Goal: Task Accomplishment & Management: Manage account settings

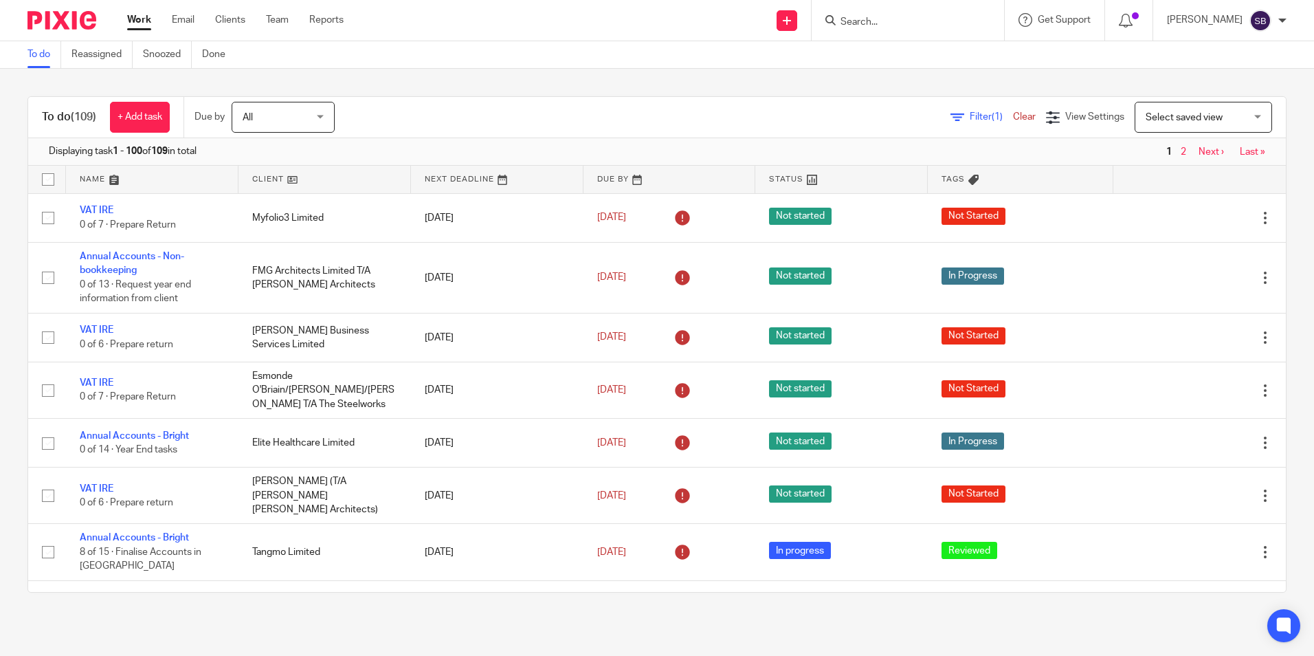
click at [862, 23] on input "Search" at bounding box center [901, 22] width 124 height 12
type input "b"
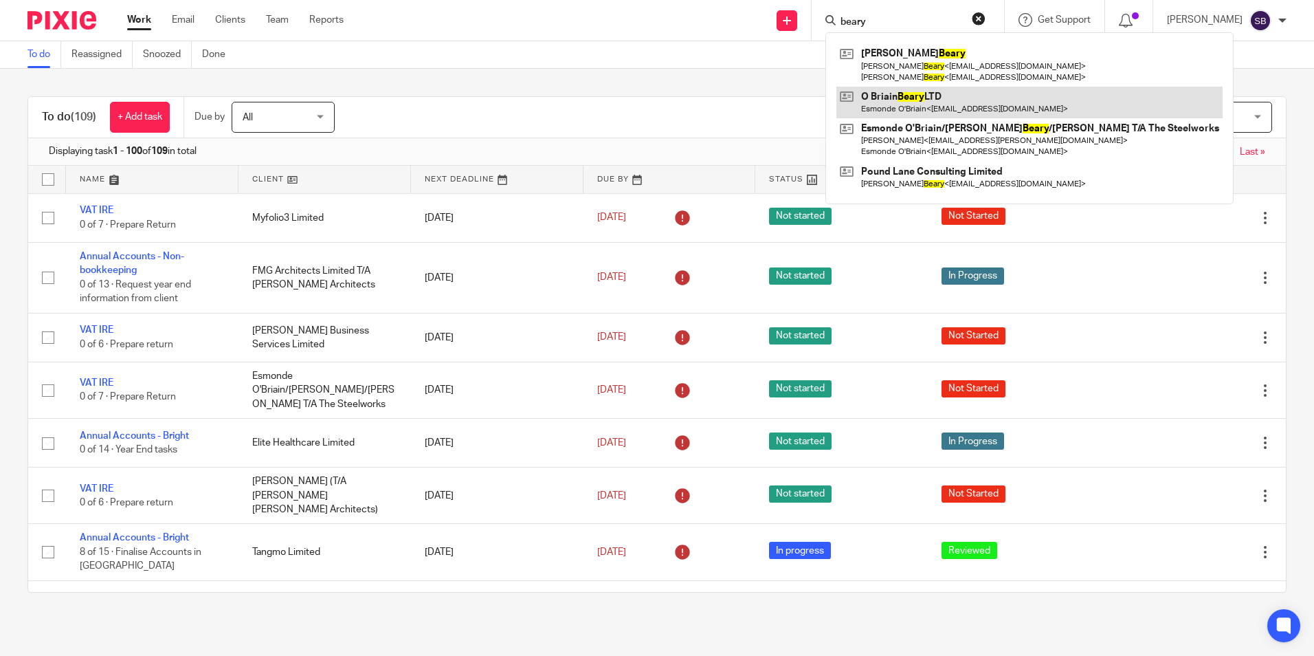
type input "beary"
click at [925, 102] on link at bounding box center [1030, 103] width 386 height 32
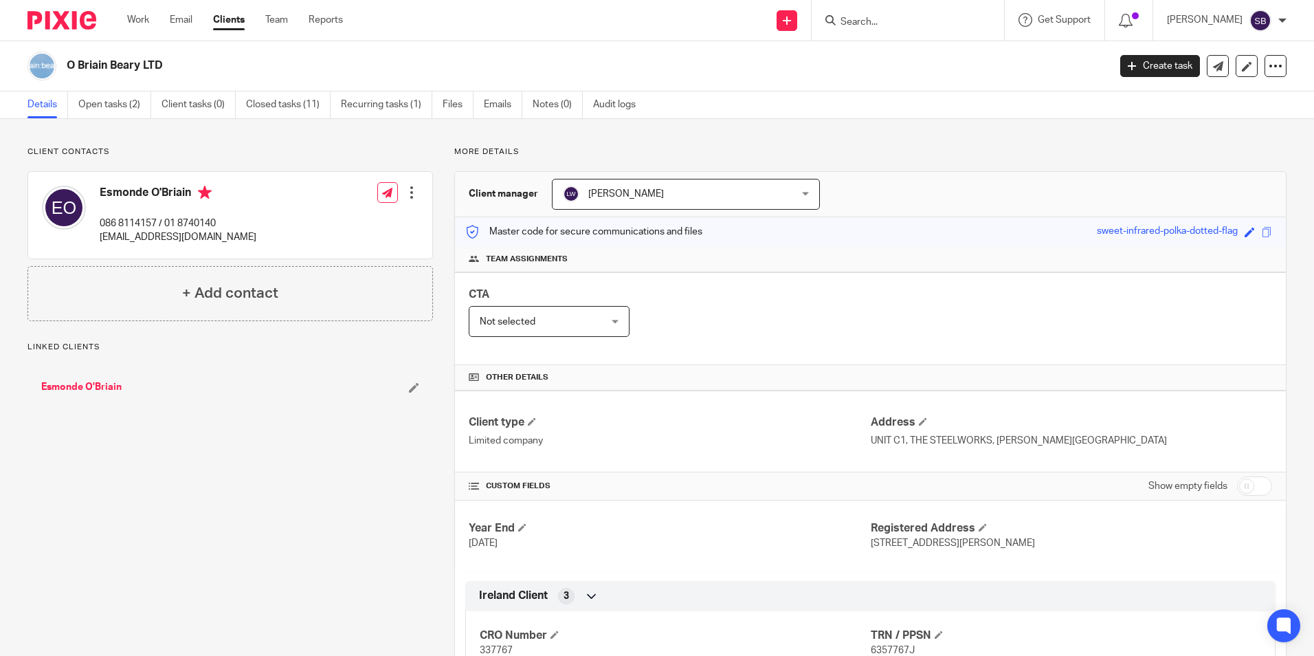
click at [121, 99] on link "Open tasks (2)" at bounding box center [114, 104] width 73 height 27
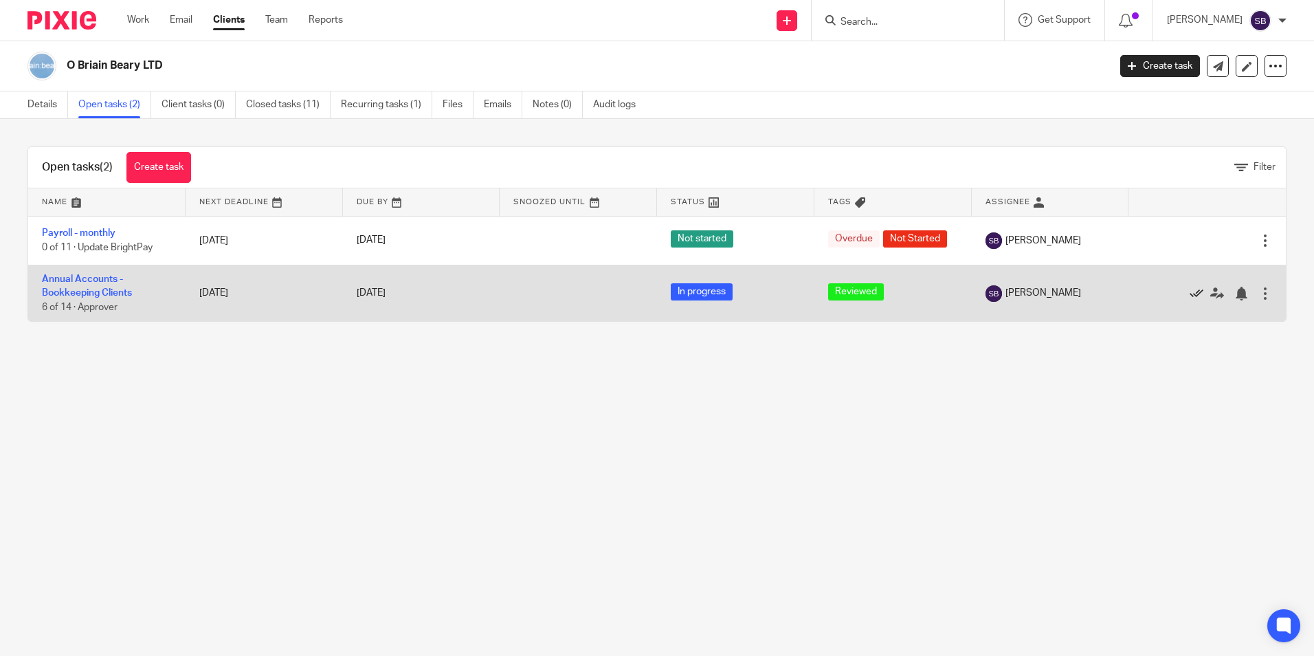
click at [1190, 294] on icon at bounding box center [1197, 294] width 14 height 14
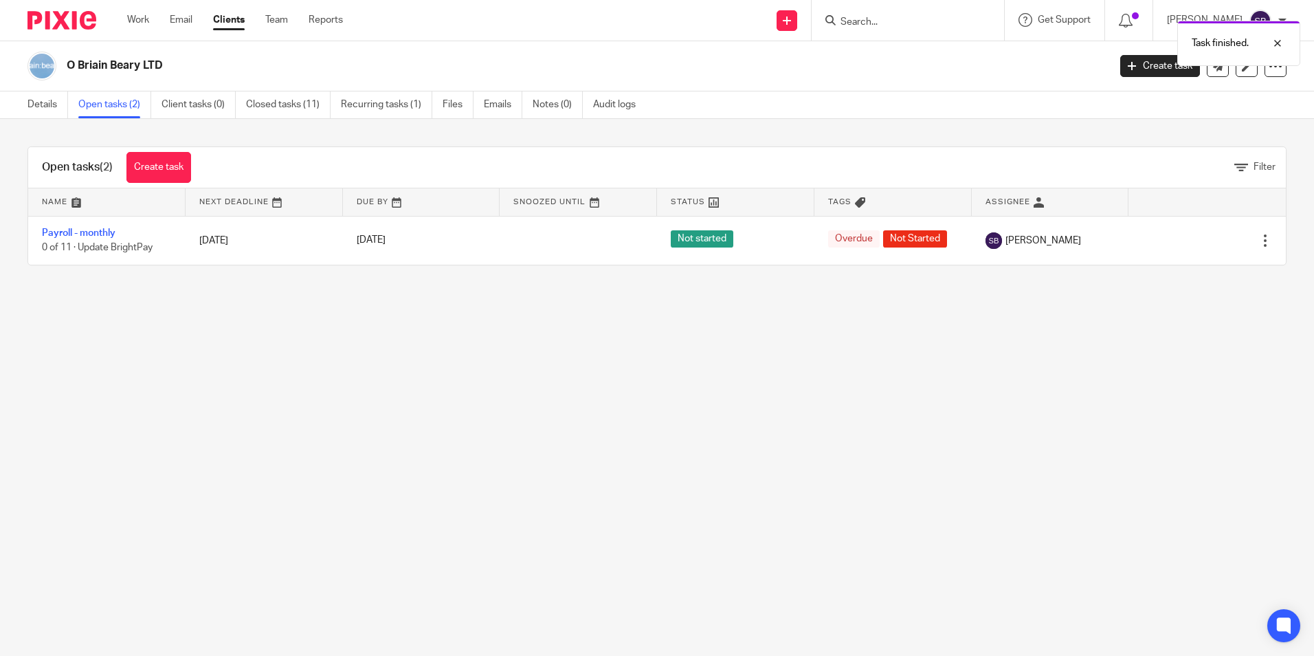
click at [863, 16] on div "Task finished." at bounding box center [978, 40] width 643 height 52
click at [140, 168] on link "Create task" at bounding box center [158, 167] width 65 height 31
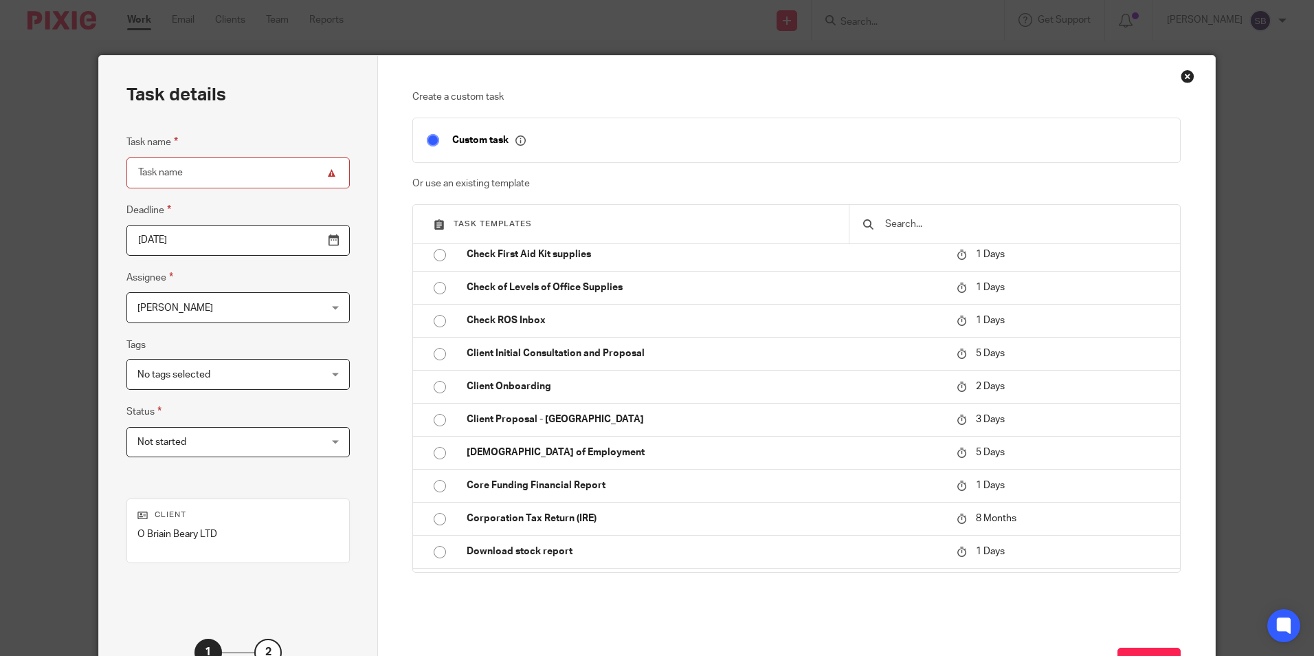
scroll to position [514, 0]
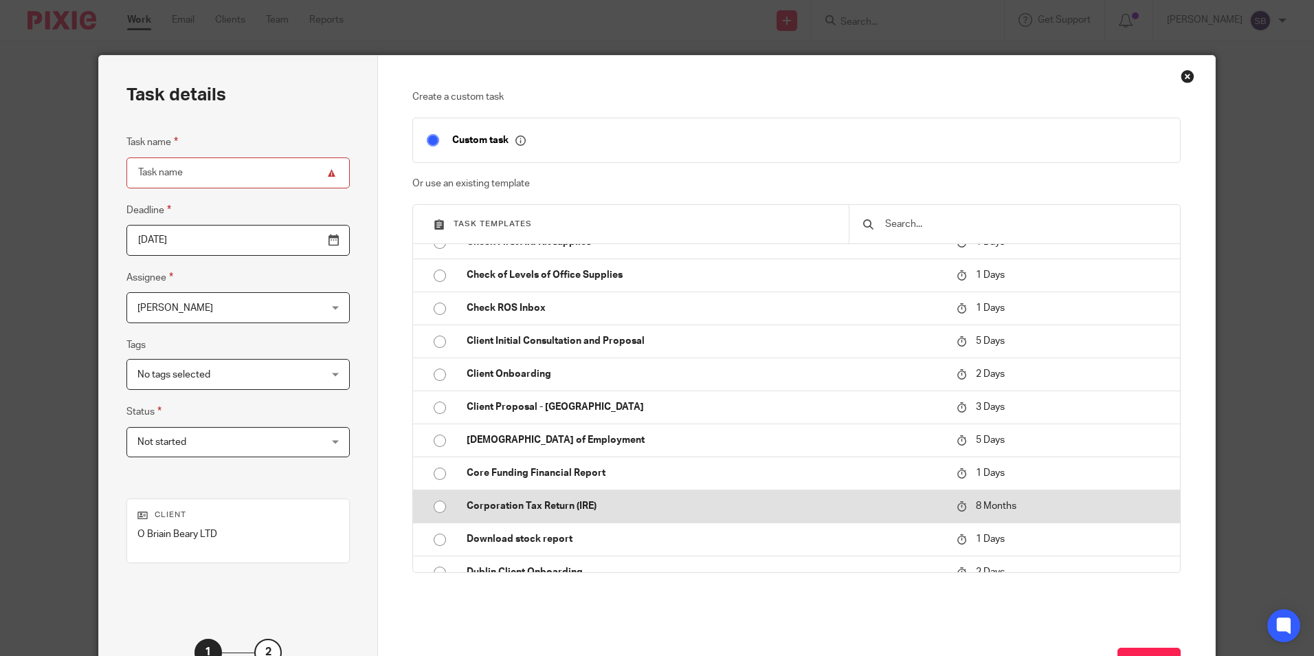
click at [437, 506] on input "radio" at bounding box center [440, 507] width 26 height 26
type input "2026-05-25"
type input "Corporation Tax Return (IRE)"
checkbox input "false"
radio input "false"
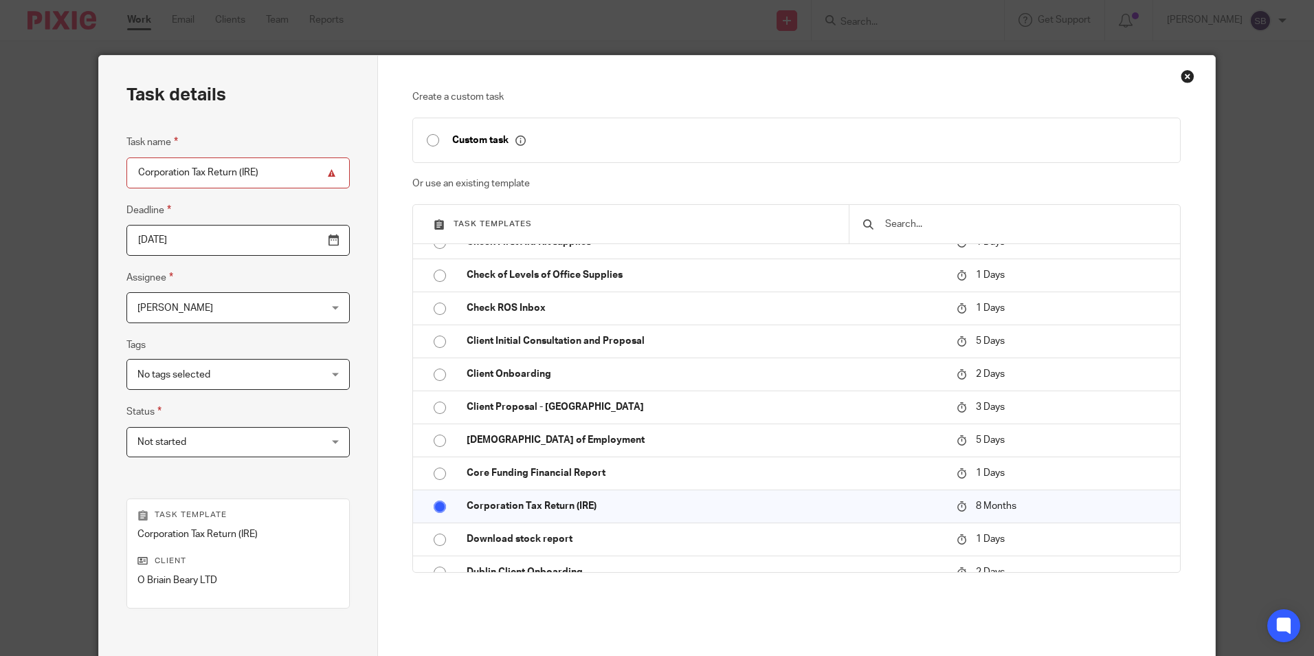
click at [212, 236] on input "2026-05-25" at bounding box center [237, 240] width 223 height 31
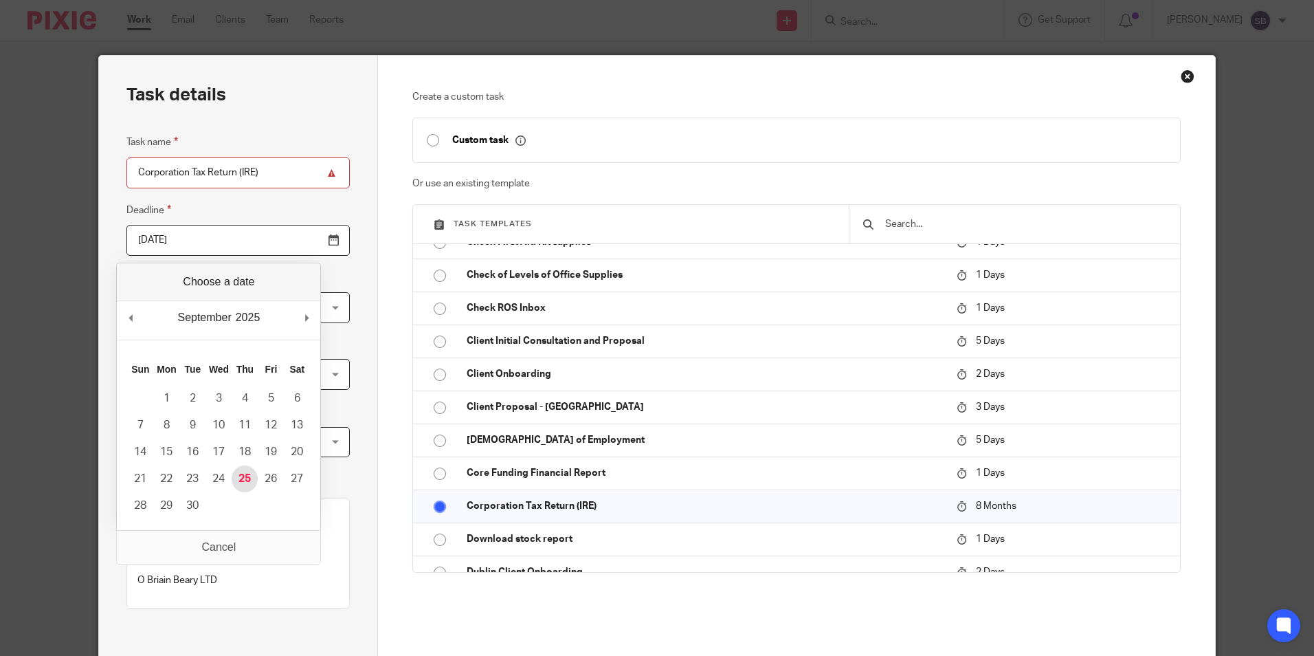
type input "2025-09-25"
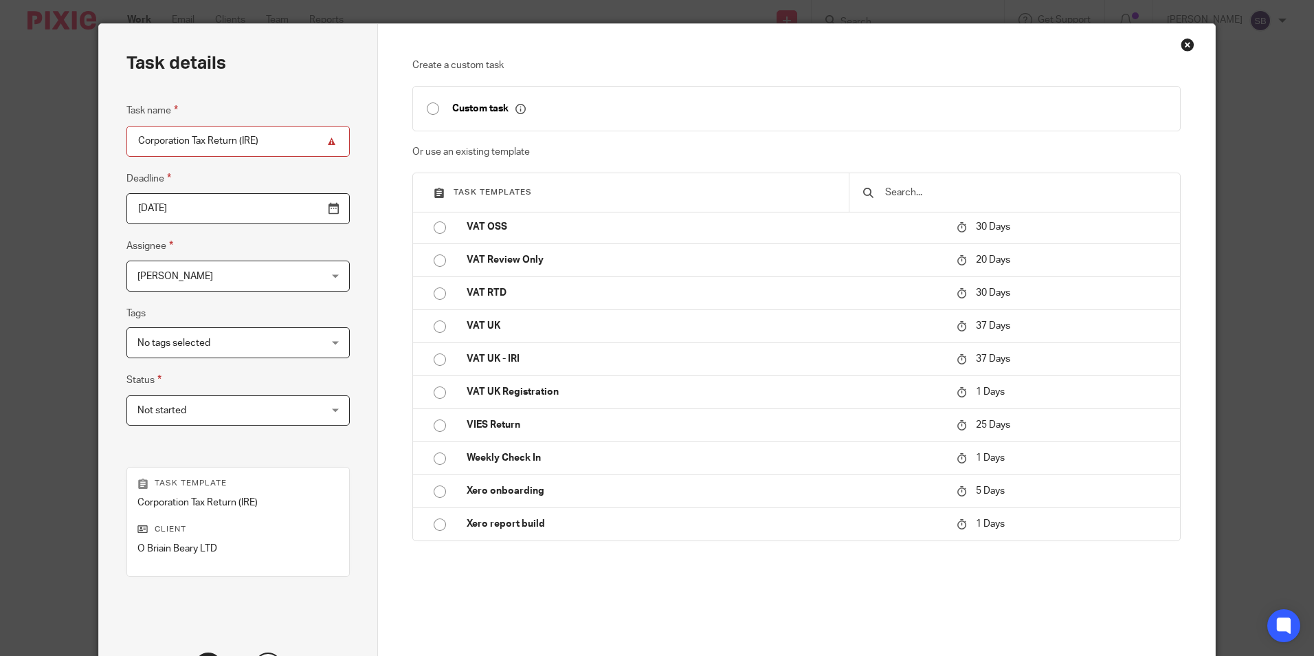
scroll to position [157, 0]
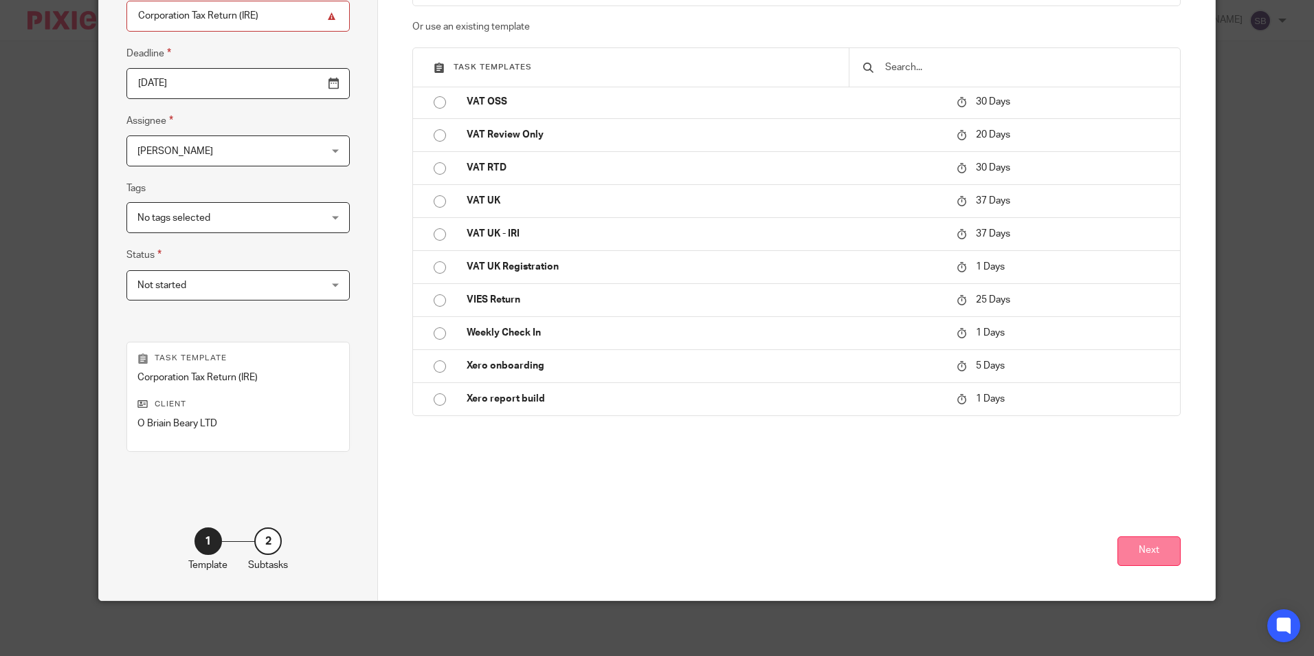
click at [1142, 554] on button "Next" at bounding box center [1149, 551] width 63 height 30
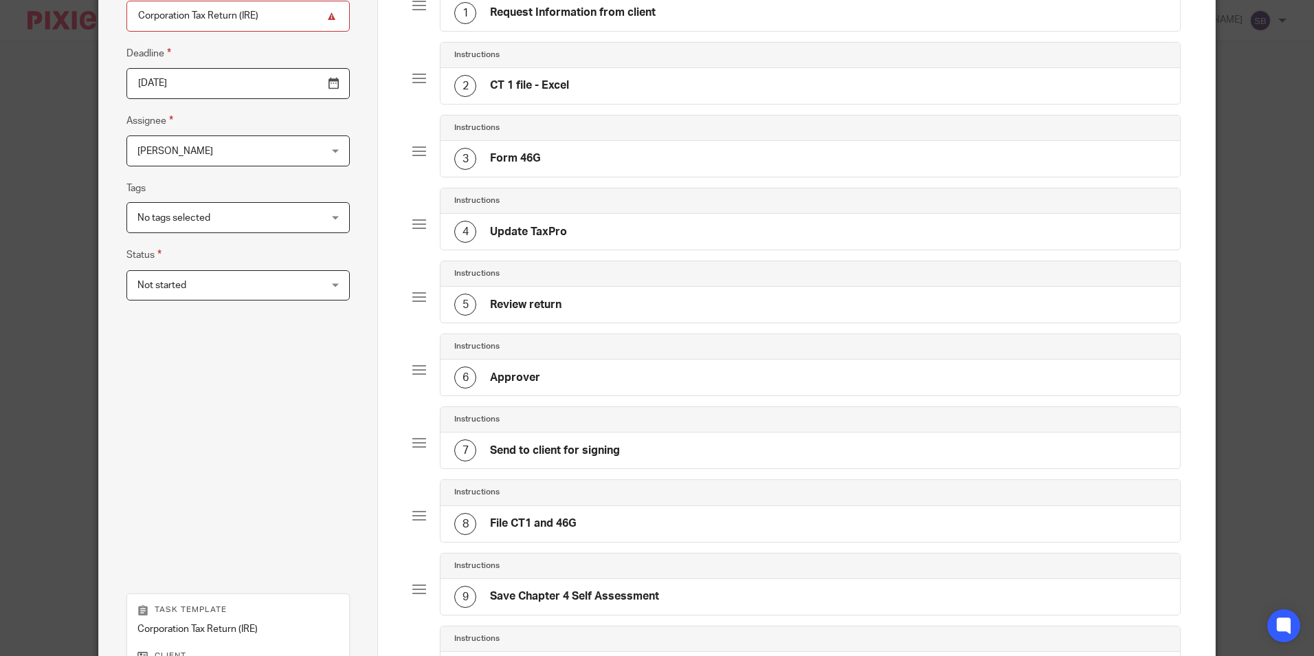
scroll to position [373, 0]
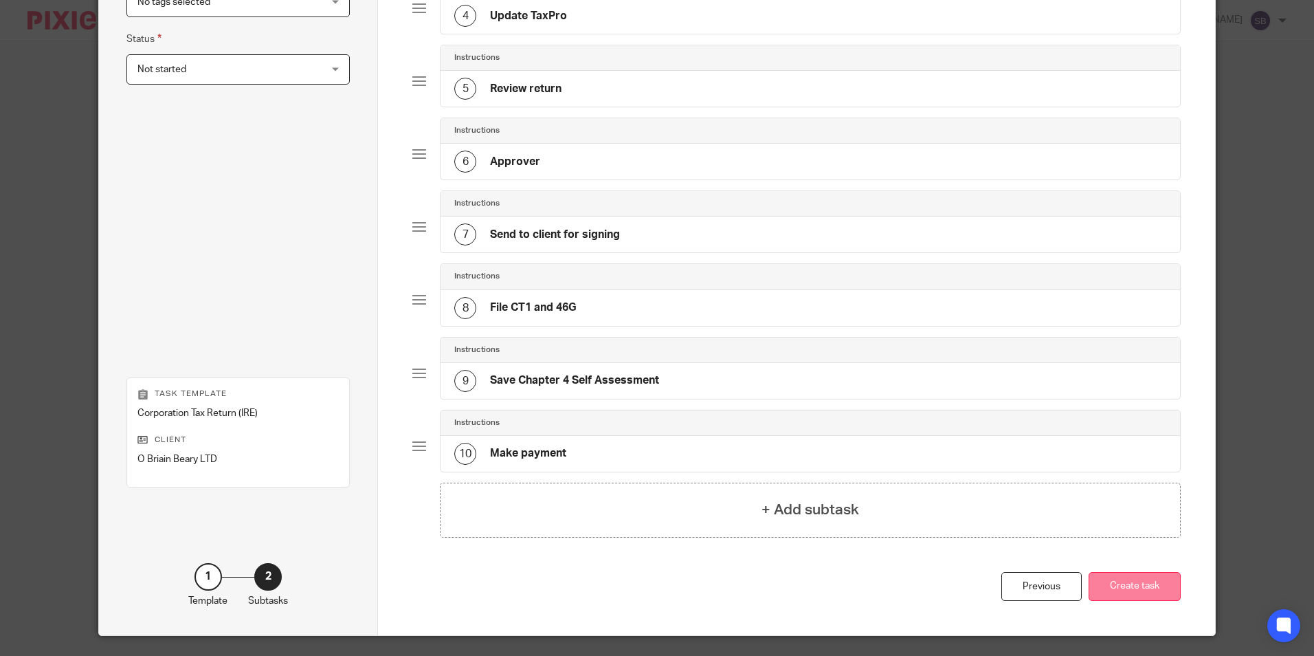
click at [1125, 586] on button "Create task" at bounding box center [1135, 587] width 92 height 30
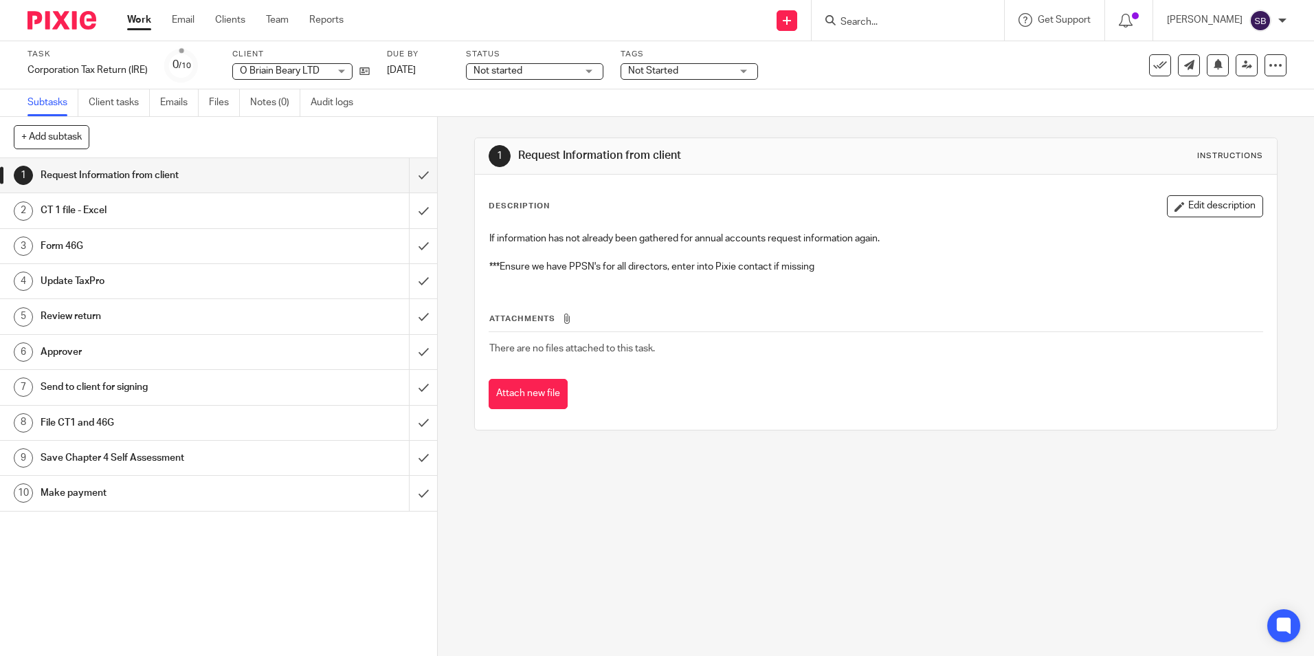
click at [62, 205] on h1 "CT 1 file - Excel" at bounding box center [159, 210] width 236 height 21
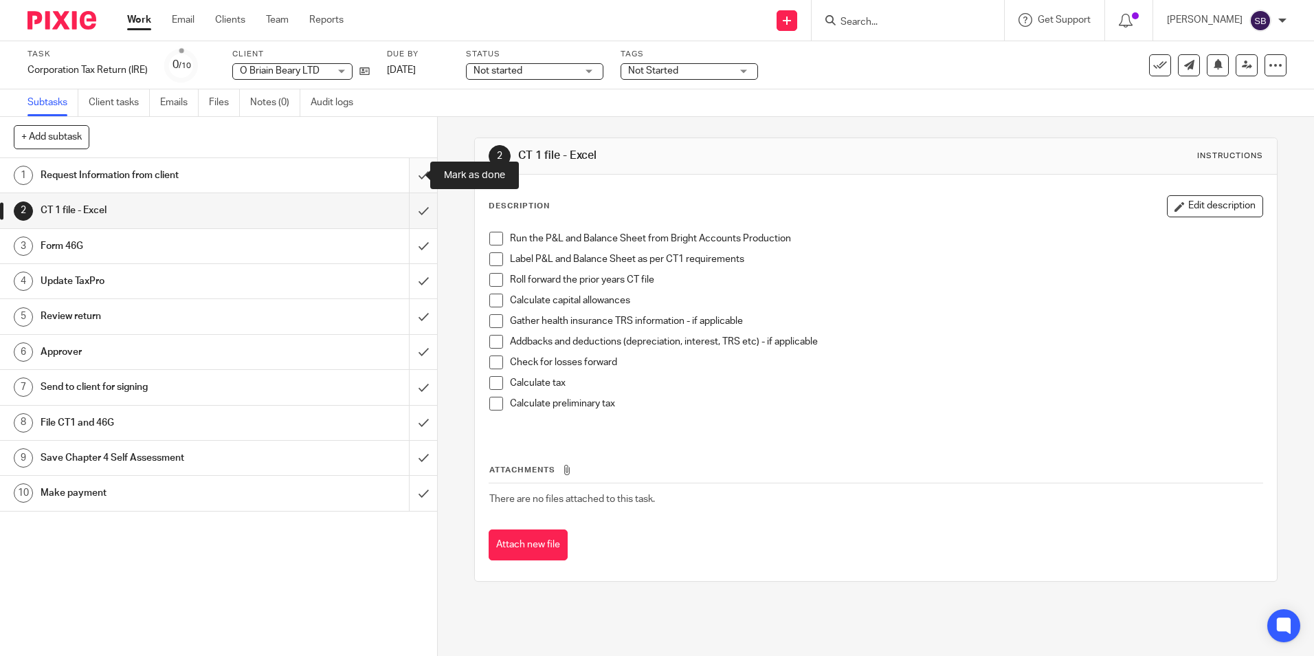
click at [406, 173] on input "submit" at bounding box center [218, 175] width 437 height 34
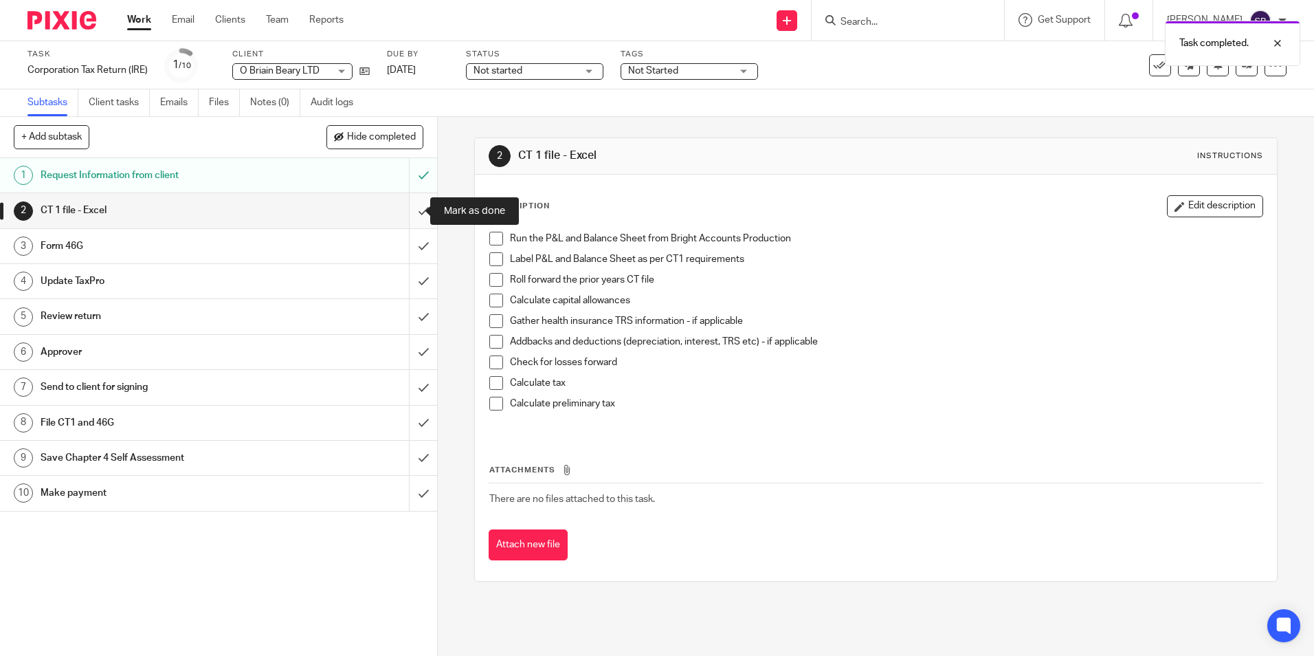
click at [408, 208] on input "submit" at bounding box center [218, 210] width 437 height 34
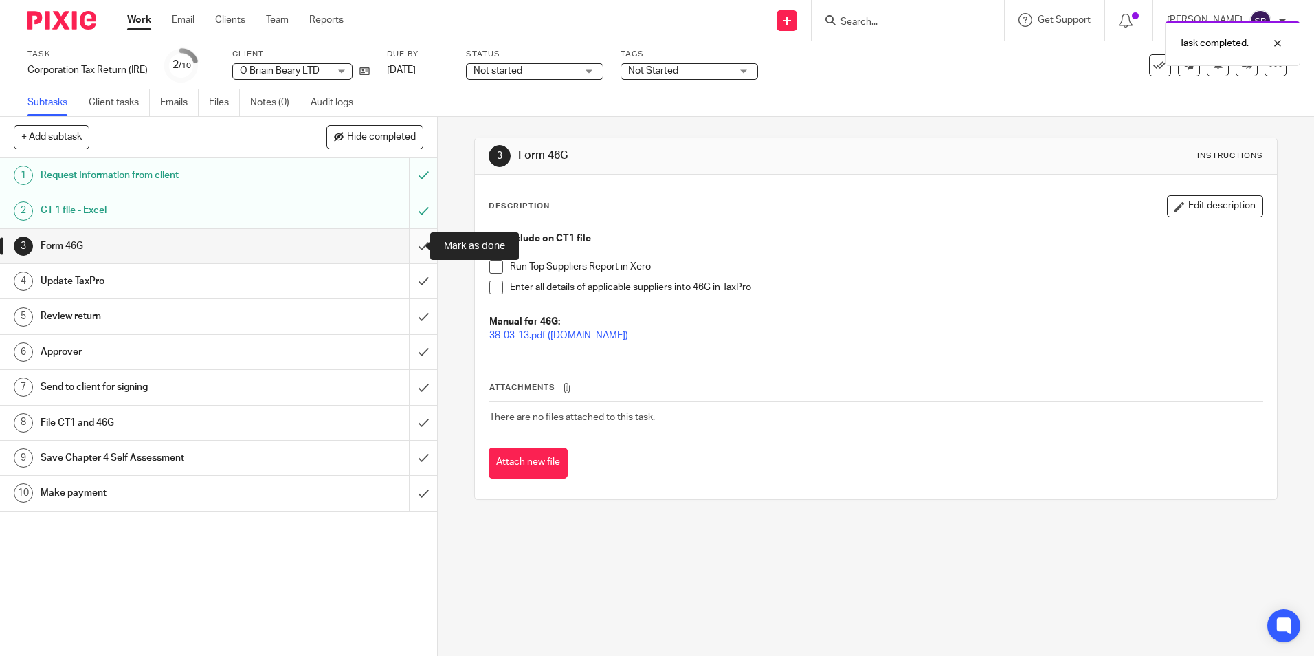
click at [411, 244] on input "submit" at bounding box center [218, 246] width 437 height 34
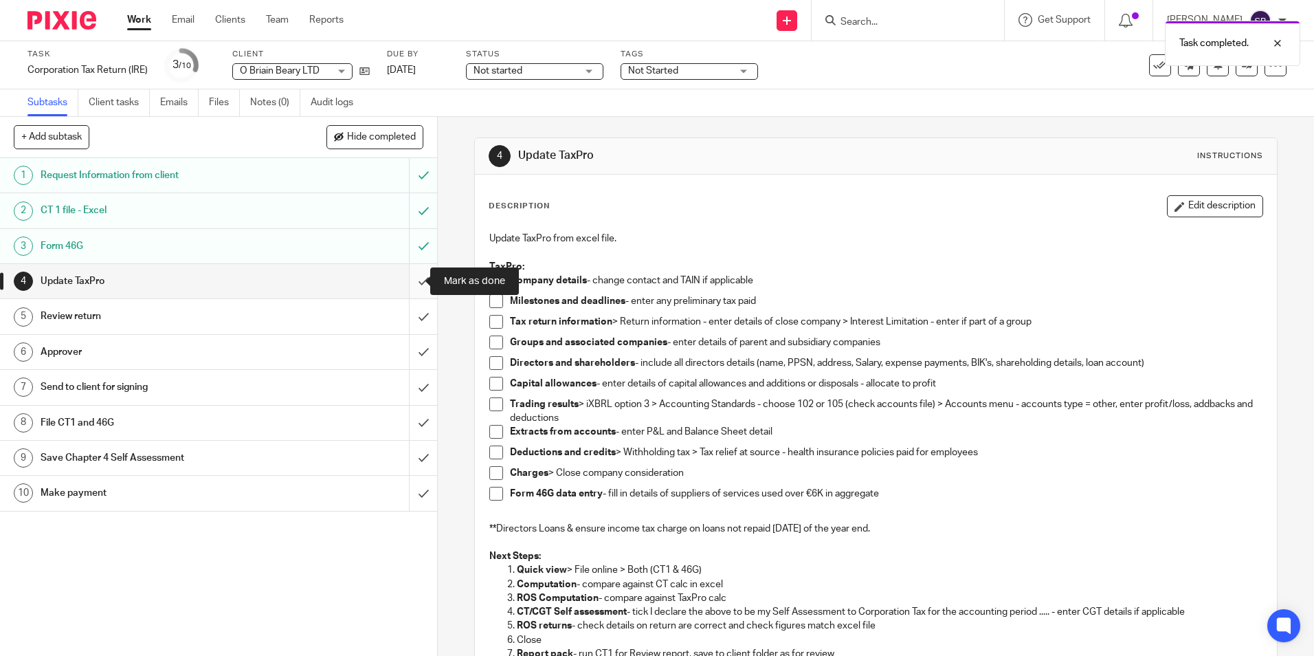
click at [410, 278] on input "submit" at bounding box center [218, 281] width 437 height 34
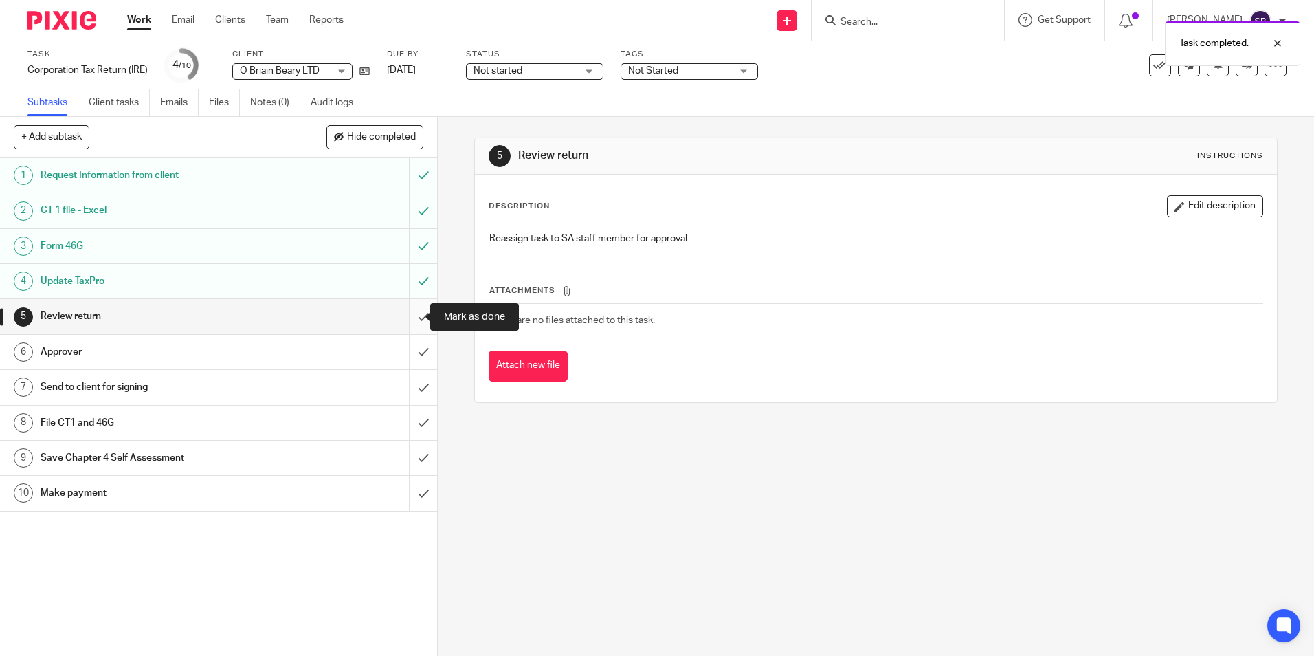
click at [414, 310] on input "submit" at bounding box center [218, 316] width 437 height 34
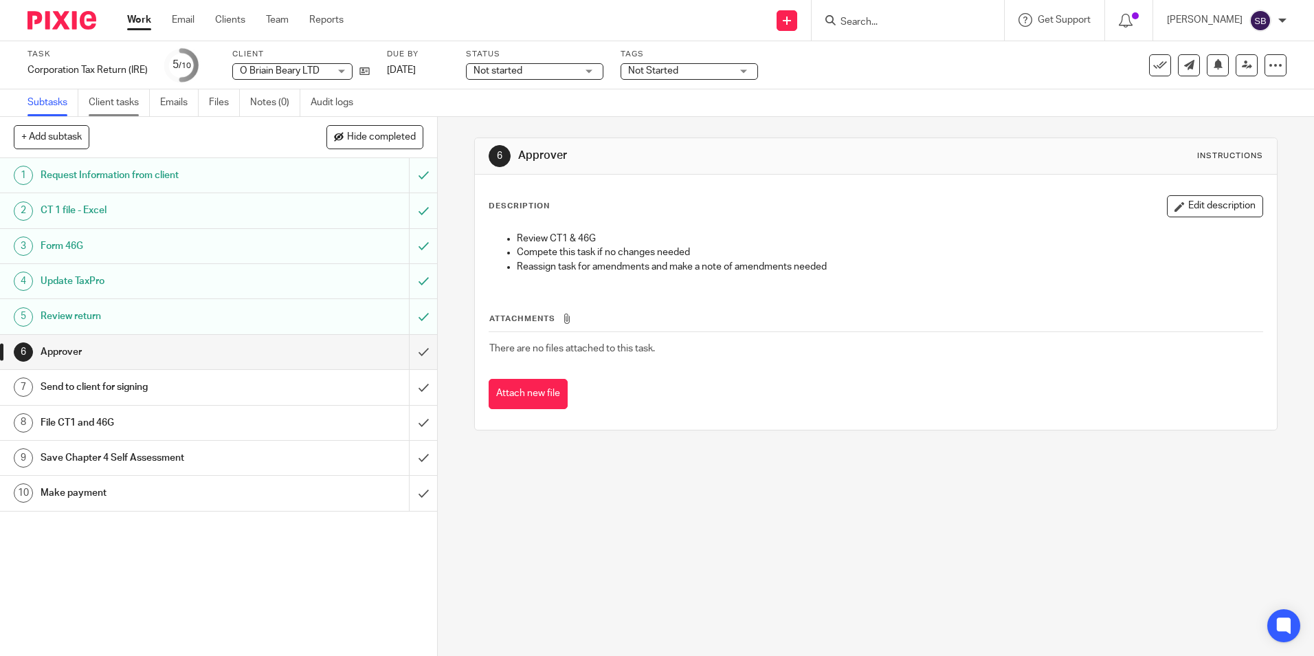
click at [116, 105] on link "Client tasks" at bounding box center [119, 102] width 61 height 27
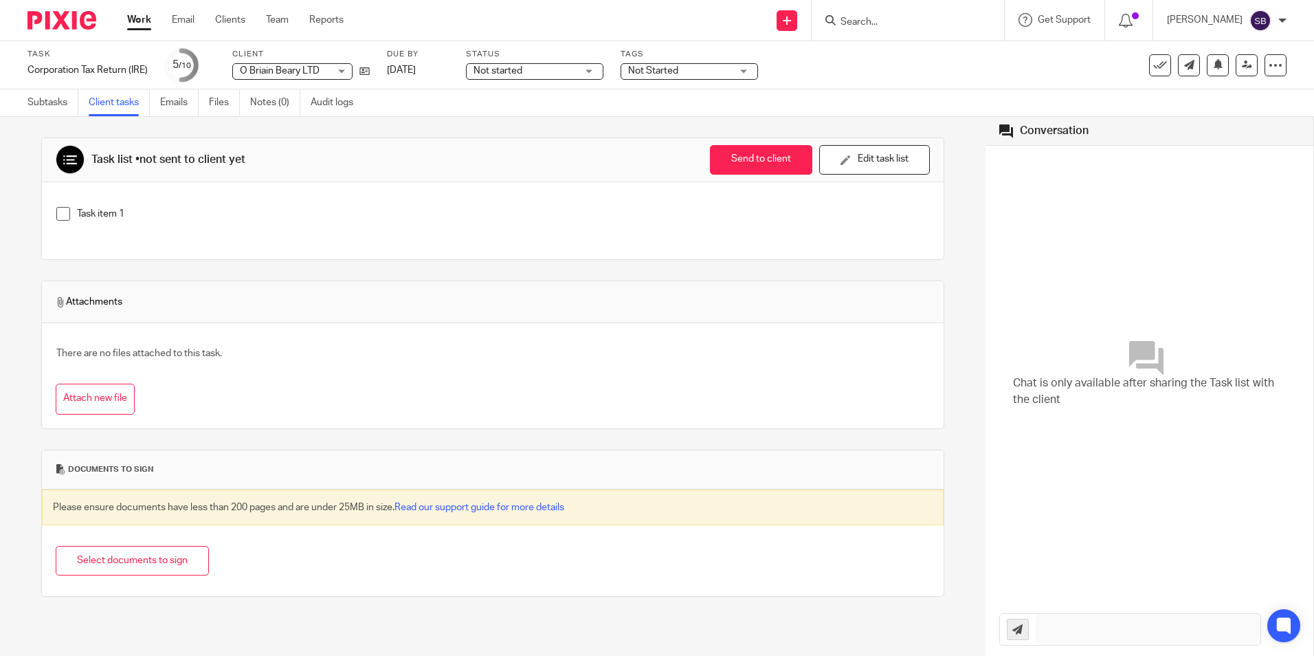
click at [130, 16] on link "Work" at bounding box center [139, 20] width 24 height 14
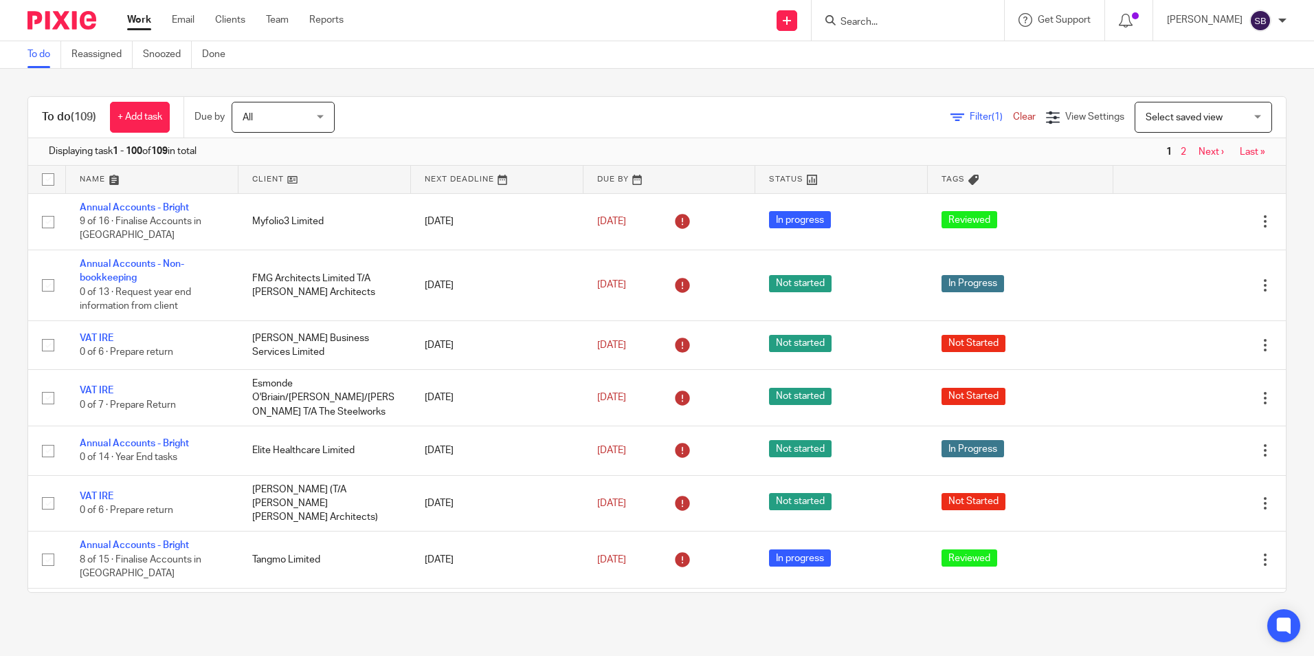
click at [895, 15] on form at bounding box center [912, 20] width 146 height 17
click at [862, 21] on input "Search" at bounding box center [901, 22] width 124 height 12
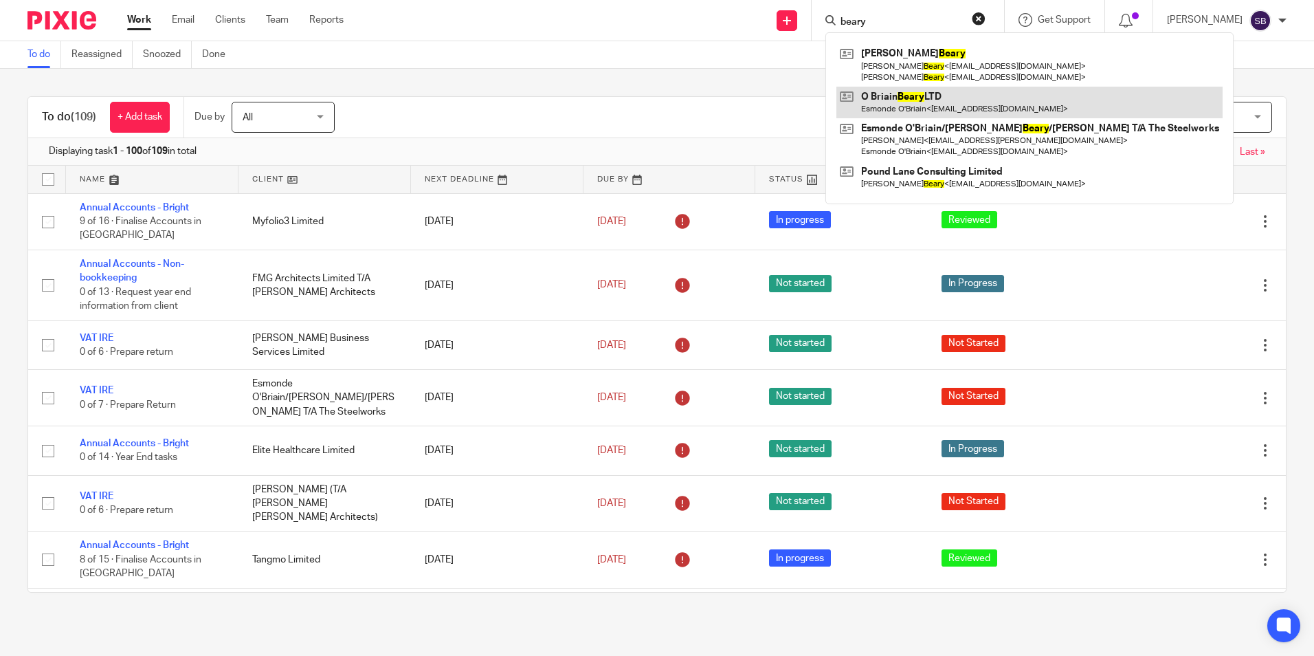
type input "beary"
click at [919, 94] on link at bounding box center [1030, 103] width 386 height 32
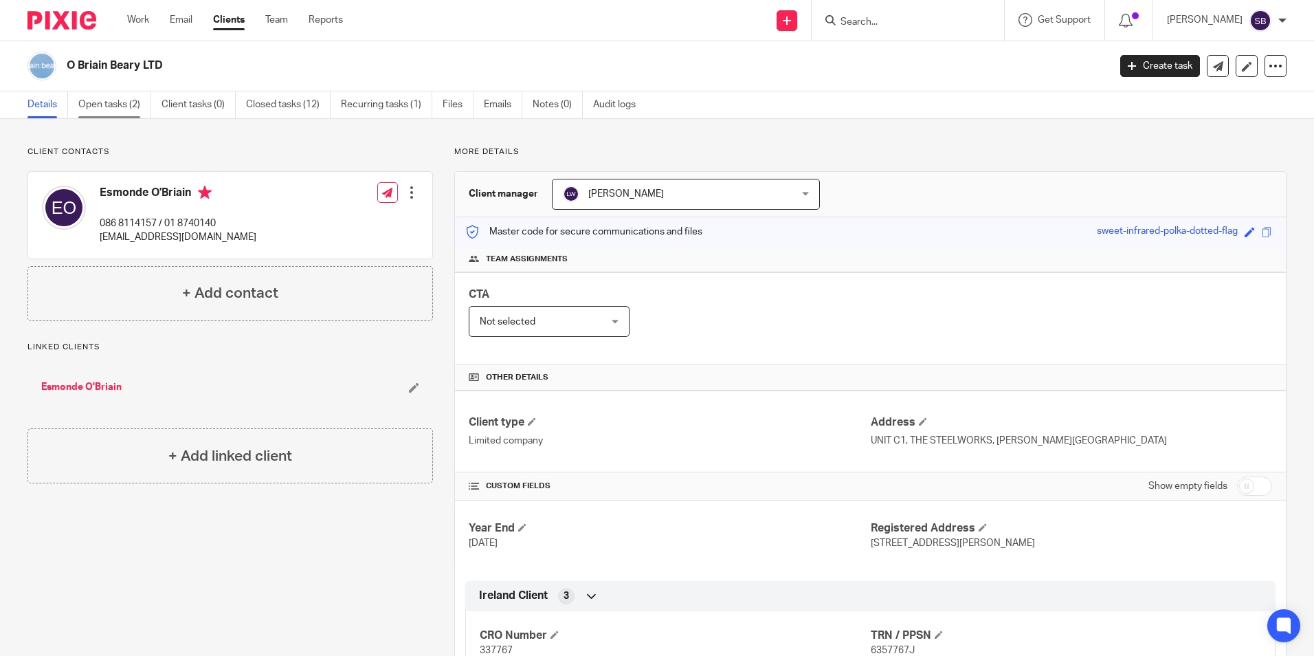
click at [119, 107] on link "Open tasks (2)" at bounding box center [114, 104] width 73 height 27
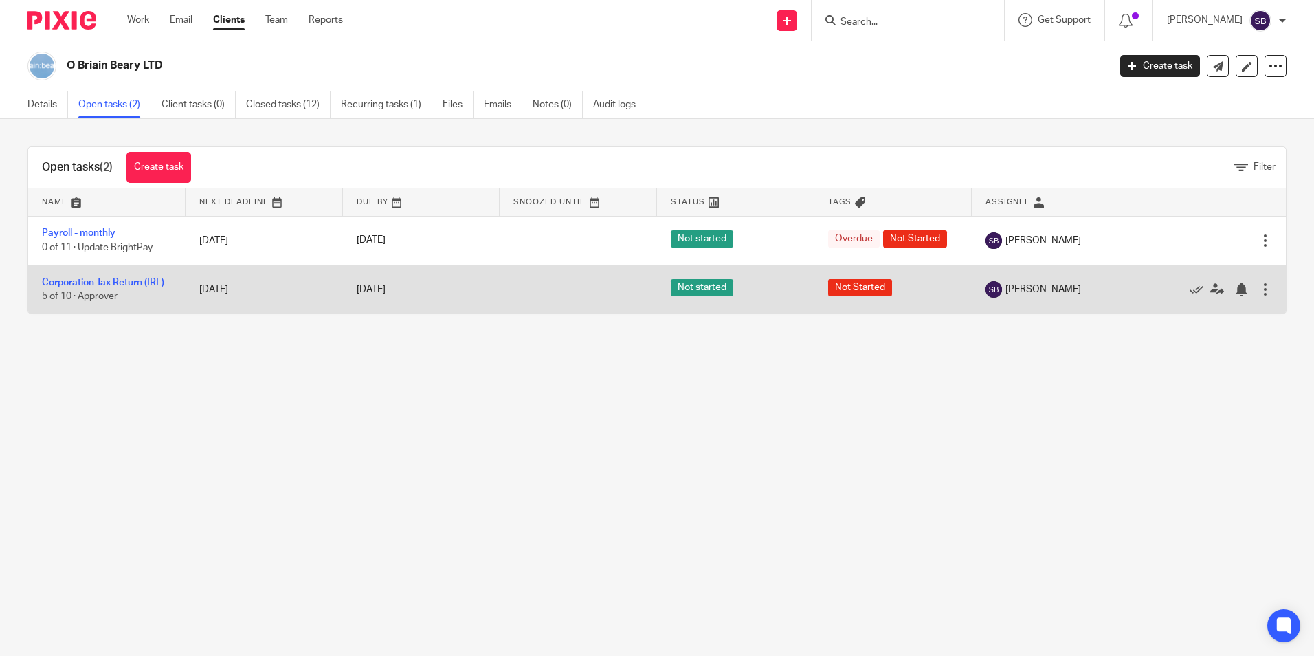
click at [1259, 287] on div at bounding box center [1266, 290] width 14 height 14
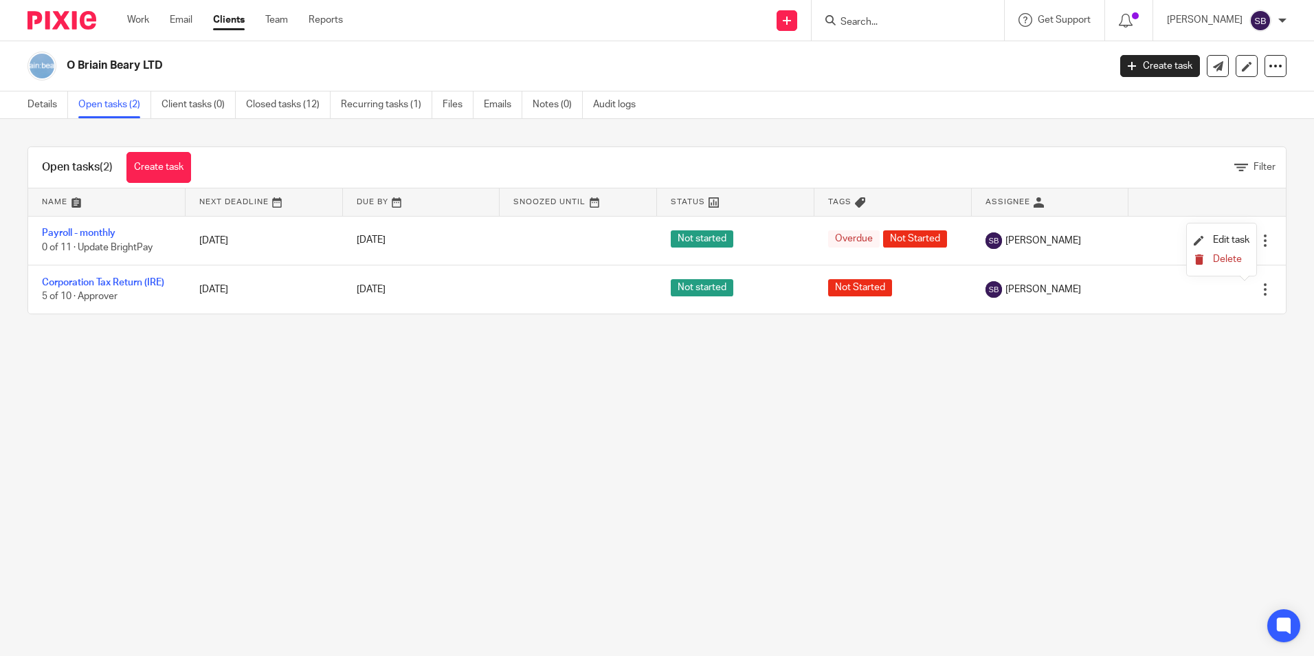
click at [1220, 260] on span "Delete" at bounding box center [1227, 259] width 29 height 10
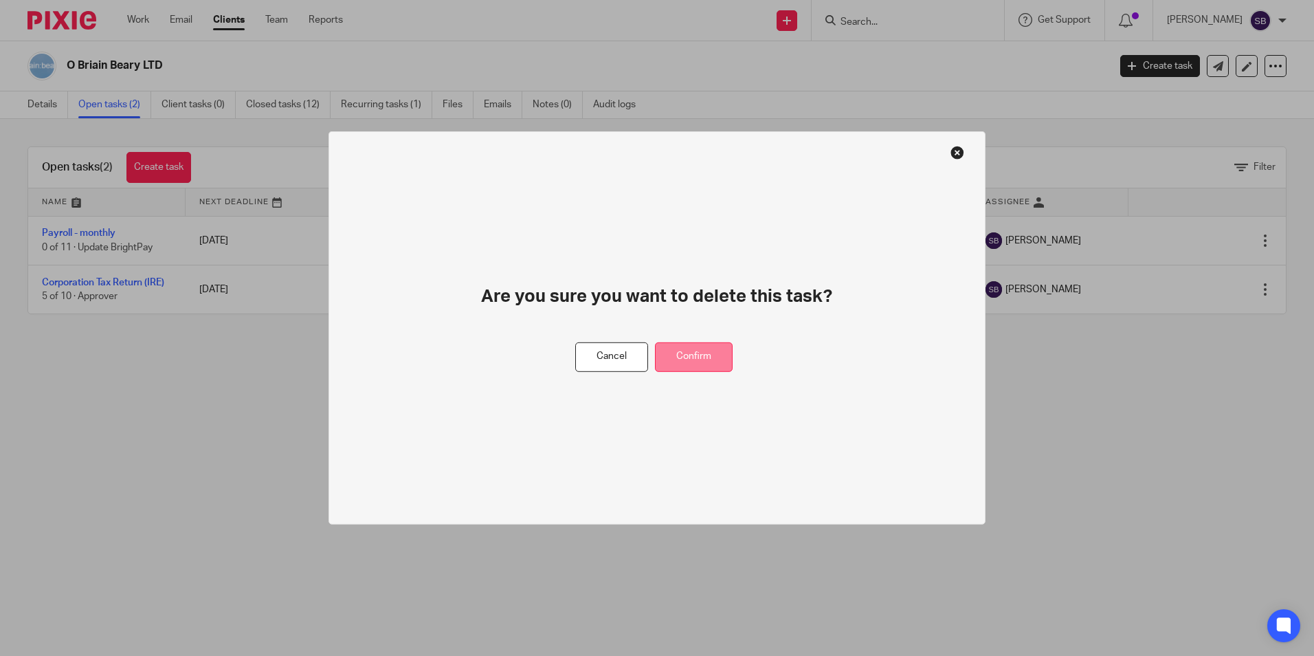
click at [693, 351] on button "Confirm" at bounding box center [694, 357] width 78 height 30
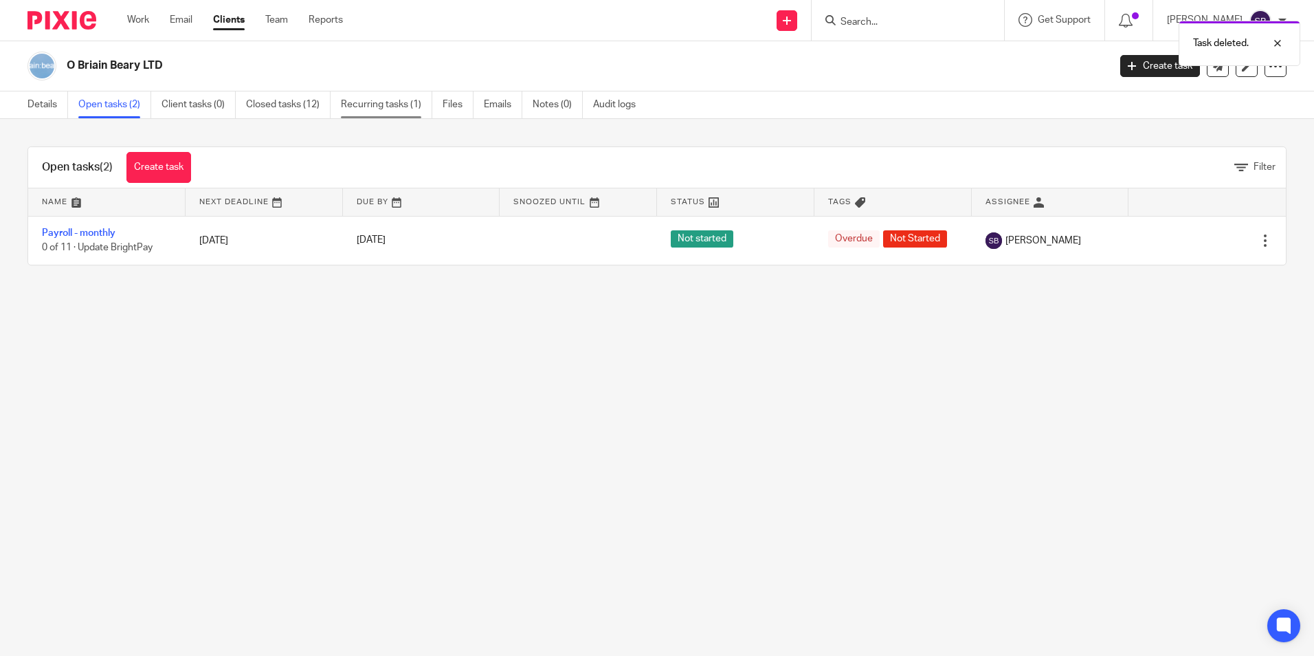
click at [364, 104] on link "Recurring tasks (1)" at bounding box center [386, 104] width 91 height 27
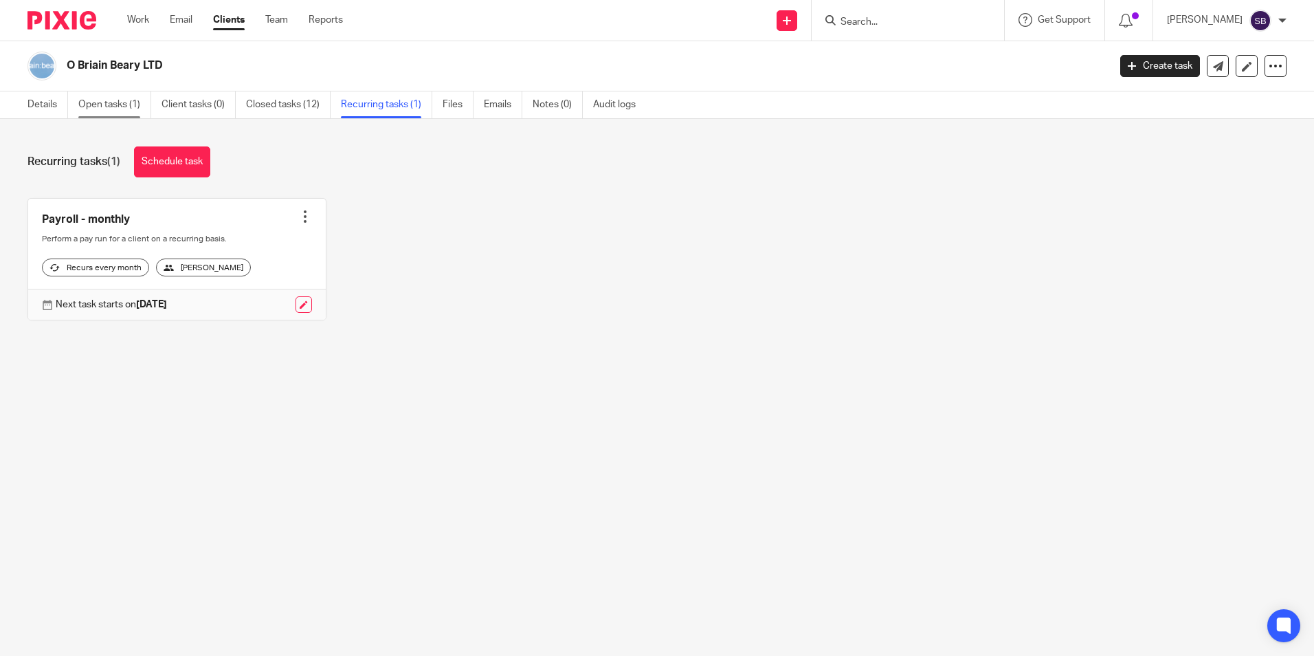
click at [104, 102] on link "Open tasks (1)" at bounding box center [114, 104] width 73 height 27
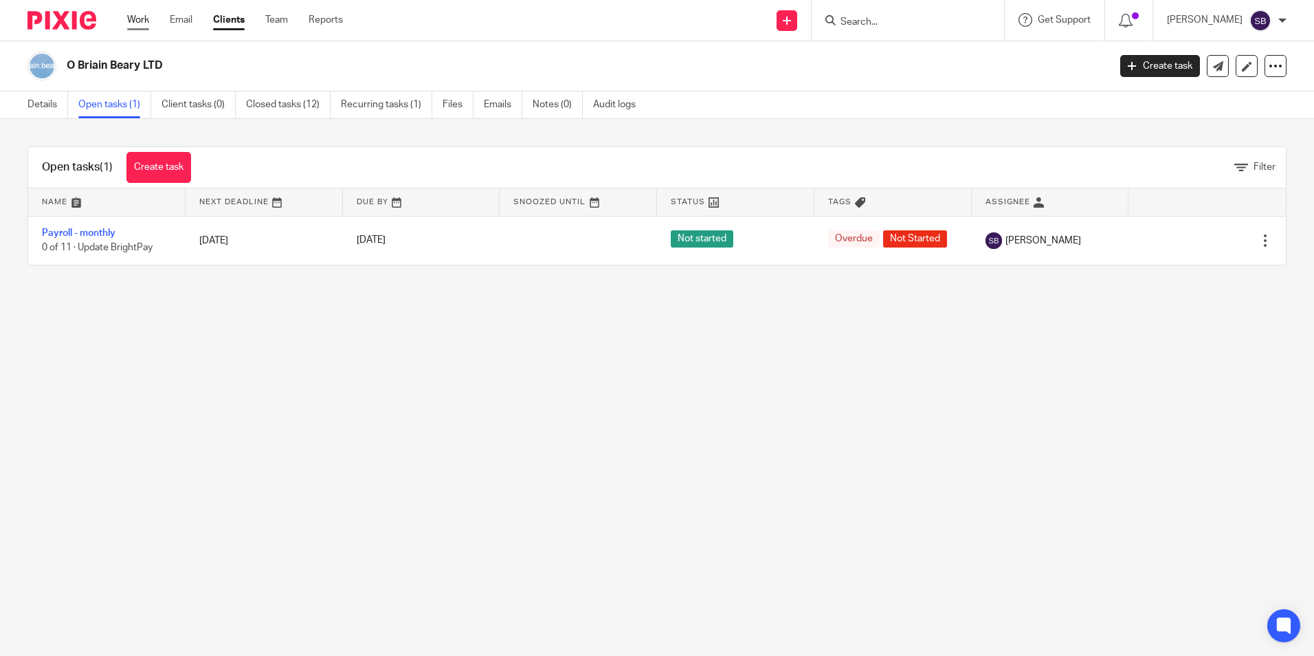
click at [137, 20] on link "Work" at bounding box center [138, 20] width 22 height 14
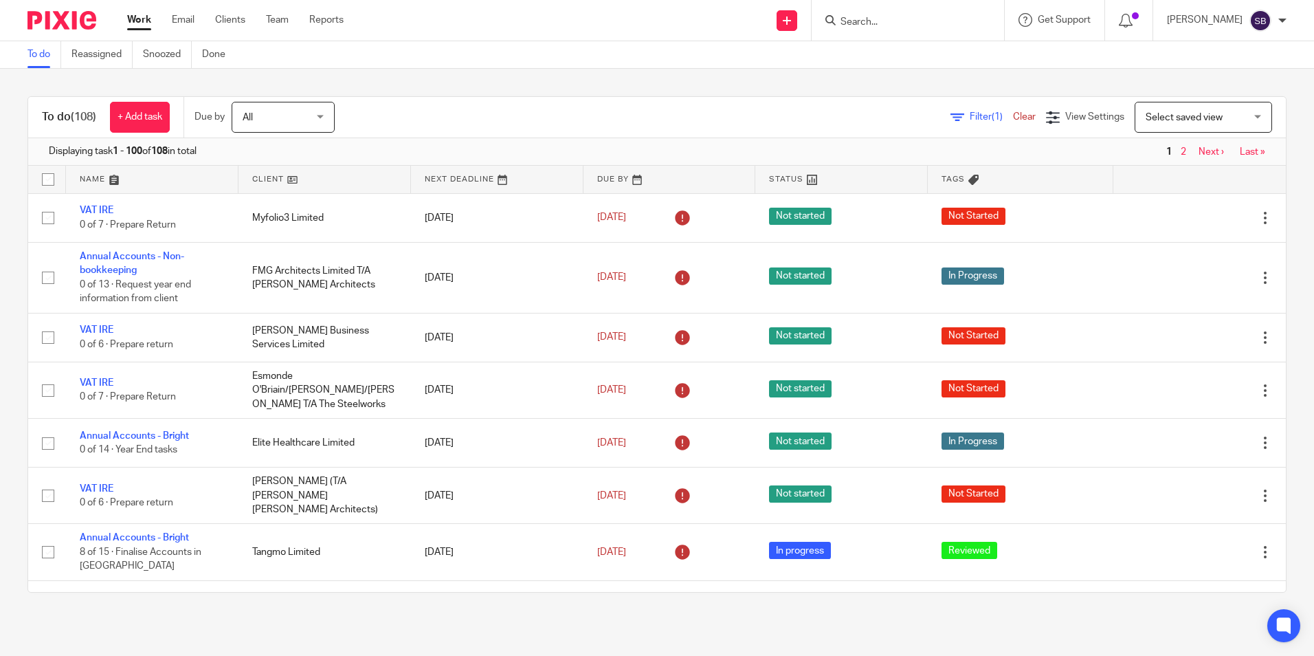
click at [915, 21] on input "Search" at bounding box center [901, 22] width 124 height 12
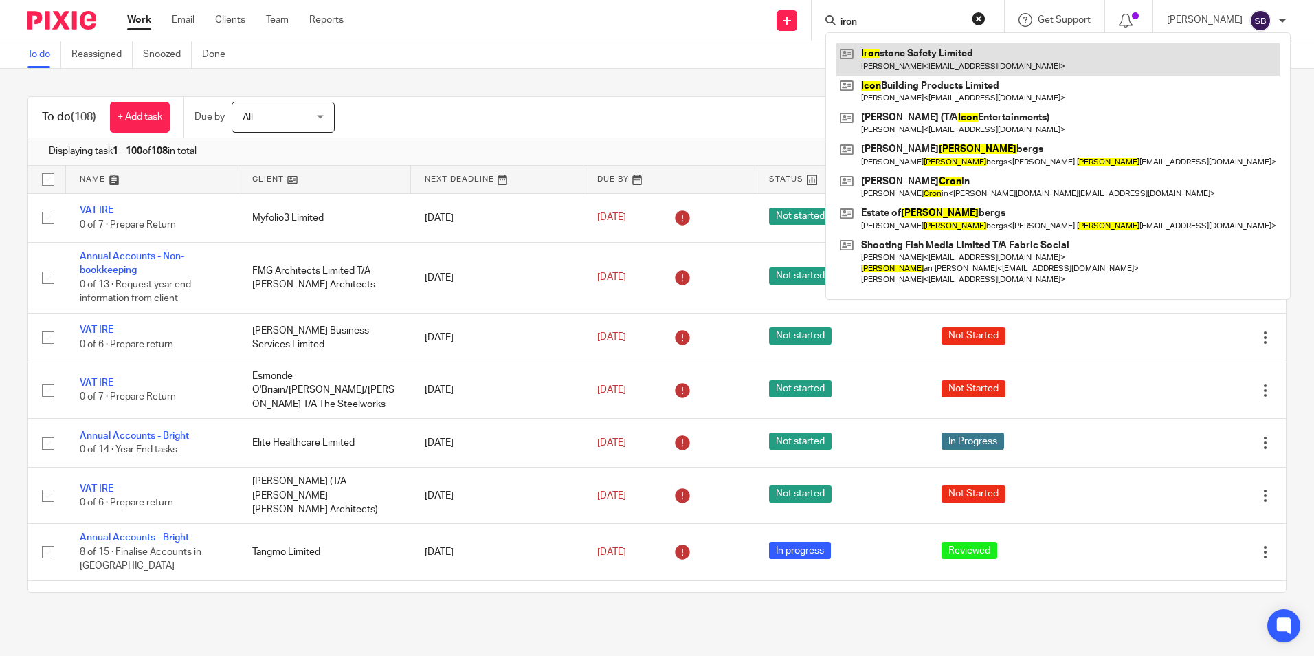
type input "iron"
click at [956, 53] on link at bounding box center [1058, 59] width 443 height 32
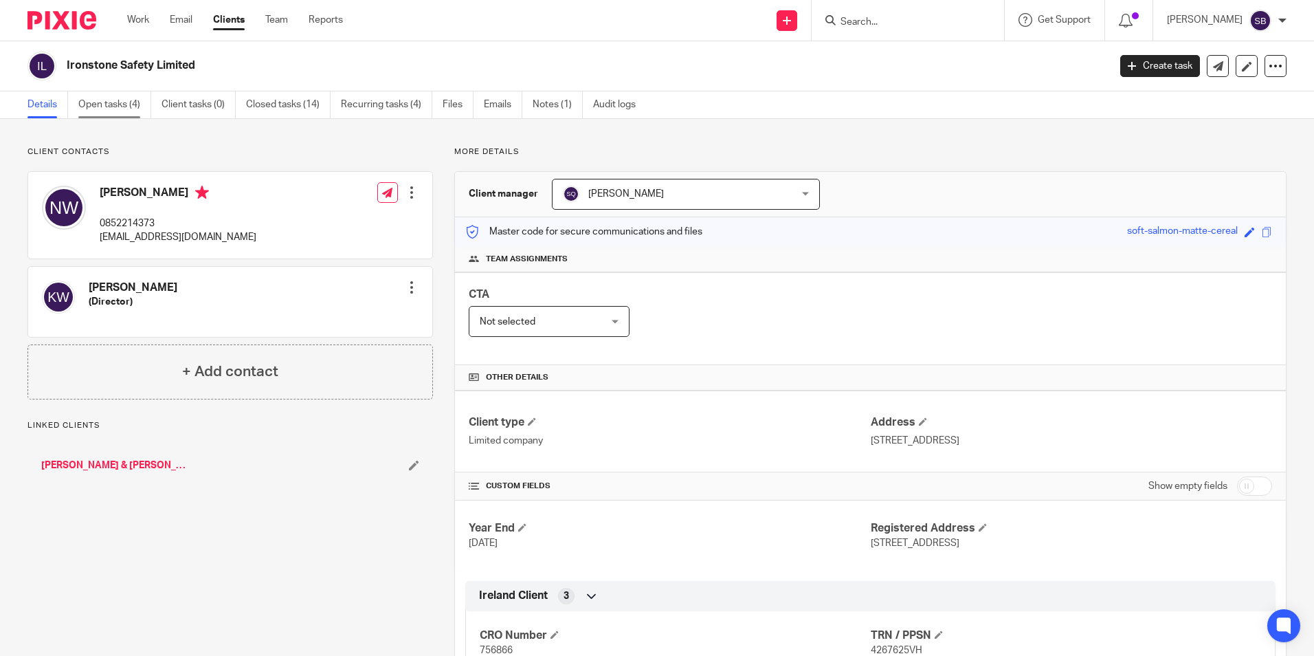
click at [119, 100] on link "Open tasks (4)" at bounding box center [114, 104] width 73 height 27
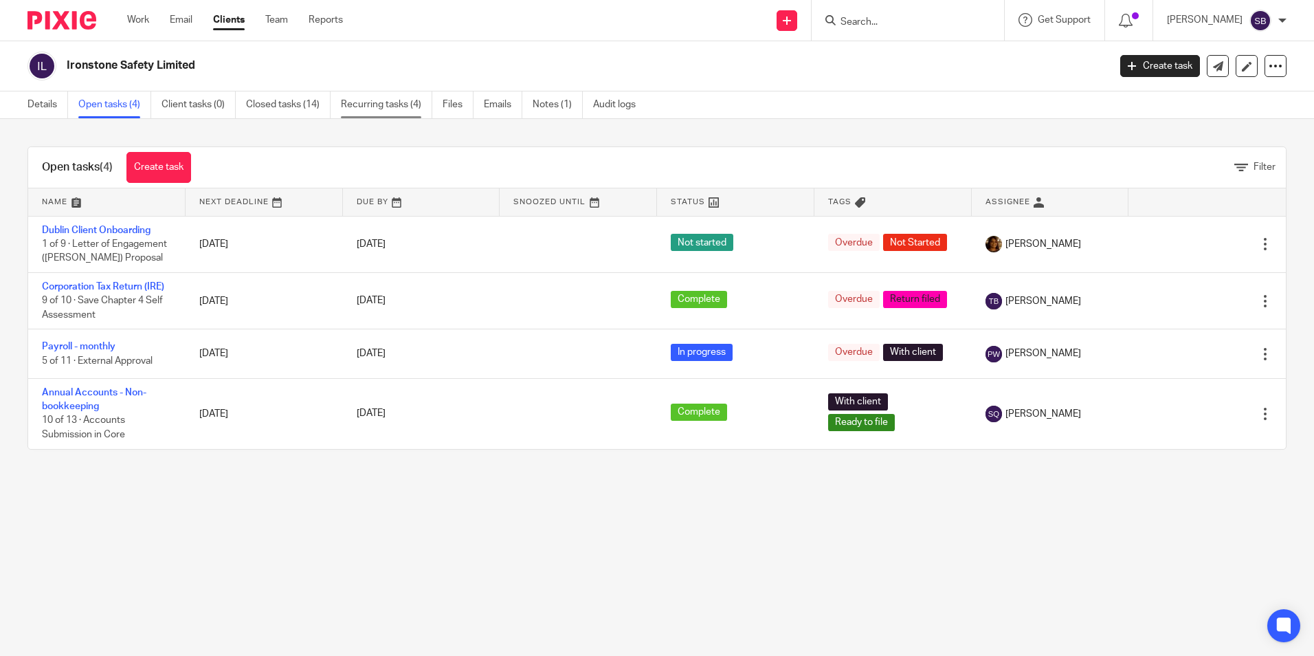
click at [388, 100] on link "Recurring tasks (4)" at bounding box center [386, 104] width 91 height 27
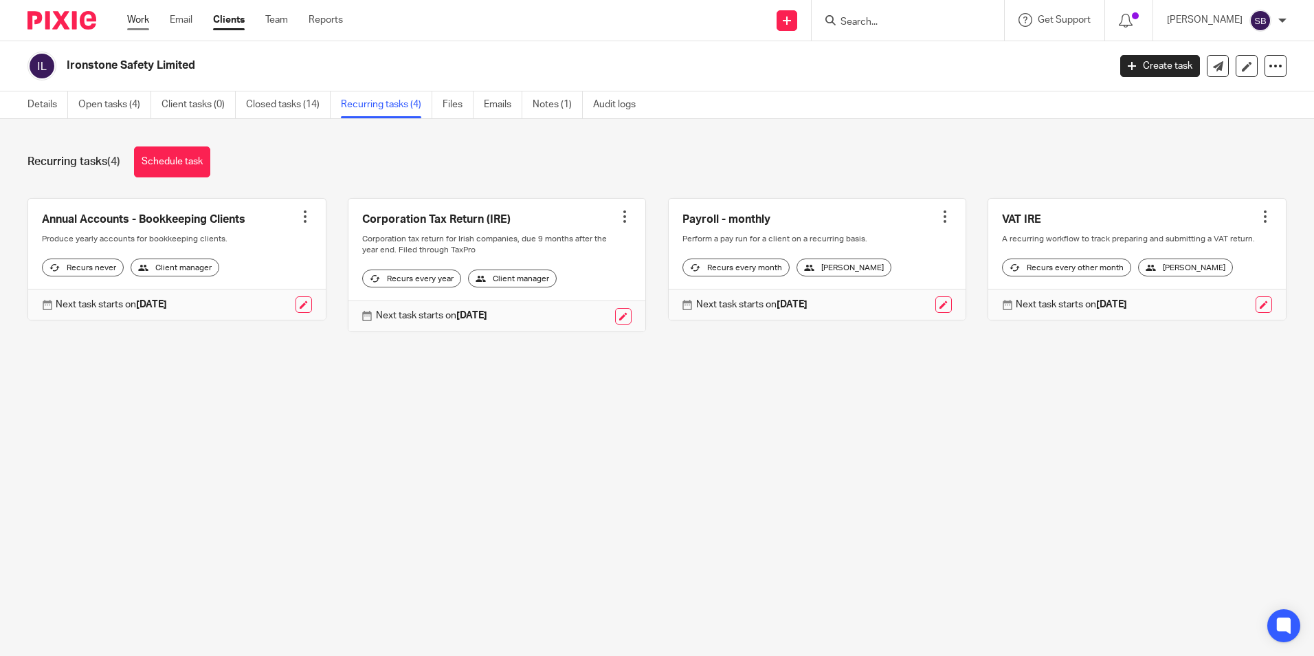
click at [137, 19] on link "Work" at bounding box center [138, 20] width 22 height 14
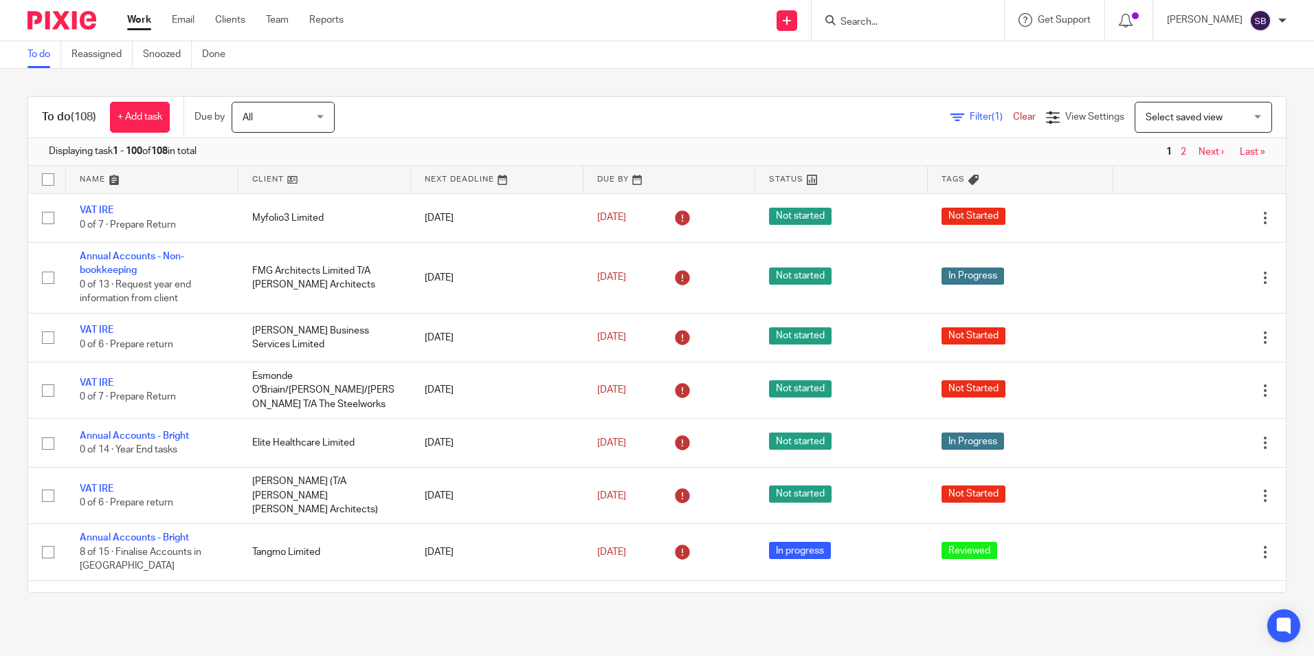
click at [867, 21] on input "Search" at bounding box center [901, 22] width 124 height 12
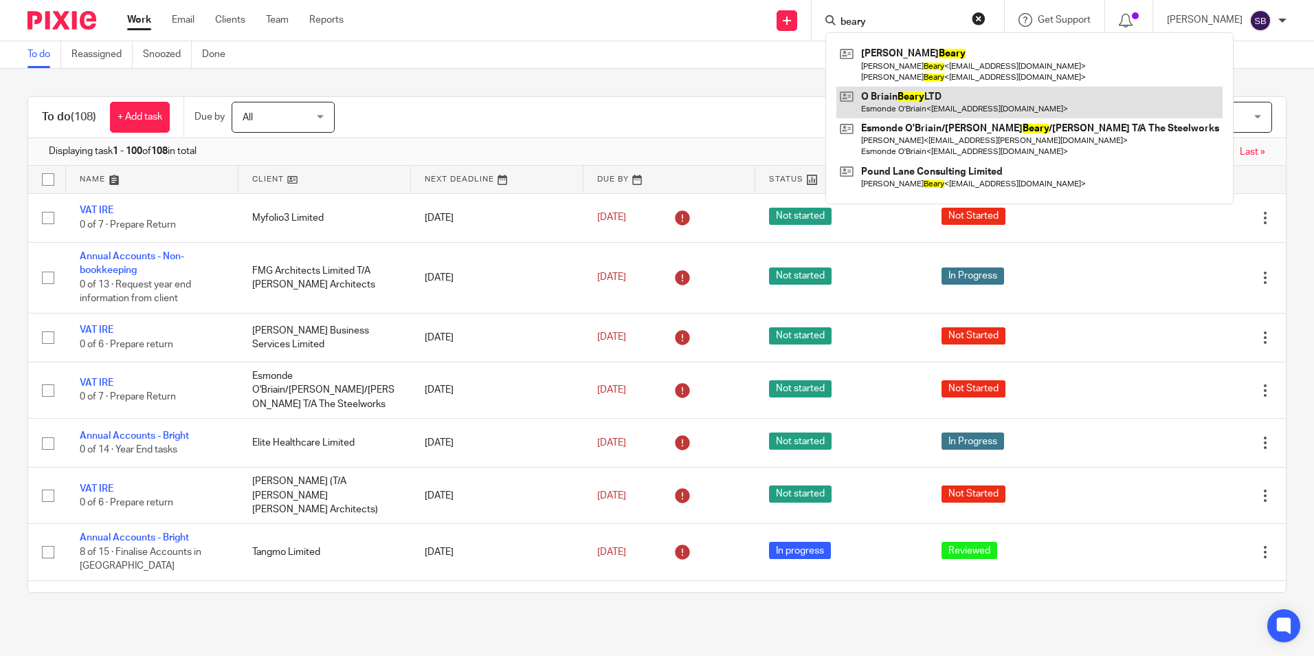
type input "beary"
click at [938, 93] on link at bounding box center [1030, 103] width 386 height 32
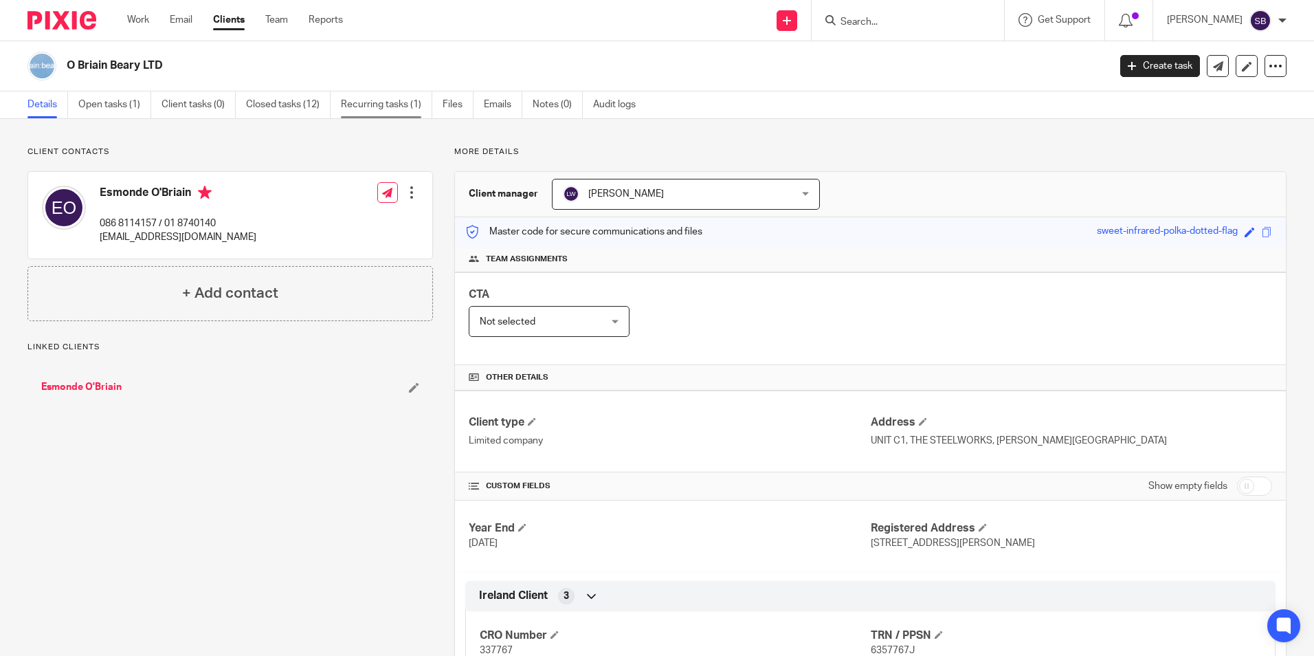
click at [418, 104] on link "Recurring tasks (1)" at bounding box center [386, 104] width 91 height 27
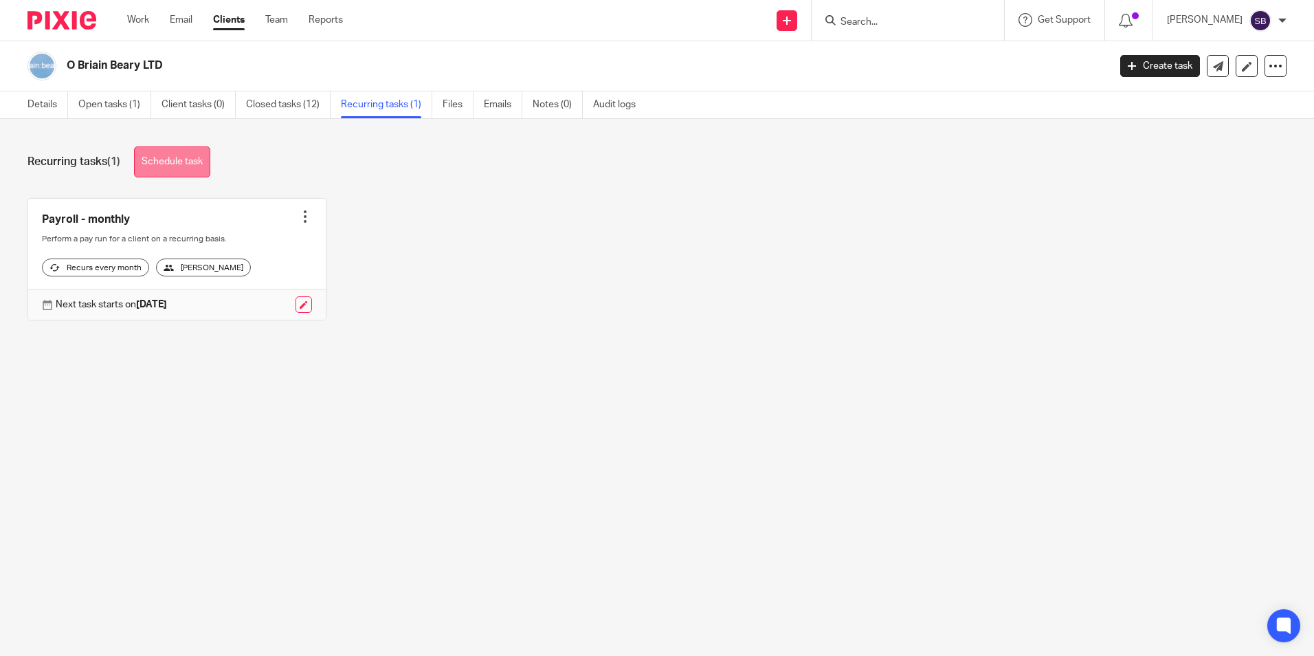
click at [181, 160] on link "Schedule task" at bounding box center [172, 161] width 76 height 31
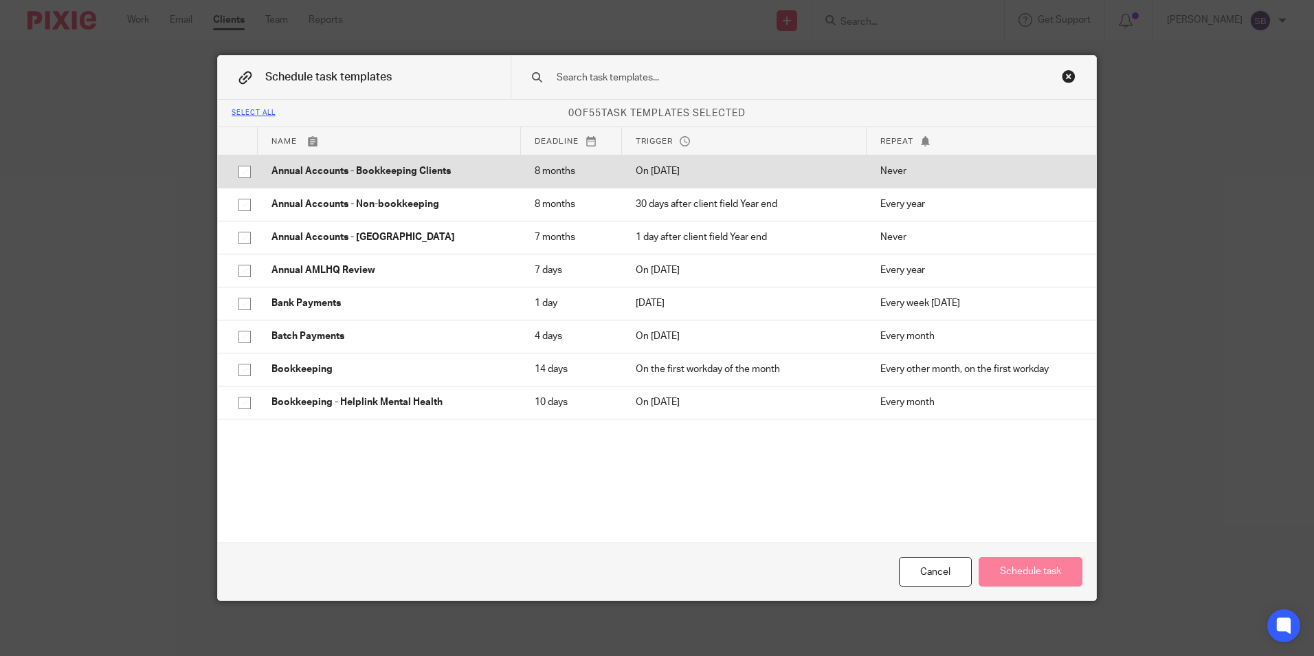
click at [237, 172] on input "checkbox" at bounding box center [245, 172] width 26 height 26
checkbox input "true"
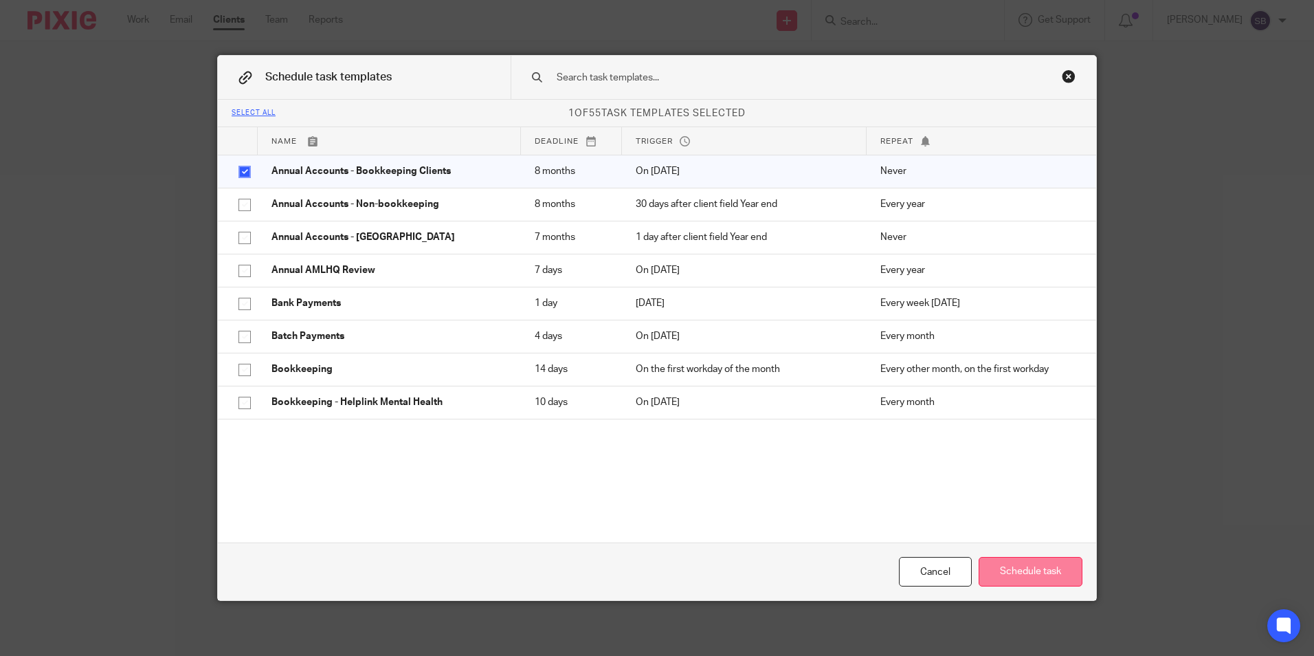
click at [1030, 573] on button "Schedule task" at bounding box center [1031, 572] width 104 height 30
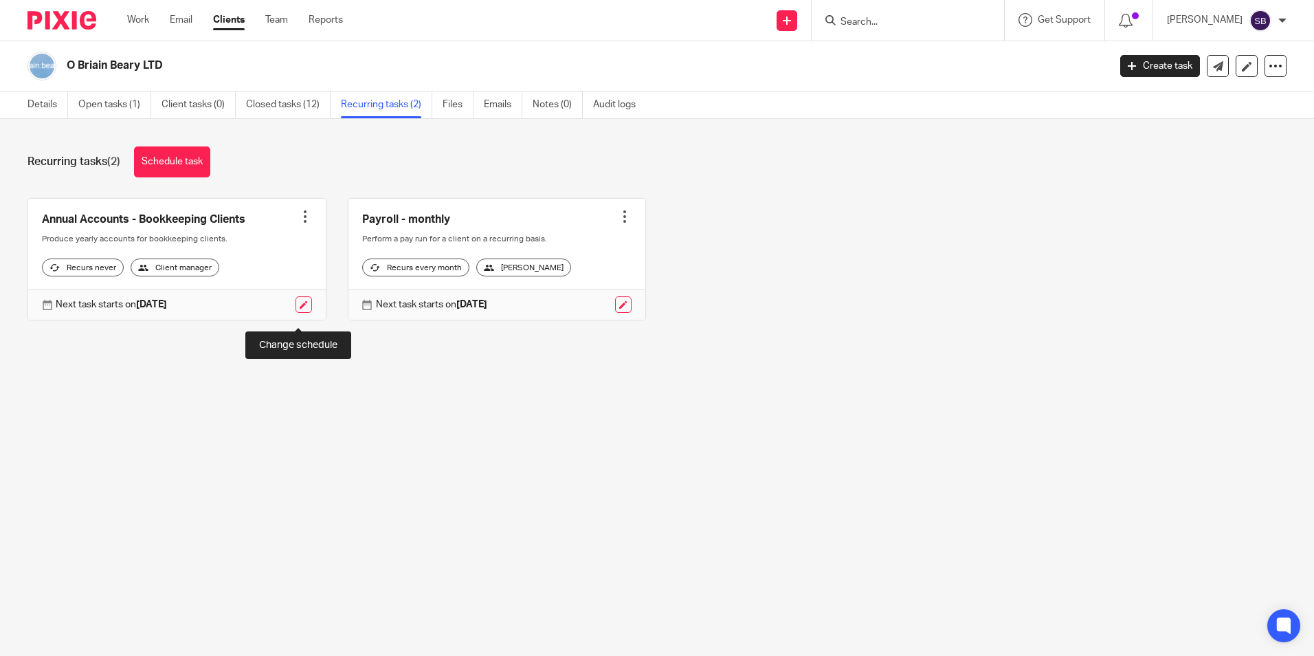
click at [296, 313] on link at bounding box center [304, 304] width 16 height 16
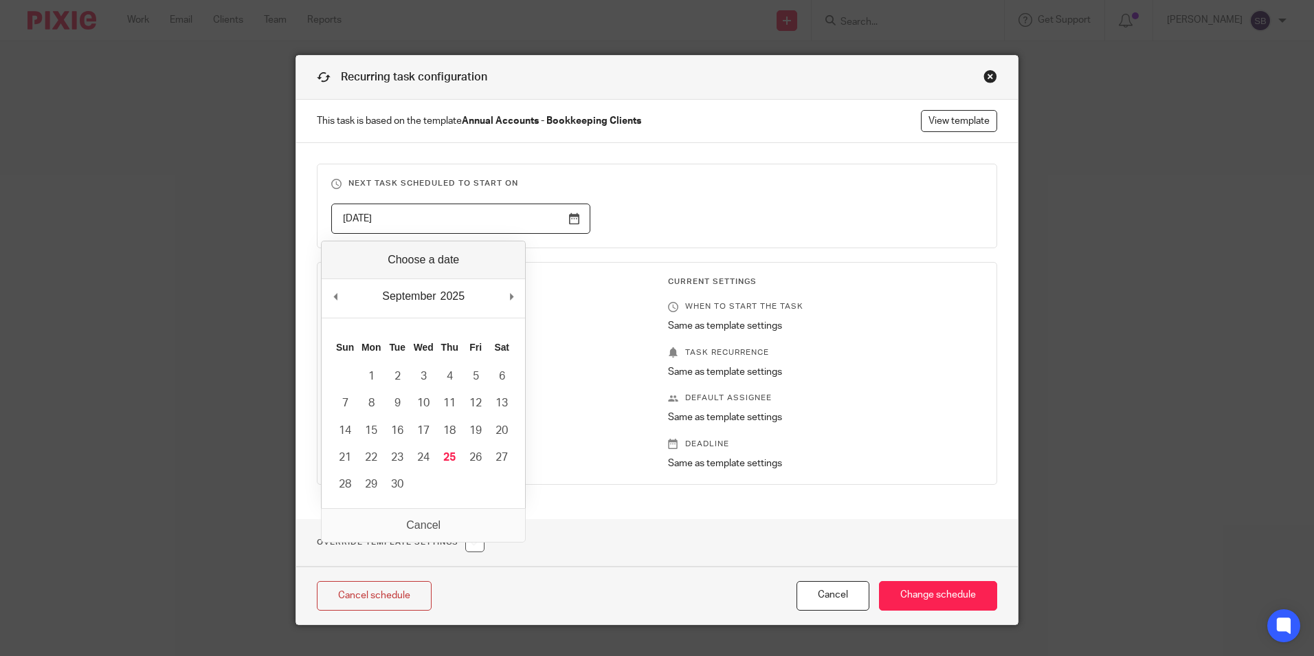
click at [569, 217] on input "[DATE]" at bounding box center [460, 218] width 259 height 31
type input "2026-06-30"
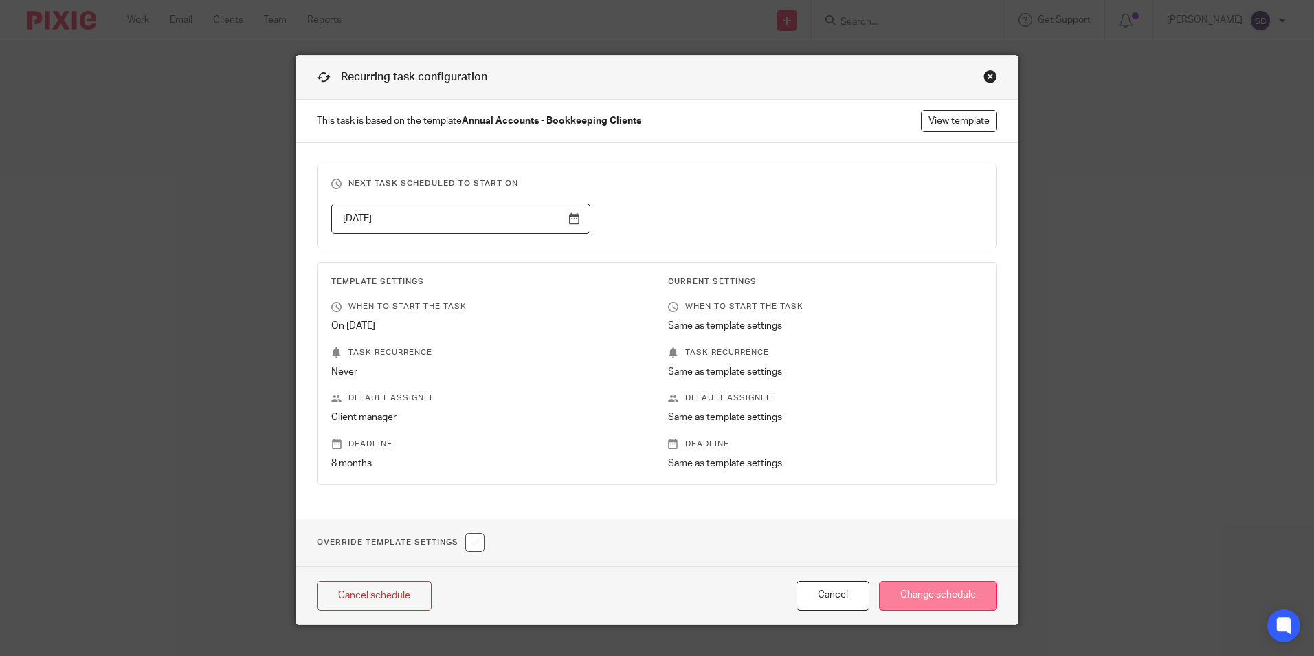
click at [938, 588] on input "Change schedule" at bounding box center [938, 596] width 118 height 30
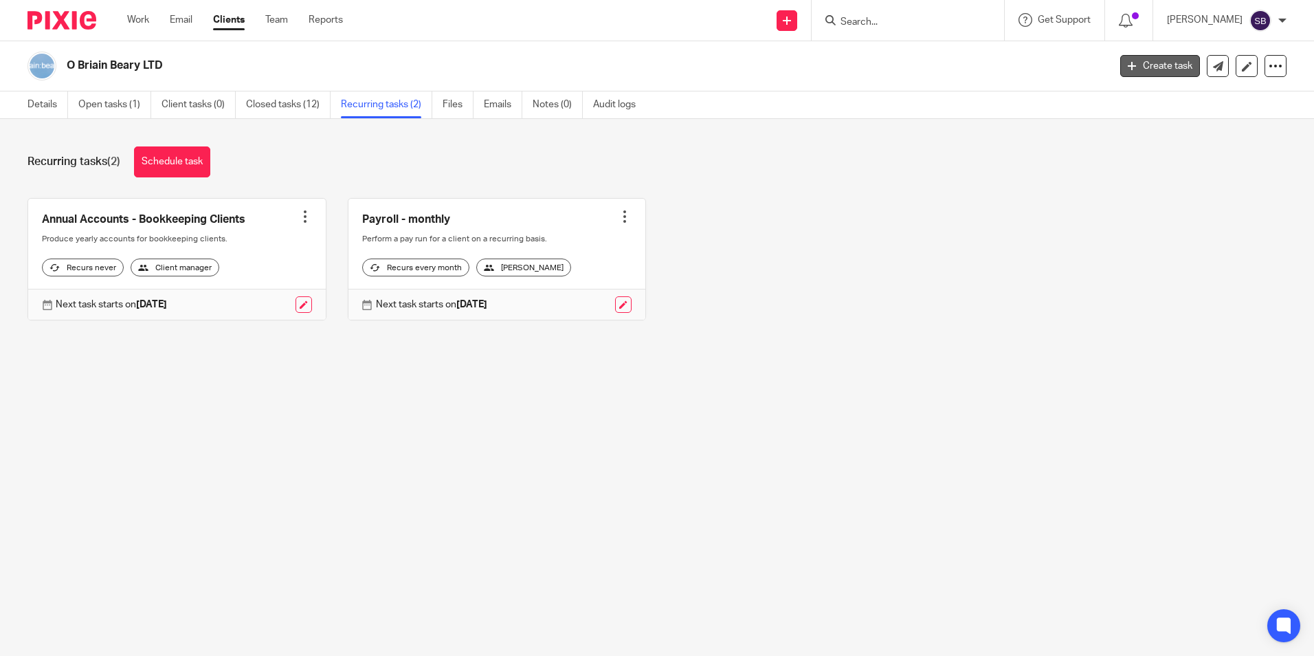
click at [1147, 63] on link "Create task" at bounding box center [1161, 66] width 80 height 22
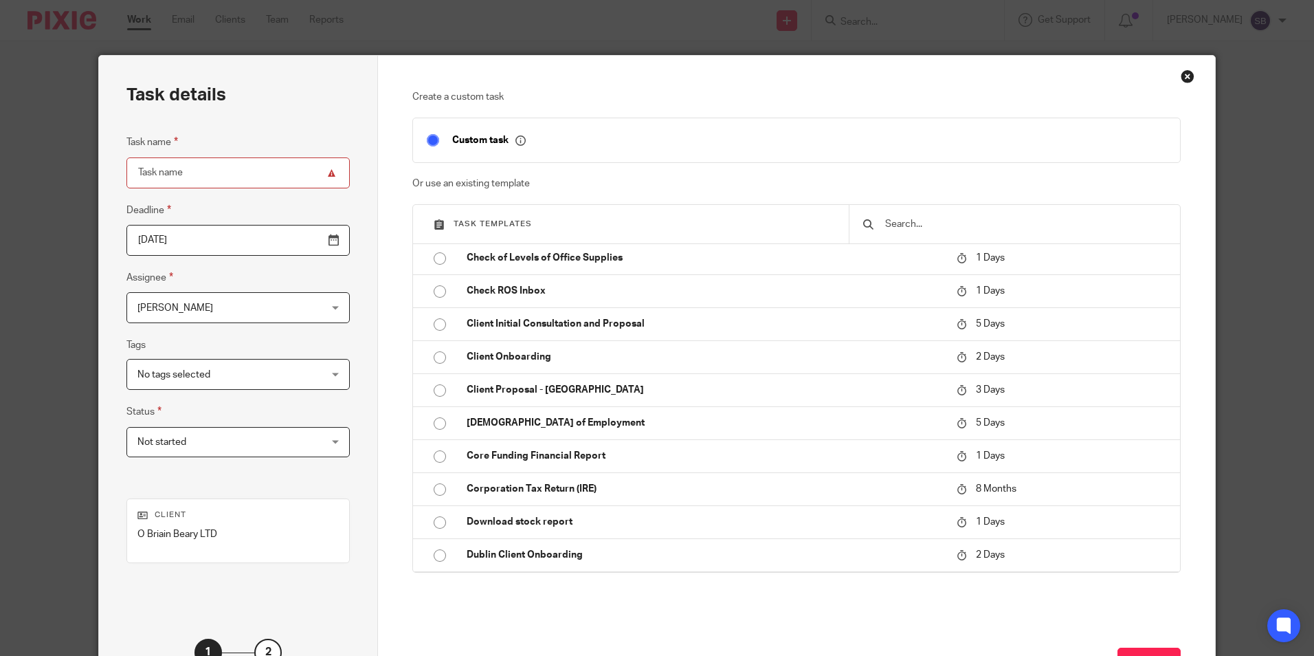
scroll to position [540, 0]
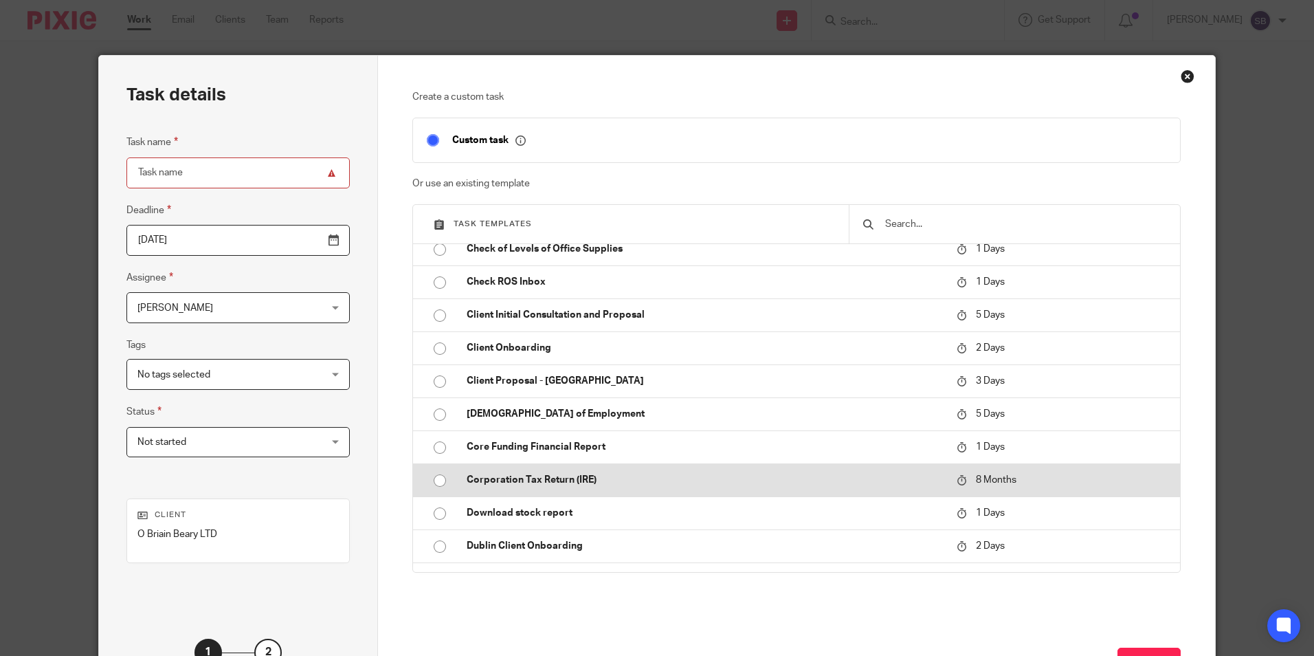
click at [436, 477] on input "radio" at bounding box center [440, 480] width 26 height 26
type input "2026-05-25"
type input "Corporation Tax Return (IRE)"
checkbox input "false"
radio input "false"
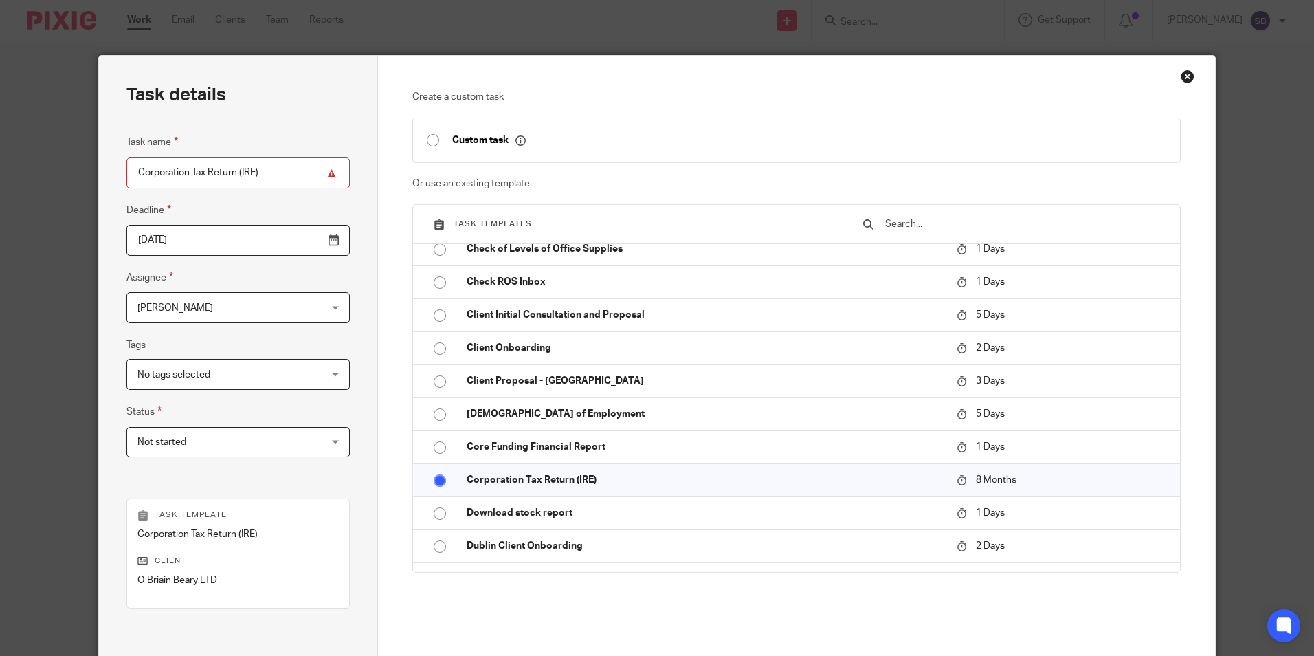
click at [300, 241] on input "2026-05-25" at bounding box center [237, 240] width 223 height 31
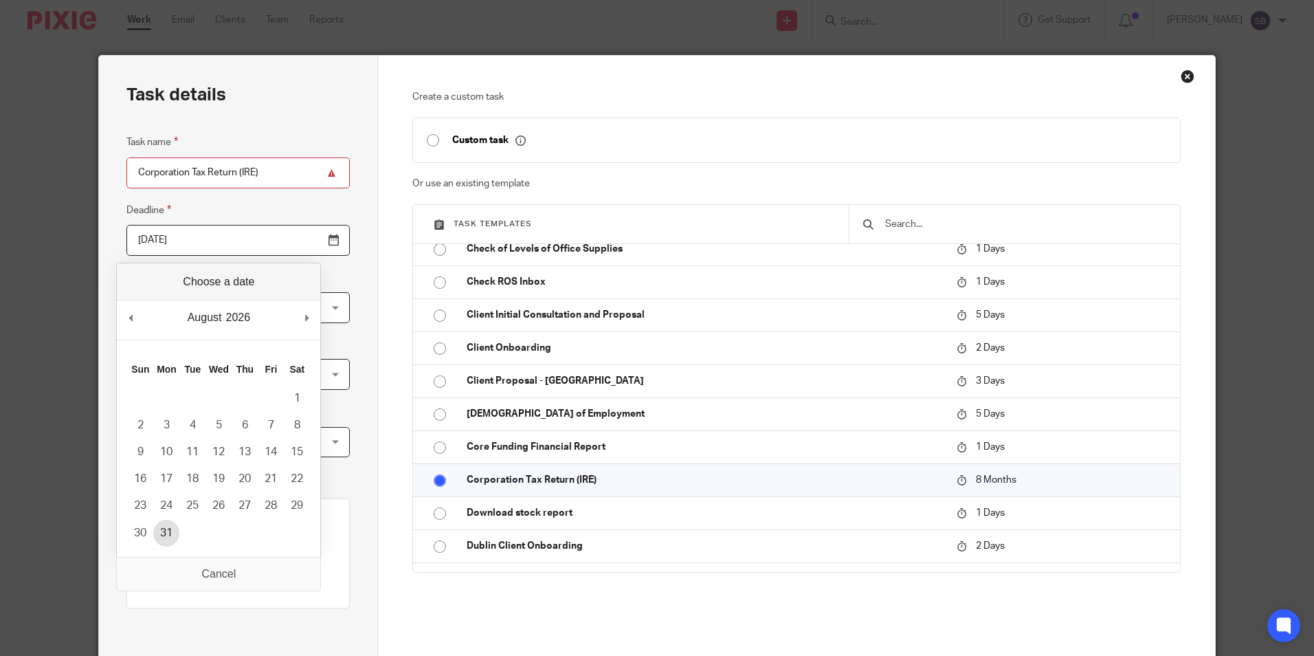
type input "2026-08-31"
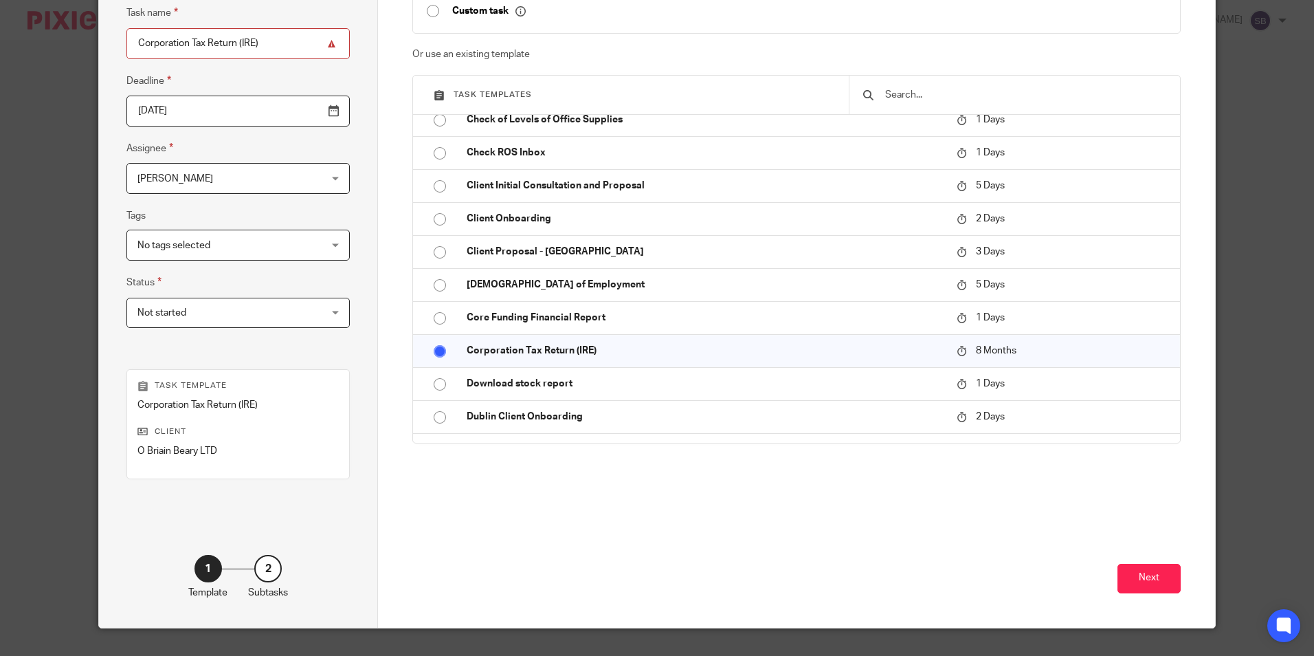
scroll to position [130, 0]
click at [1139, 580] on button "Next" at bounding box center [1149, 578] width 63 height 30
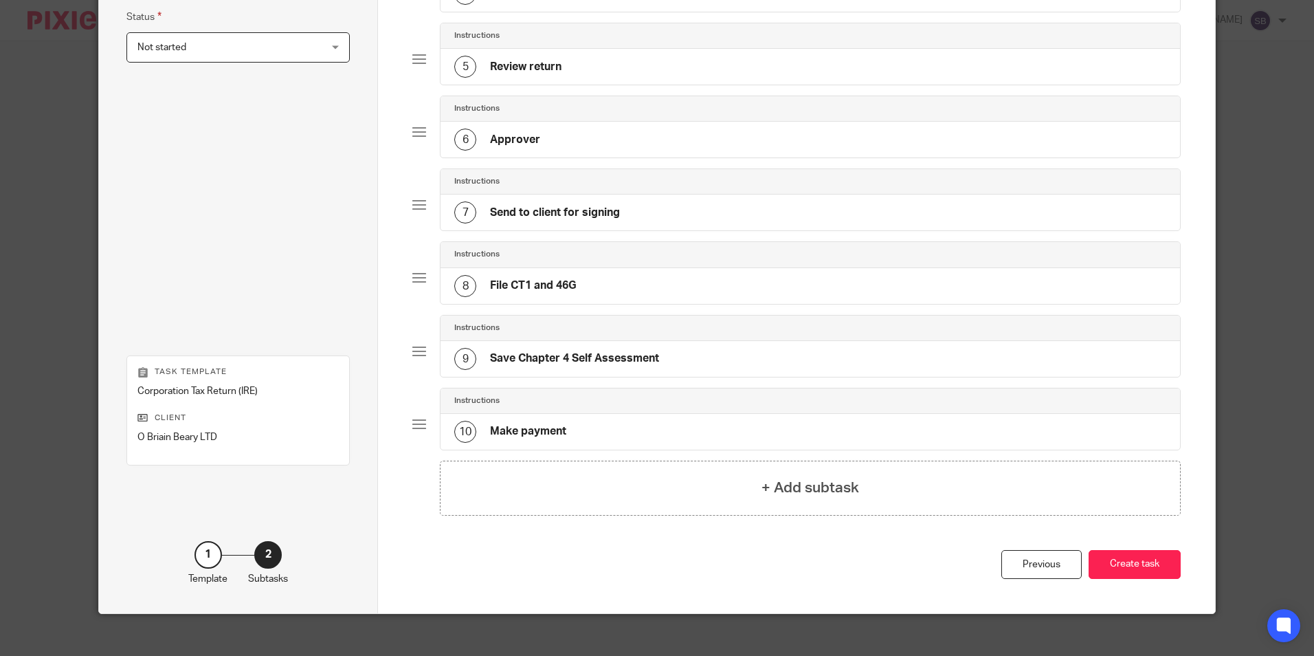
scroll to position [408, 0]
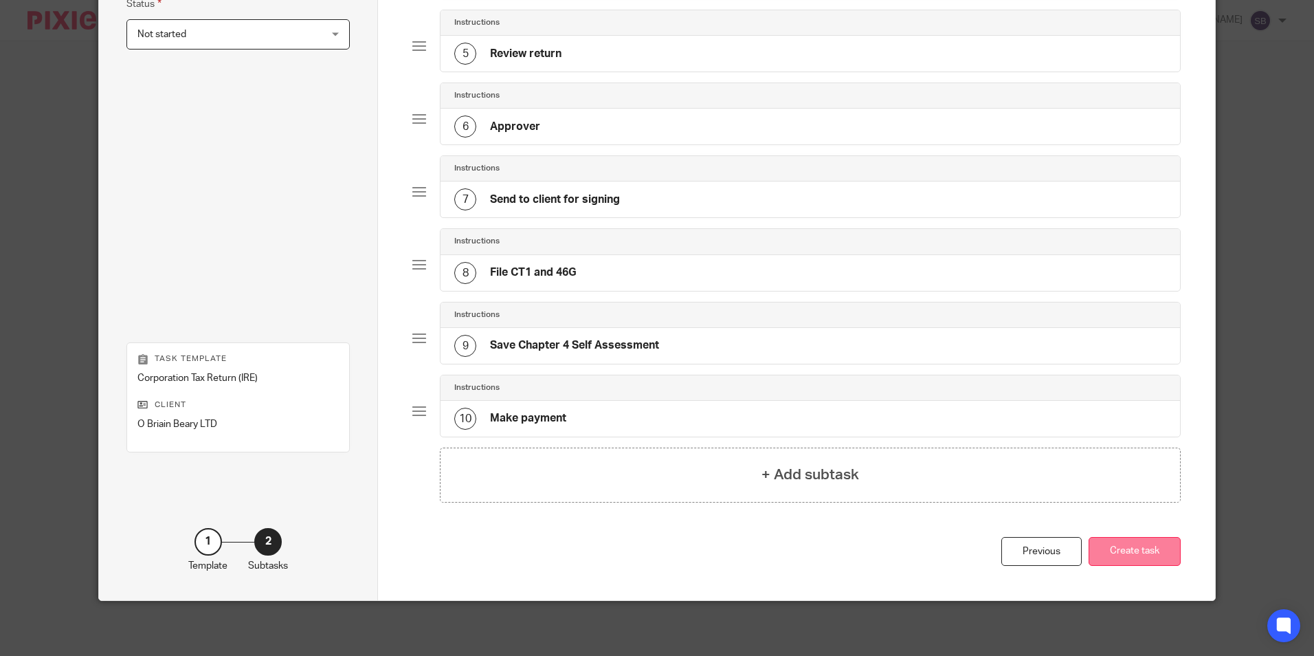
click at [1133, 553] on button "Create task" at bounding box center [1135, 552] width 92 height 30
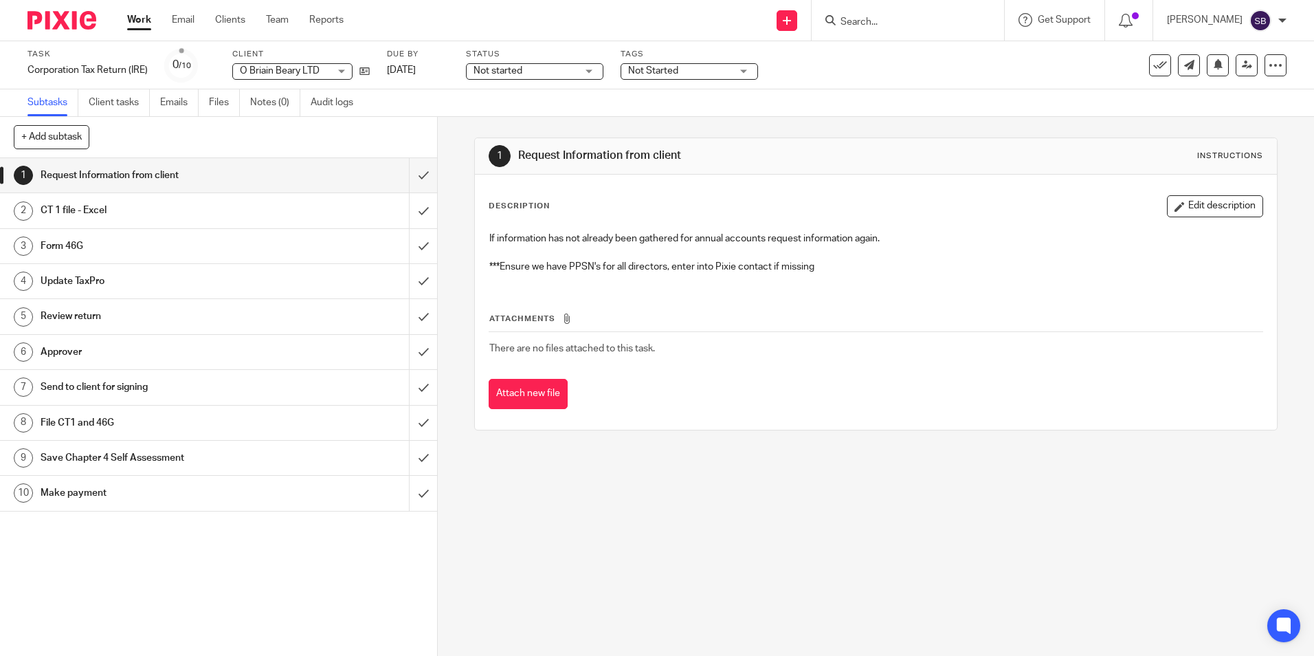
click at [142, 21] on link "Work" at bounding box center [139, 20] width 24 height 14
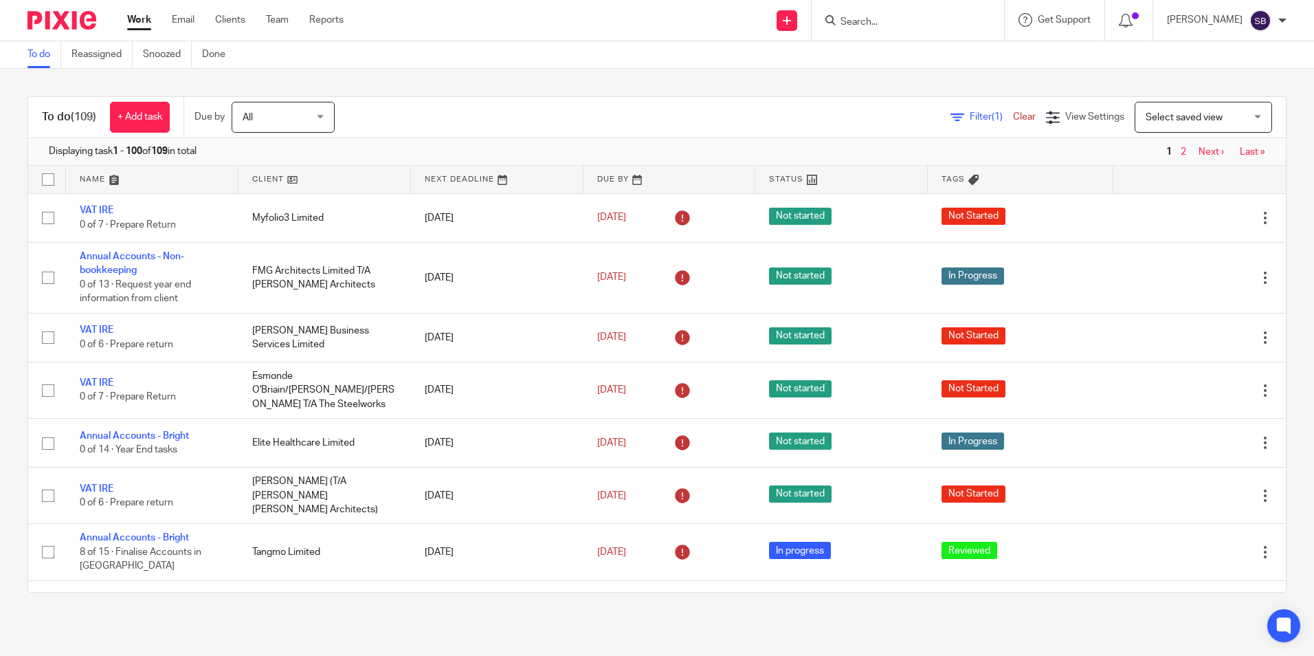
click at [907, 16] on input "Search" at bounding box center [901, 22] width 124 height 12
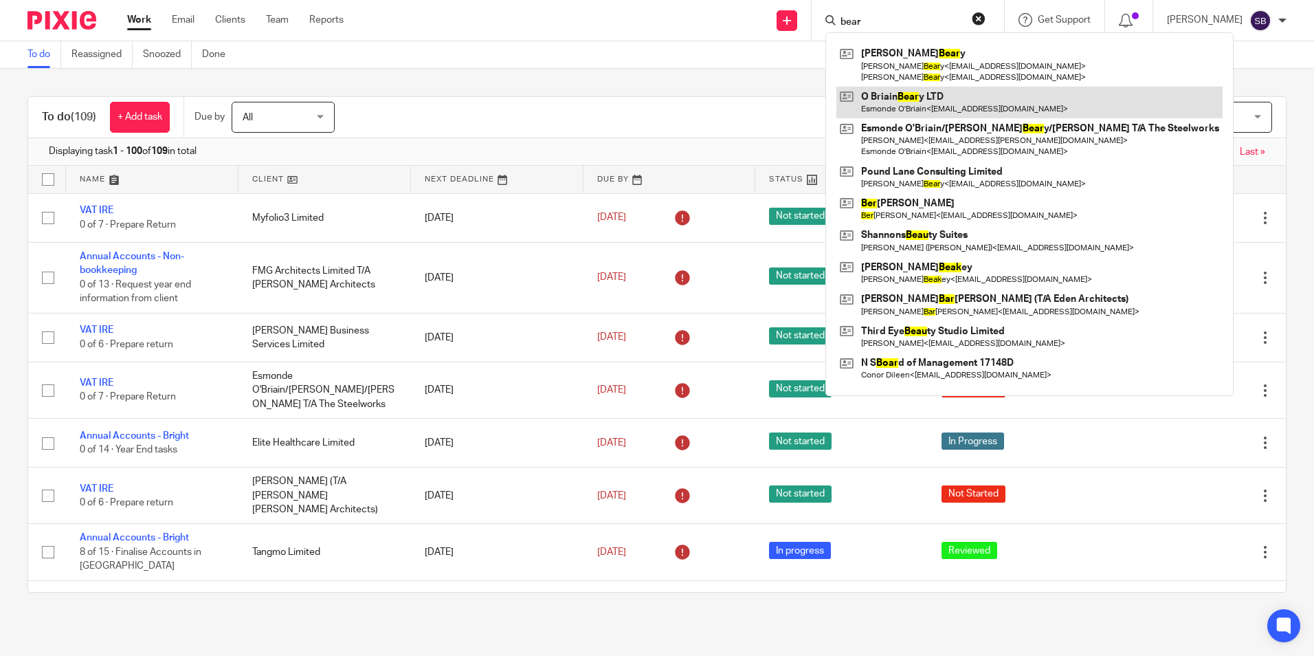
type input "bear"
click at [927, 100] on link at bounding box center [1030, 103] width 386 height 32
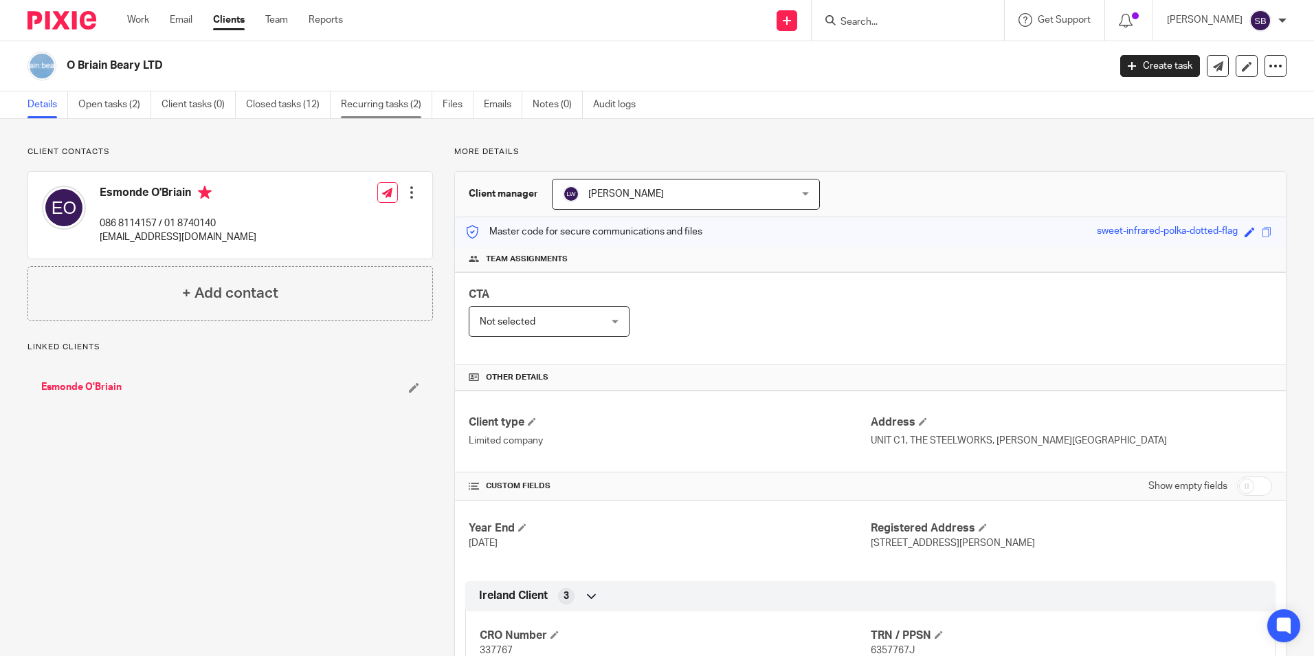
click at [371, 102] on link "Recurring tasks (2)" at bounding box center [386, 104] width 91 height 27
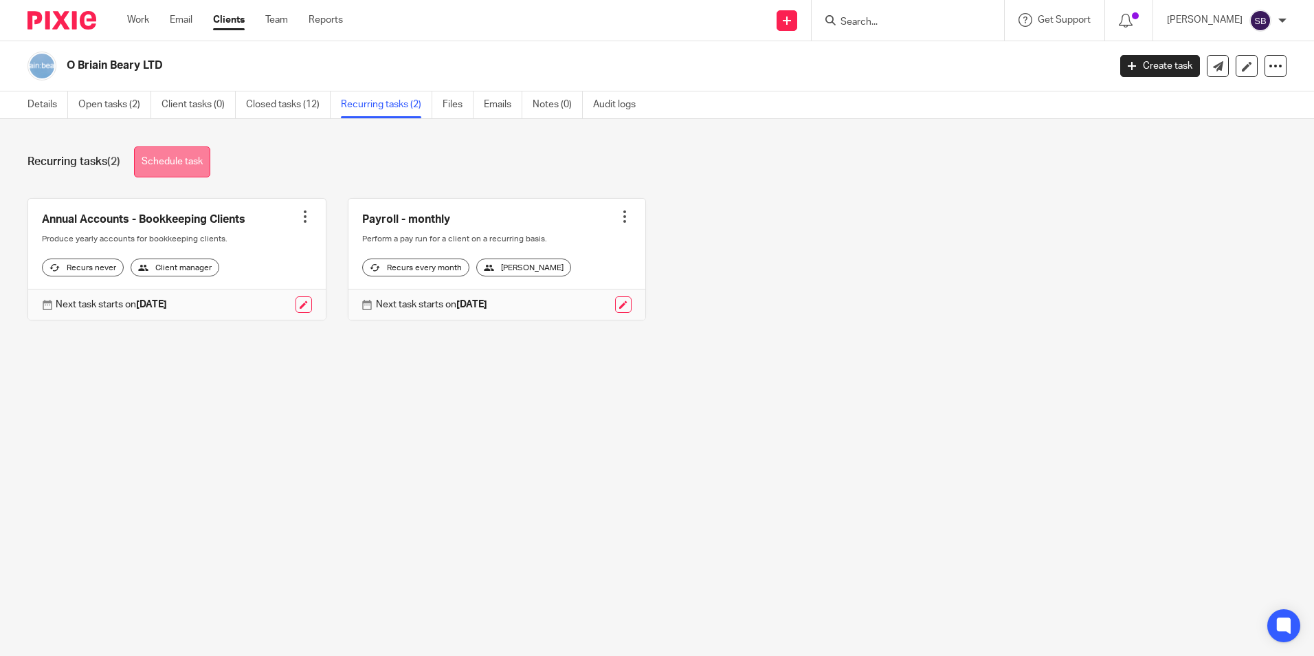
click at [191, 156] on link "Schedule task" at bounding box center [172, 161] width 76 height 31
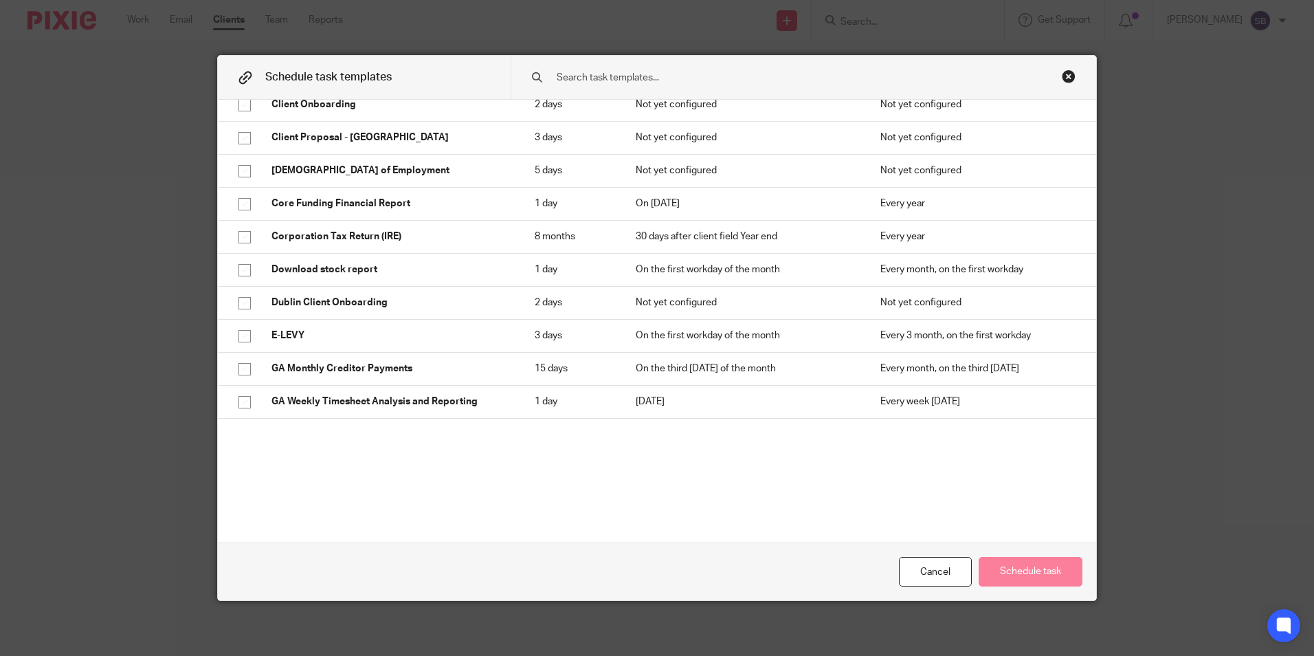
scroll to position [674, 0]
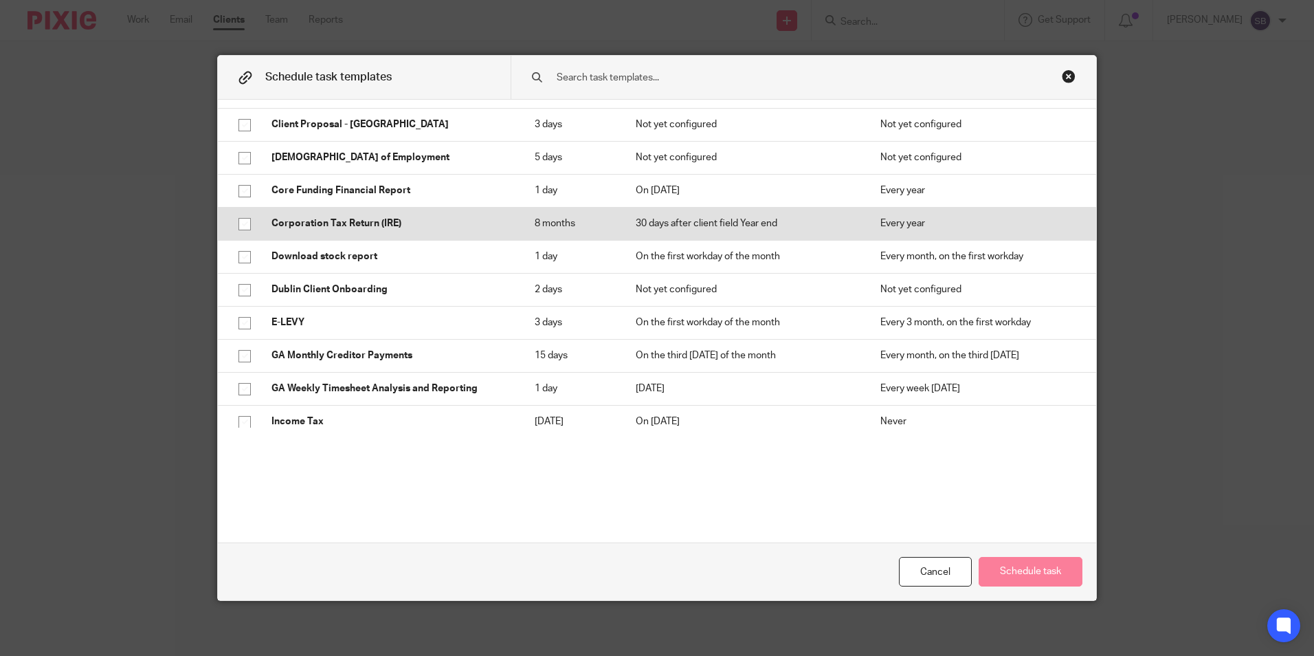
click at [238, 224] on input "checkbox" at bounding box center [245, 224] width 26 height 26
checkbox input "true"
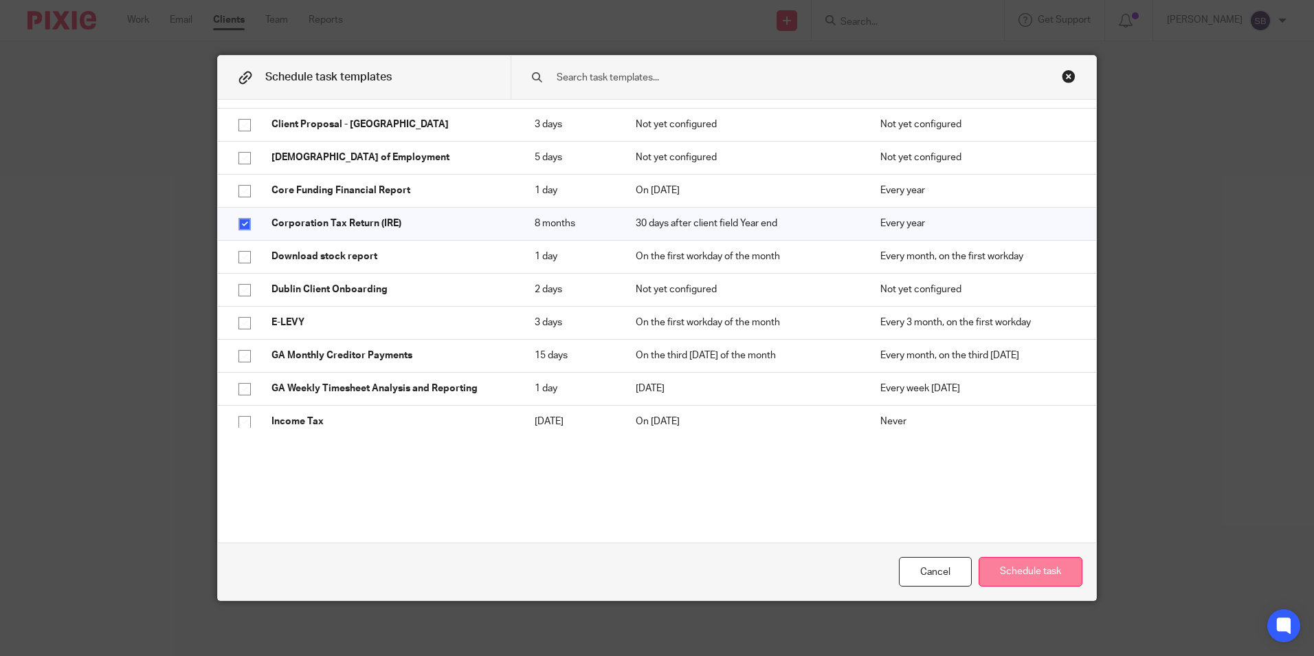
click at [1021, 566] on button "Schedule task" at bounding box center [1031, 572] width 104 height 30
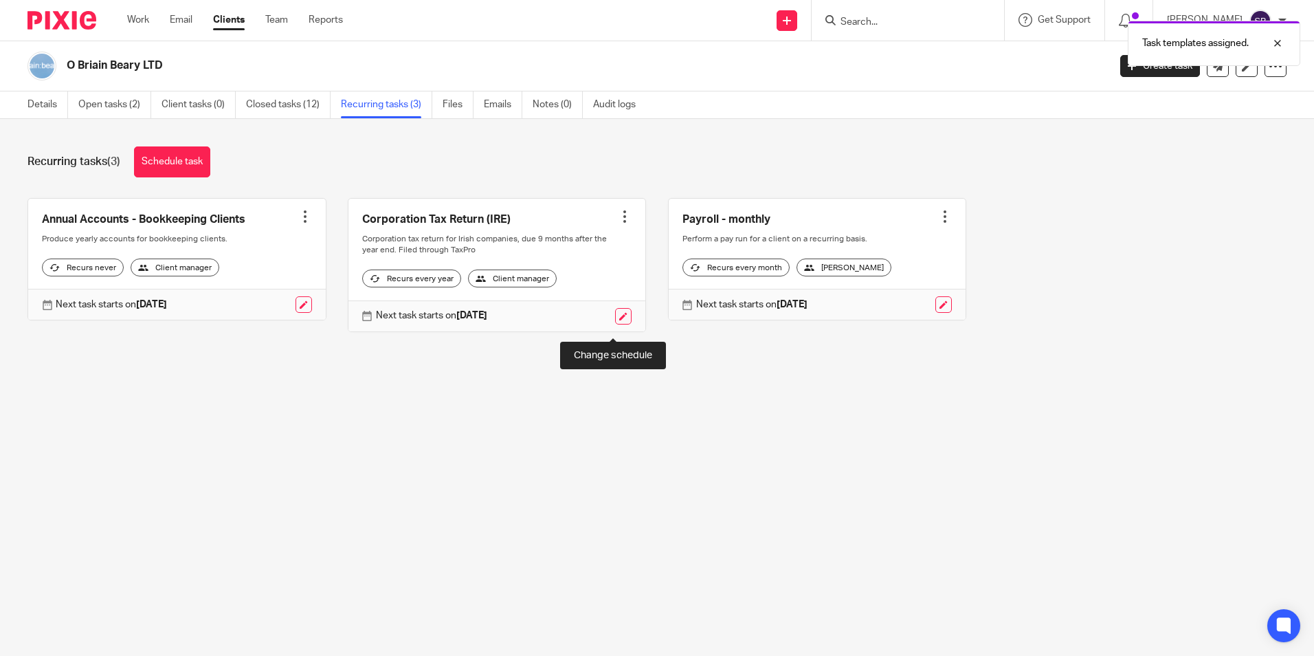
click at [615, 324] on link at bounding box center [623, 316] width 16 height 16
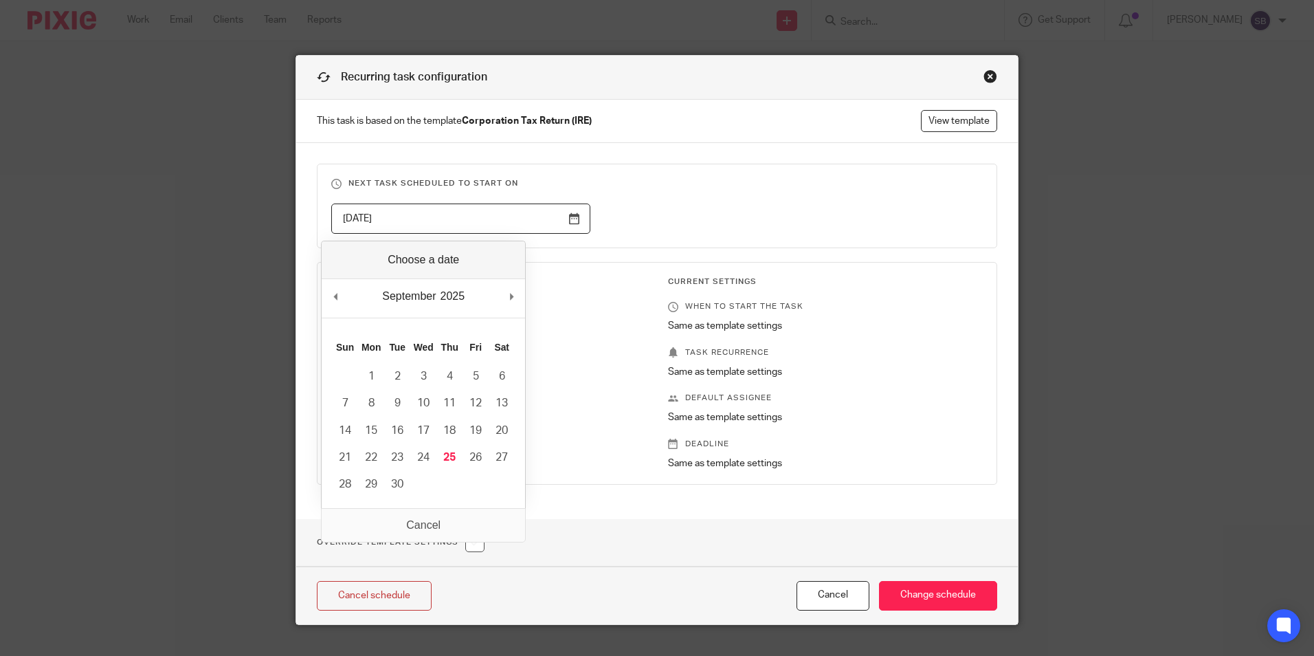
click at [452, 212] on input "[DATE]" at bounding box center [460, 218] width 259 height 31
type input "2026-08-31"
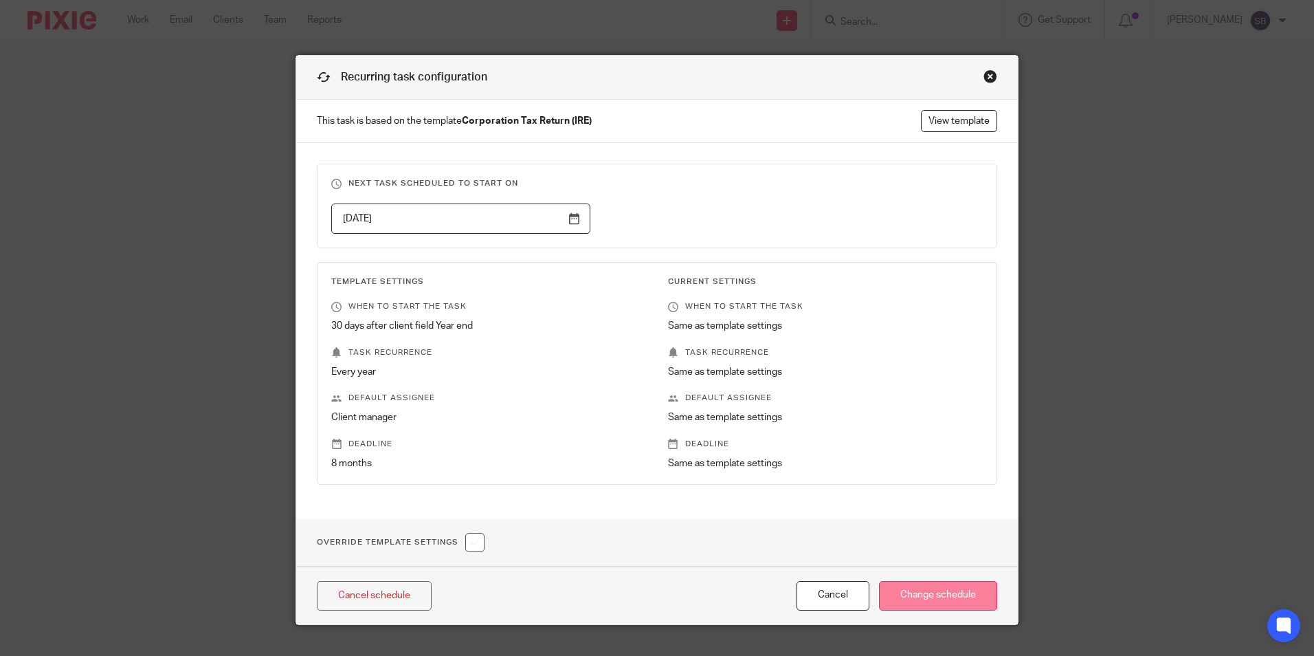
click at [930, 595] on input "Change schedule" at bounding box center [938, 596] width 118 height 30
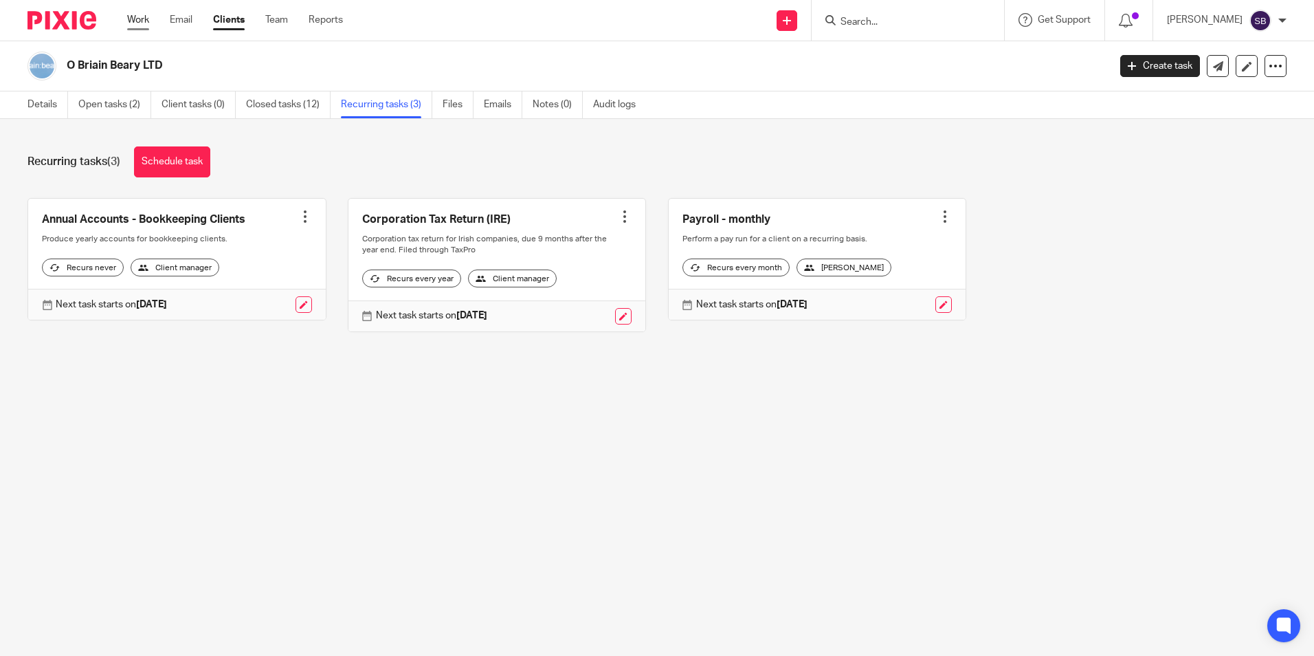
click at [137, 20] on link "Work" at bounding box center [138, 20] width 22 height 14
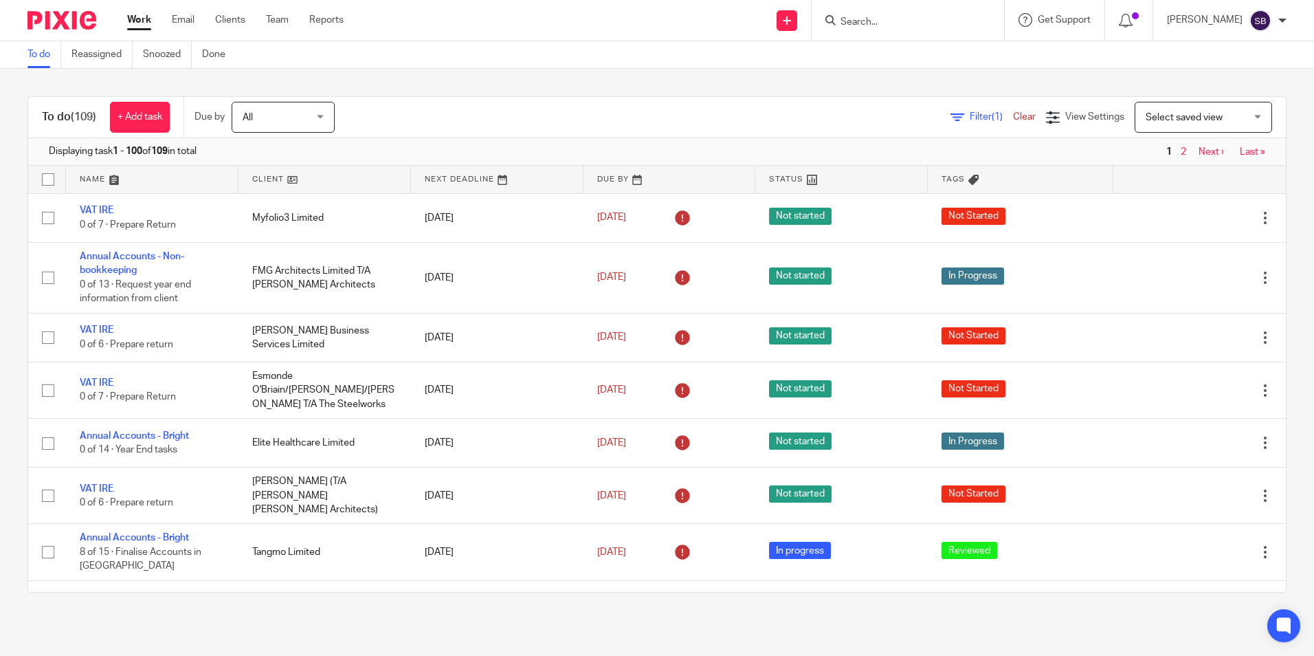
click at [861, 12] on form at bounding box center [912, 20] width 146 height 17
click at [868, 21] on input "Search" at bounding box center [901, 22] width 124 height 12
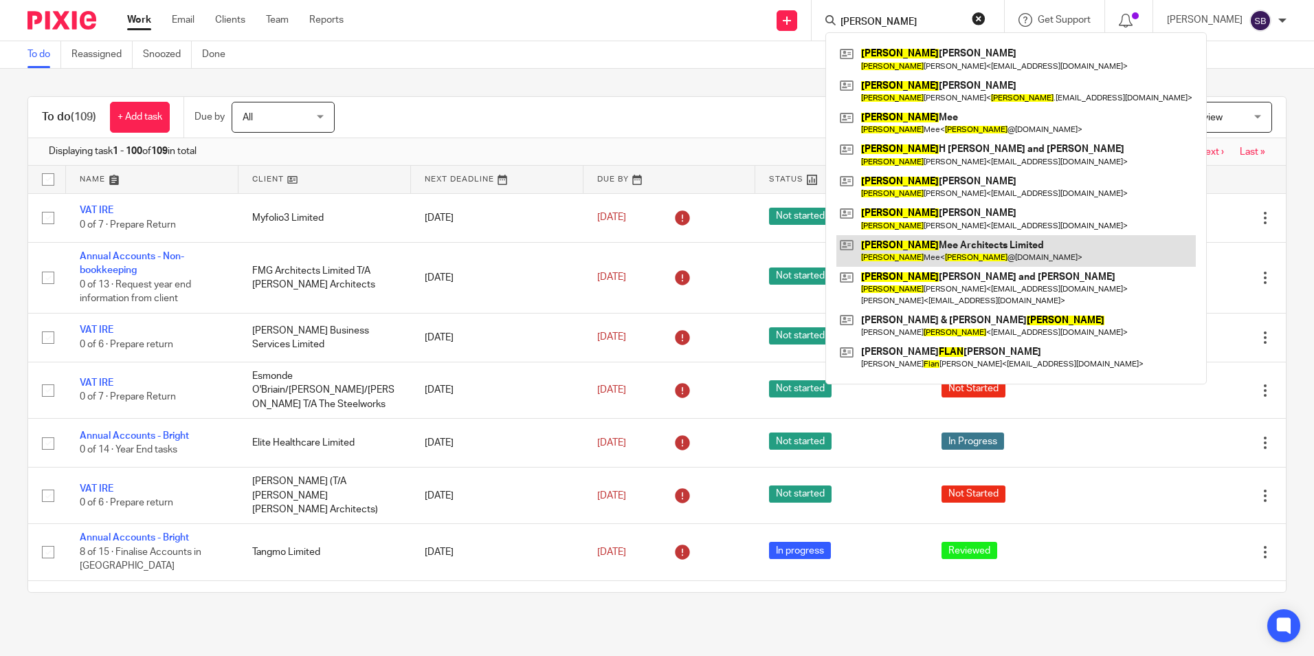
type input "alan"
click at [927, 243] on link at bounding box center [1017, 251] width 360 height 32
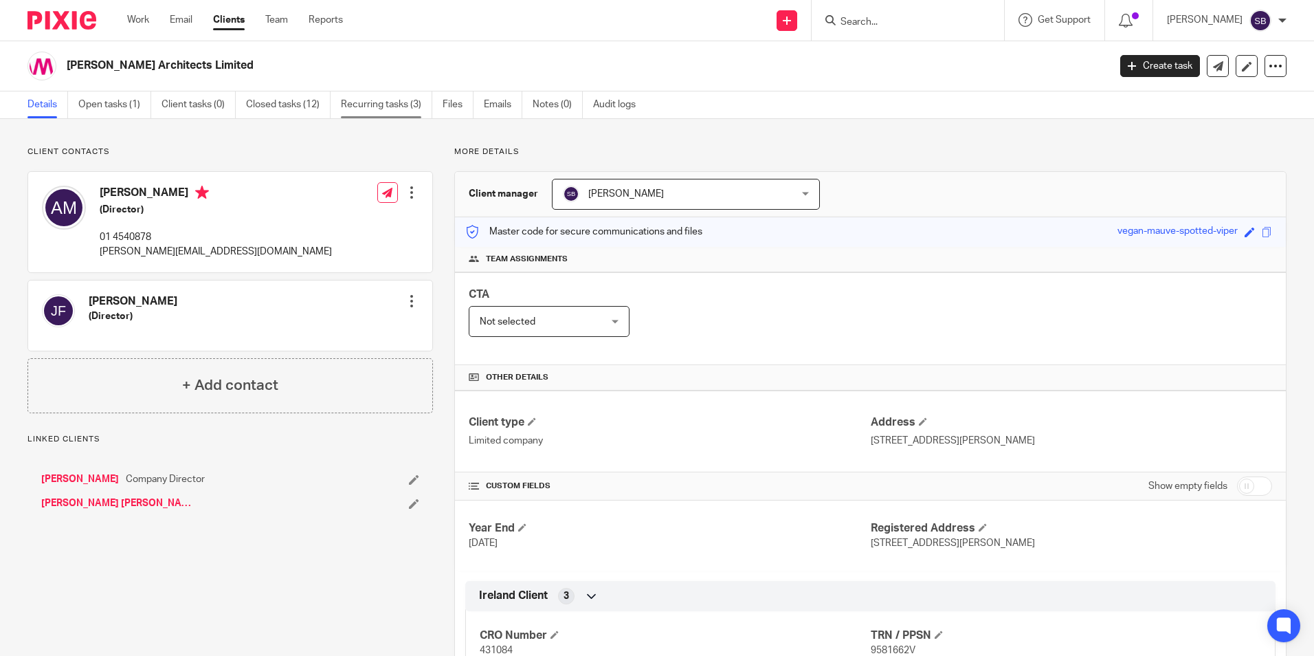
click at [384, 102] on link "Recurring tasks (3)" at bounding box center [386, 104] width 91 height 27
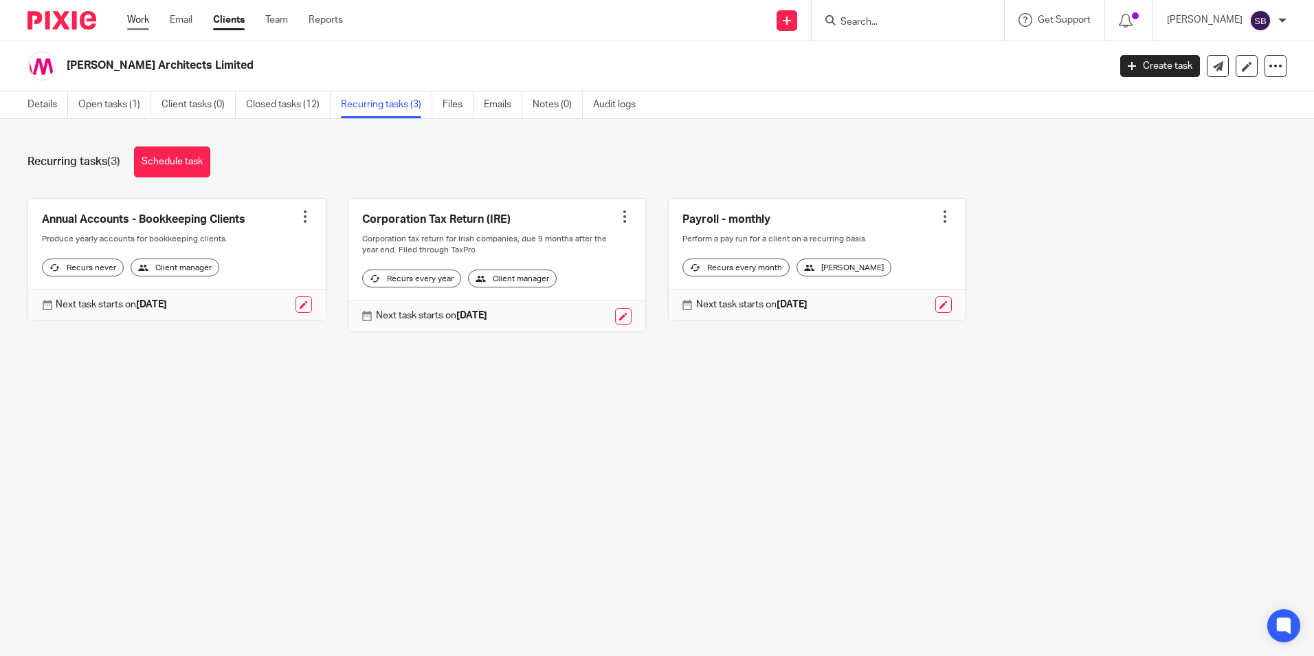
click at [145, 21] on link "Work" at bounding box center [138, 20] width 22 height 14
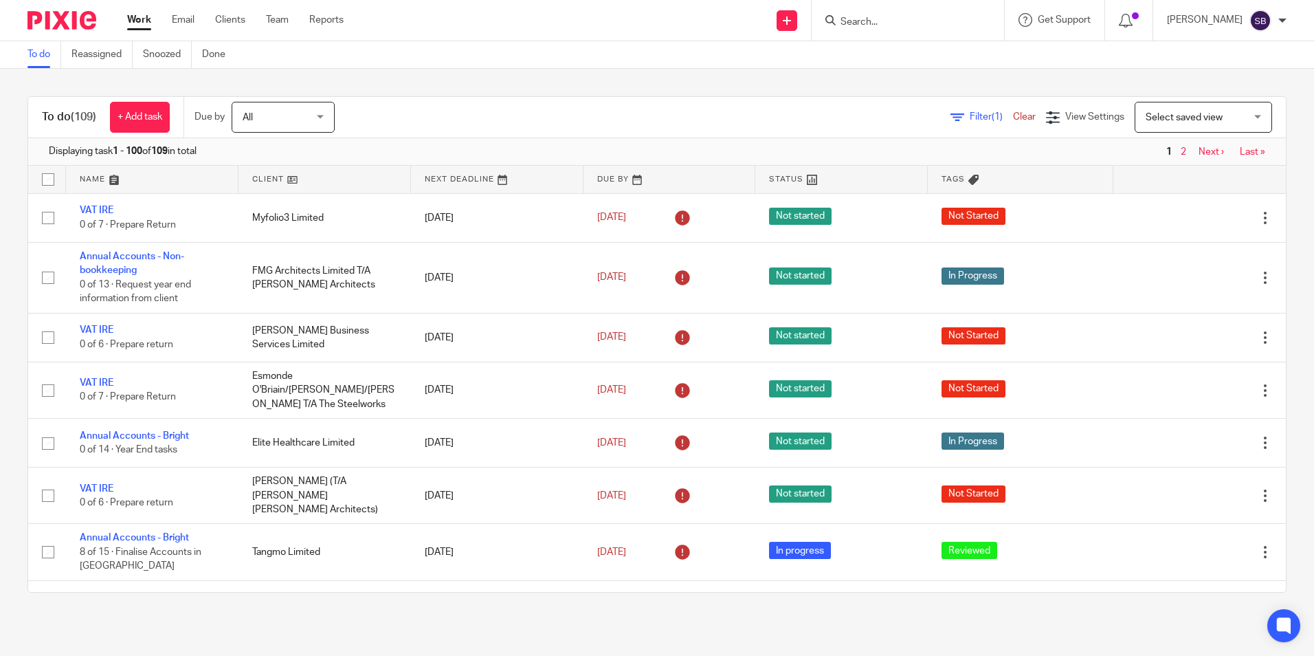
click at [861, 18] on input "Search" at bounding box center [901, 22] width 124 height 12
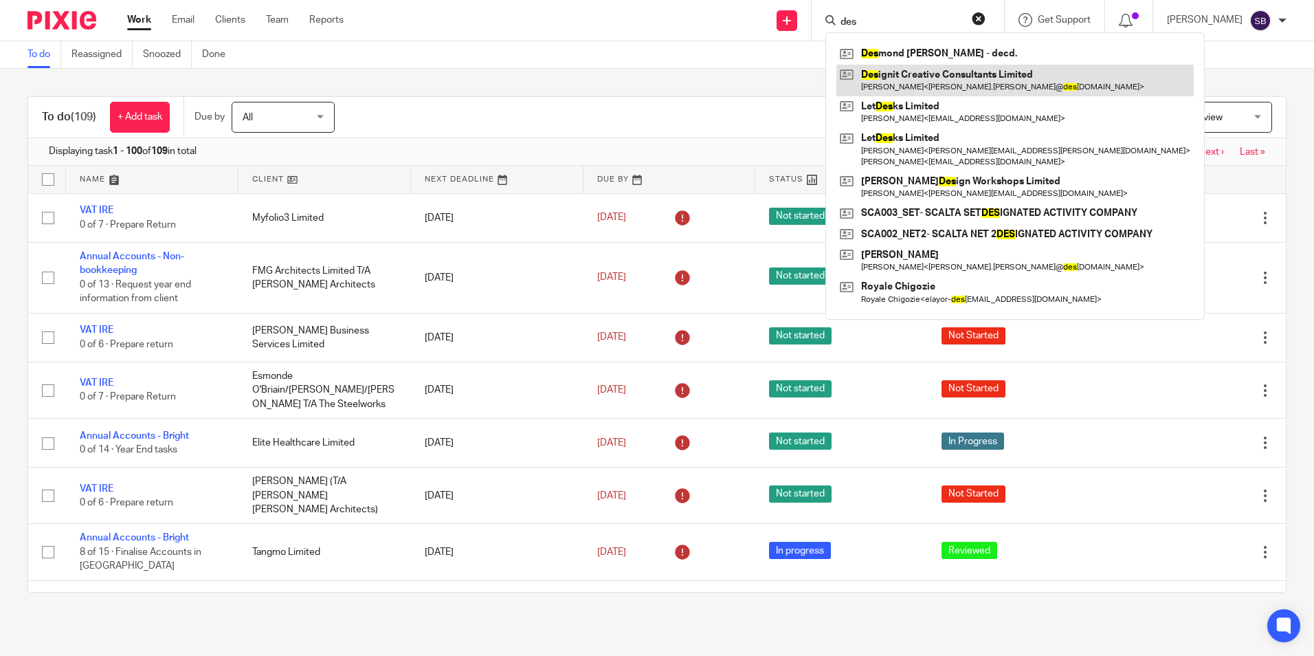
type input "des"
click at [903, 71] on link at bounding box center [1015, 81] width 357 height 32
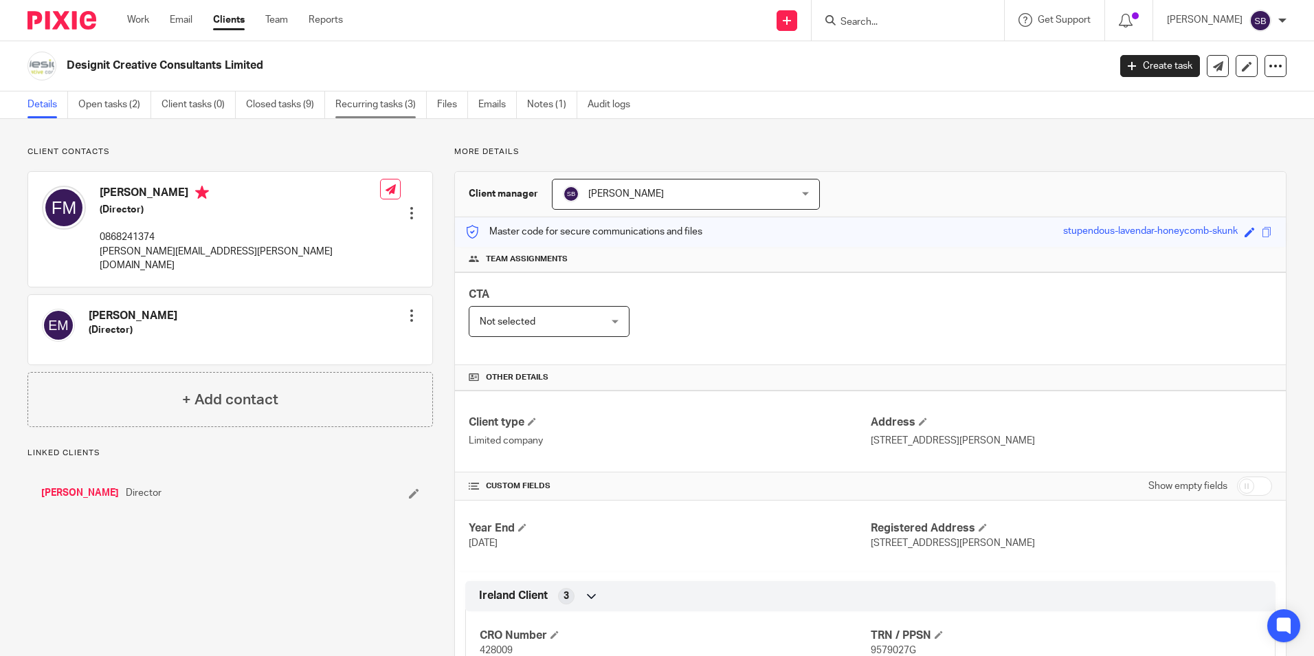
click at [404, 101] on link "Recurring tasks (3)" at bounding box center [380, 104] width 91 height 27
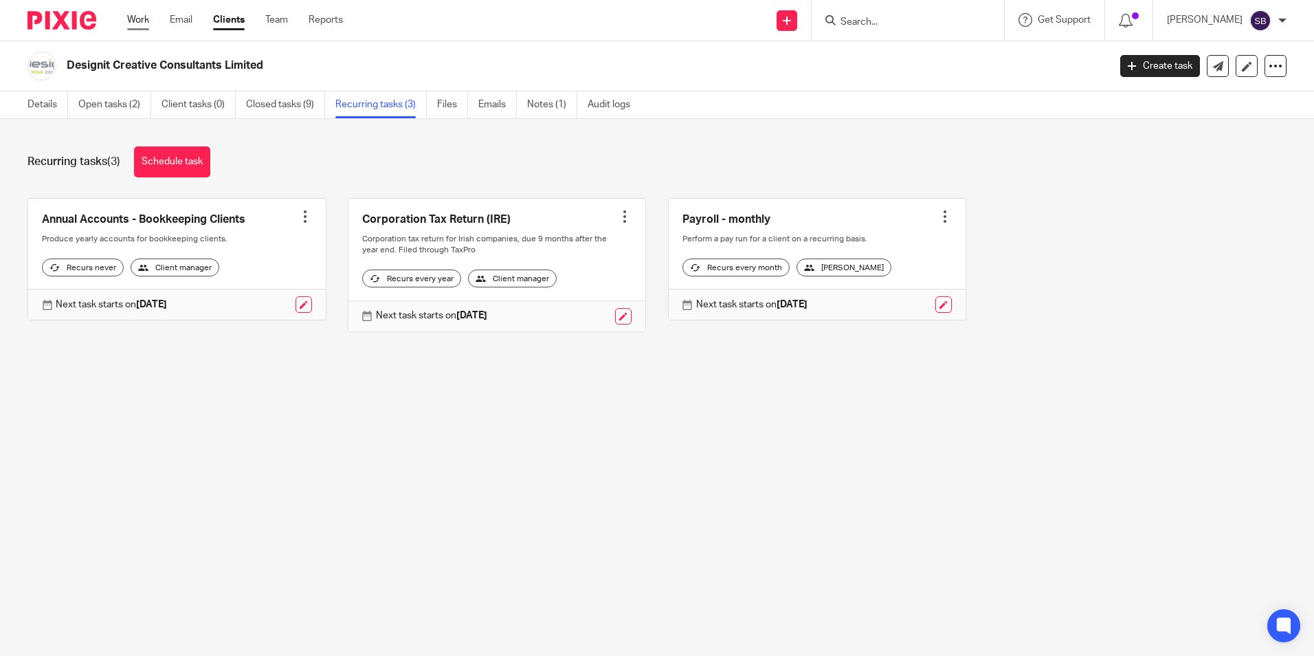
click at [139, 18] on link "Work" at bounding box center [138, 20] width 22 height 14
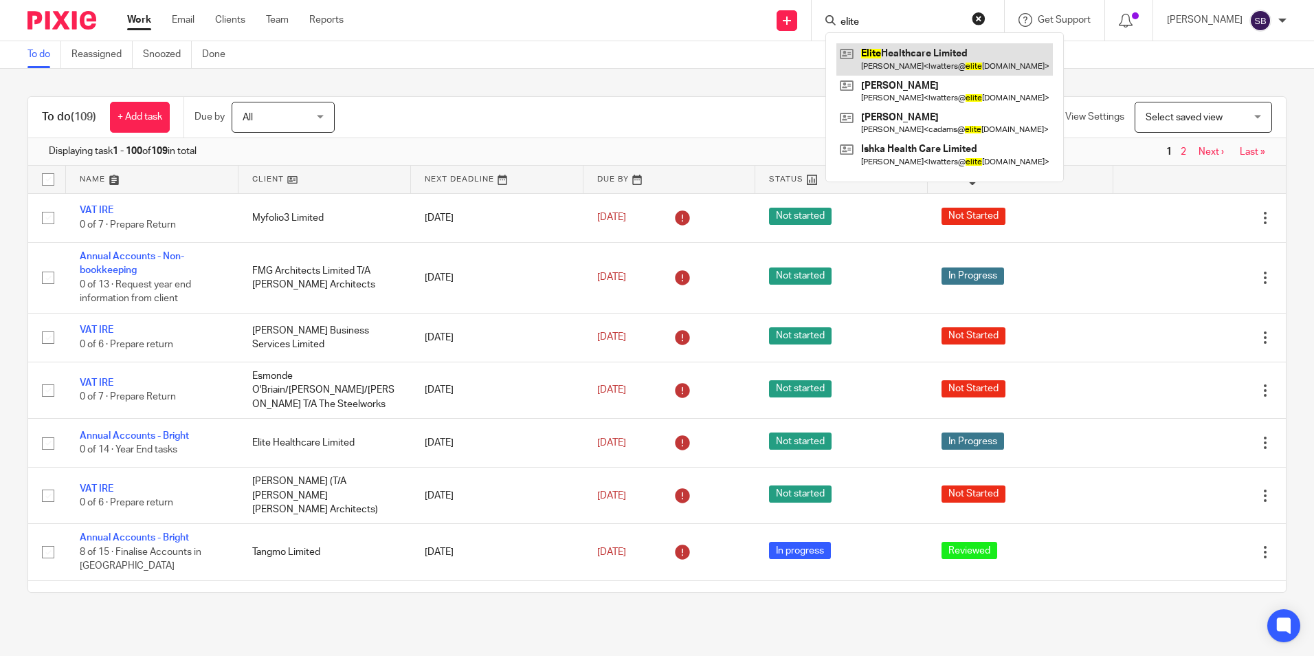
type input "elite"
click at [923, 56] on link at bounding box center [945, 59] width 217 height 32
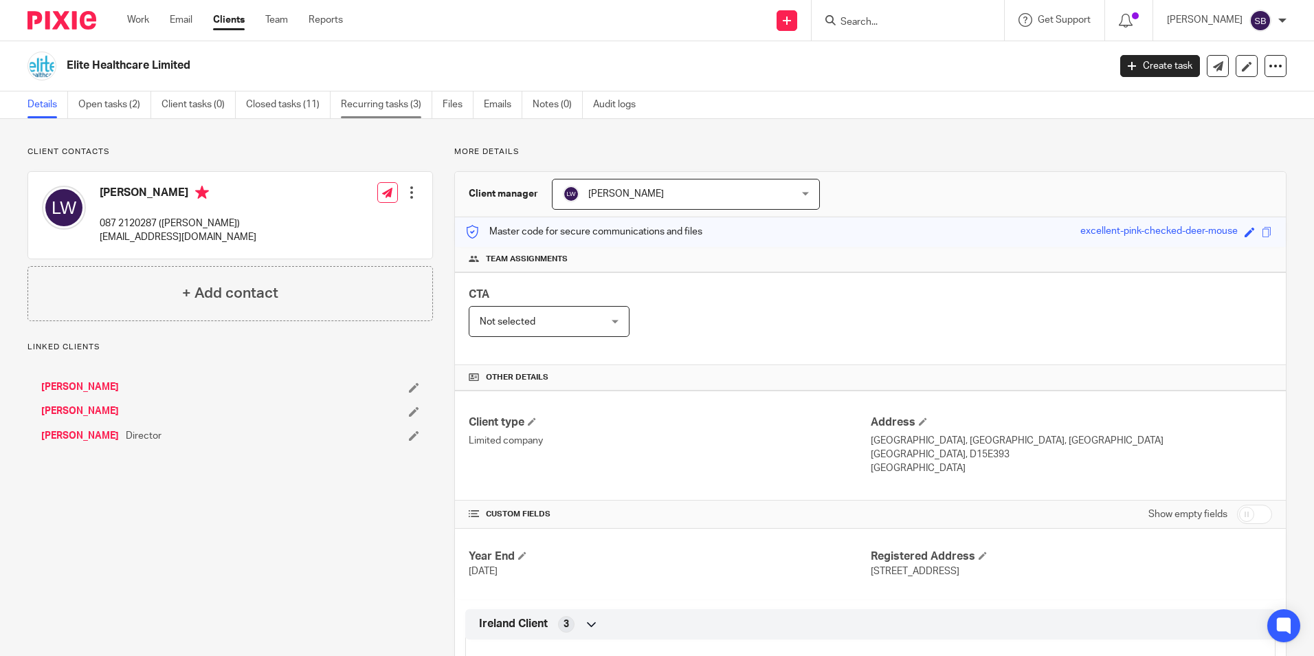
click at [376, 105] on link "Recurring tasks (3)" at bounding box center [386, 104] width 91 height 27
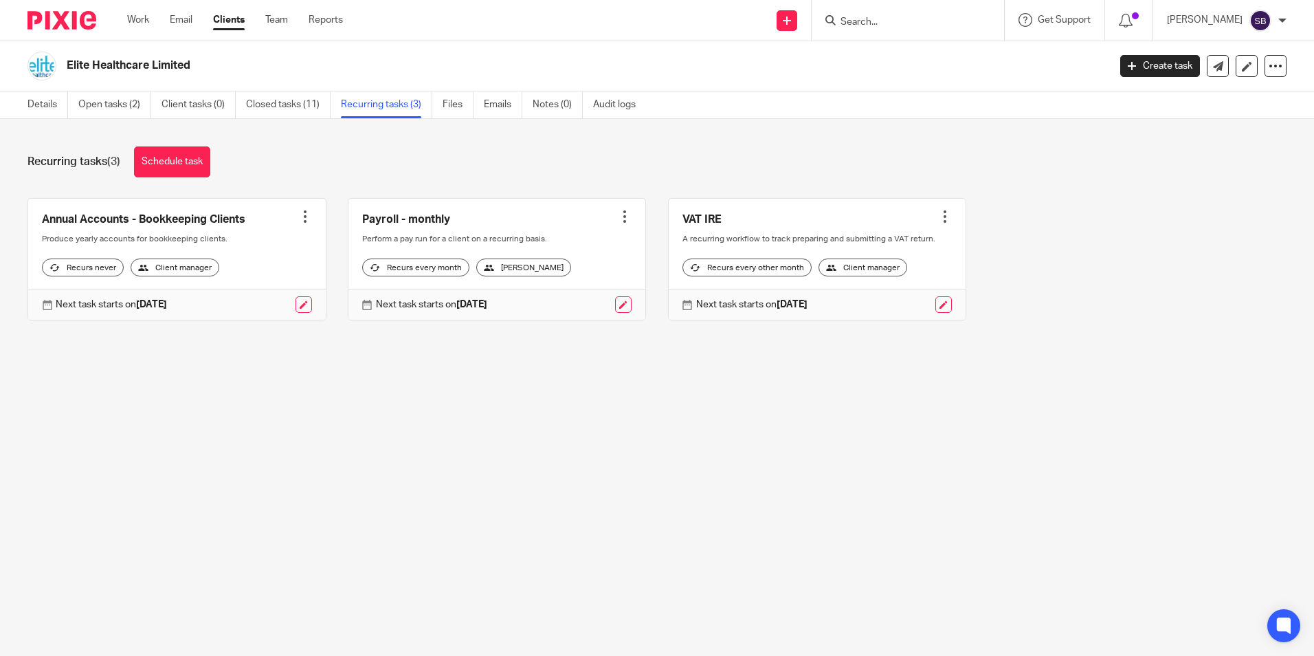
click at [236, 19] on link "Clients" at bounding box center [229, 20] width 32 height 14
click at [920, 15] on form at bounding box center [912, 20] width 146 height 17
click at [907, 18] on input "Search" at bounding box center [901, 22] width 124 height 12
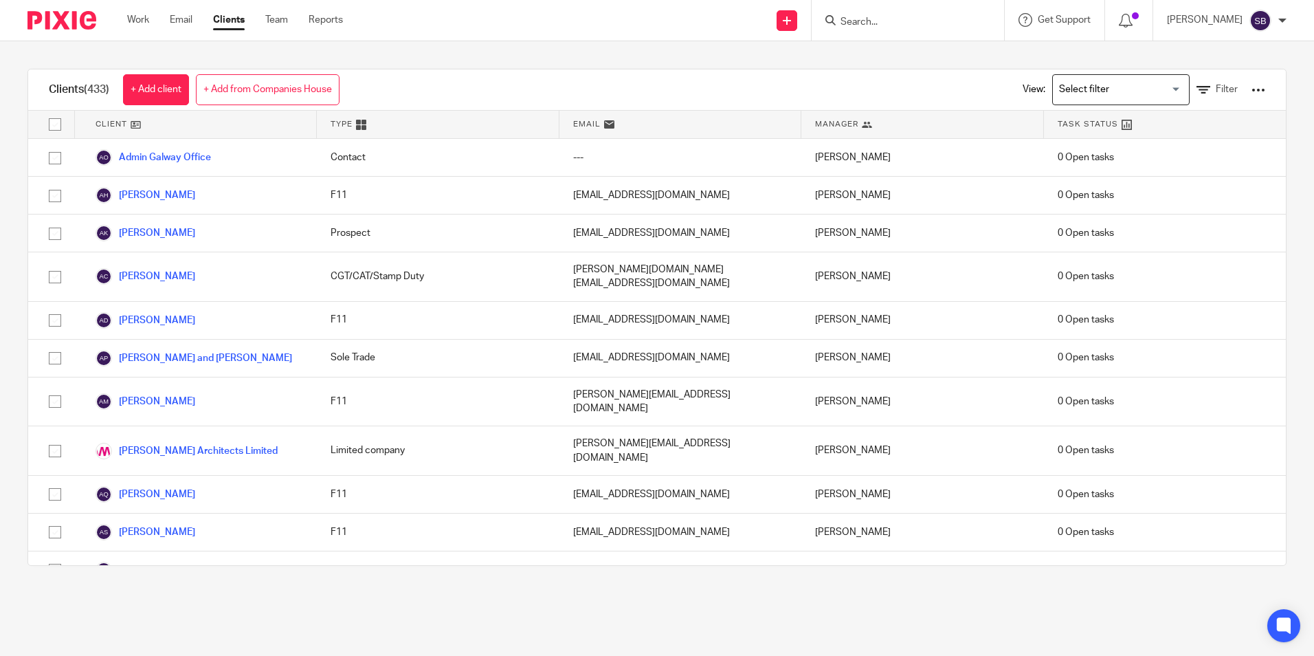
click at [907, 19] on input "Search" at bounding box center [901, 22] width 124 height 12
type input "immer"
click at [924, 52] on link at bounding box center [922, 59] width 170 height 32
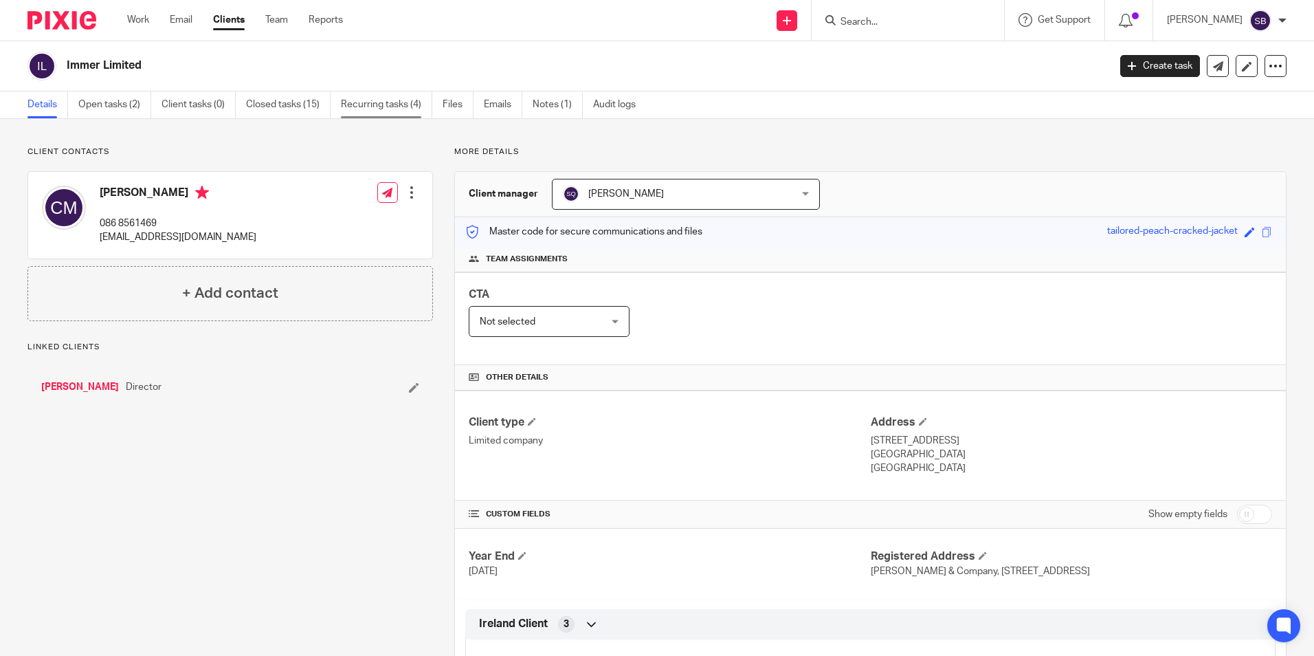
click at [388, 100] on link "Recurring tasks (4)" at bounding box center [386, 104] width 91 height 27
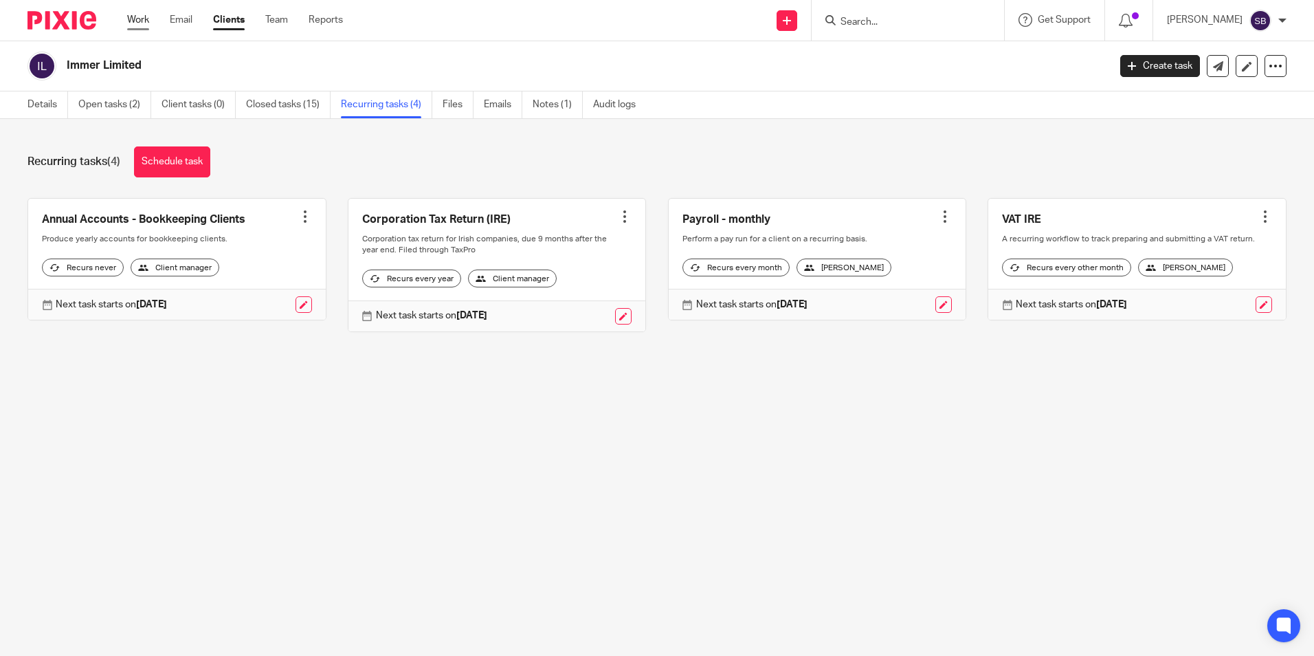
click at [131, 19] on link "Work" at bounding box center [138, 20] width 22 height 14
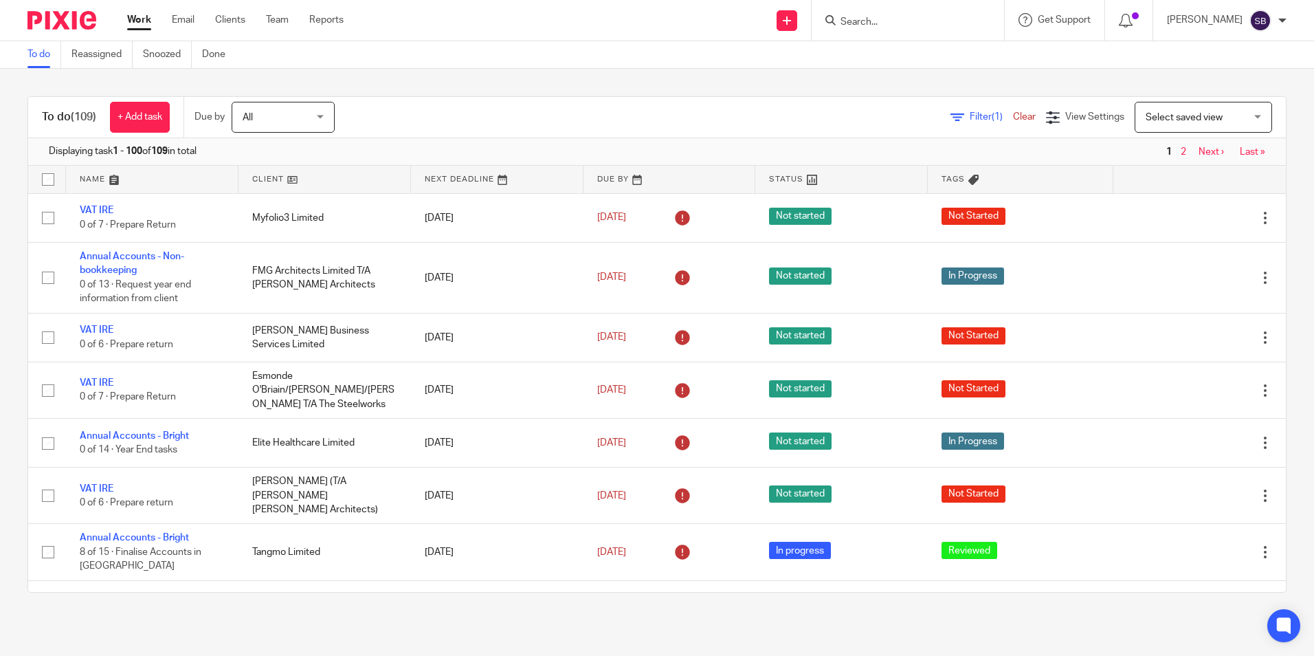
click at [907, 22] on input "Search" at bounding box center [901, 22] width 124 height 12
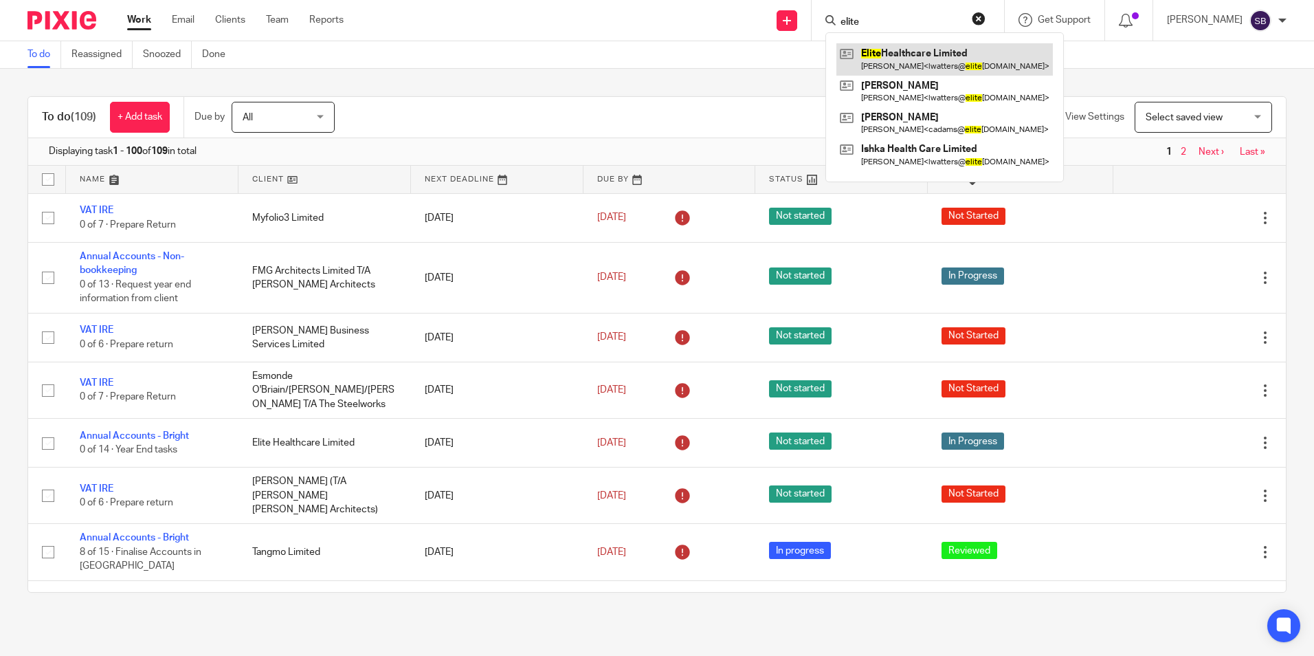
type input "elite"
click at [935, 45] on link at bounding box center [945, 59] width 217 height 32
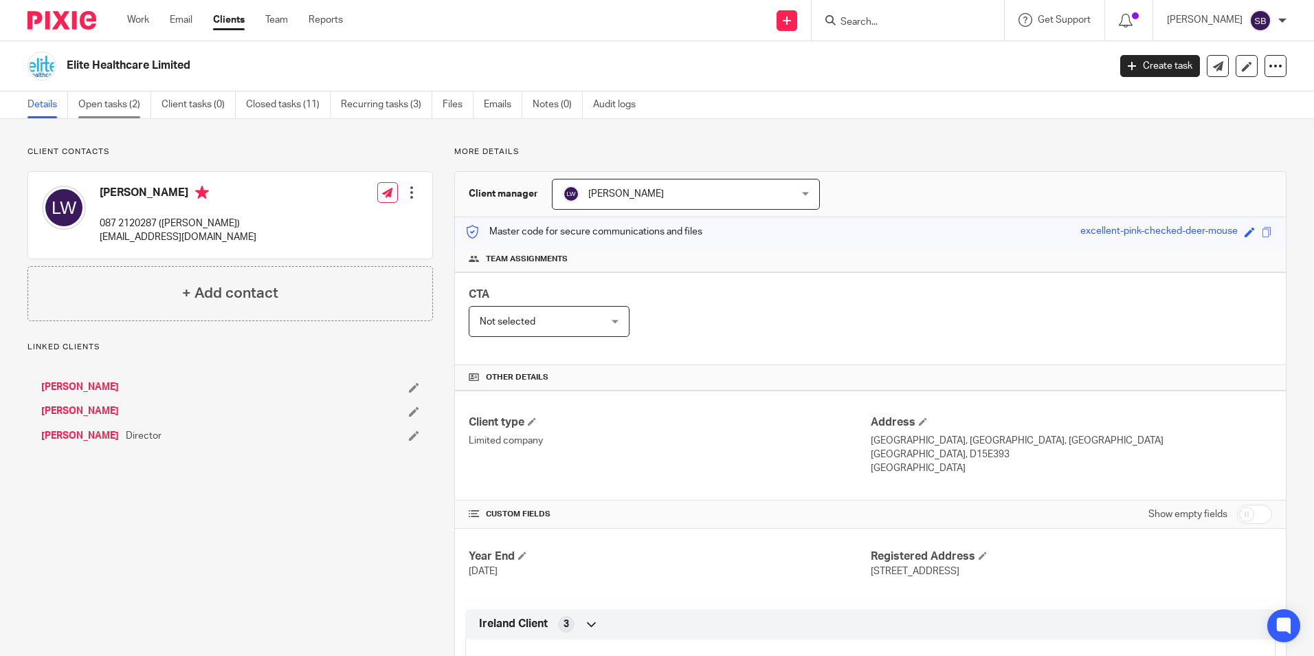
click at [139, 100] on link "Open tasks (2)" at bounding box center [114, 104] width 73 height 27
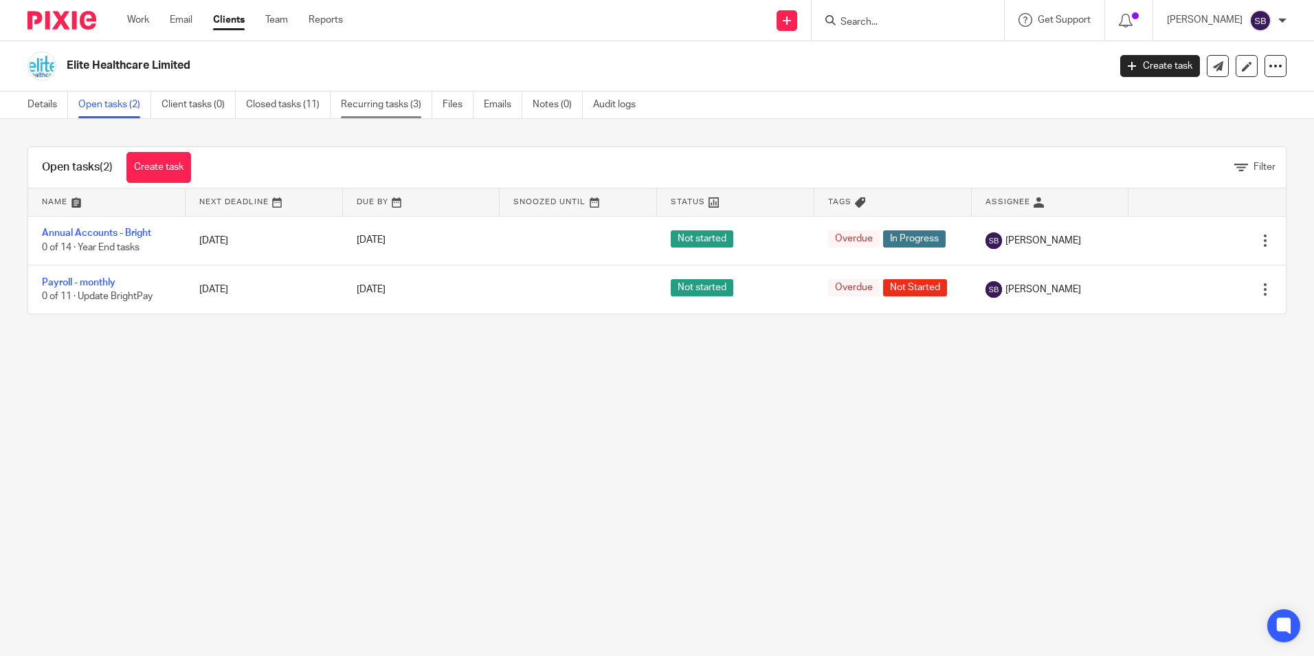
click at [399, 105] on link "Recurring tasks (3)" at bounding box center [386, 104] width 91 height 27
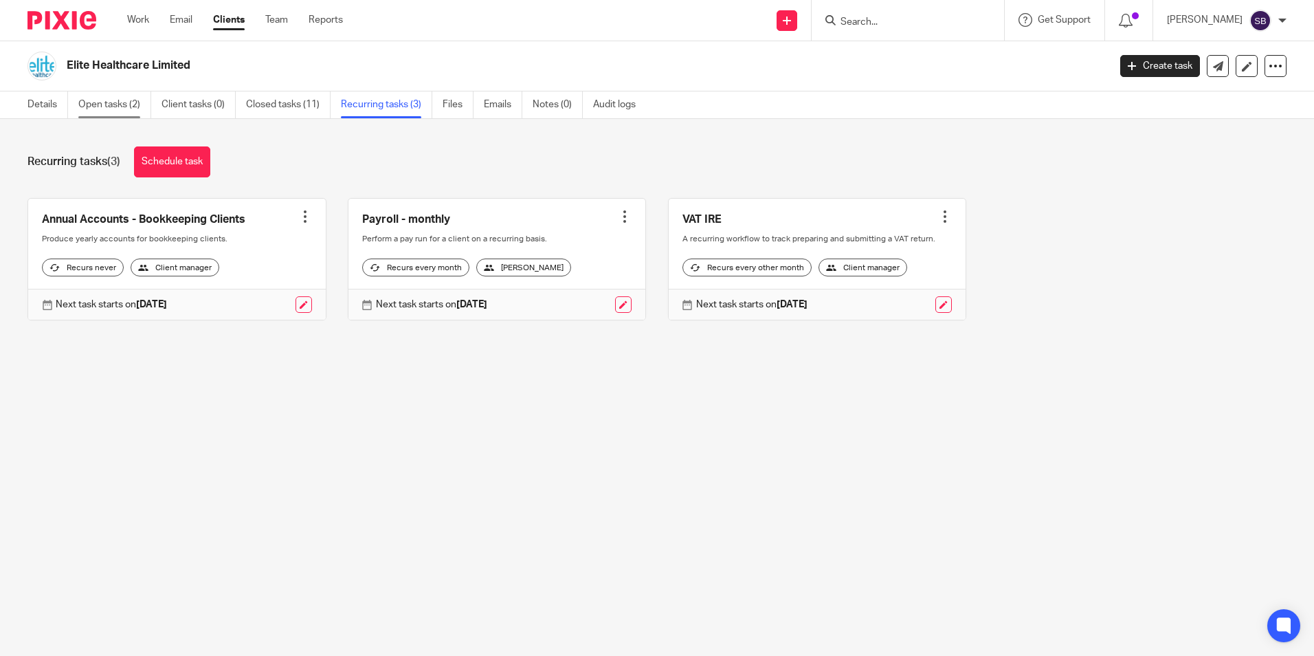
click at [126, 96] on link "Open tasks (2)" at bounding box center [114, 104] width 73 height 27
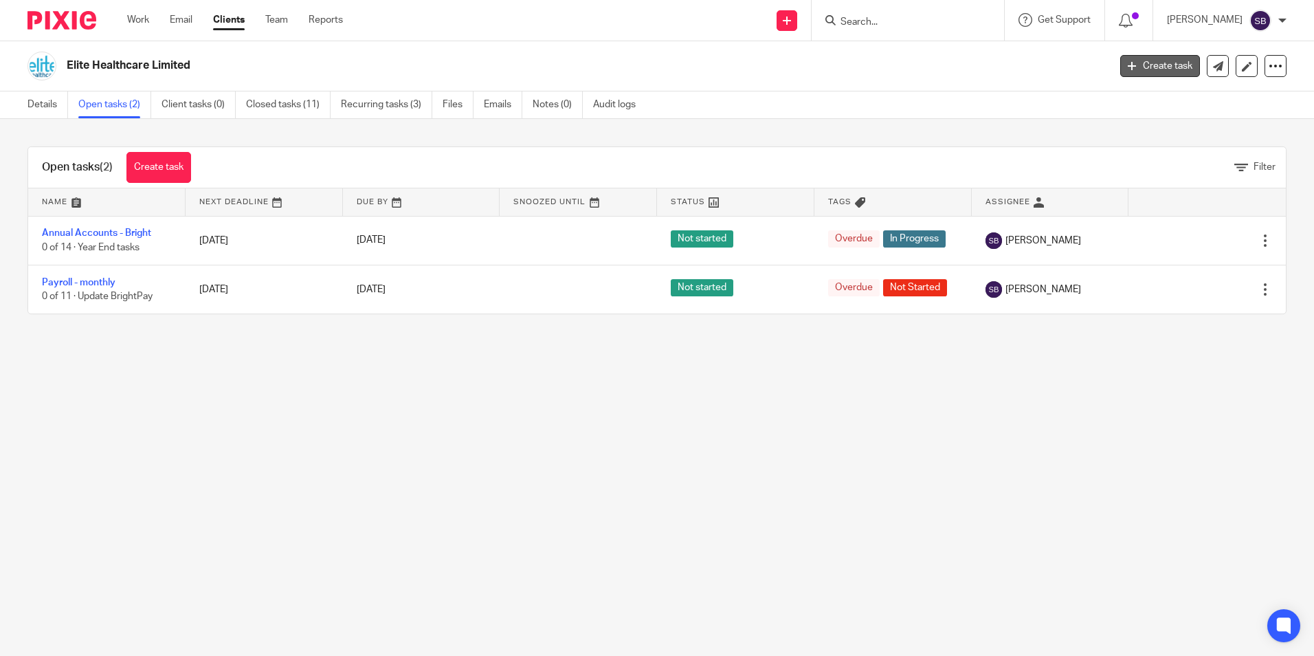
click at [1161, 63] on link "Create task" at bounding box center [1161, 66] width 80 height 22
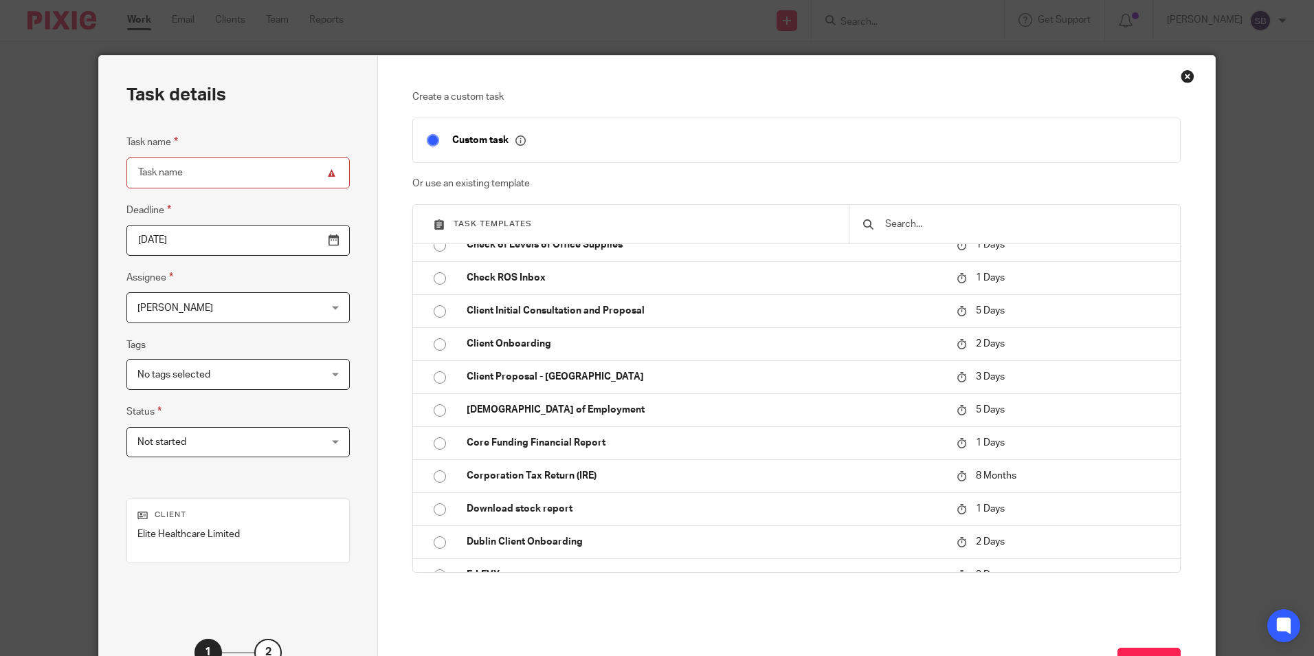
scroll to position [569, 0]
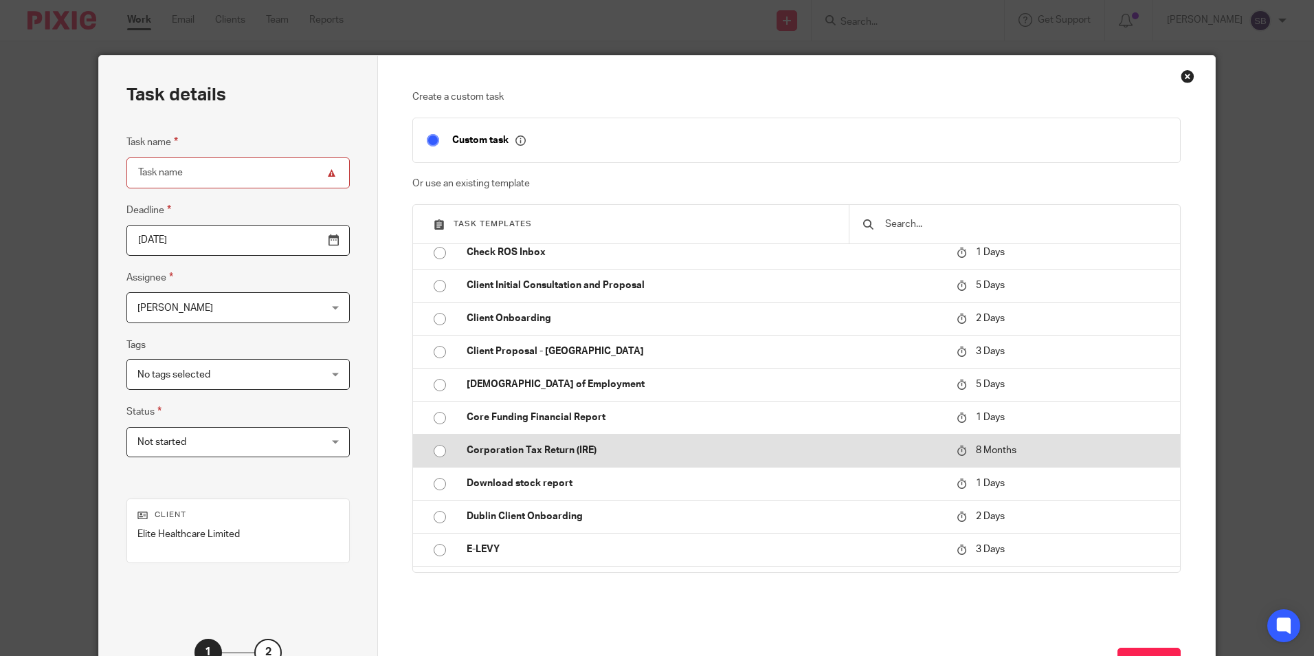
click at [440, 452] on input "radio" at bounding box center [440, 451] width 26 height 26
type input "[DATE]"
type input "Corporation Tax Return (IRE)"
checkbox input "false"
radio input "false"
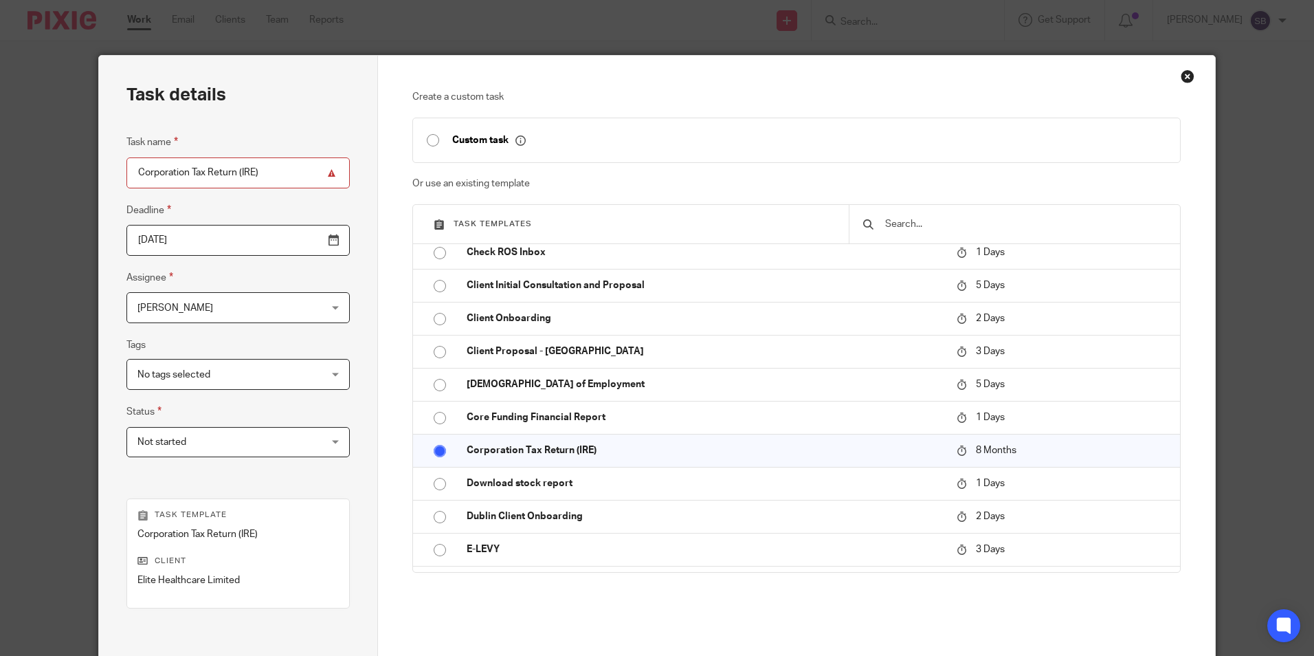
click at [221, 234] on input "[DATE]" at bounding box center [237, 240] width 223 height 31
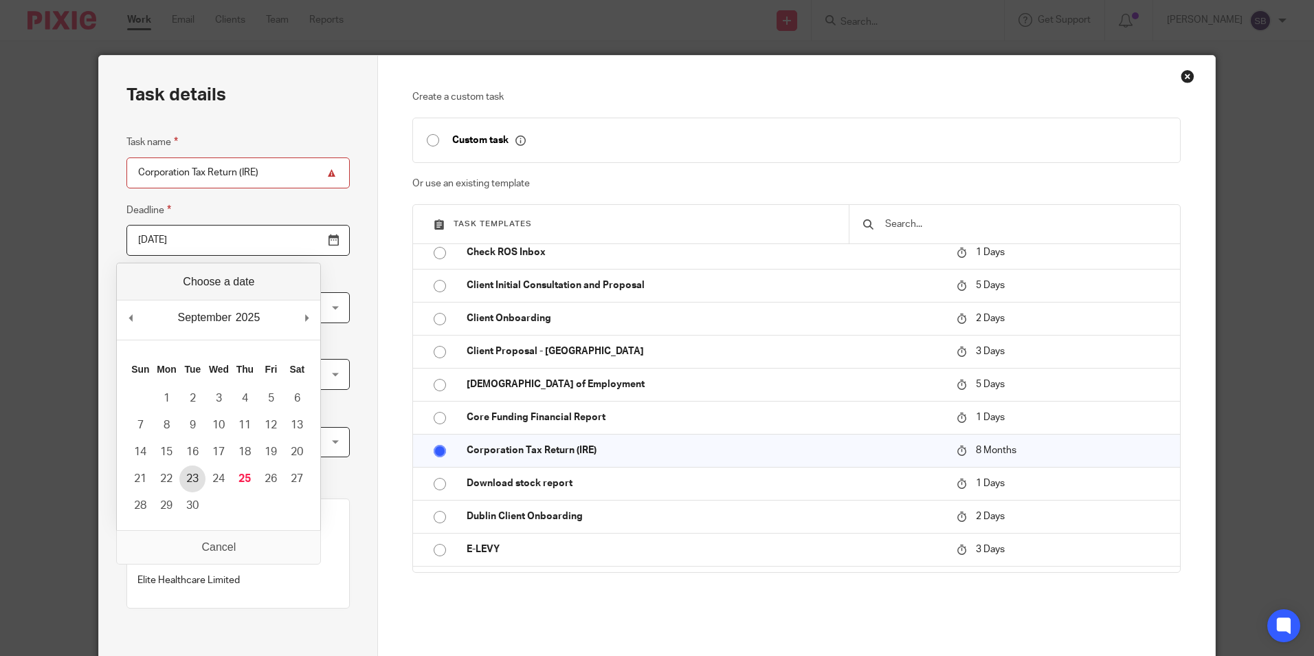
type input "[DATE]"
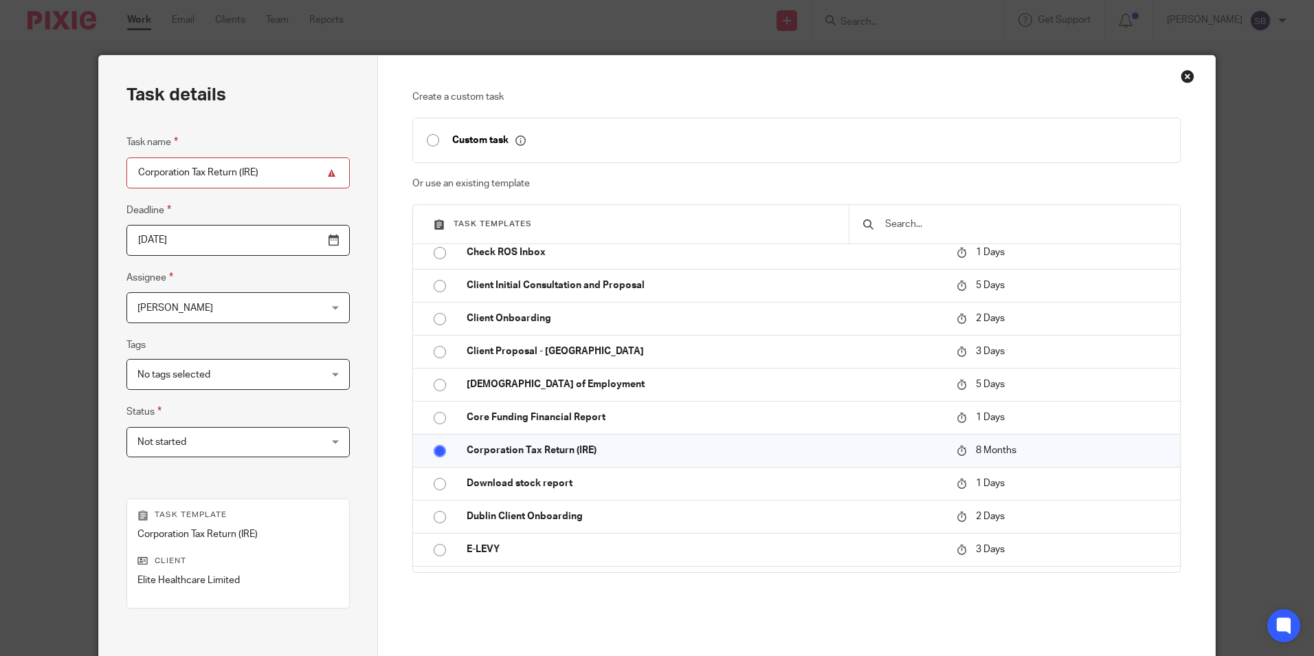
scroll to position [157, 0]
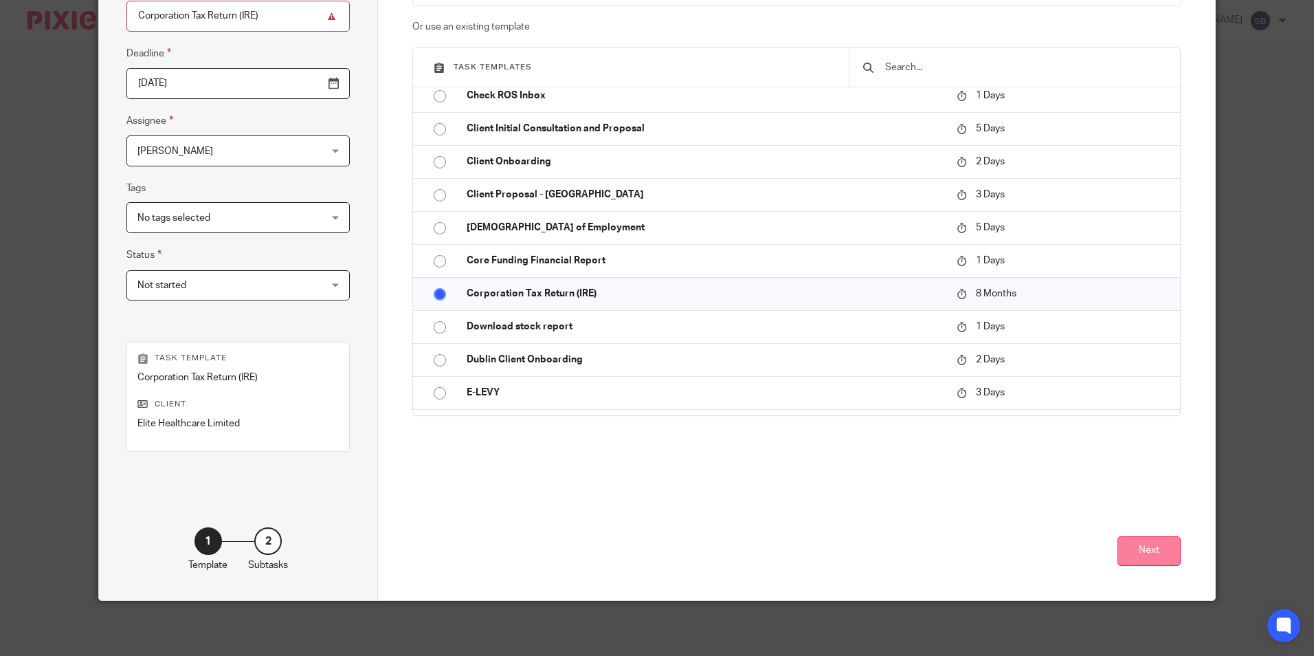
click at [1151, 555] on button "Next" at bounding box center [1149, 551] width 63 height 30
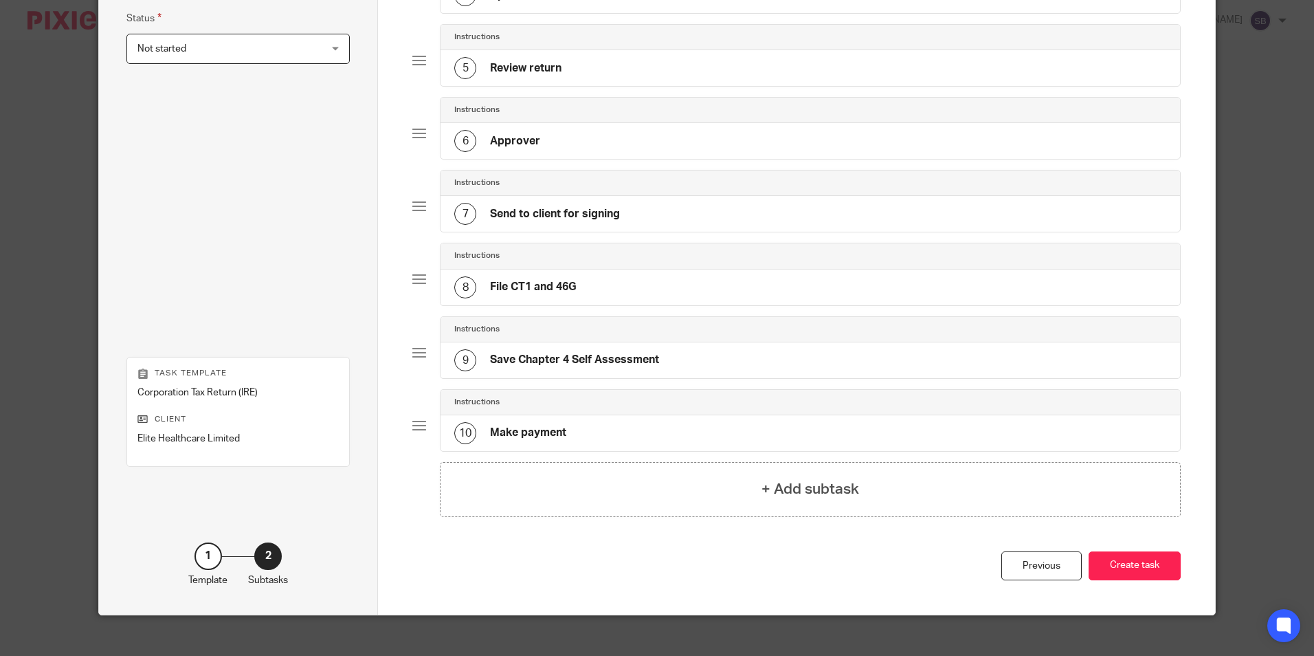
scroll to position [403, 0]
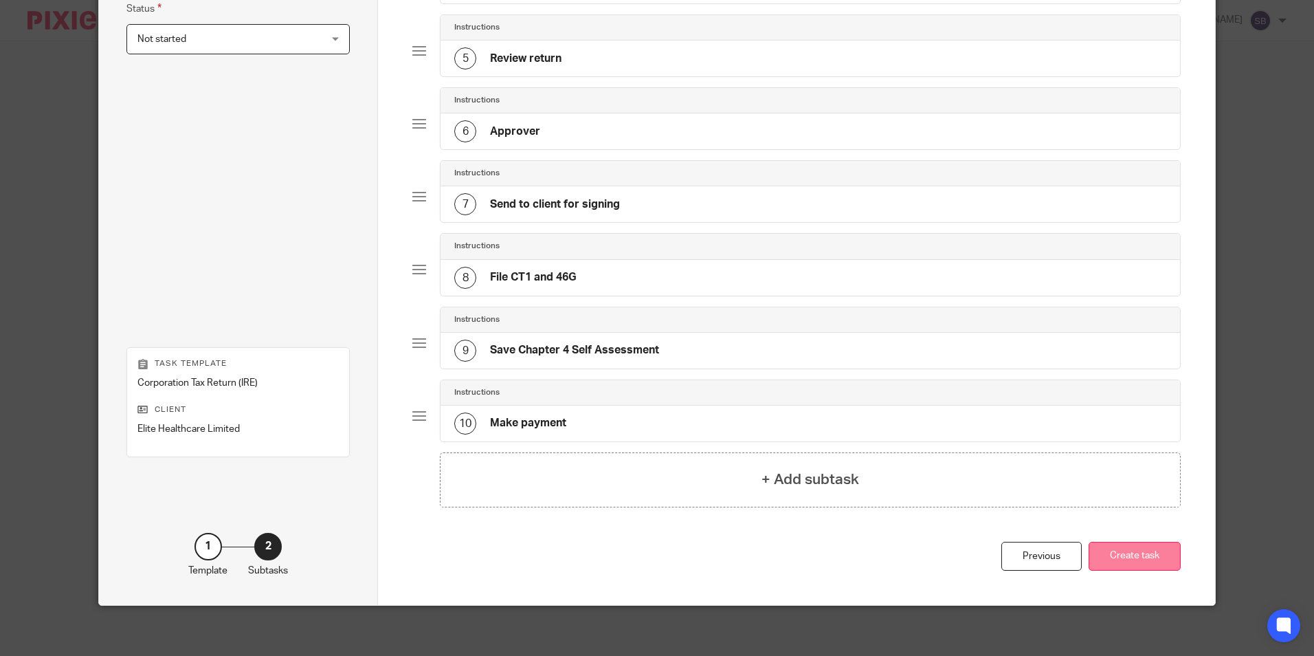
click at [1151, 547] on button "Create task" at bounding box center [1135, 557] width 92 height 30
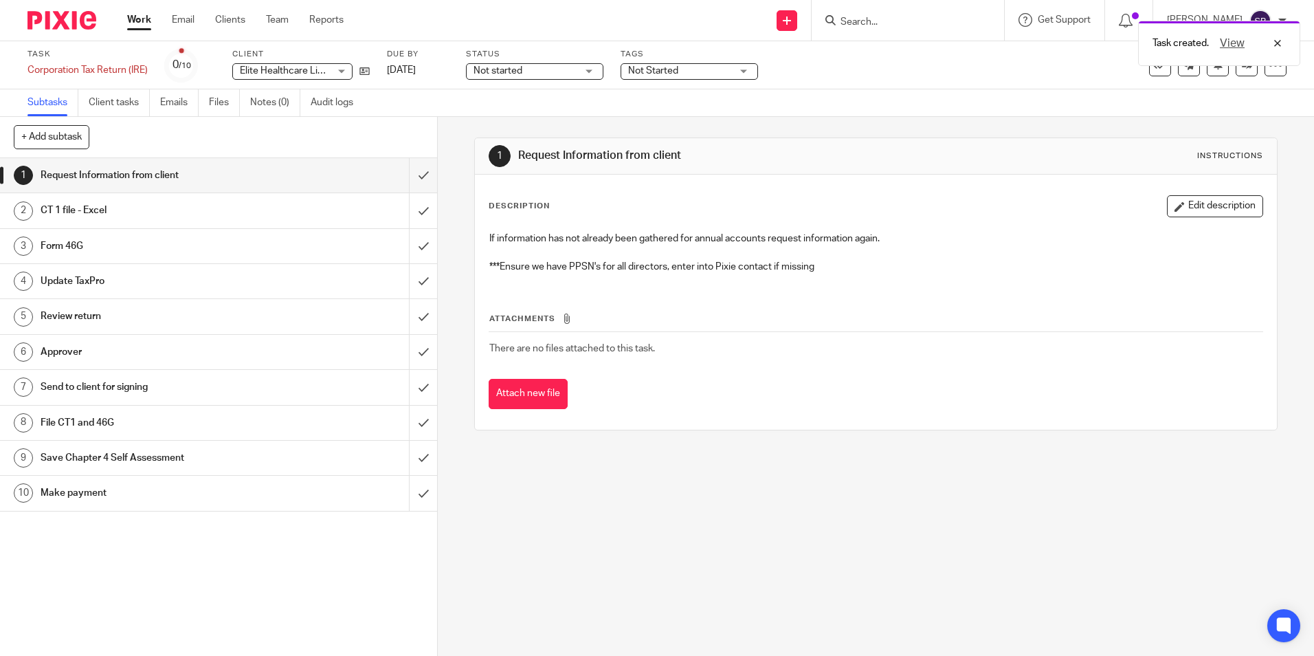
click at [141, 19] on link "Work" at bounding box center [139, 20] width 24 height 14
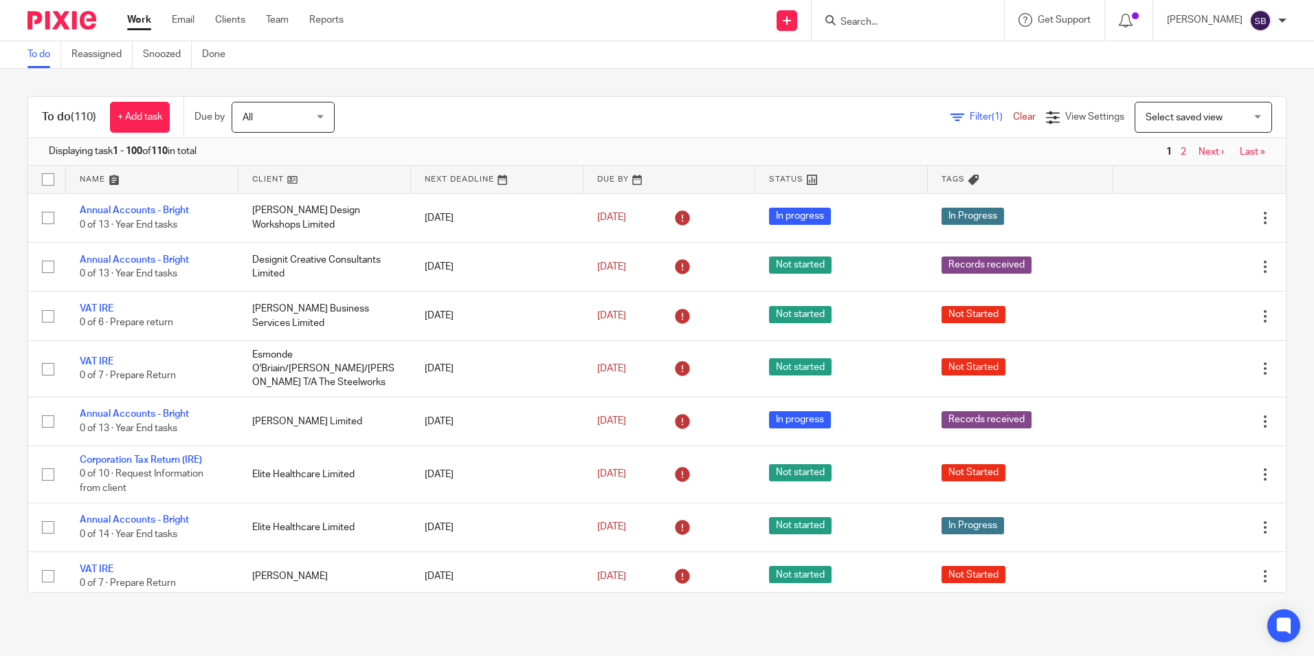
click at [858, 23] on input "Search" at bounding box center [901, 22] width 124 height 12
type input "l"
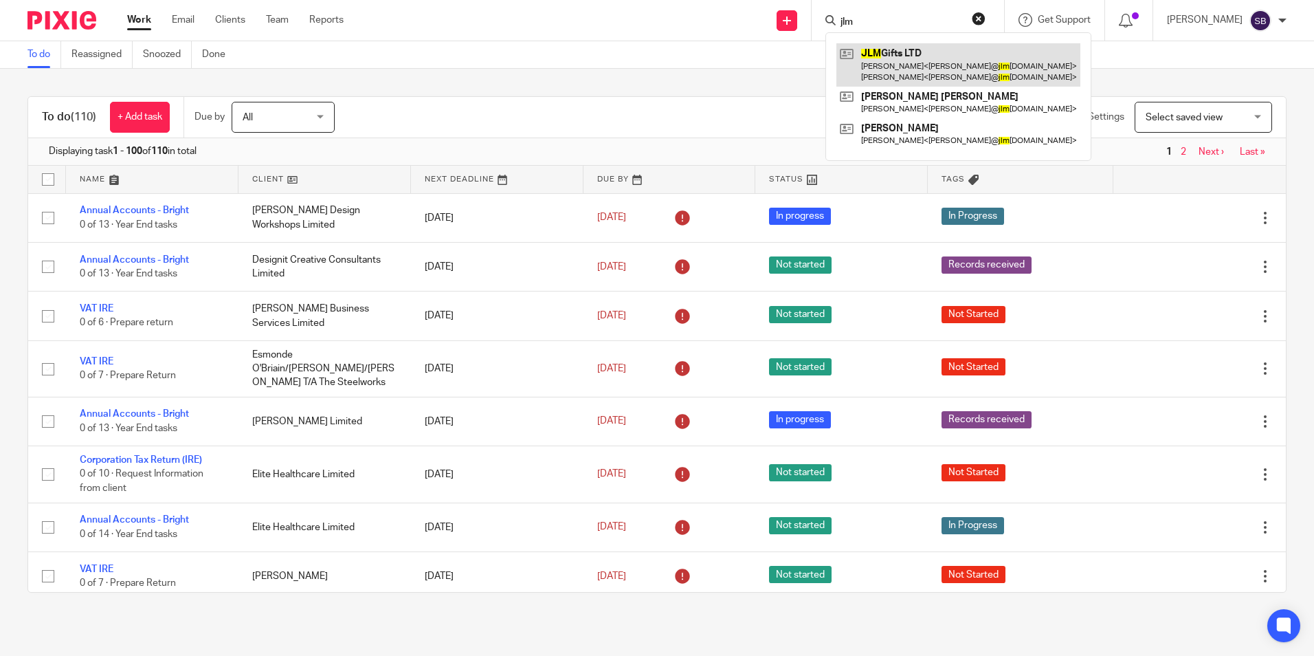
type input "jlm"
click at [891, 54] on link at bounding box center [959, 64] width 244 height 43
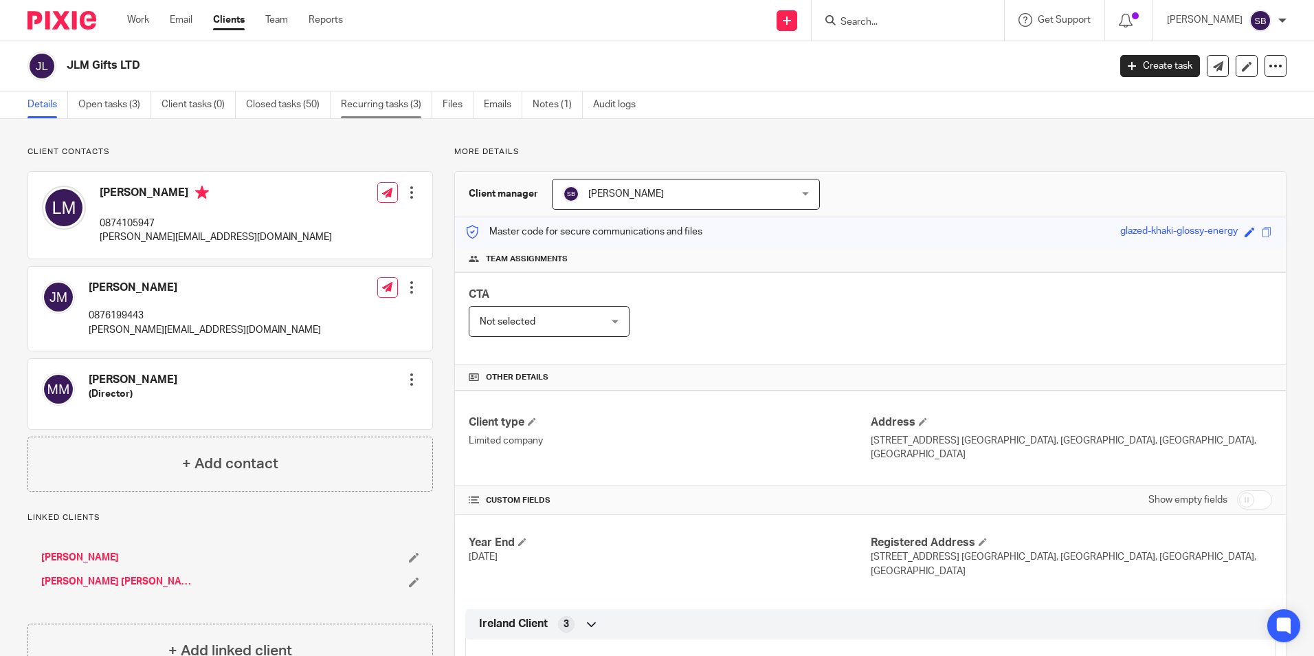
click at [369, 106] on link "Recurring tasks (3)" at bounding box center [386, 104] width 91 height 27
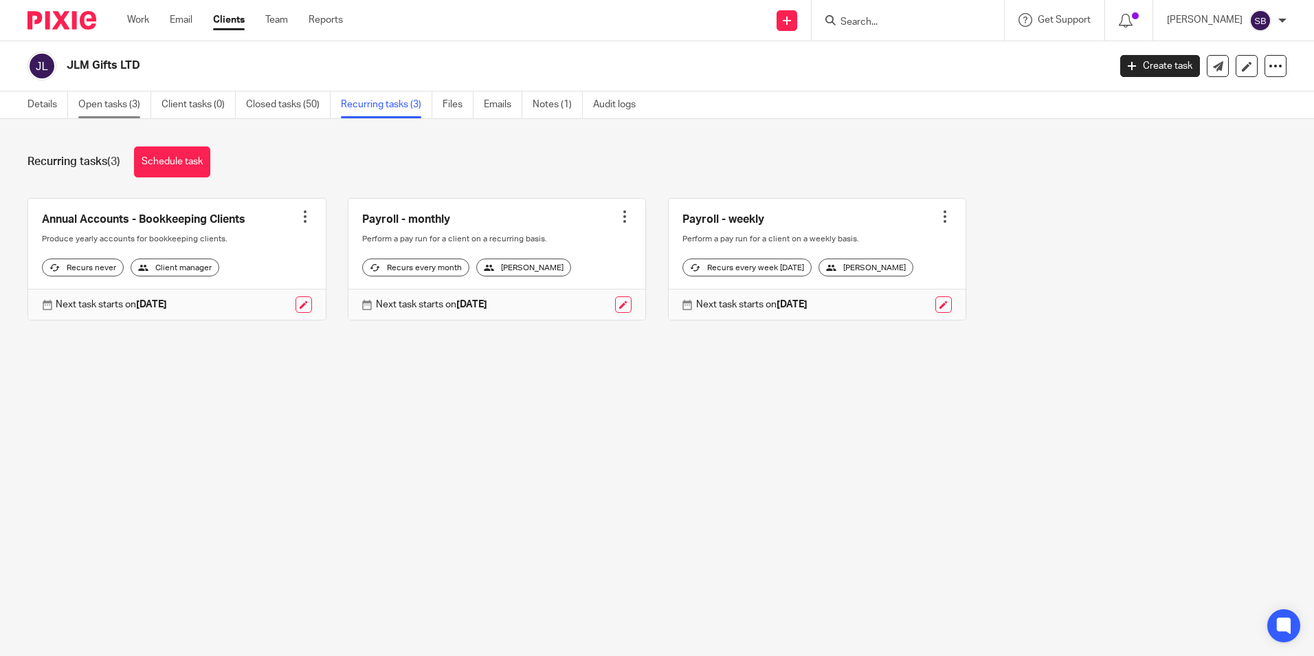
click at [105, 98] on link "Open tasks (3)" at bounding box center [114, 104] width 73 height 27
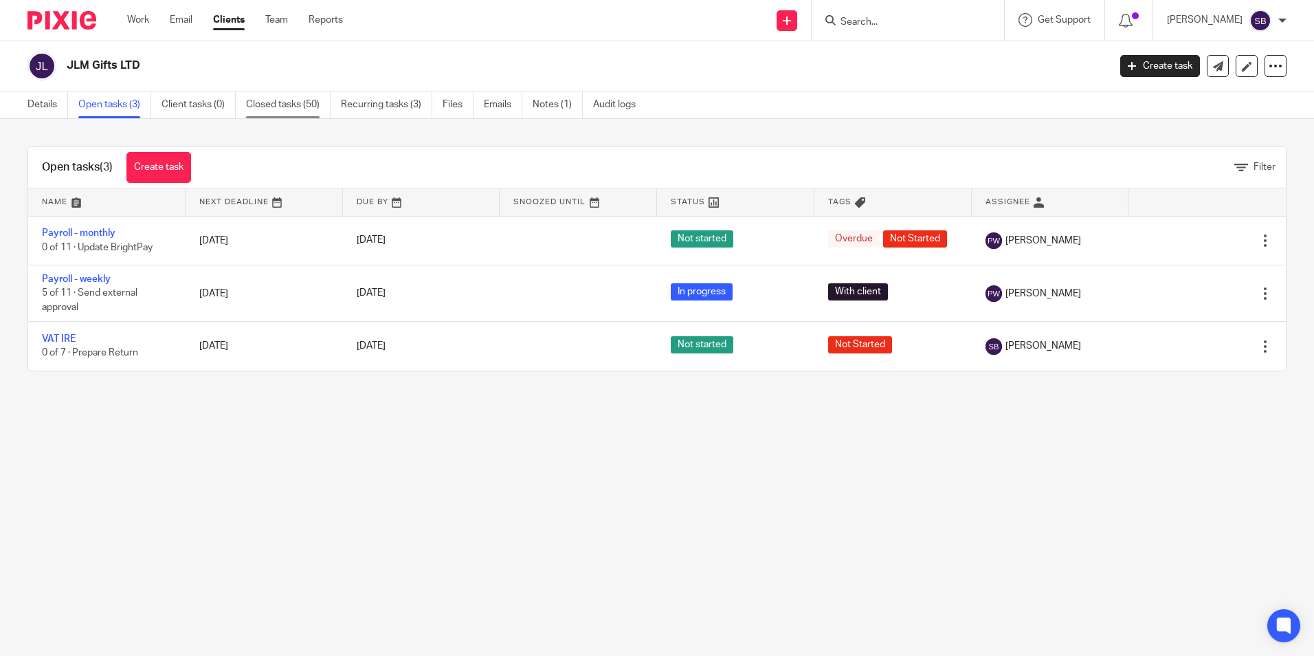
click at [292, 105] on link "Closed tasks (50)" at bounding box center [288, 104] width 85 height 27
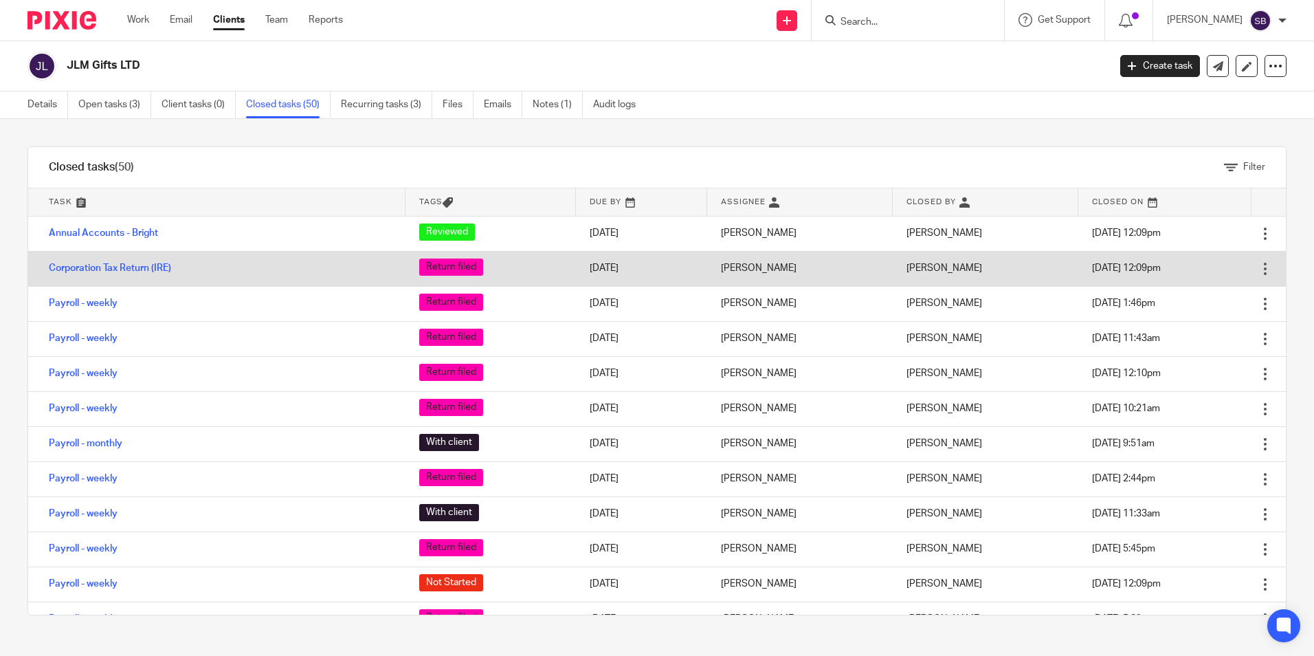
click at [1259, 265] on div at bounding box center [1266, 269] width 14 height 14
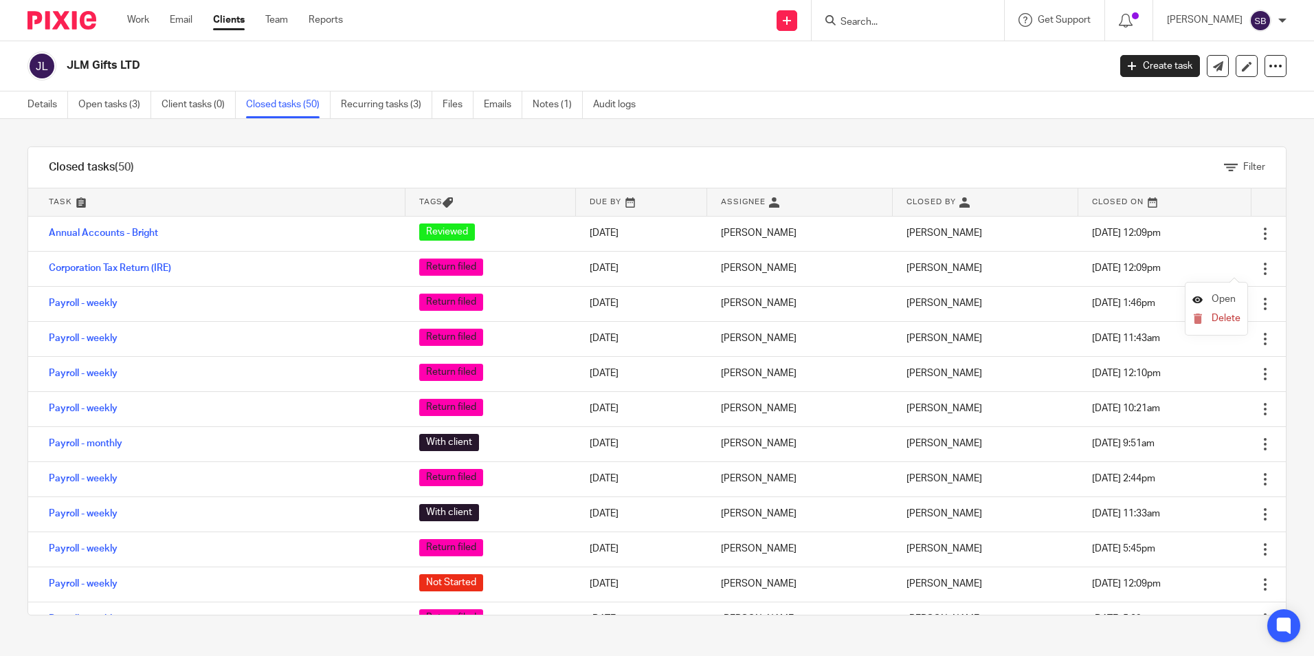
click at [1215, 300] on span "Open" at bounding box center [1224, 299] width 24 height 10
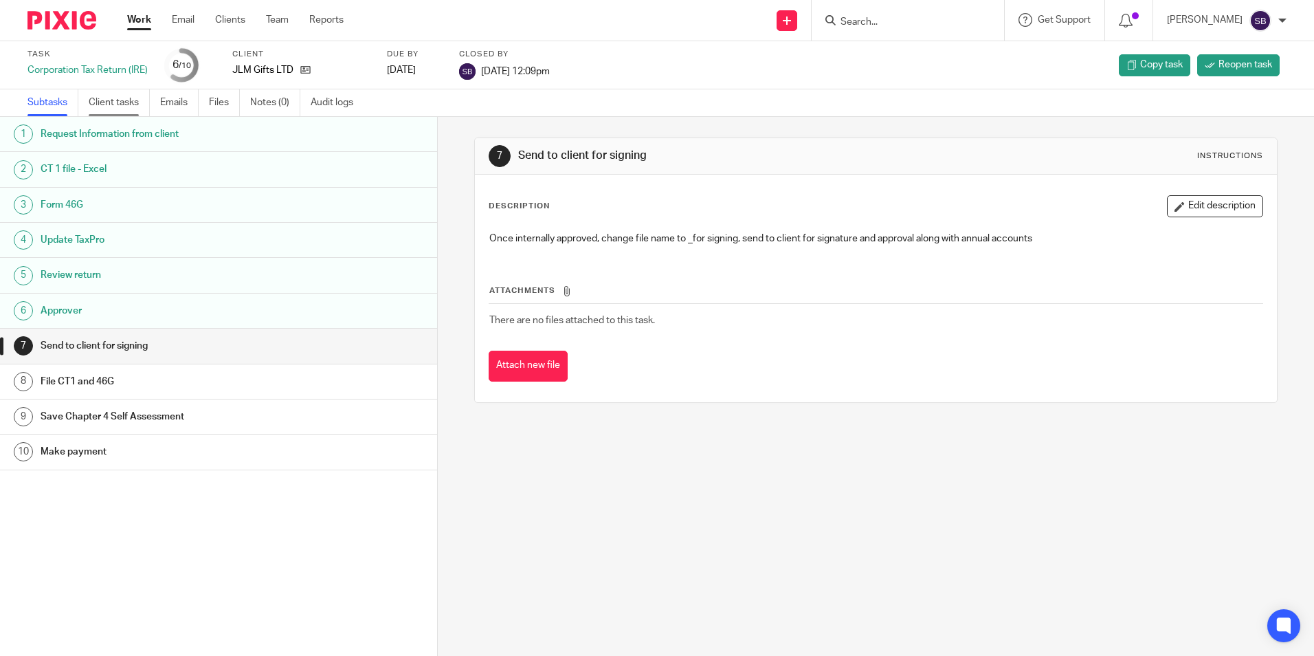
click at [129, 102] on link "Client tasks" at bounding box center [119, 102] width 61 height 27
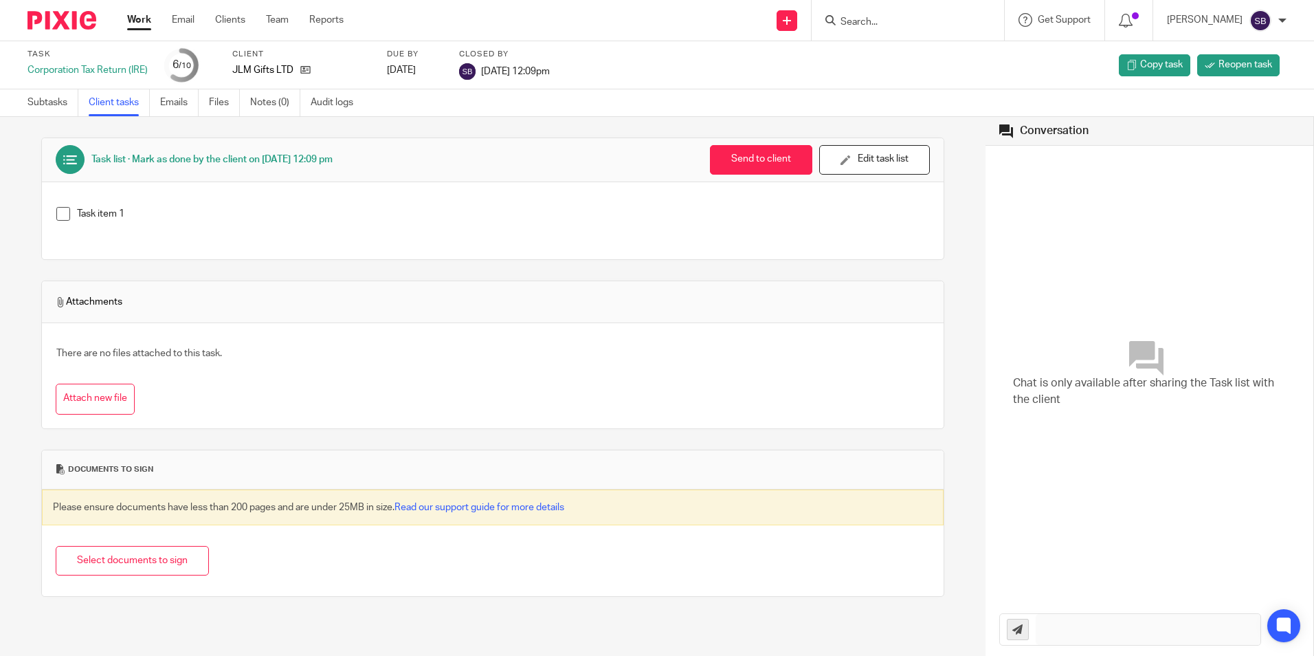
click at [144, 16] on link "Work" at bounding box center [139, 20] width 24 height 14
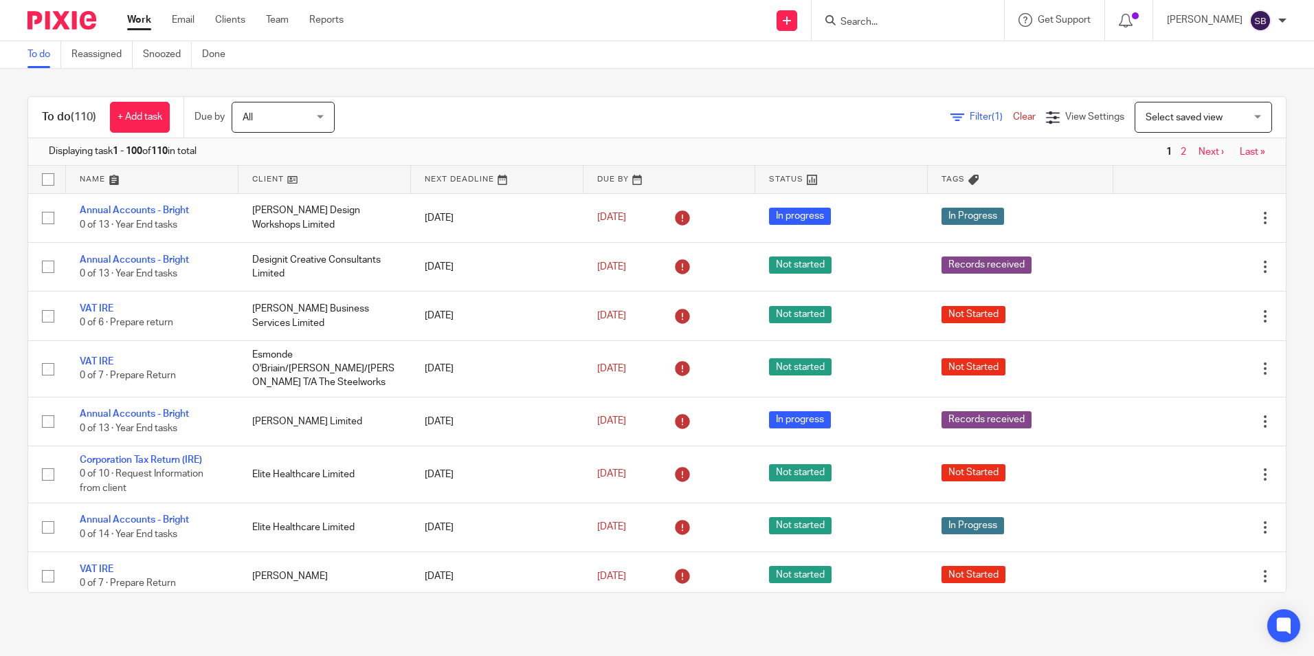
click at [909, 16] on input "Search" at bounding box center [901, 22] width 124 height 12
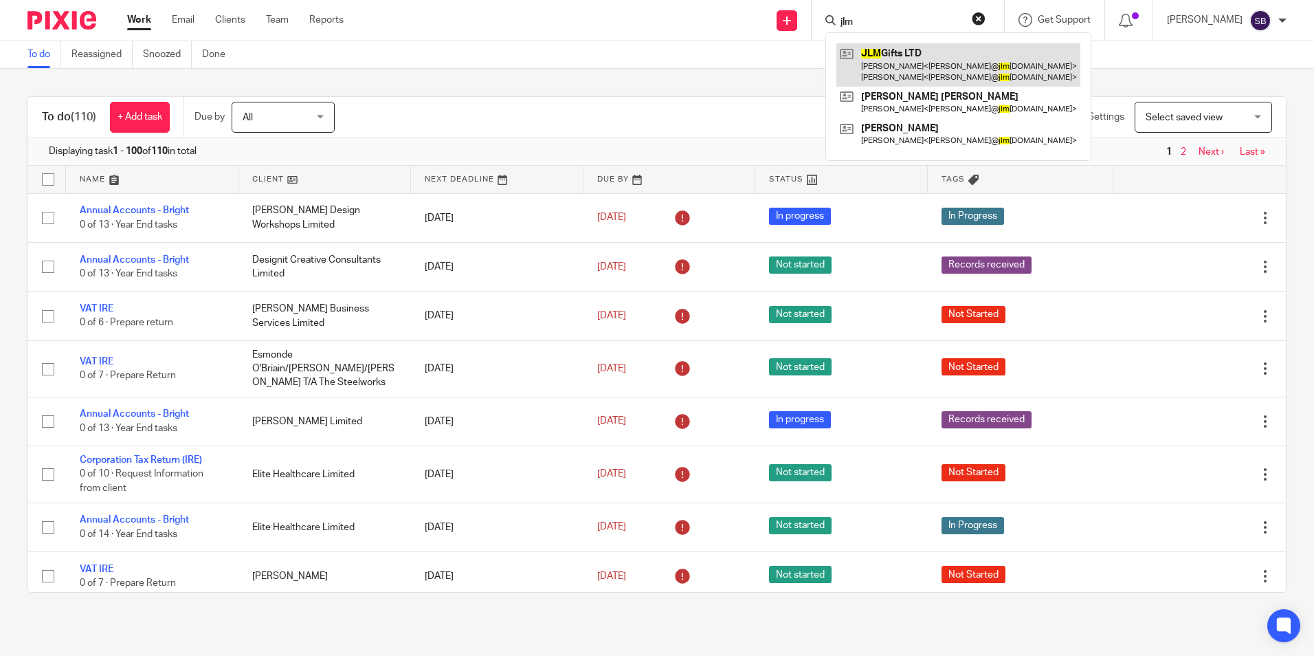
type input "jlm"
click at [924, 54] on link at bounding box center [959, 64] width 244 height 43
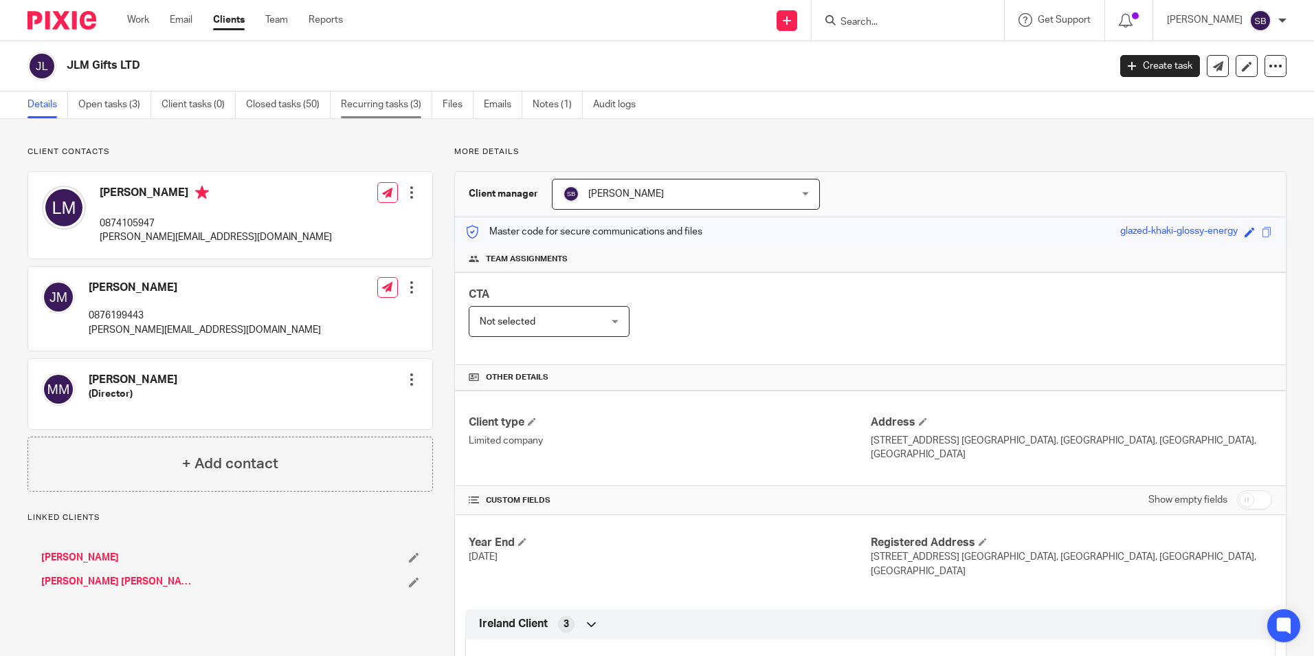
click at [390, 103] on link "Recurring tasks (3)" at bounding box center [386, 104] width 91 height 27
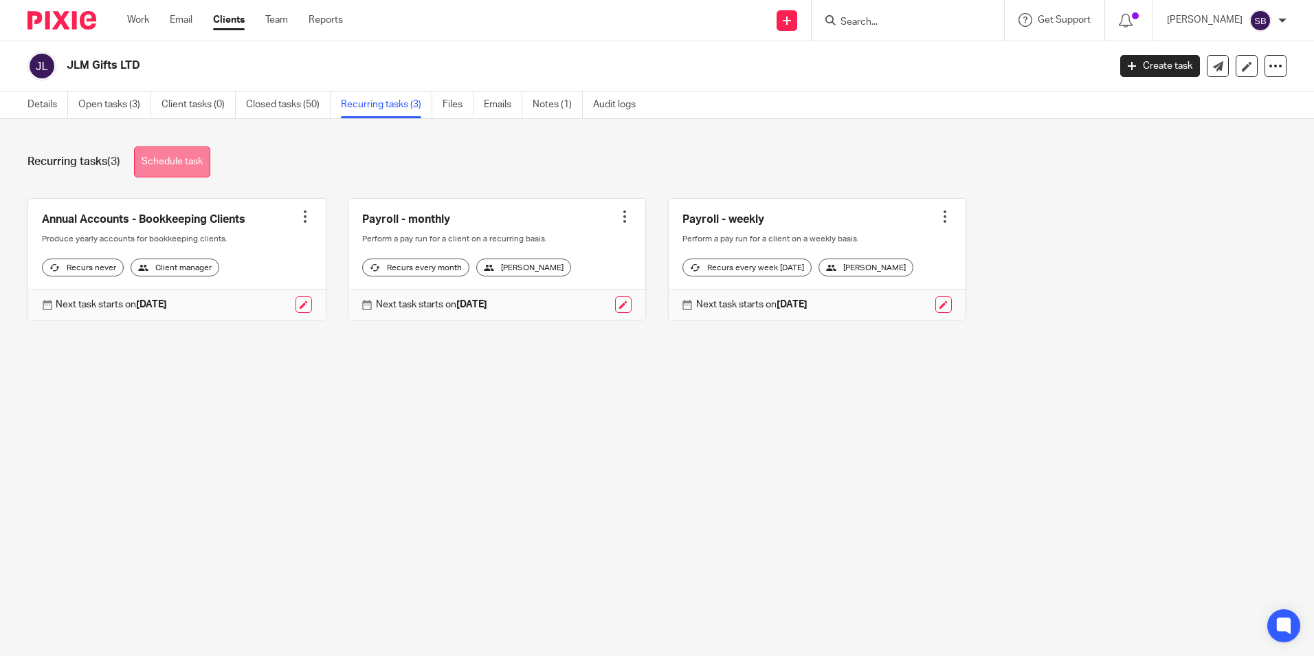
click at [186, 157] on link "Schedule task" at bounding box center [172, 161] width 76 height 31
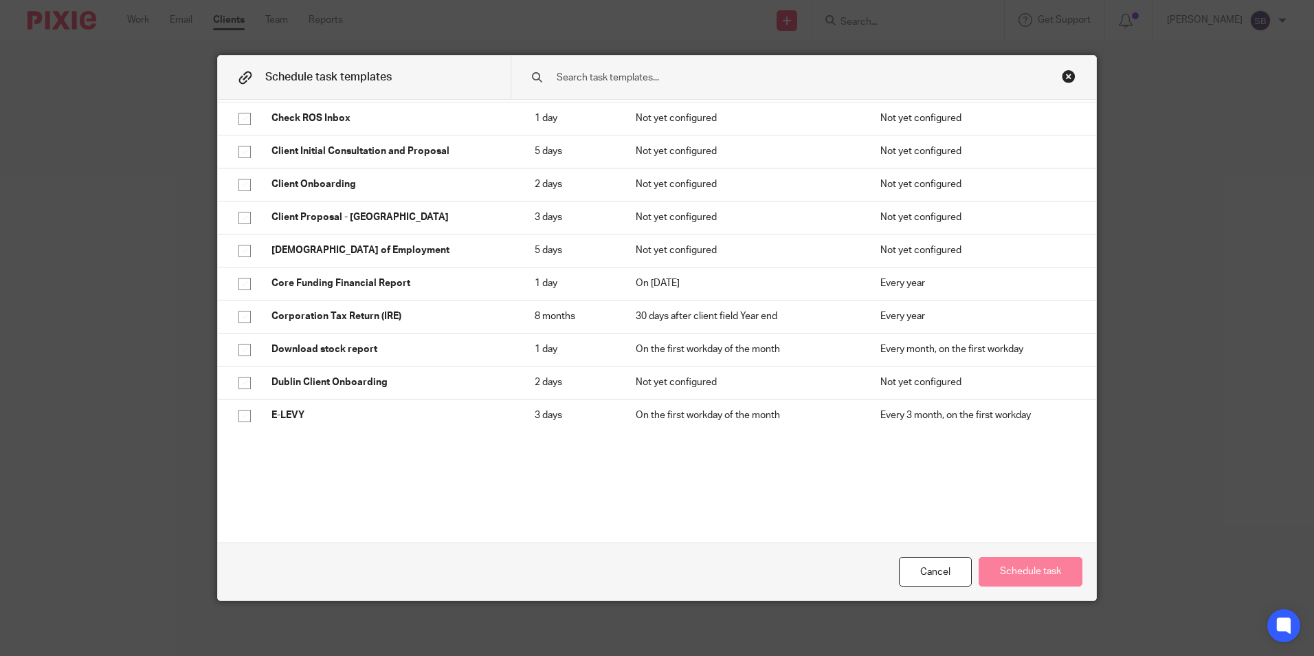
scroll to position [598, 0]
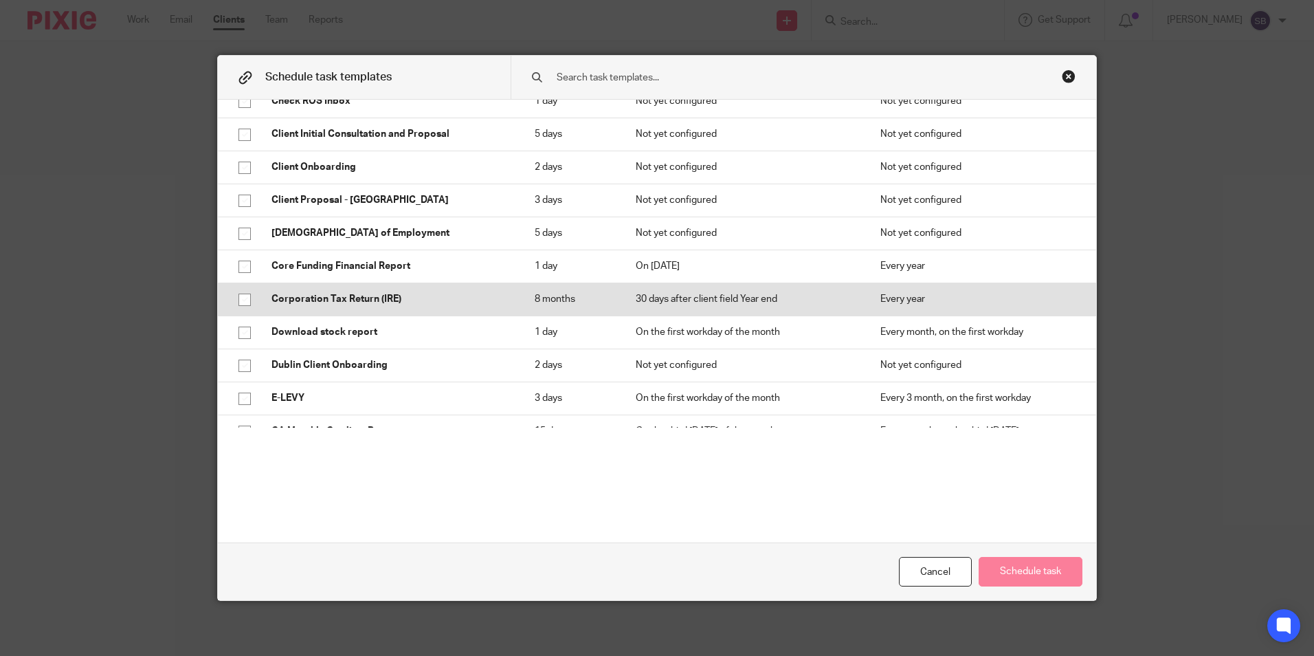
click at [241, 298] on input "checkbox" at bounding box center [245, 300] width 26 height 26
checkbox input "true"
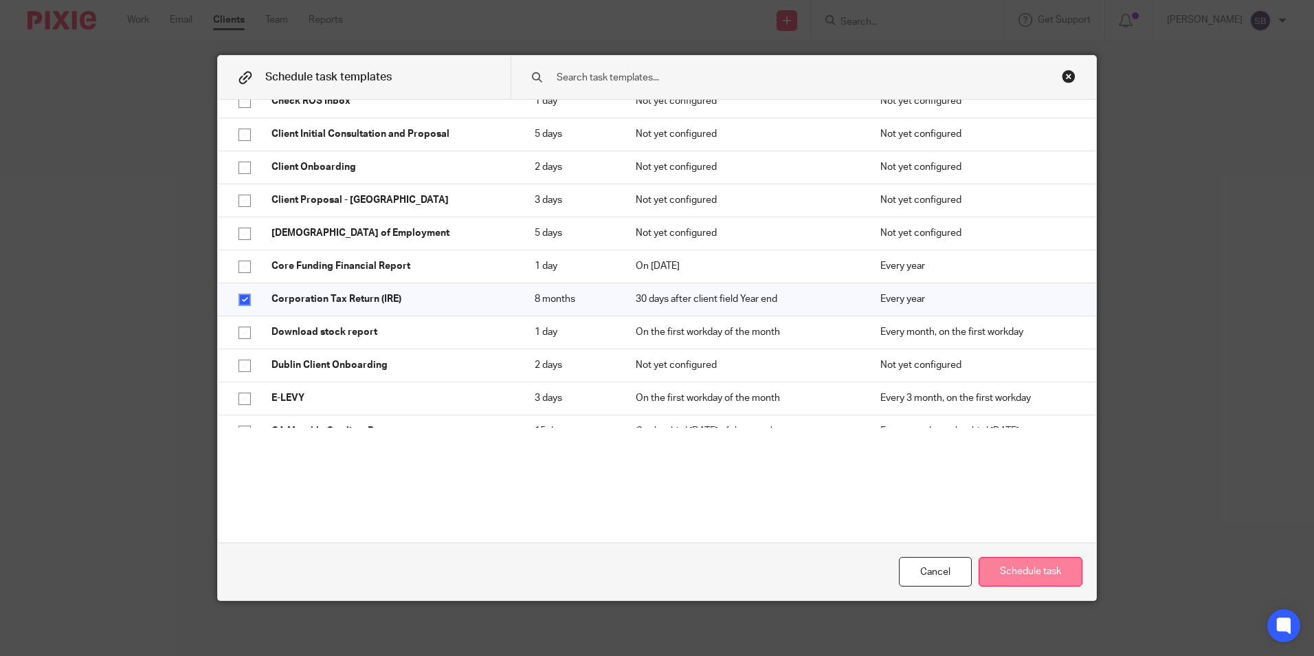
click at [1027, 564] on button "Schedule task" at bounding box center [1031, 572] width 104 height 30
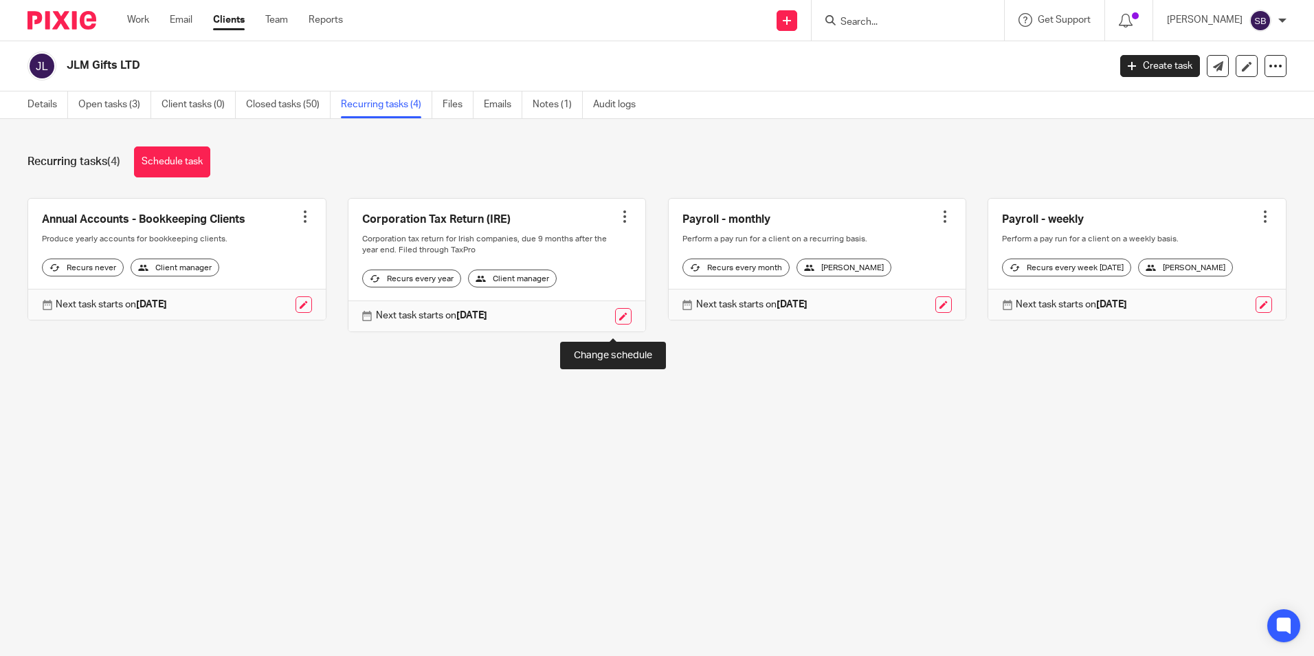
click at [615, 324] on link at bounding box center [623, 316] width 16 height 16
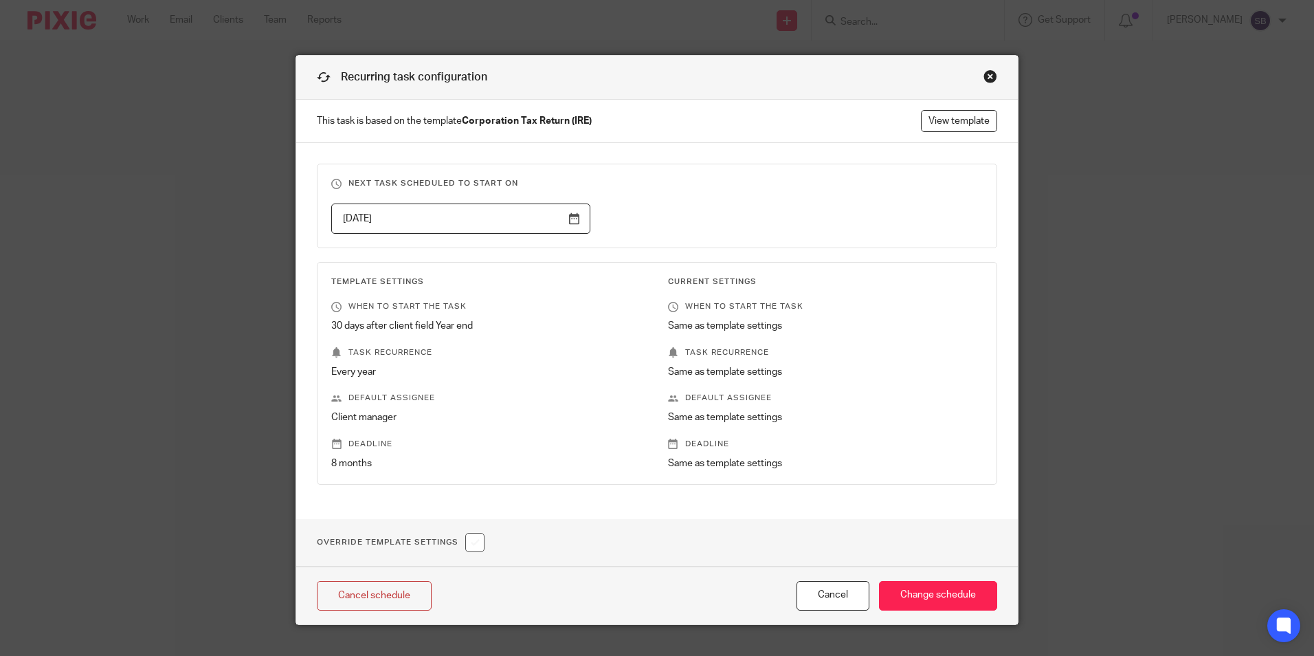
click at [568, 221] on input "[DATE]" at bounding box center [460, 218] width 259 height 31
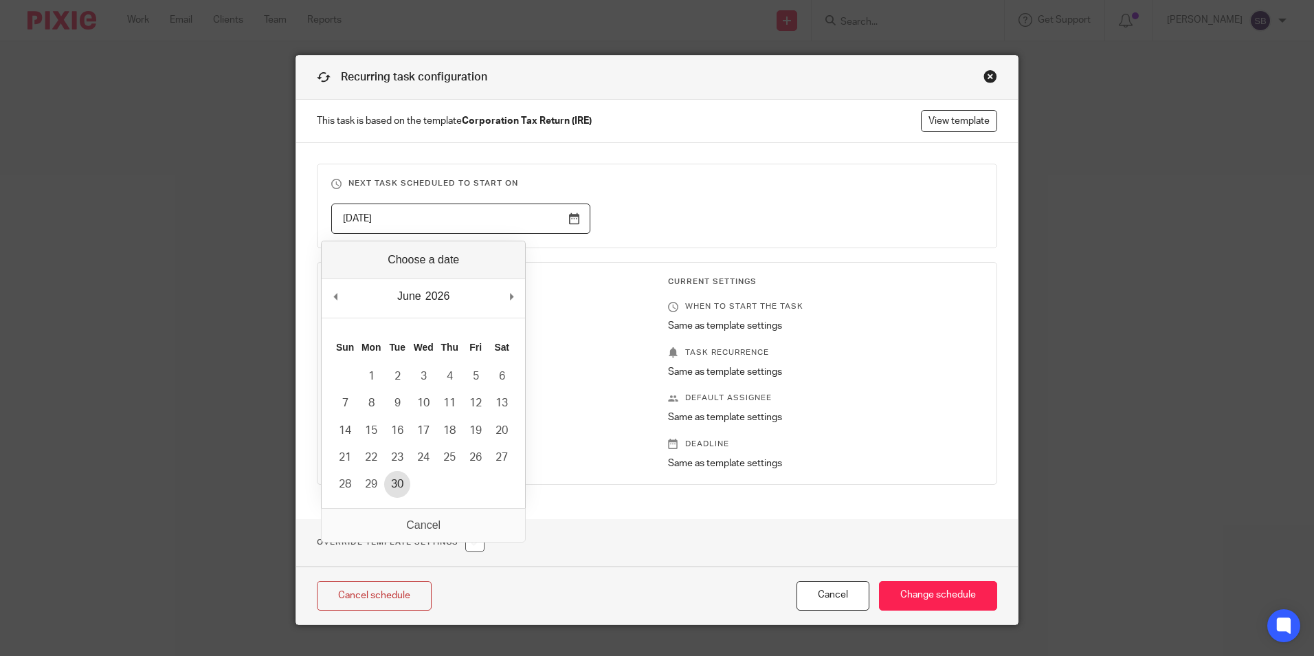
type input "[DATE]"
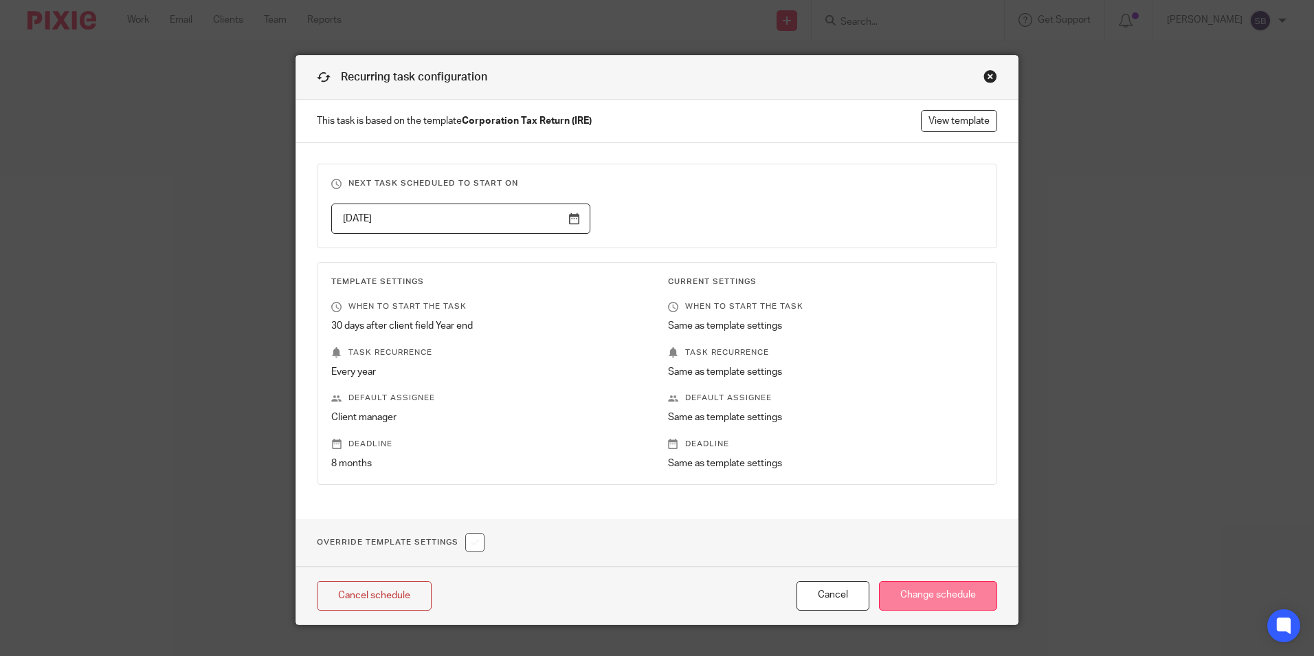
click at [926, 599] on input "Change schedule" at bounding box center [938, 596] width 118 height 30
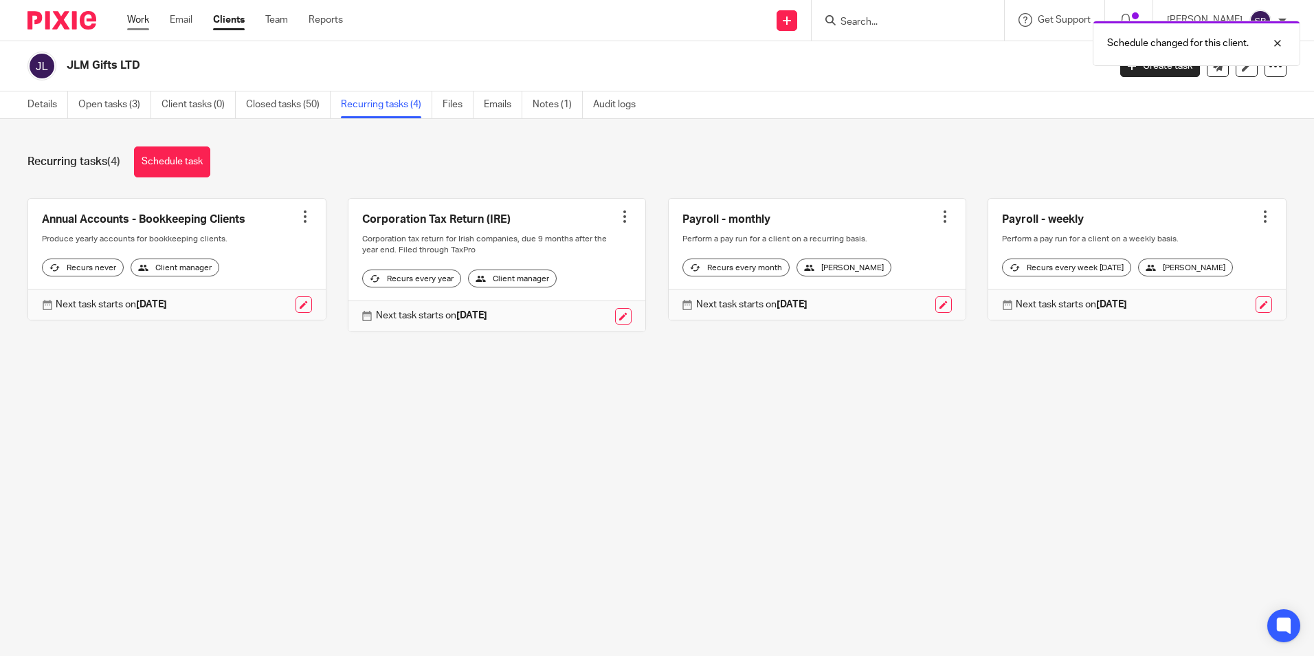
click at [140, 16] on link "Work" at bounding box center [138, 20] width 22 height 14
drag, startPoint x: 852, startPoint y: 15, endPoint x: 874, endPoint y: 25, distance: 23.7
click at [853, 16] on div "Schedule changed for this client." at bounding box center [978, 40] width 643 height 52
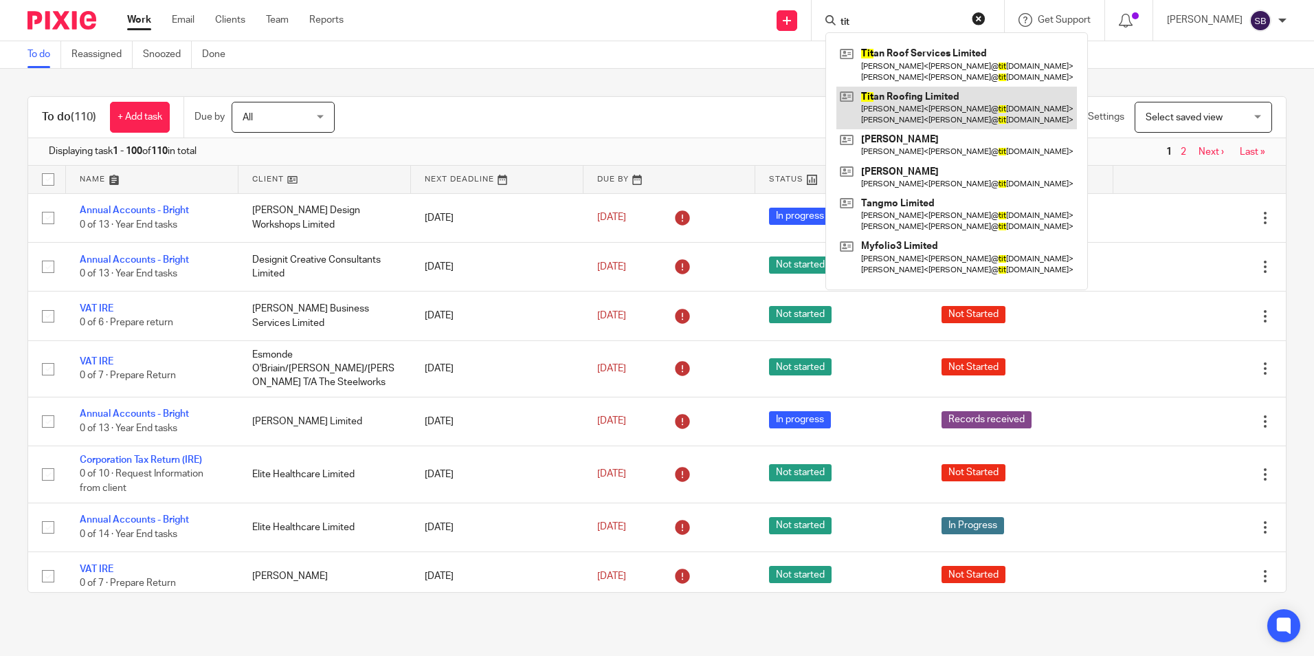
type input "tit"
click at [932, 99] on link at bounding box center [957, 108] width 241 height 43
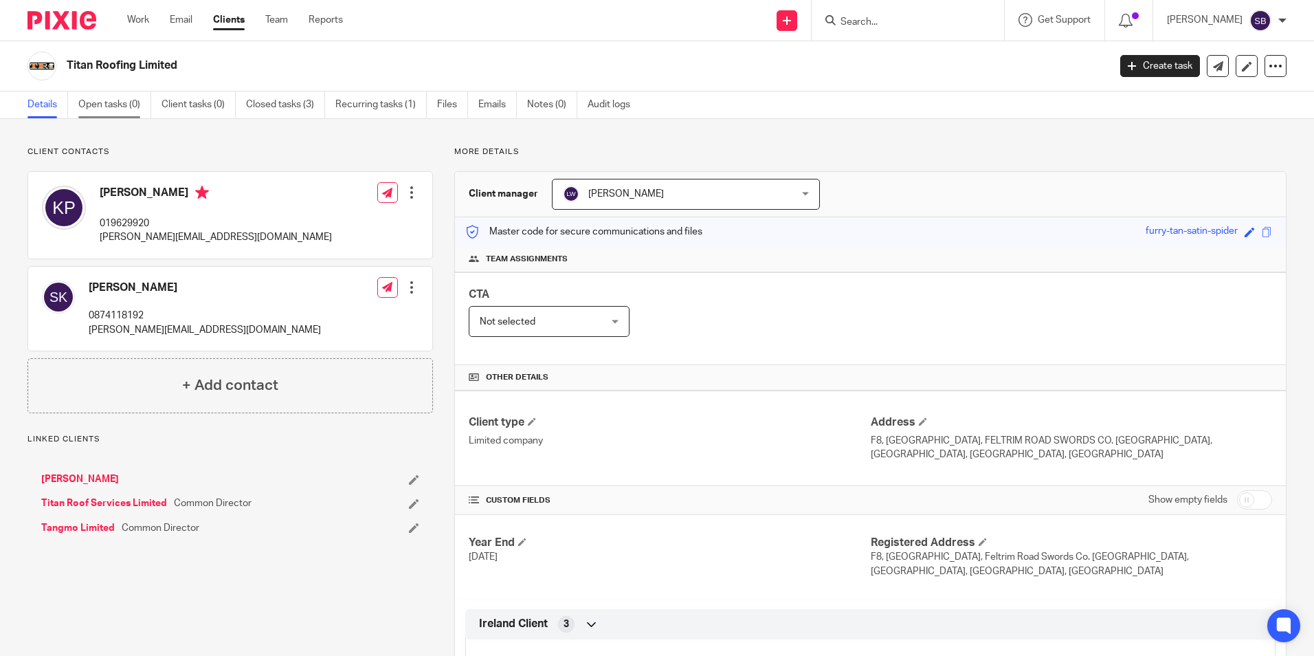
click at [122, 105] on link "Open tasks (0)" at bounding box center [114, 104] width 73 height 27
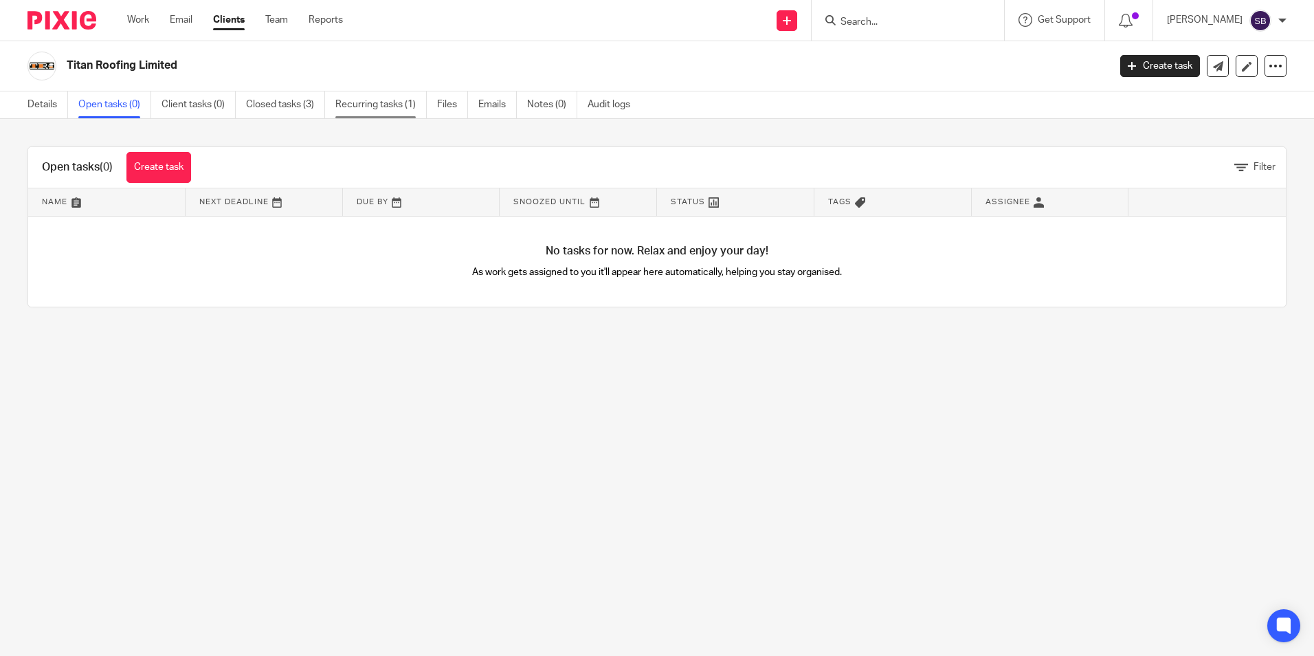
click at [399, 101] on link "Recurring tasks (1)" at bounding box center [380, 104] width 91 height 27
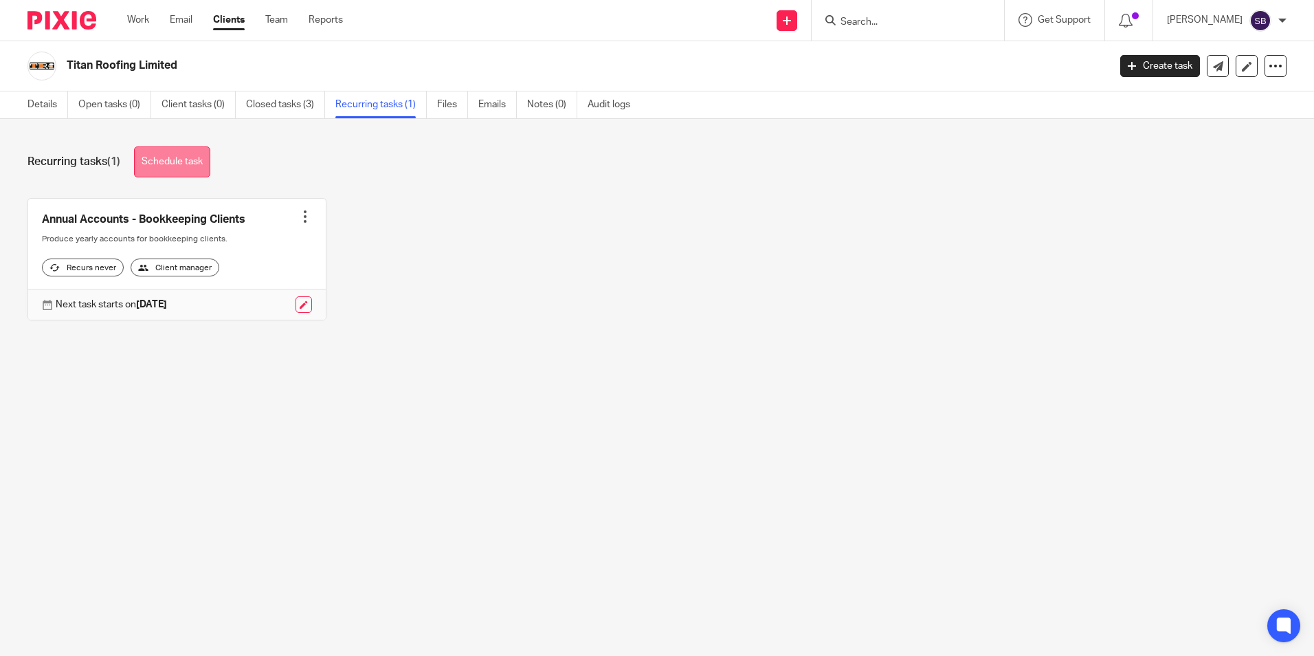
click at [186, 162] on link "Schedule task" at bounding box center [172, 161] width 76 height 31
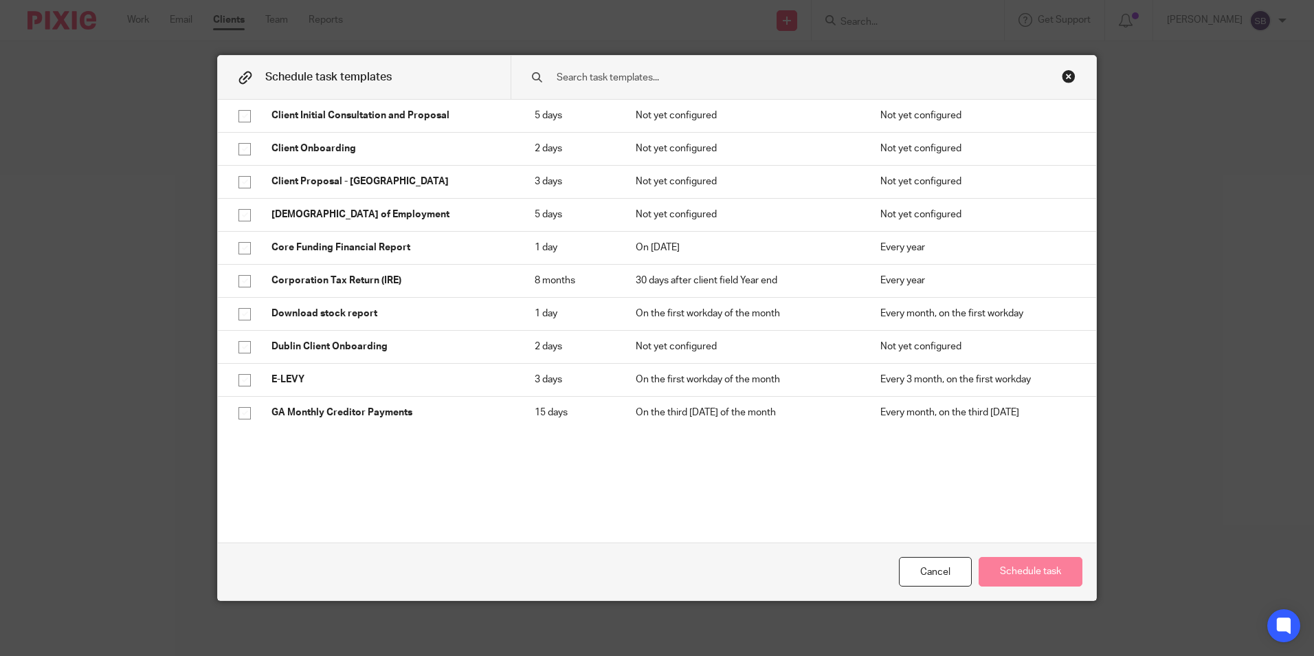
scroll to position [608, 0]
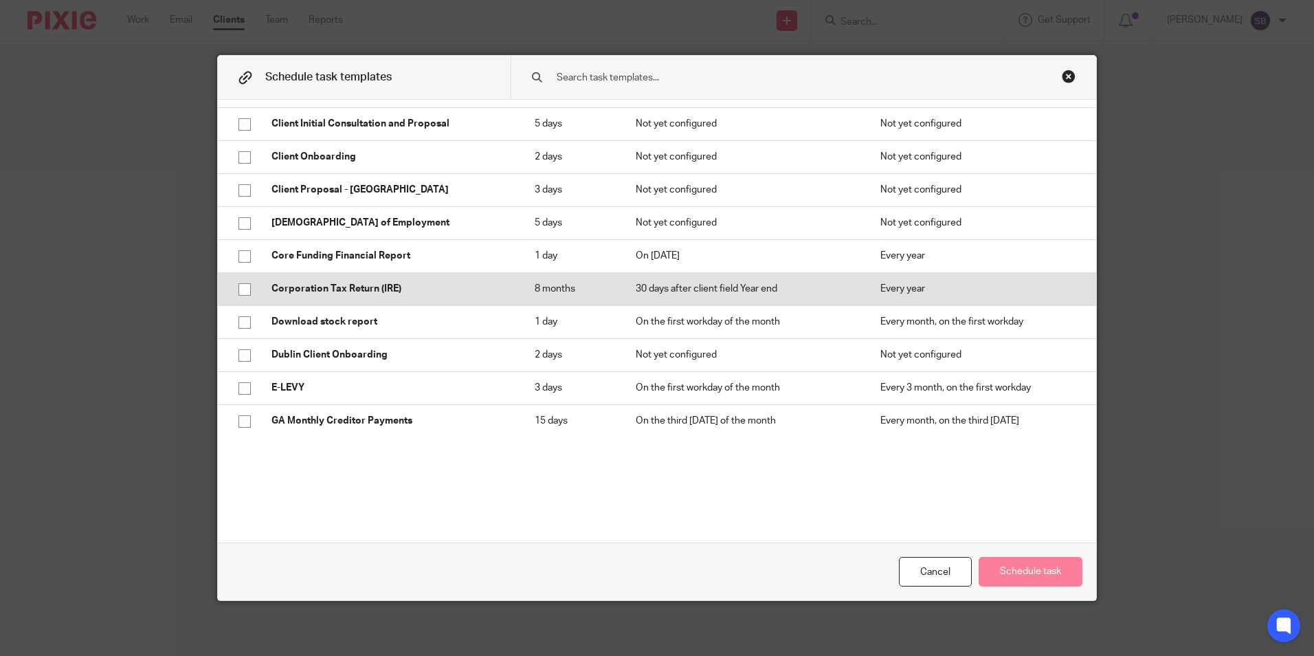
click at [234, 285] on input "checkbox" at bounding box center [245, 289] width 26 height 26
checkbox input "true"
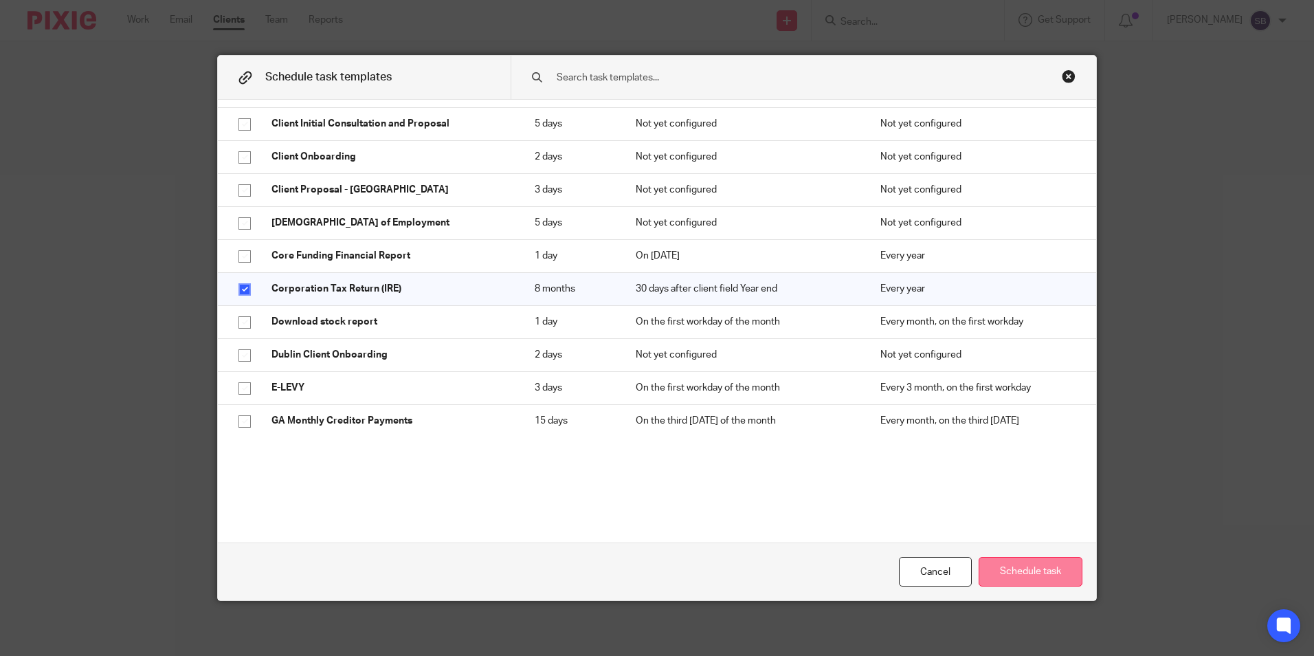
click at [1033, 569] on button "Schedule task" at bounding box center [1031, 572] width 104 height 30
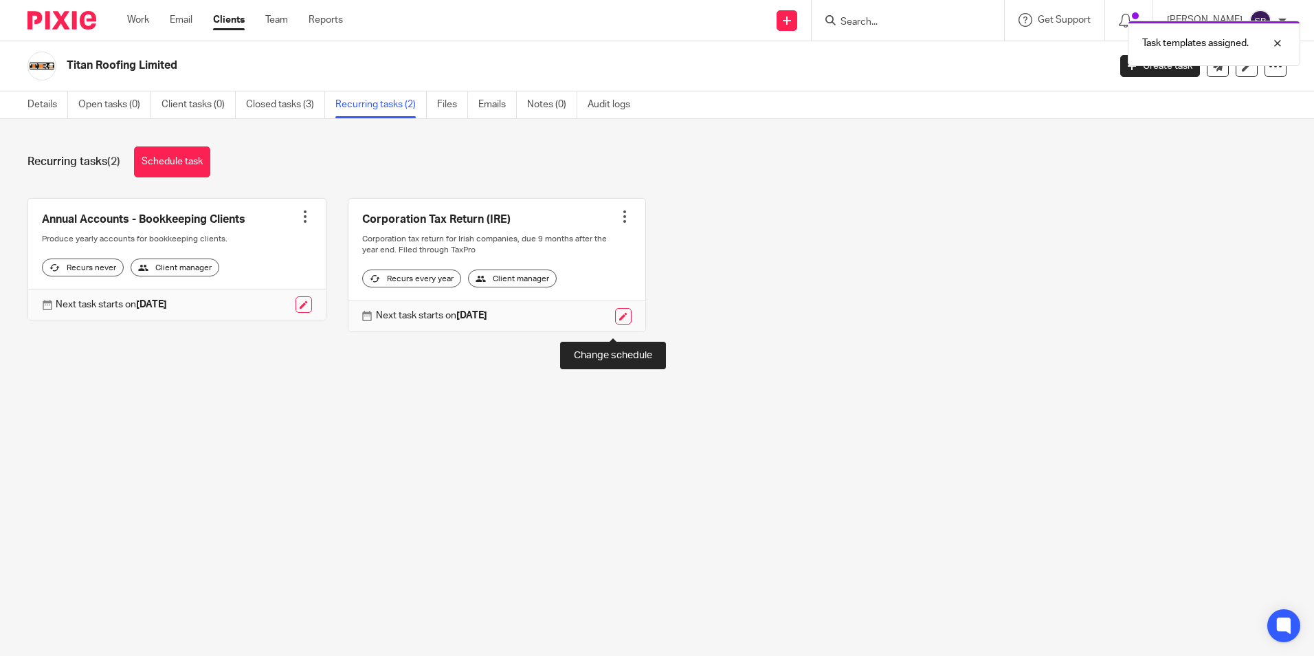
click at [615, 324] on link at bounding box center [623, 316] width 16 height 16
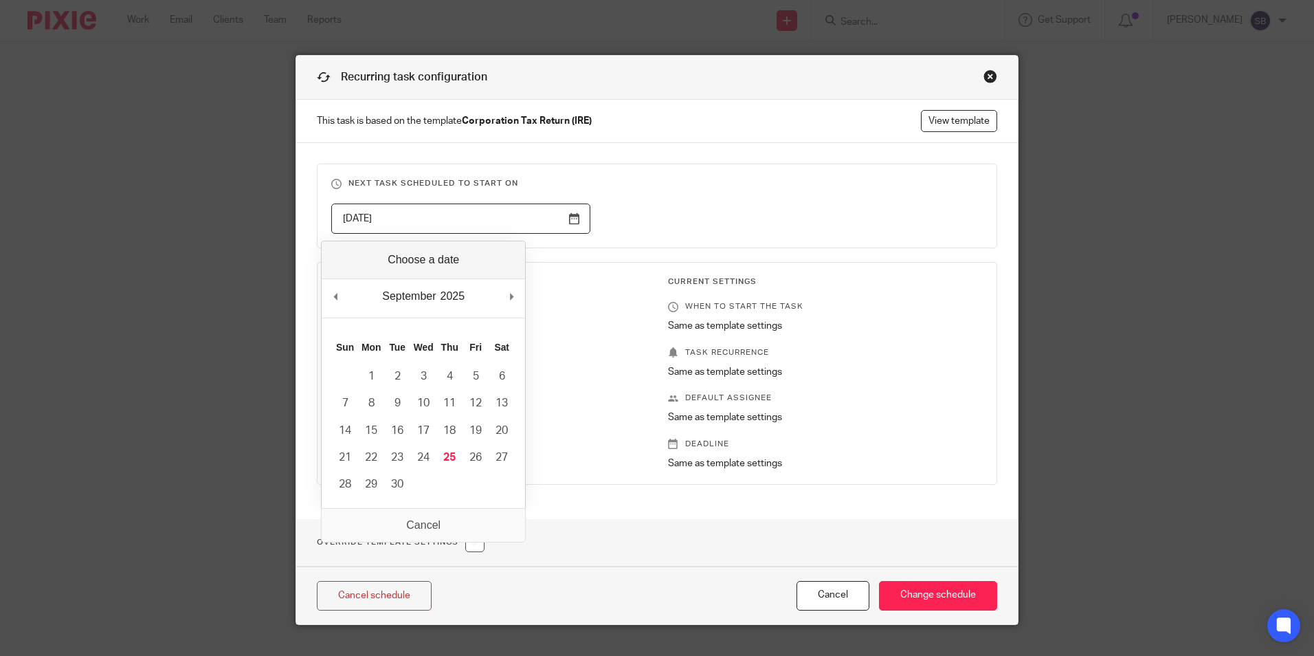
click at [568, 218] on input "[DATE]" at bounding box center [460, 218] width 259 height 31
type input "2026-06-30"
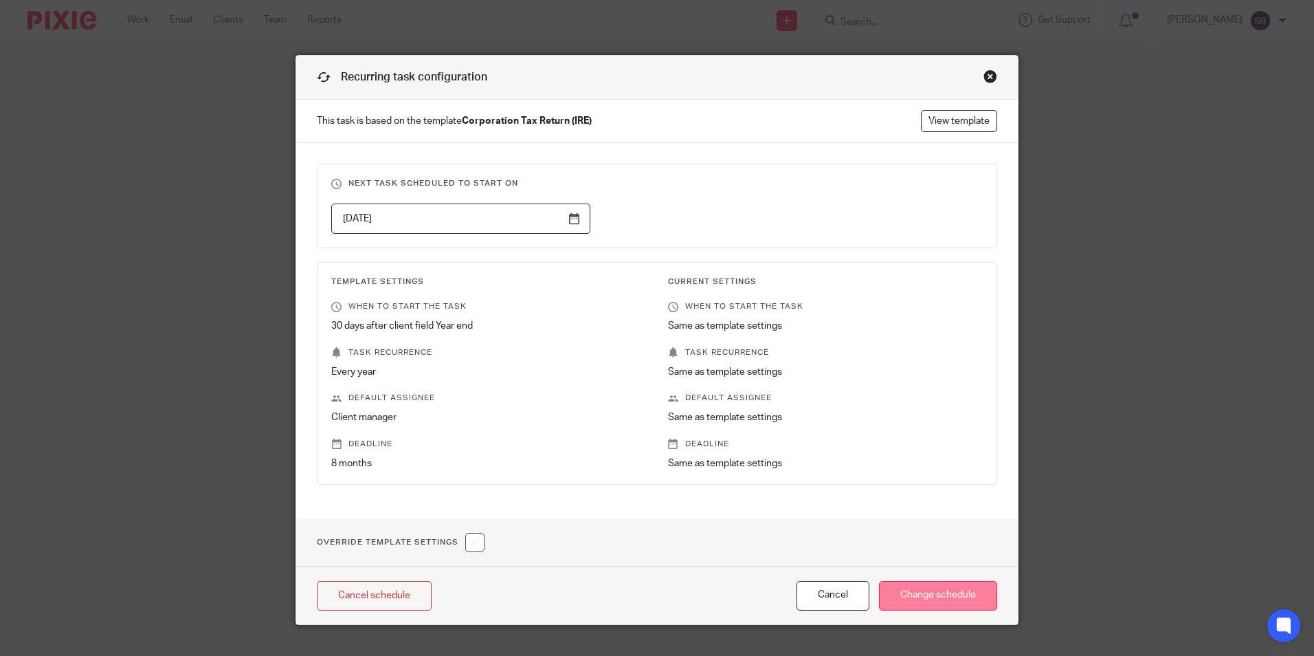
click at [951, 599] on input "Change schedule" at bounding box center [938, 596] width 118 height 30
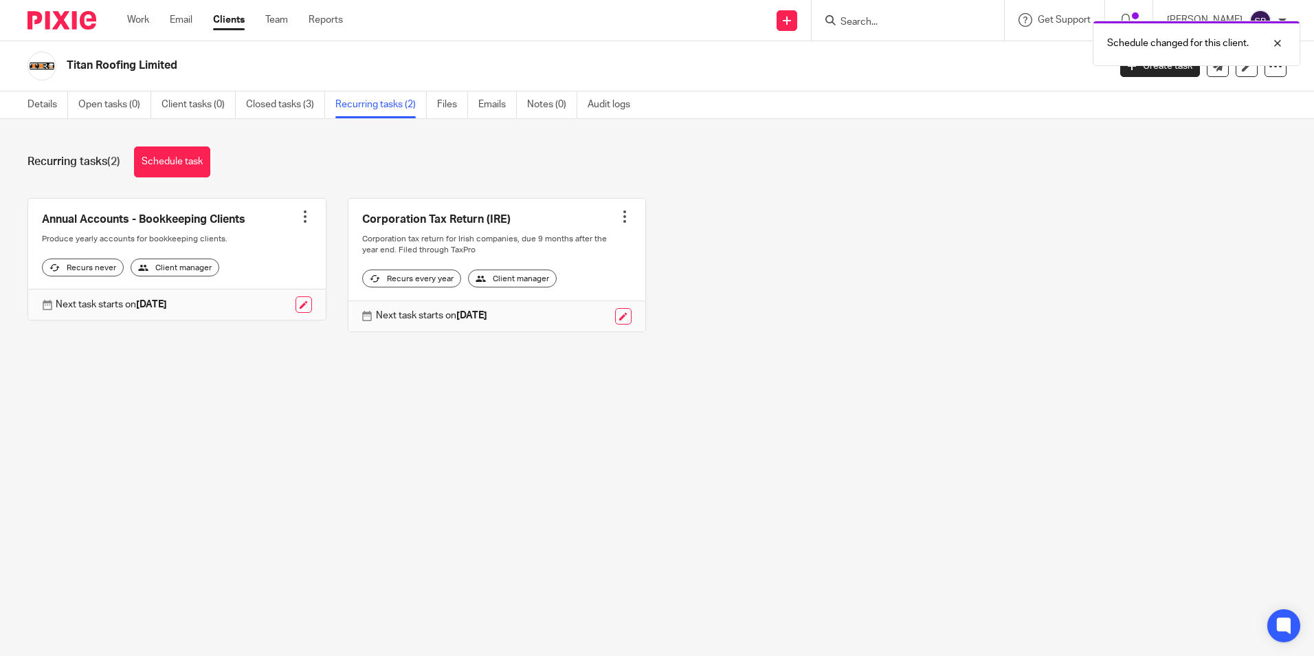
click at [196, 217] on link at bounding box center [177, 260] width 298 height 122
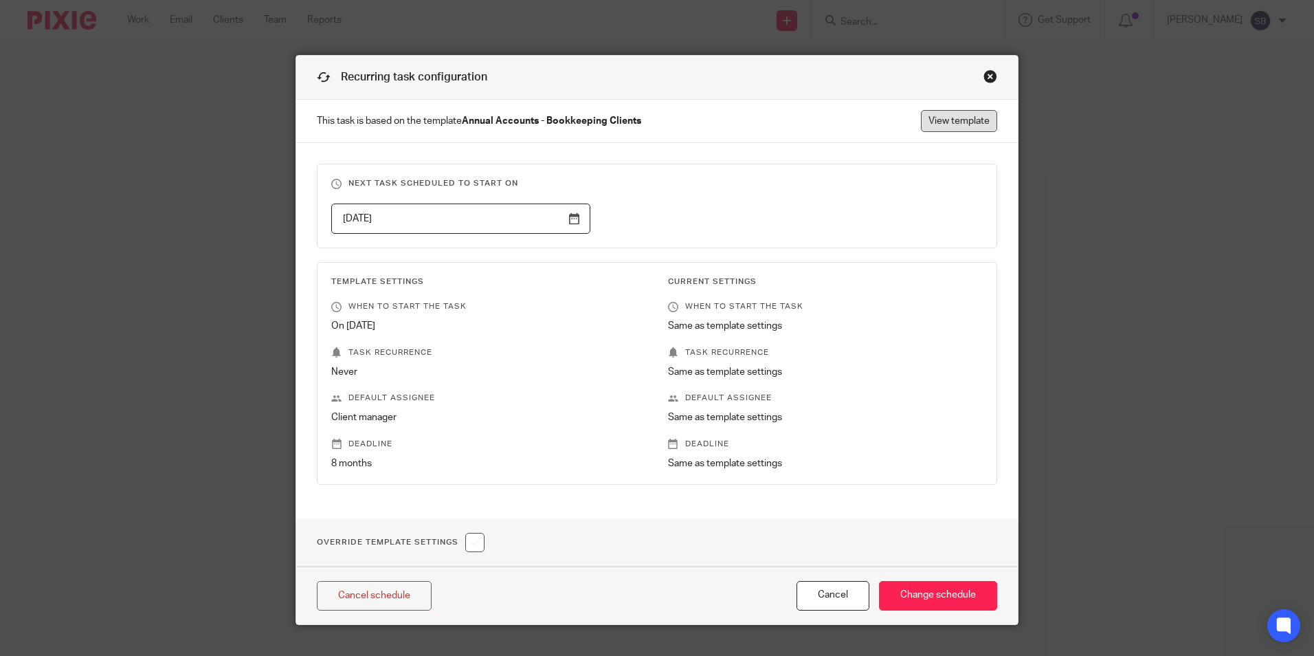
click at [951, 117] on link "View template" at bounding box center [959, 121] width 76 height 22
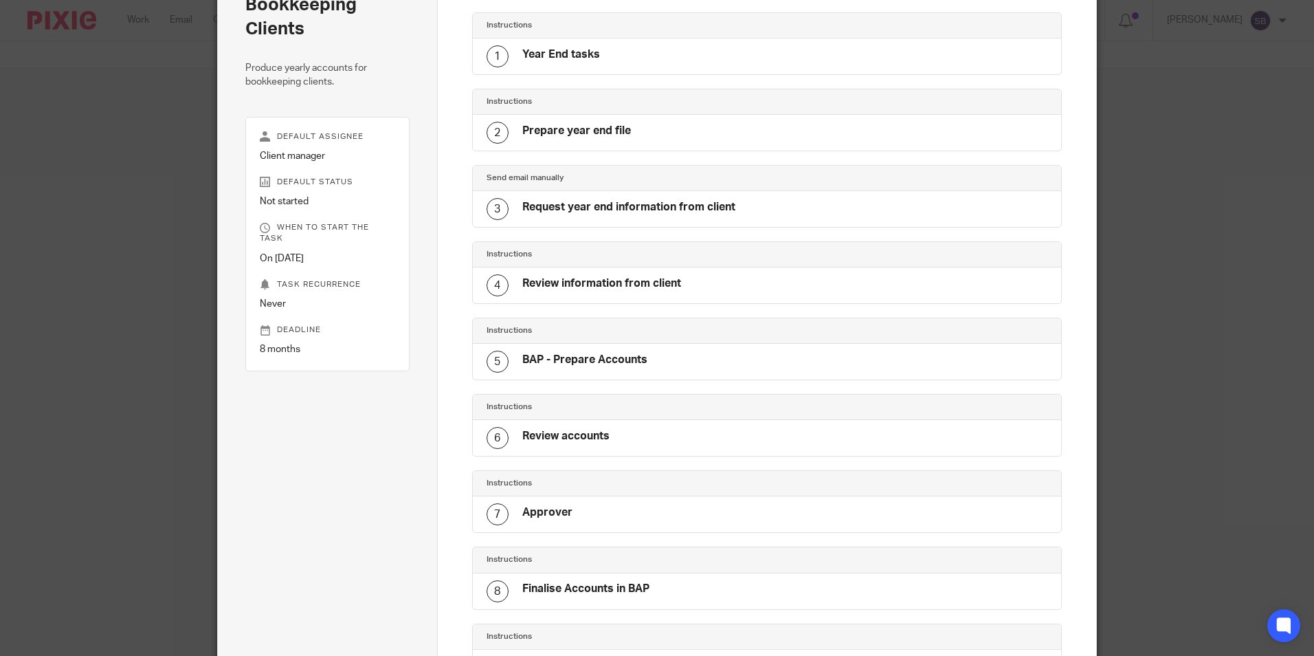
scroll to position [17, 0]
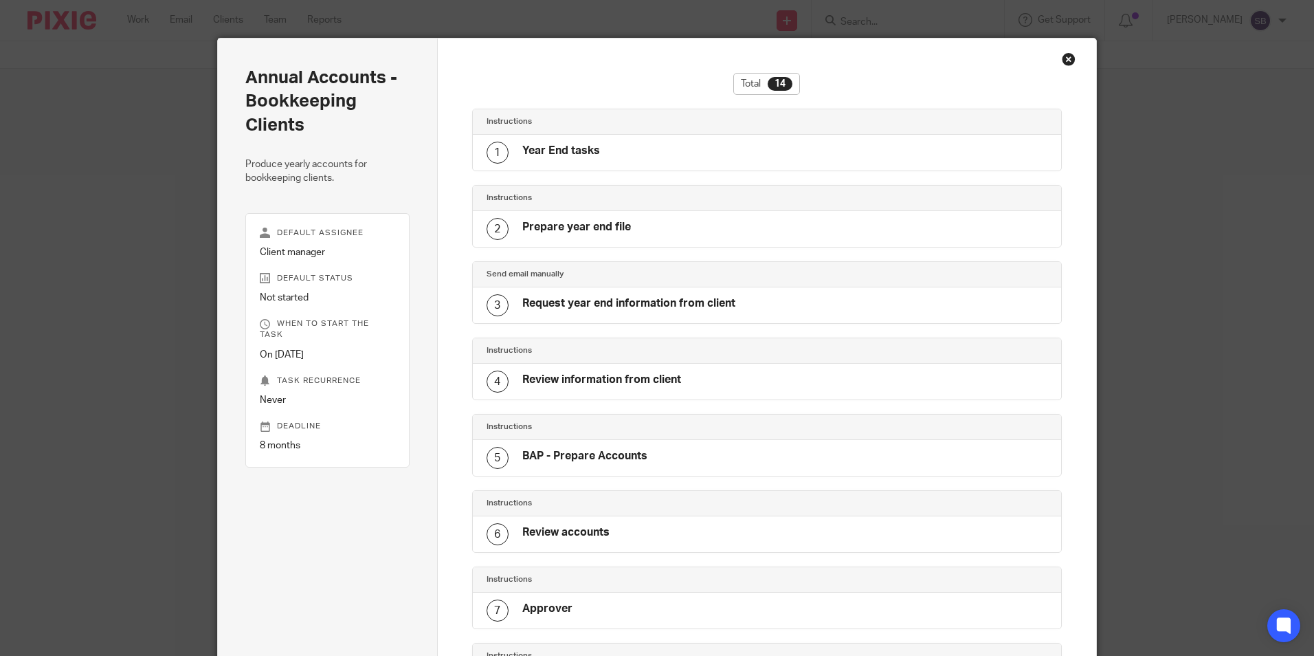
click at [1065, 58] on div "Close this dialog window" at bounding box center [1069, 59] width 14 height 14
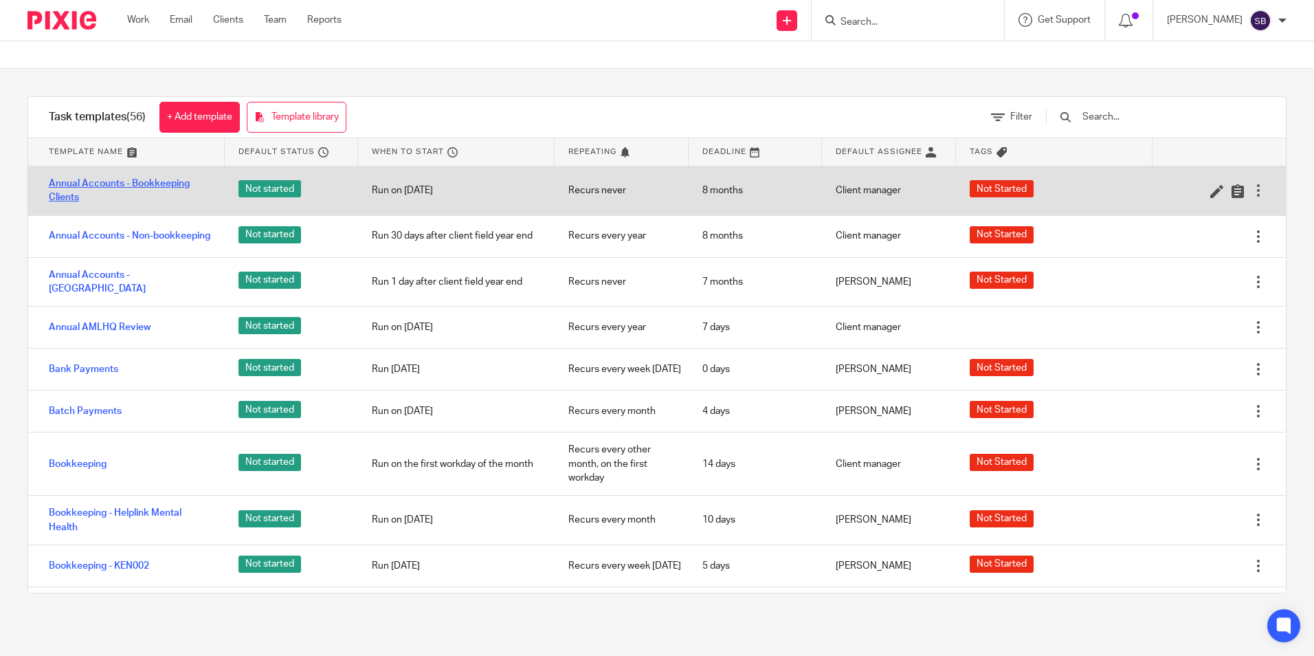
click at [142, 178] on link "Annual Accounts - Bookkeeping Clients" at bounding box center [130, 191] width 162 height 28
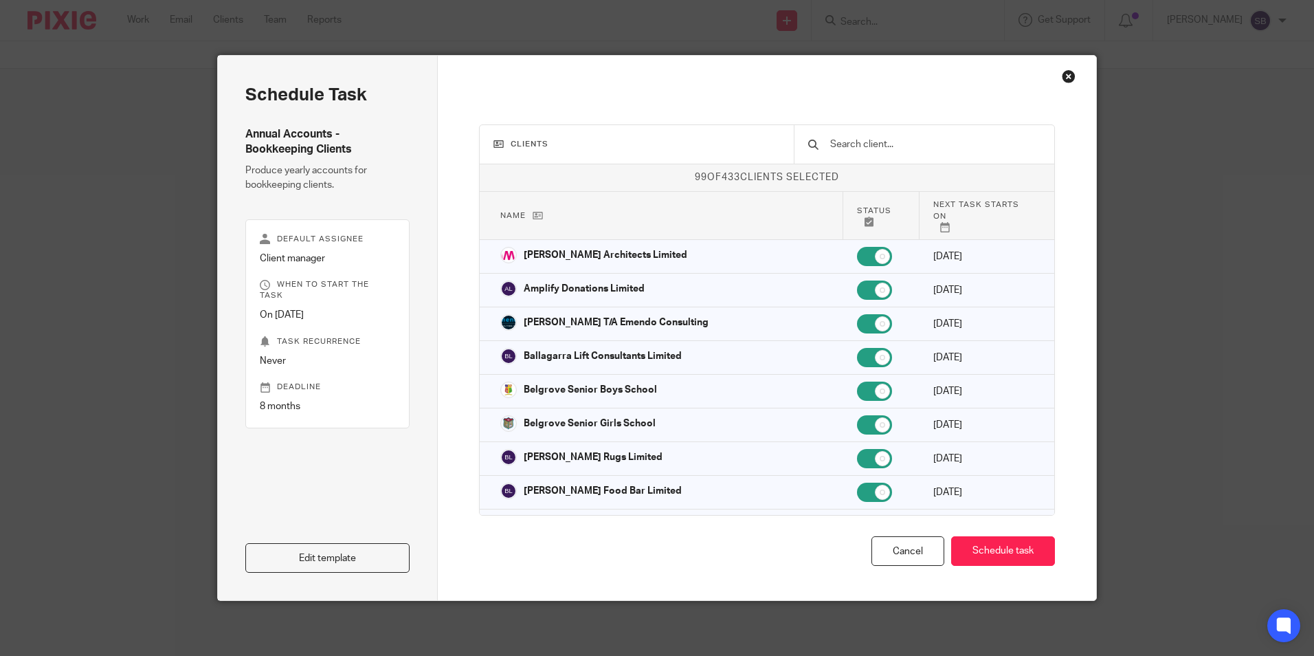
click at [1070, 73] on div "Close this dialog window" at bounding box center [1069, 76] width 14 height 14
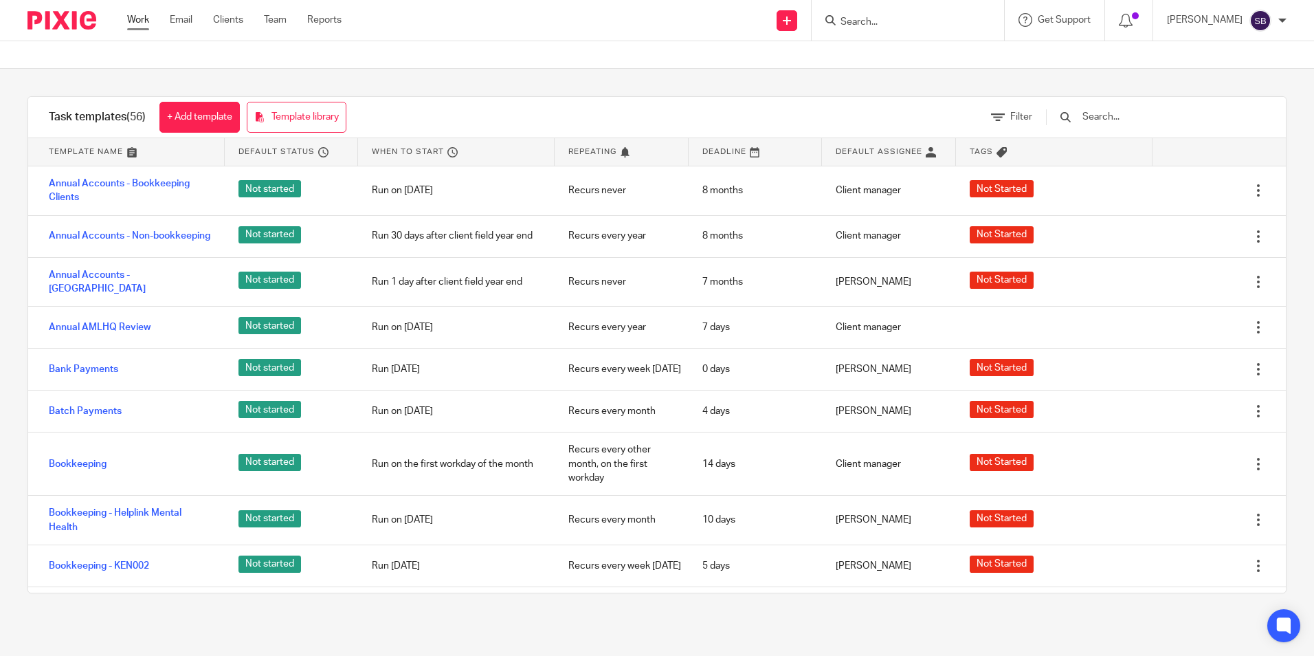
click at [140, 19] on link "Work" at bounding box center [138, 20] width 22 height 14
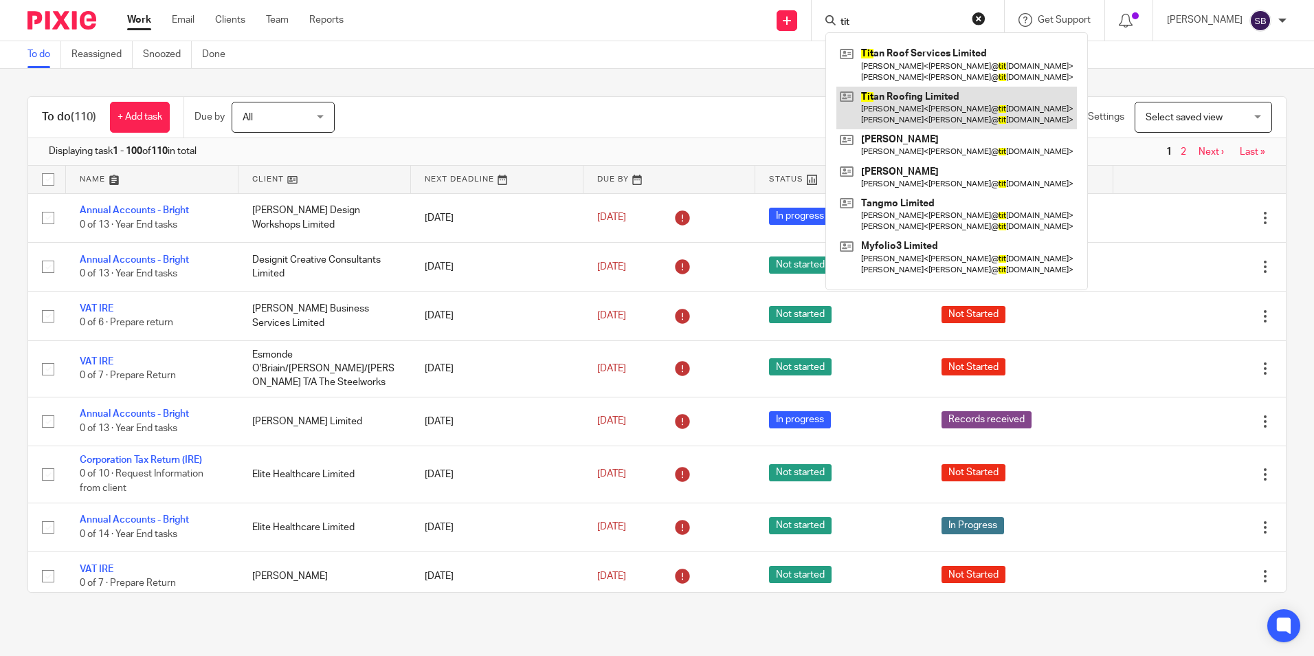
type input "tit"
click at [918, 93] on link at bounding box center [957, 108] width 241 height 43
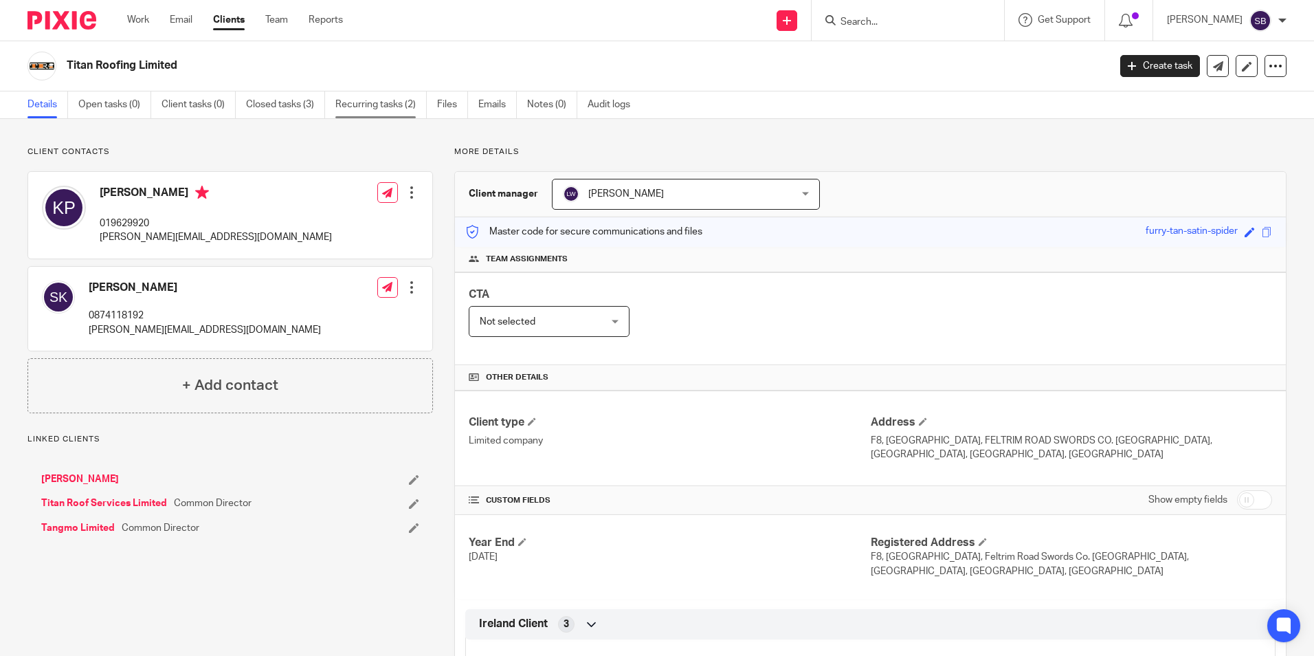
click at [368, 100] on link "Recurring tasks (2)" at bounding box center [380, 104] width 91 height 27
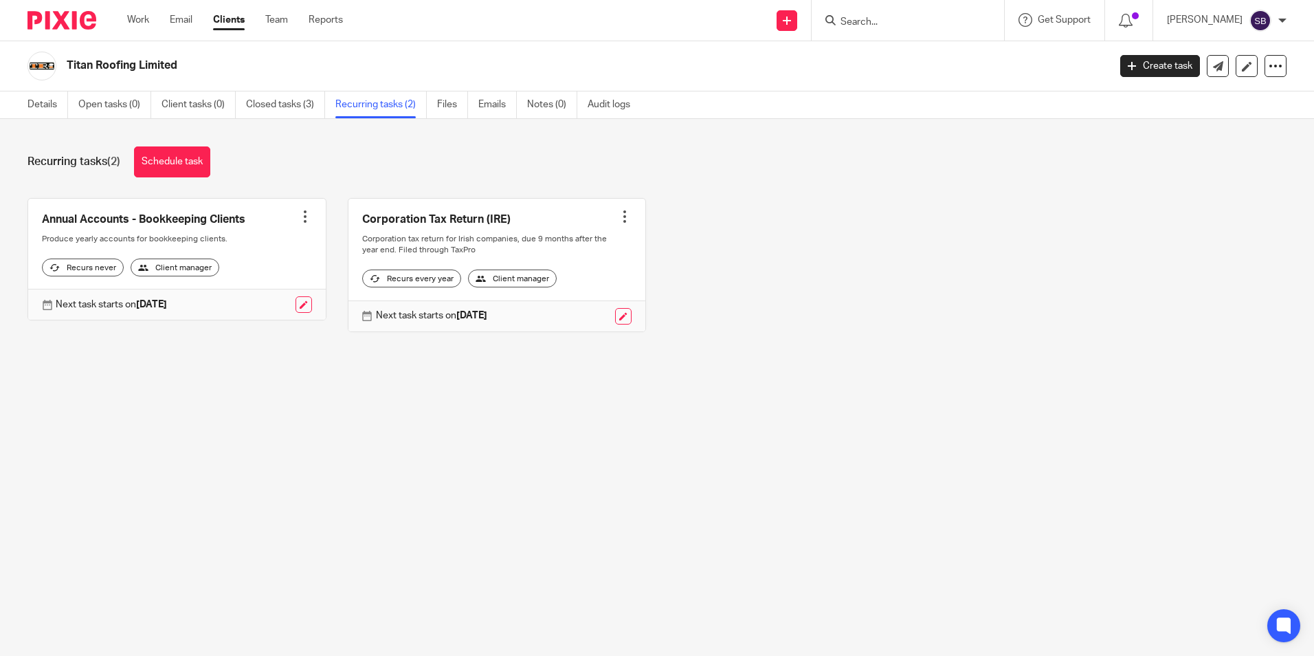
click at [298, 216] on div at bounding box center [305, 217] width 14 height 14
click at [164, 217] on link at bounding box center [177, 260] width 298 height 122
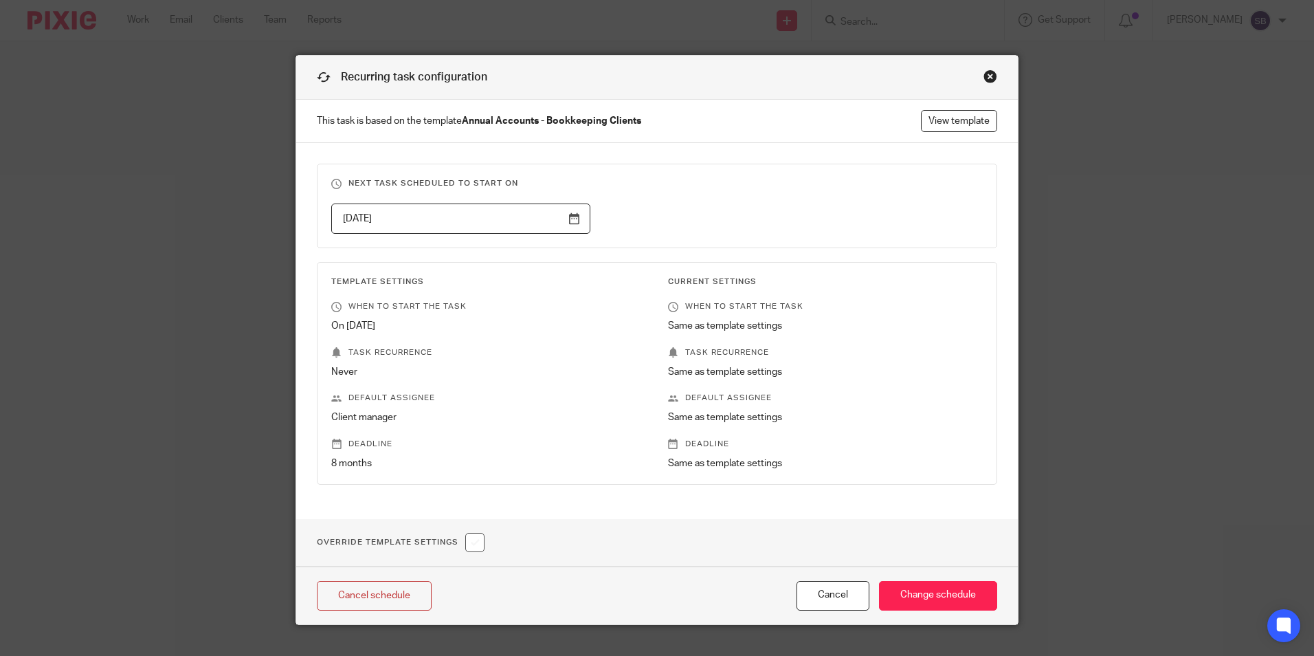
click at [989, 70] on div "Close this dialog window" at bounding box center [991, 76] width 14 height 14
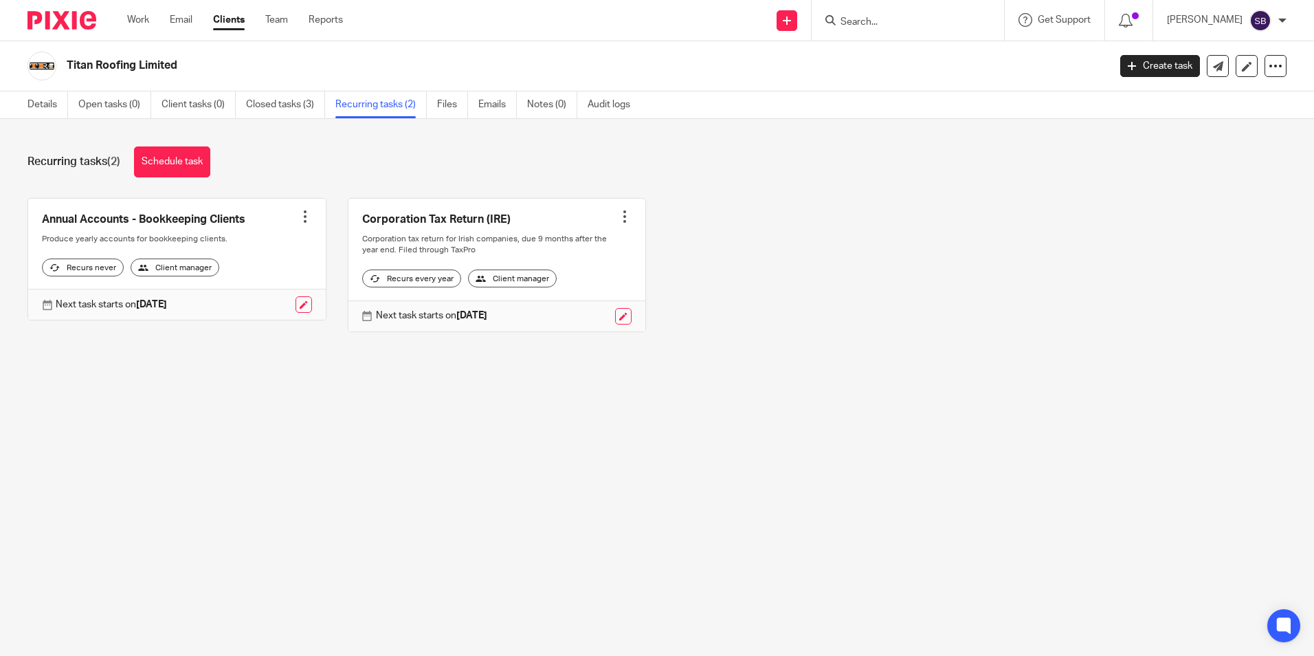
click at [226, 19] on link "Clients" at bounding box center [229, 20] width 32 height 14
click at [874, 21] on input "Search" at bounding box center [901, 22] width 124 height 12
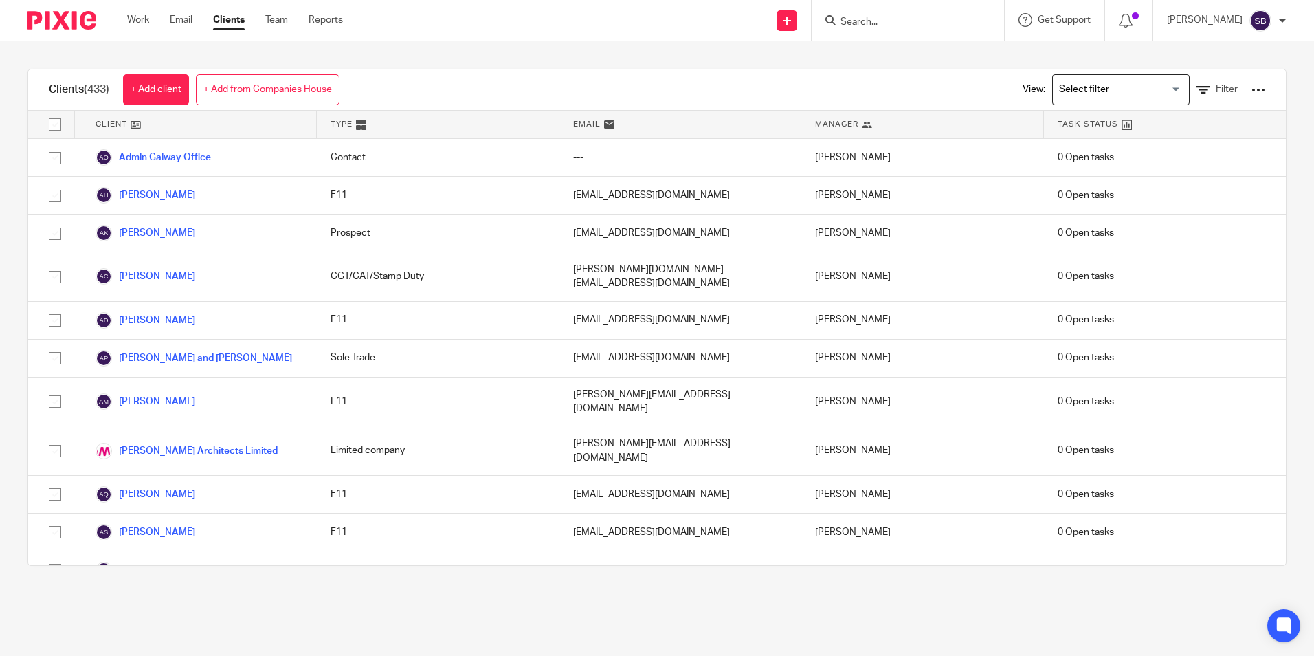
click at [874, 20] on input "Search" at bounding box center [901, 22] width 124 height 12
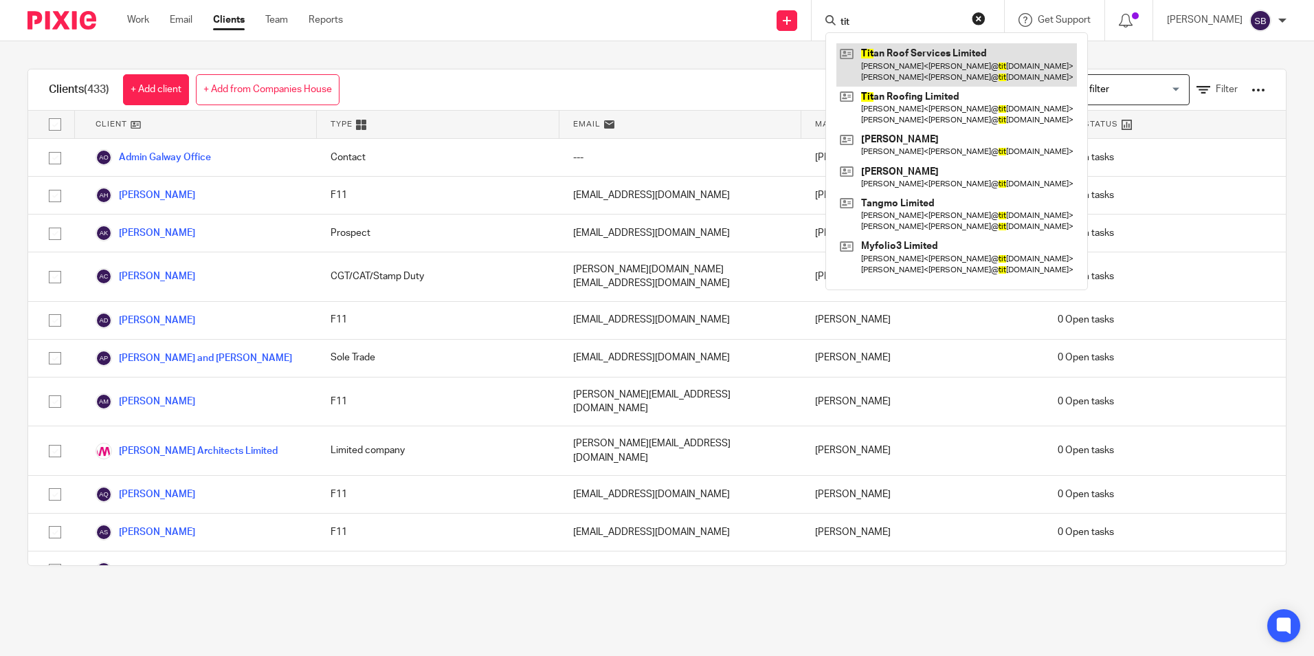
type input "tit"
click at [940, 59] on link at bounding box center [957, 64] width 241 height 43
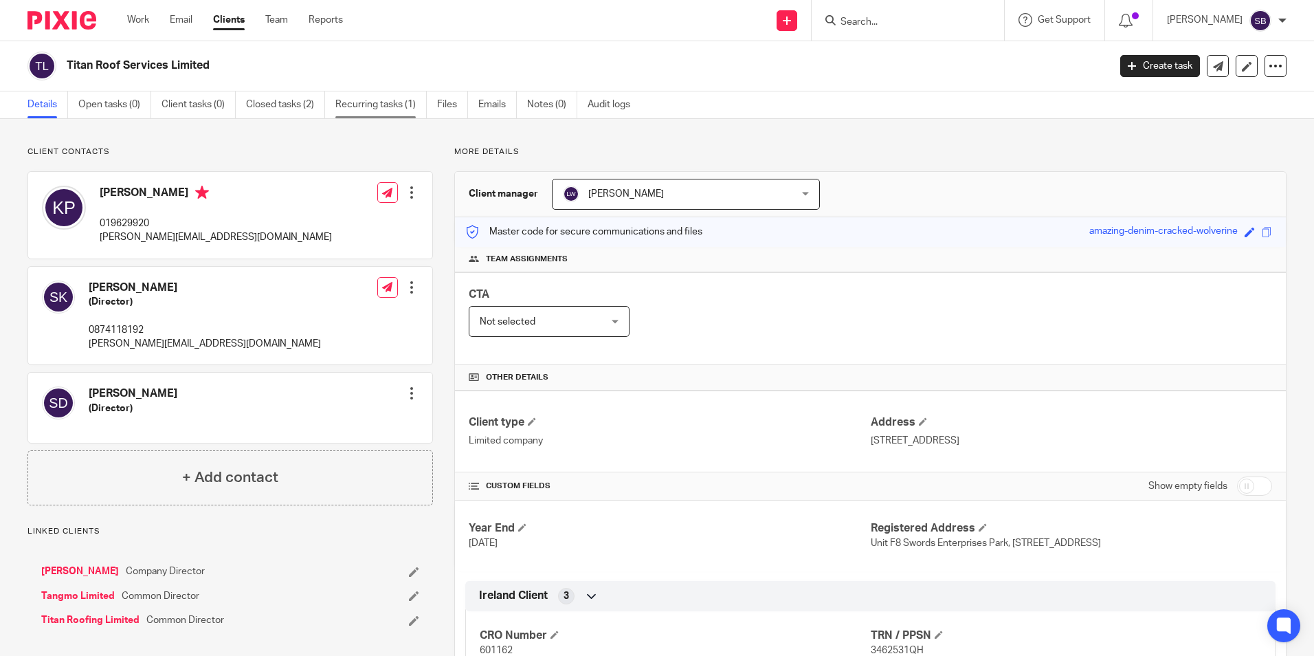
click at [377, 106] on link "Recurring tasks (1)" at bounding box center [380, 104] width 91 height 27
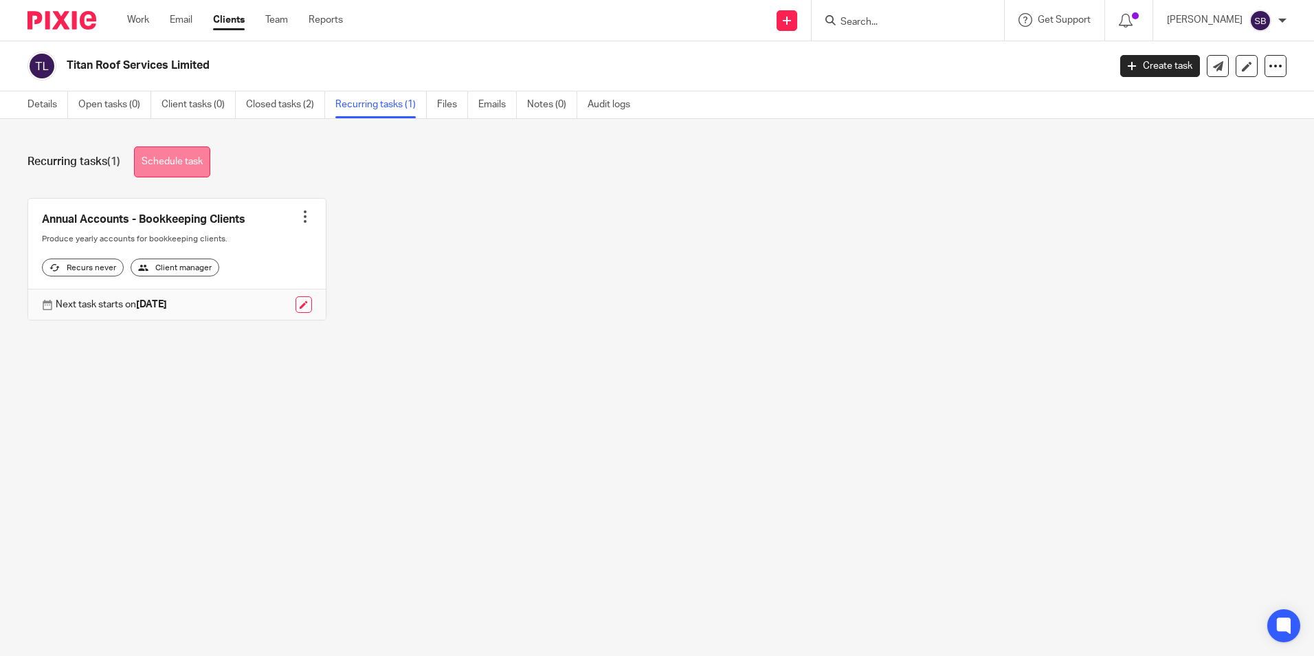
click at [168, 155] on link "Schedule task" at bounding box center [172, 161] width 76 height 31
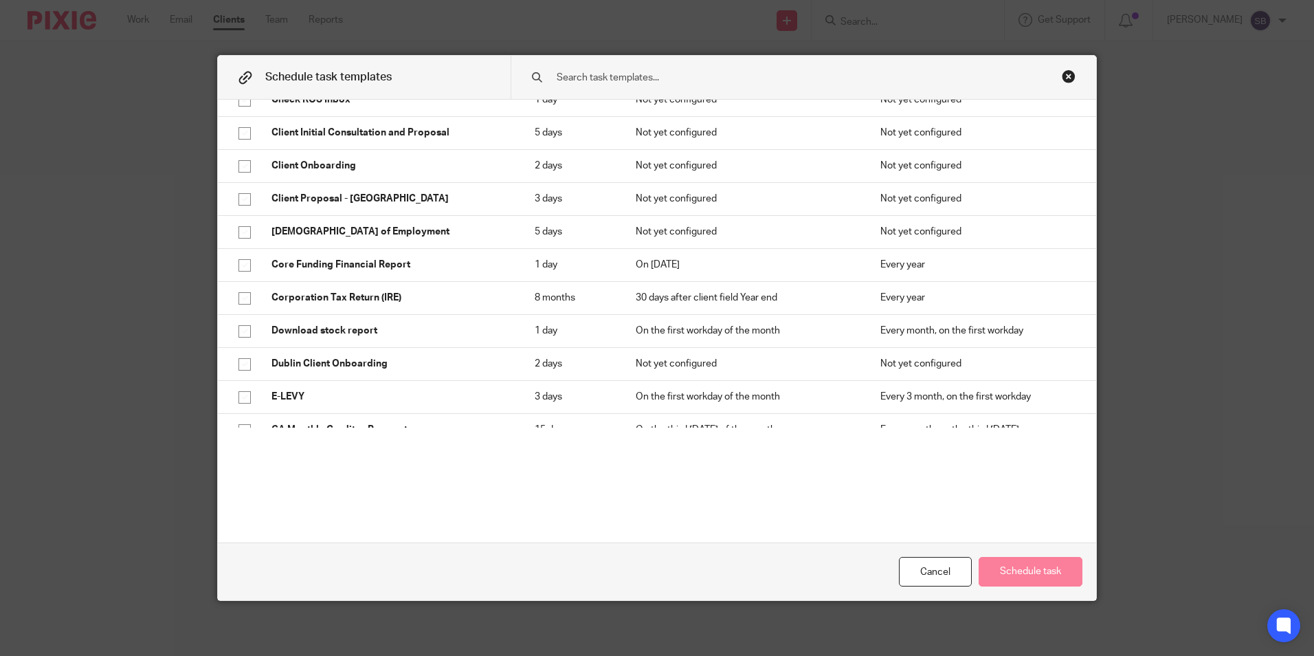
scroll to position [617, 0]
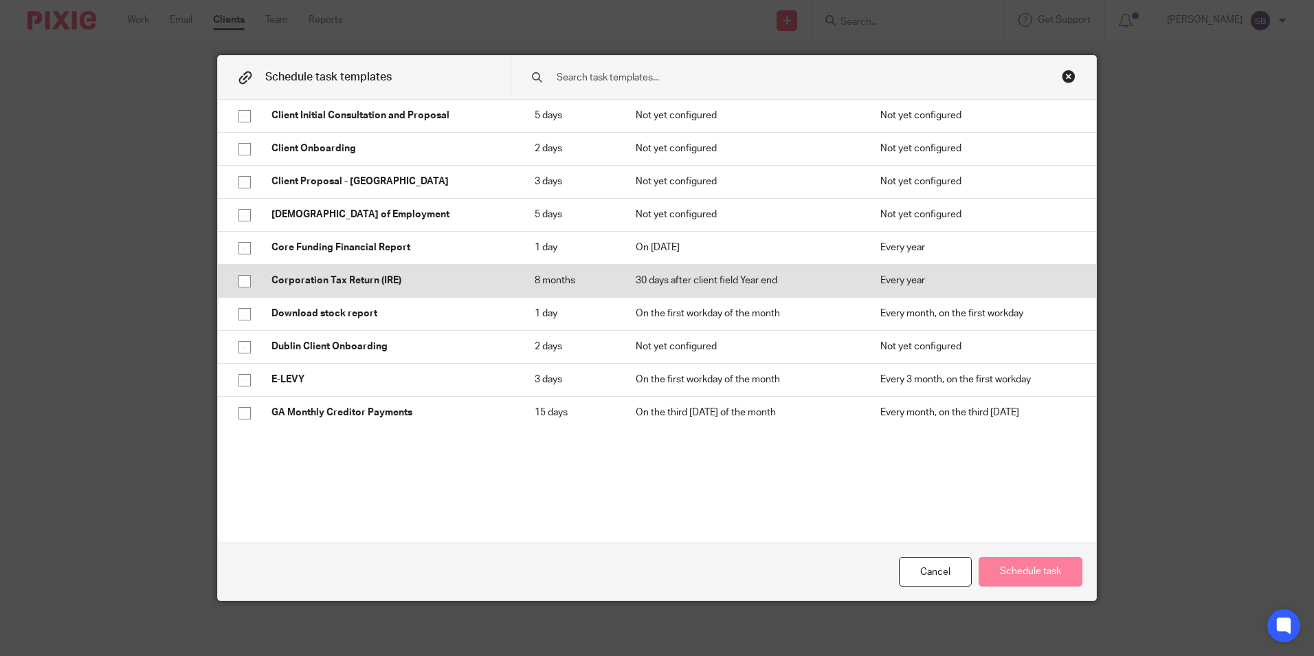
click at [244, 277] on input "checkbox" at bounding box center [245, 281] width 26 height 26
checkbox input "true"
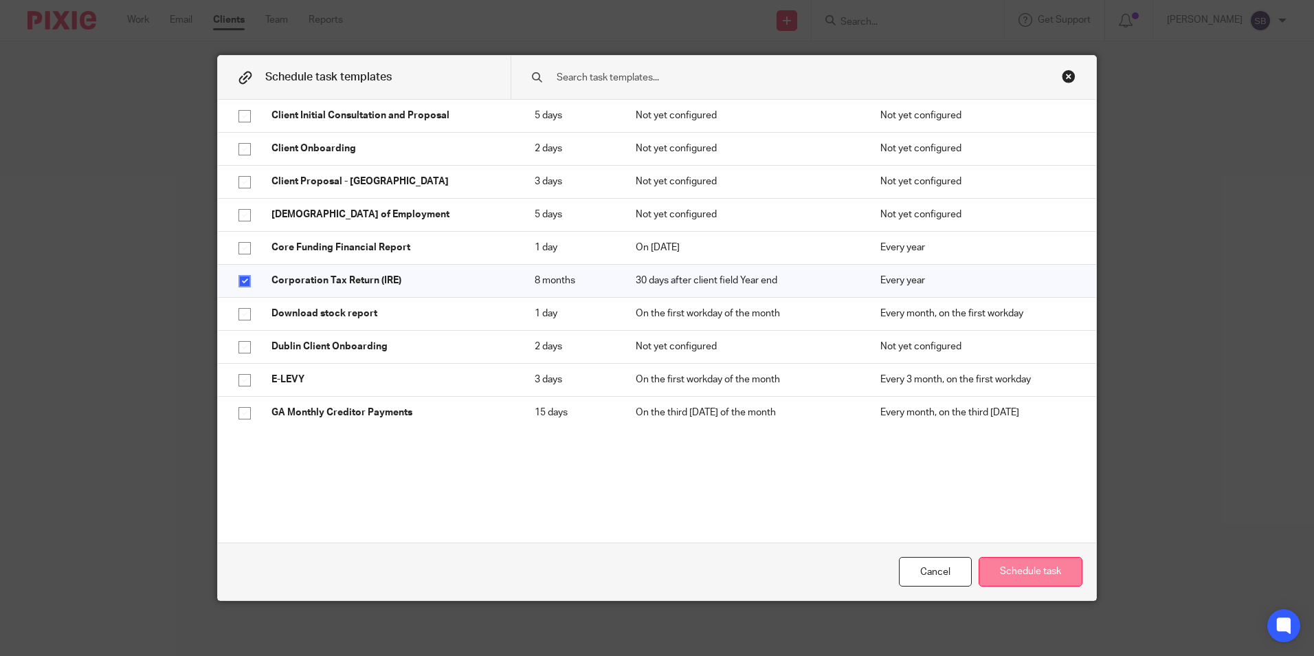
click at [1033, 576] on button "Schedule task" at bounding box center [1031, 572] width 104 height 30
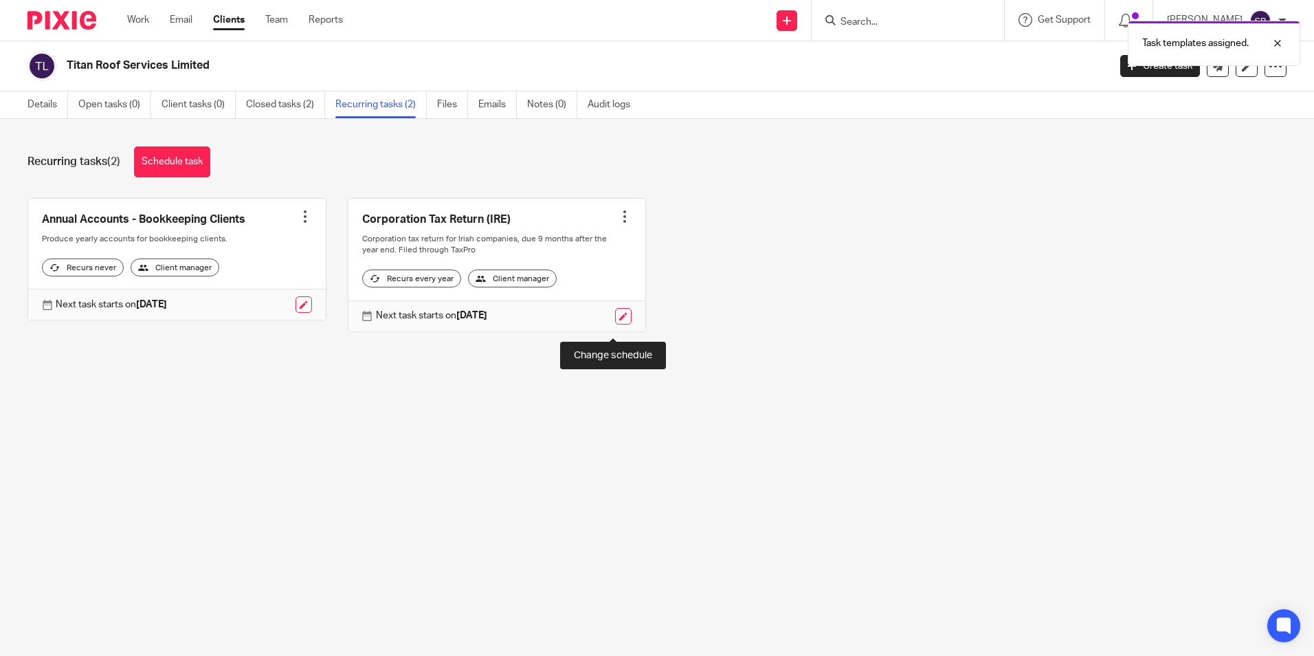
click at [617, 323] on link at bounding box center [623, 316] width 16 height 16
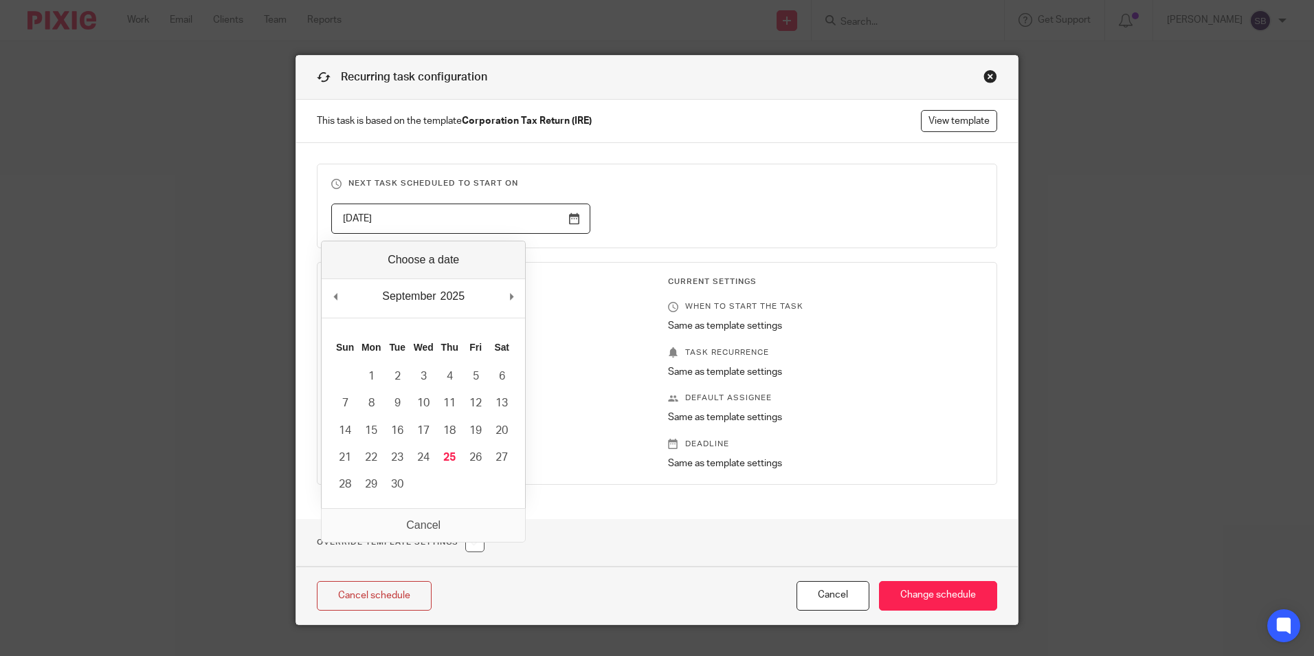
click at [566, 220] on input "[DATE]" at bounding box center [460, 218] width 259 height 31
type input "[DATE]"
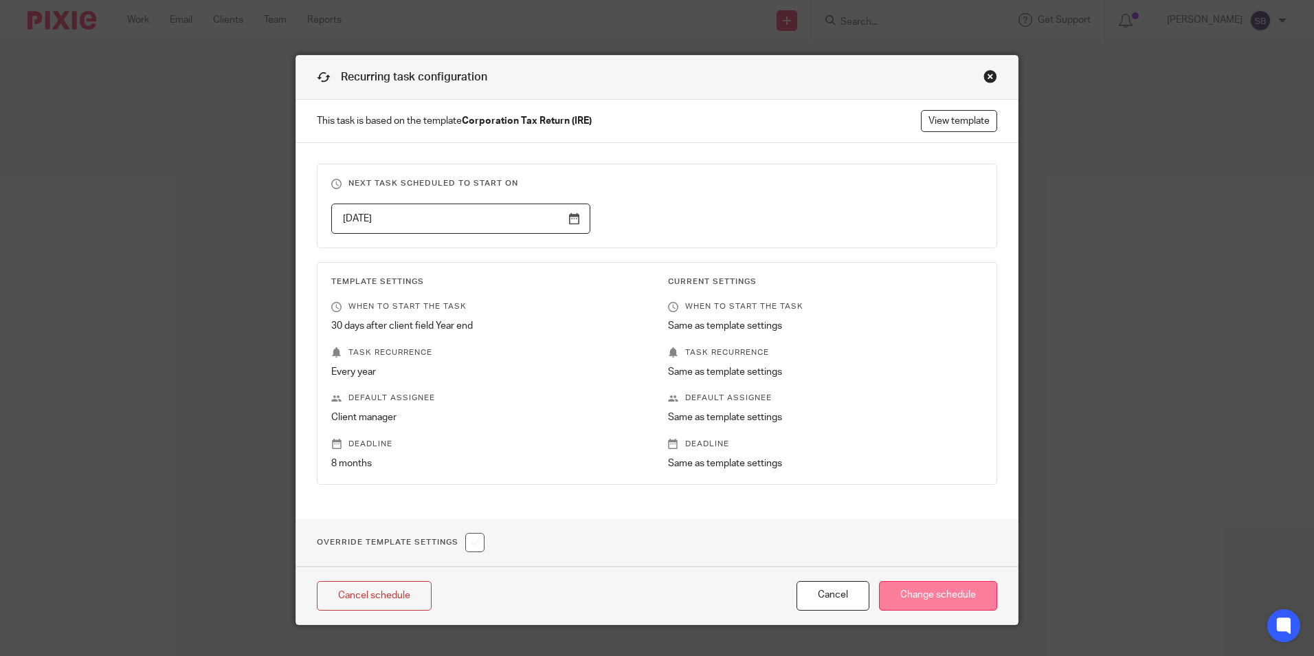
click at [954, 599] on input "Change schedule" at bounding box center [938, 596] width 118 height 30
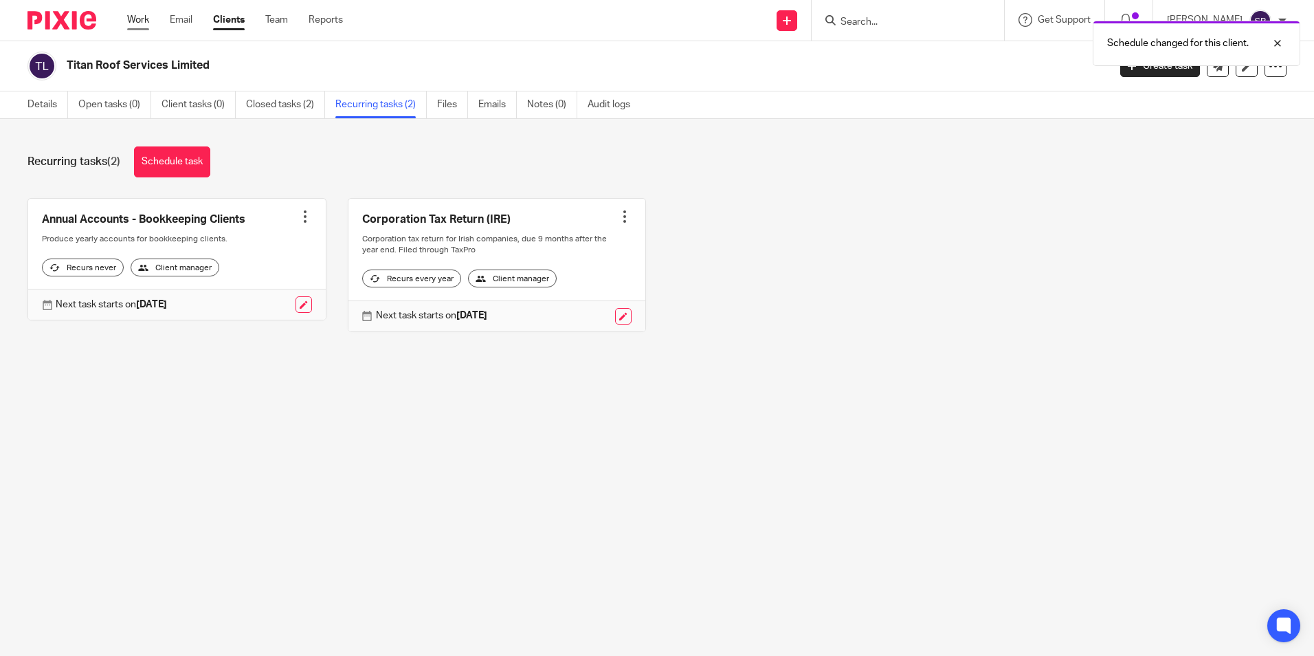
click at [135, 19] on link "Work" at bounding box center [138, 20] width 22 height 14
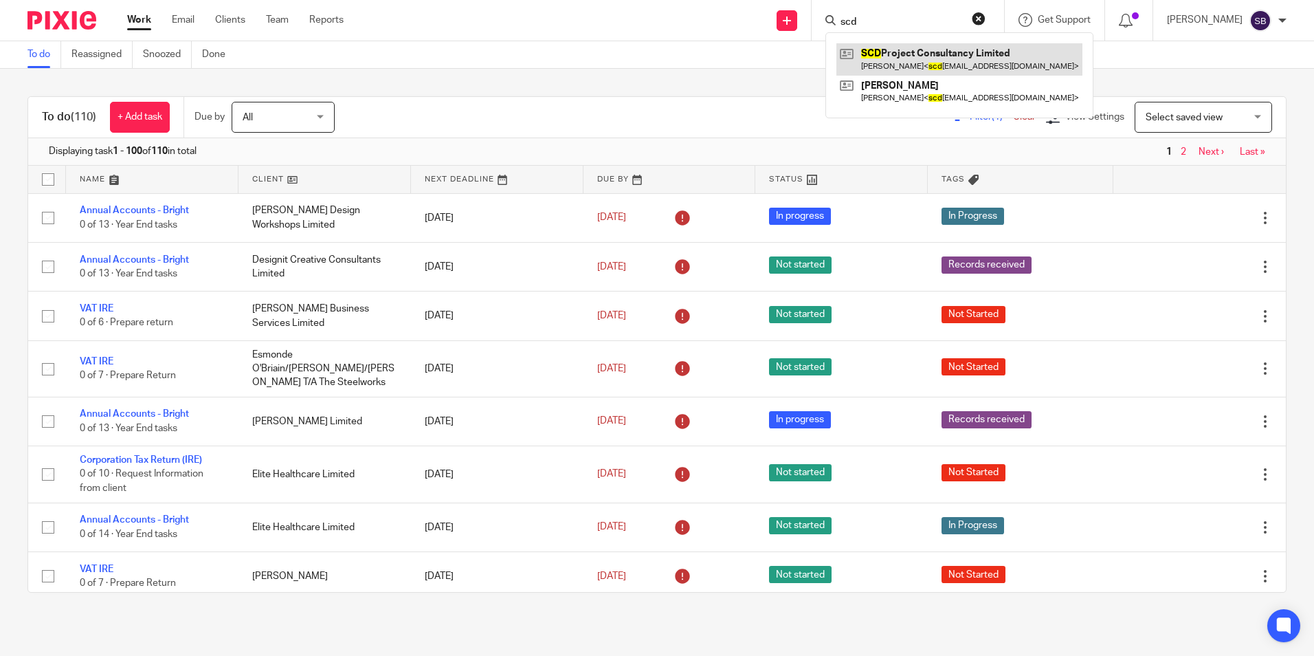
type input "scd"
click at [905, 47] on link at bounding box center [960, 59] width 246 height 32
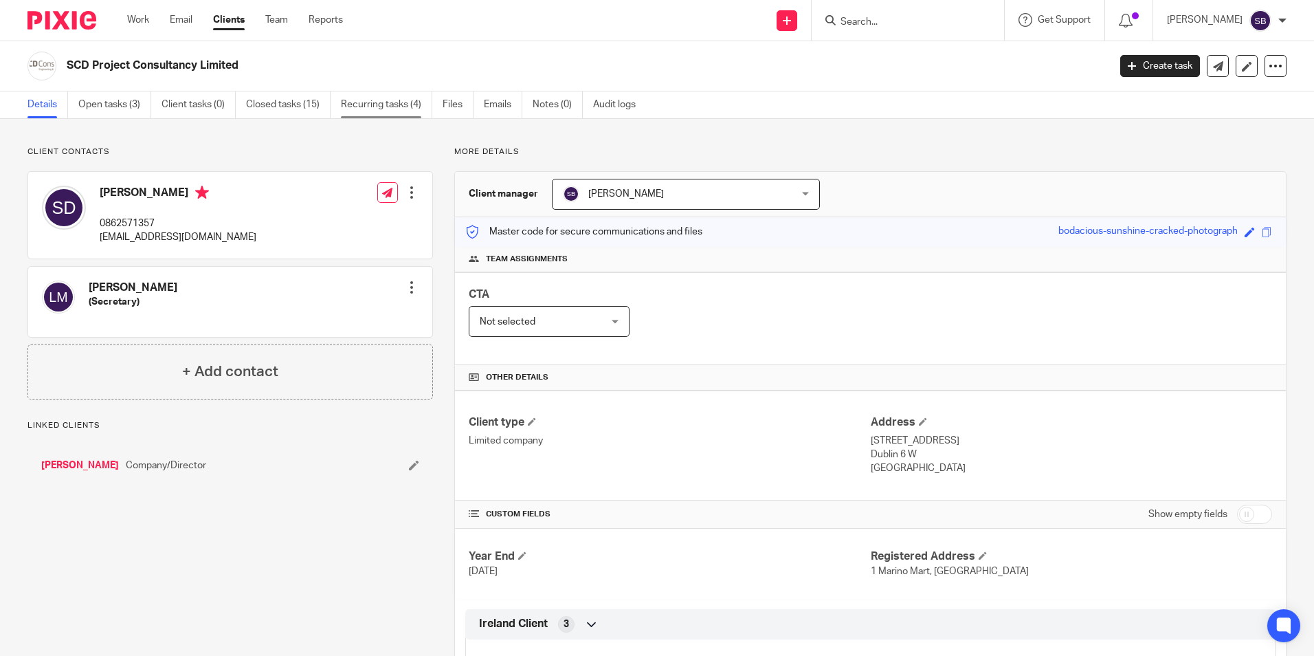
click at [393, 107] on link "Recurring tasks (4)" at bounding box center [386, 104] width 91 height 27
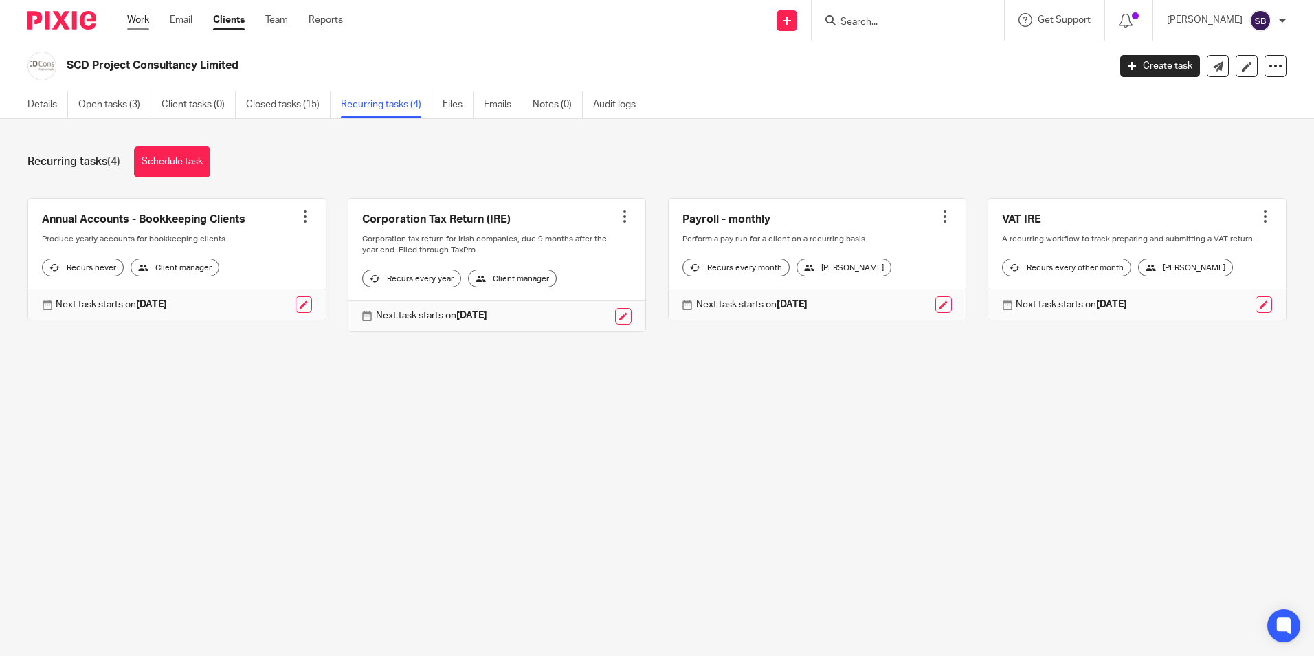
click at [140, 20] on link "Work" at bounding box center [138, 20] width 22 height 14
click at [898, 16] on input "Search" at bounding box center [901, 22] width 124 height 12
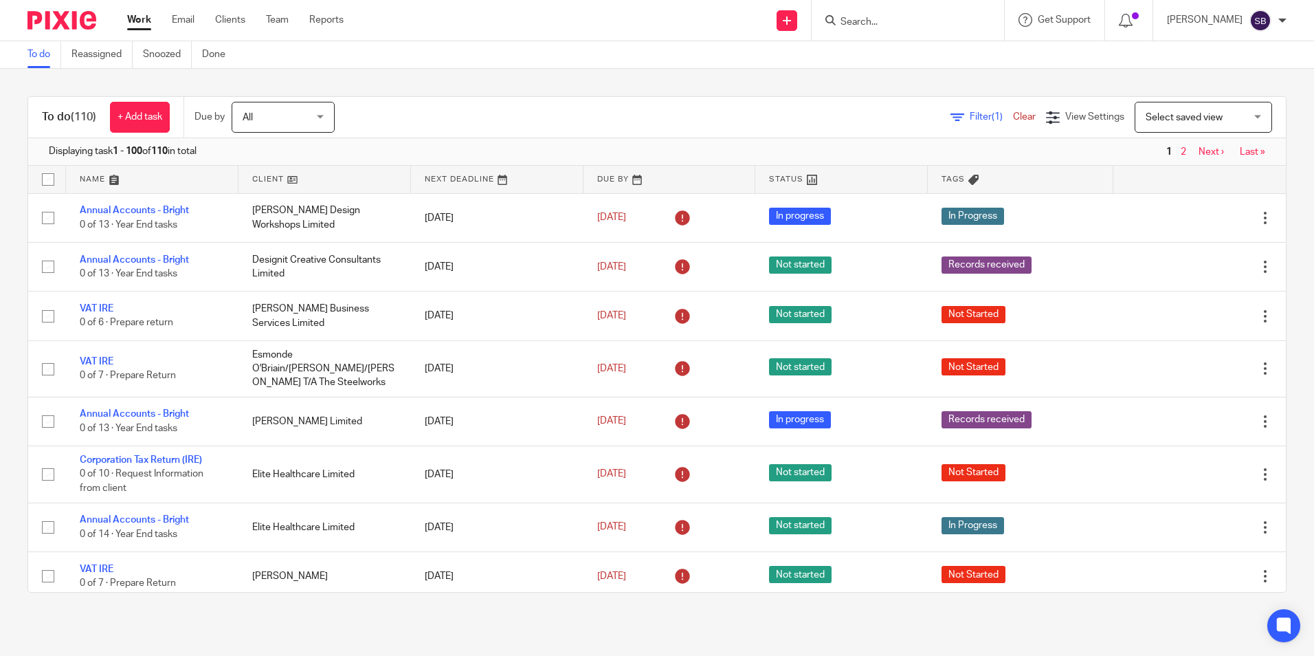
click at [918, 21] on input "Search" at bounding box center [901, 22] width 124 height 12
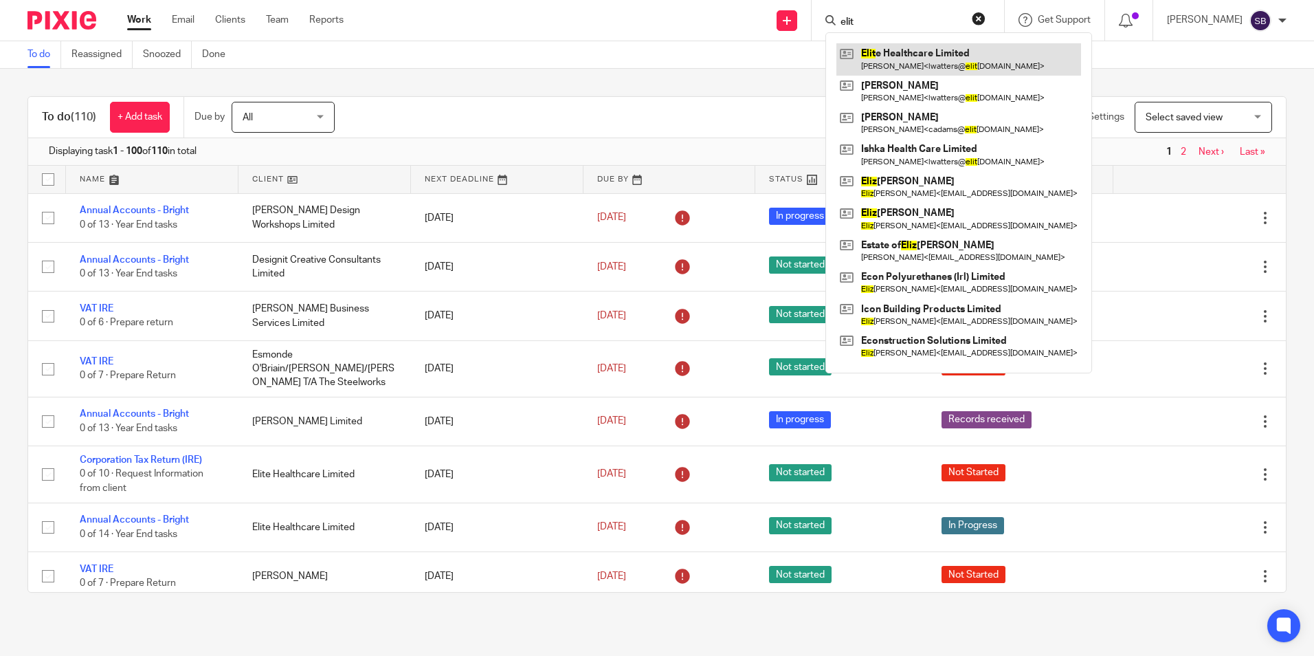
type input "elit"
click at [951, 53] on link at bounding box center [959, 59] width 245 height 32
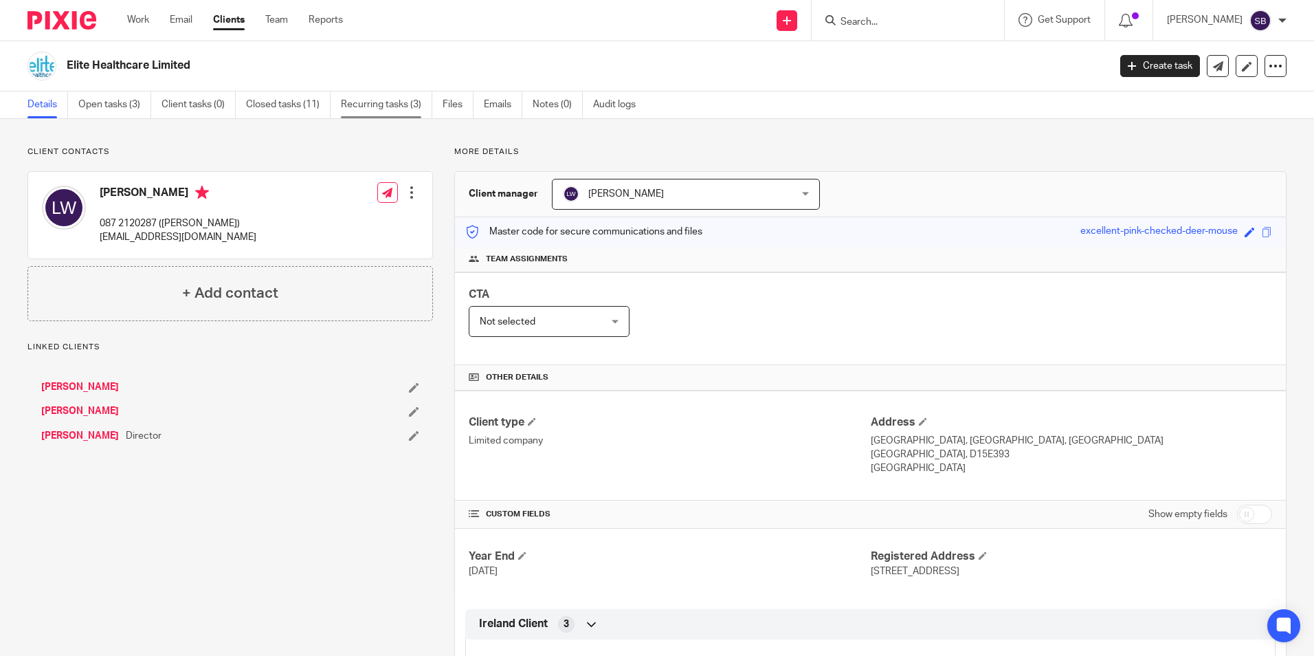
click at [364, 103] on link "Recurring tasks (3)" at bounding box center [386, 104] width 91 height 27
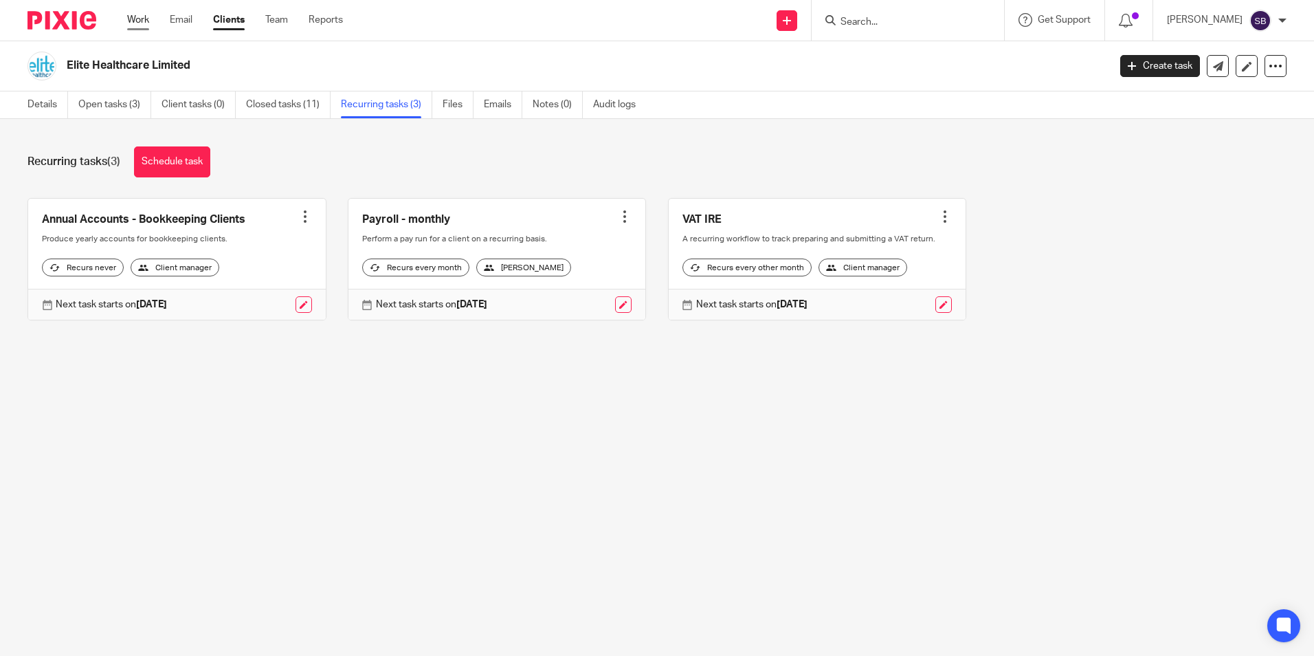
click at [133, 16] on link "Work" at bounding box center [138, 20] width 22 height 14
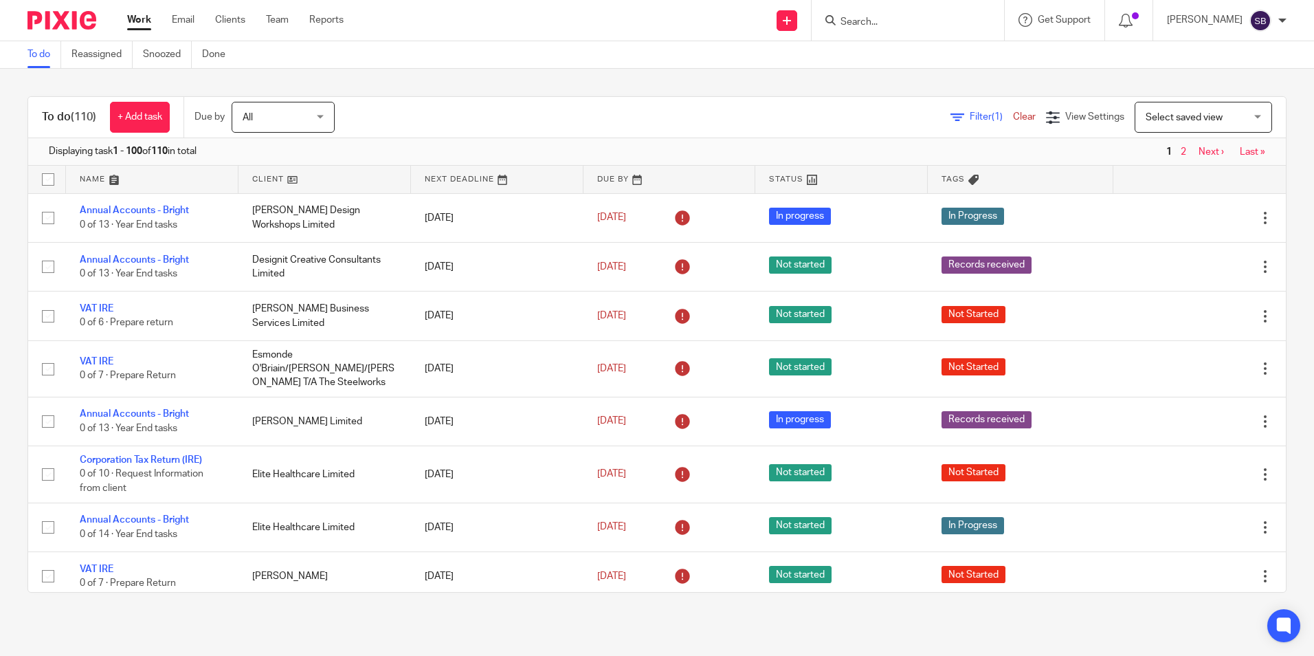
click at [862, 17] on input "Search" at bounding box center [901, 22] width 124 height 12
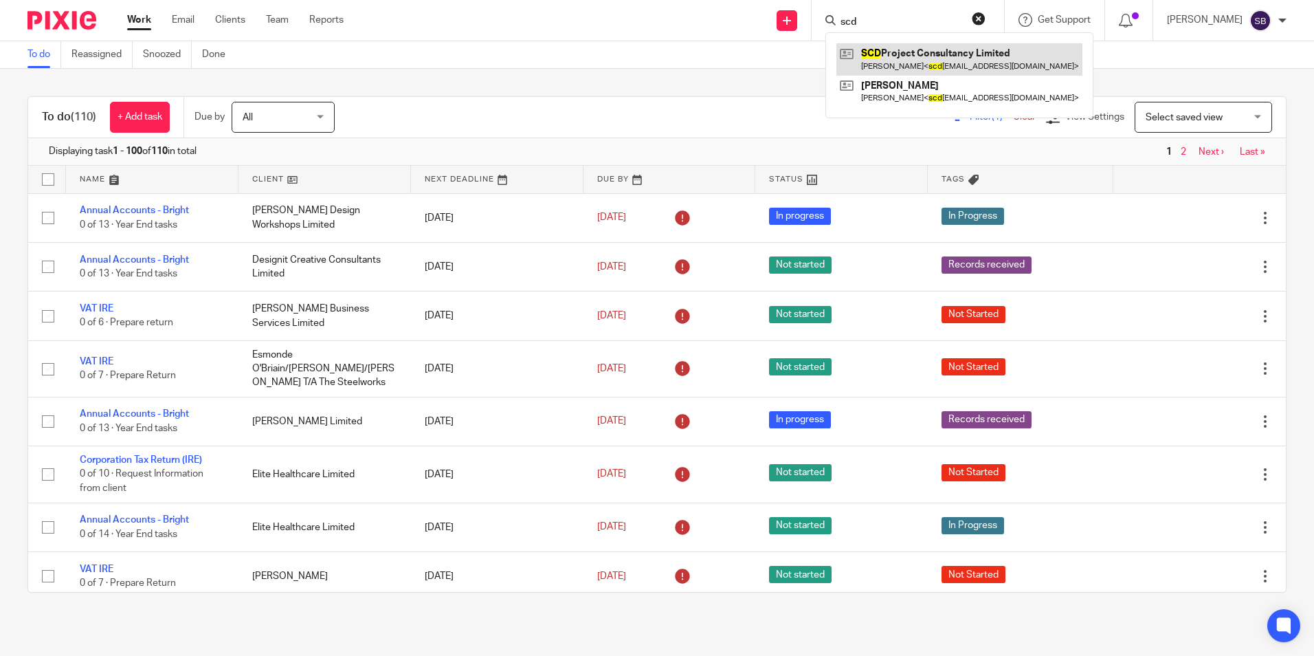
type input "scd"
click at [914, 56] on link at bounding box center [960, 59] width 246 height 32
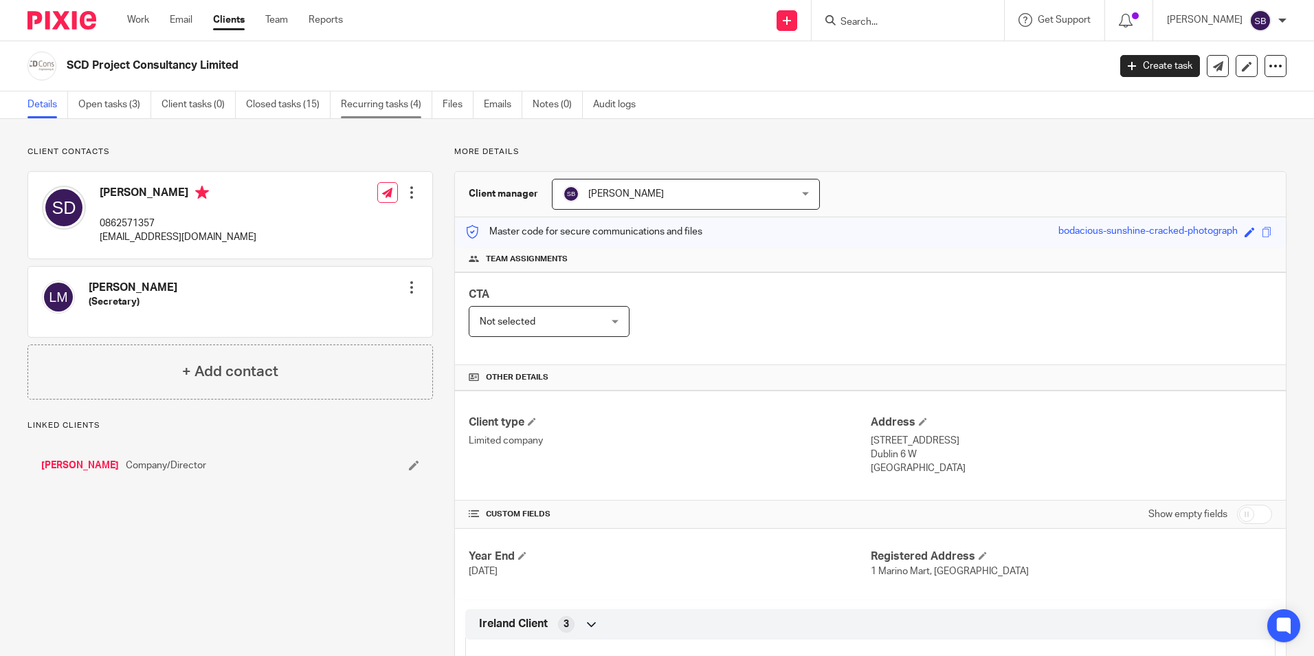
click at [383, 102] on link "Recurring tasks (4)" at bounding box center [386, 104] width 91 height 27
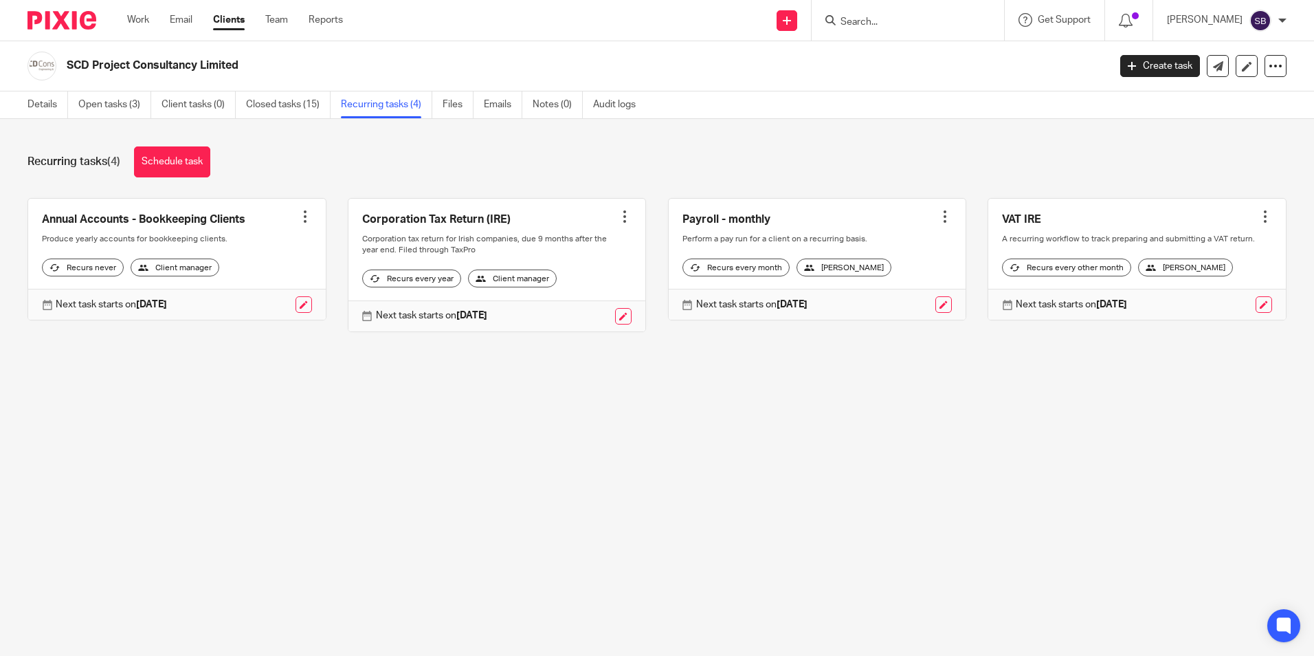
click at [235, 16] on link "Clients" at bounding box center [229, 20] width 32 height 14
click at [910, 23] on input "Search" at bounding box center [901, 22] width 124 height 12
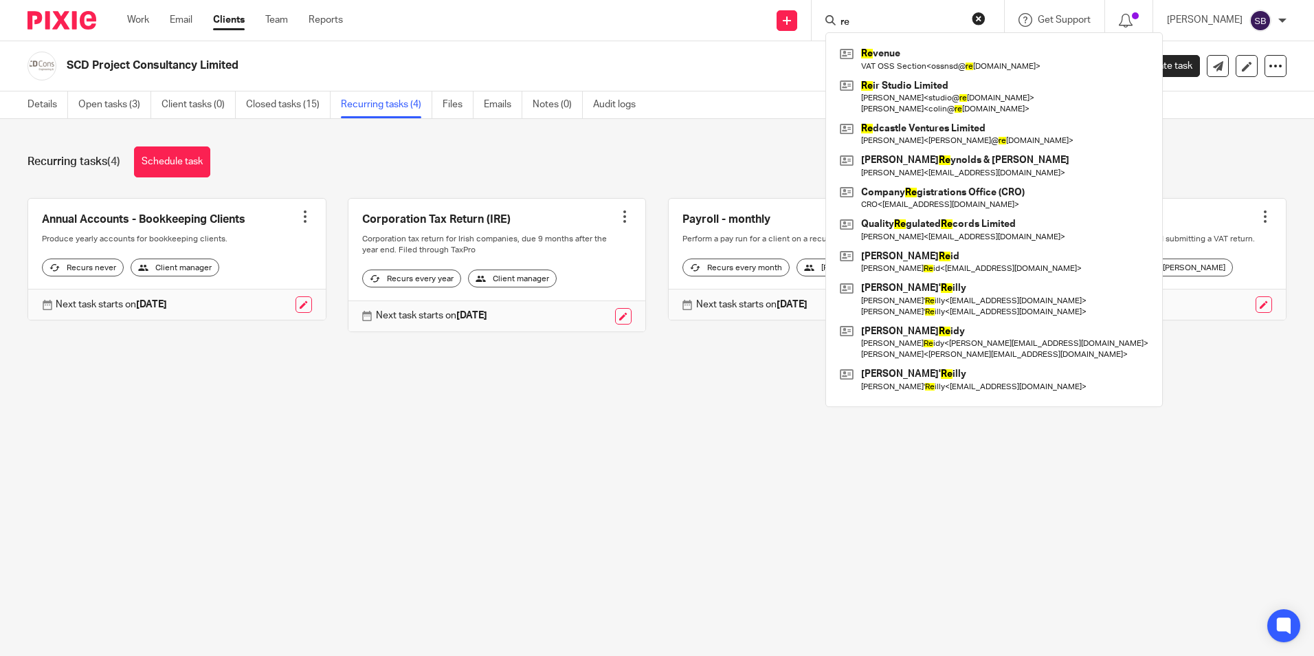
type input "rei"
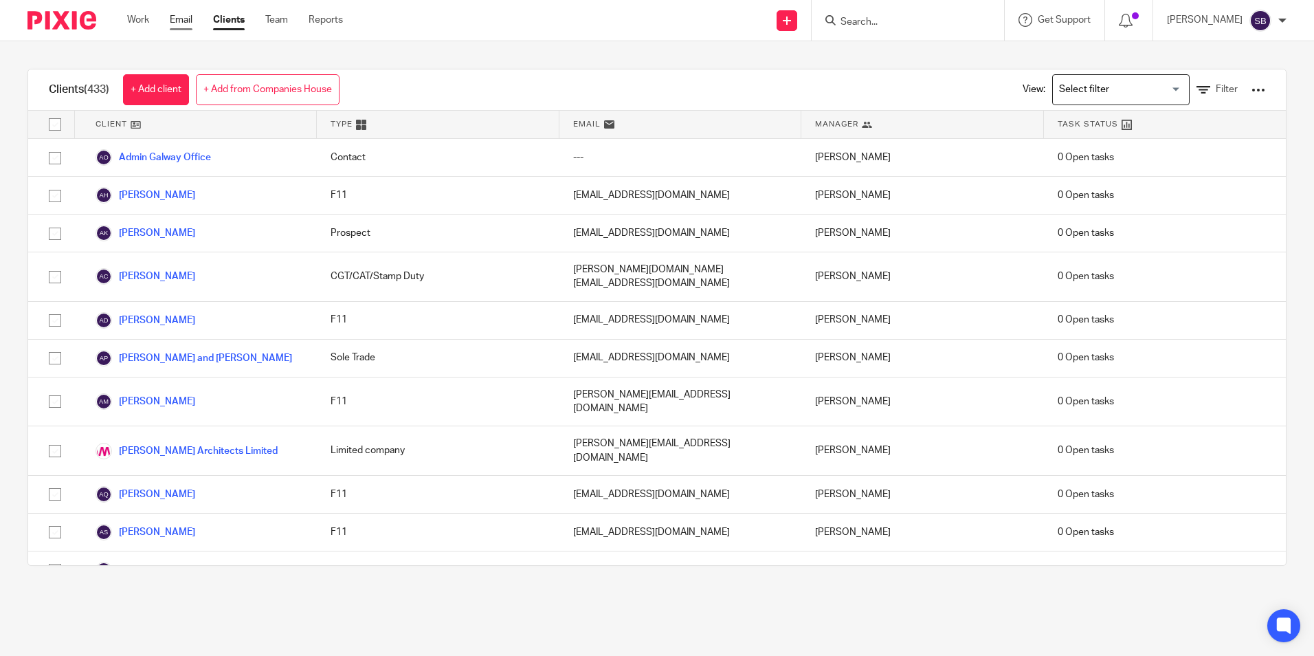
click at [184, 16] on link "Email" at bounding box center [181, 20] width 23 height 14
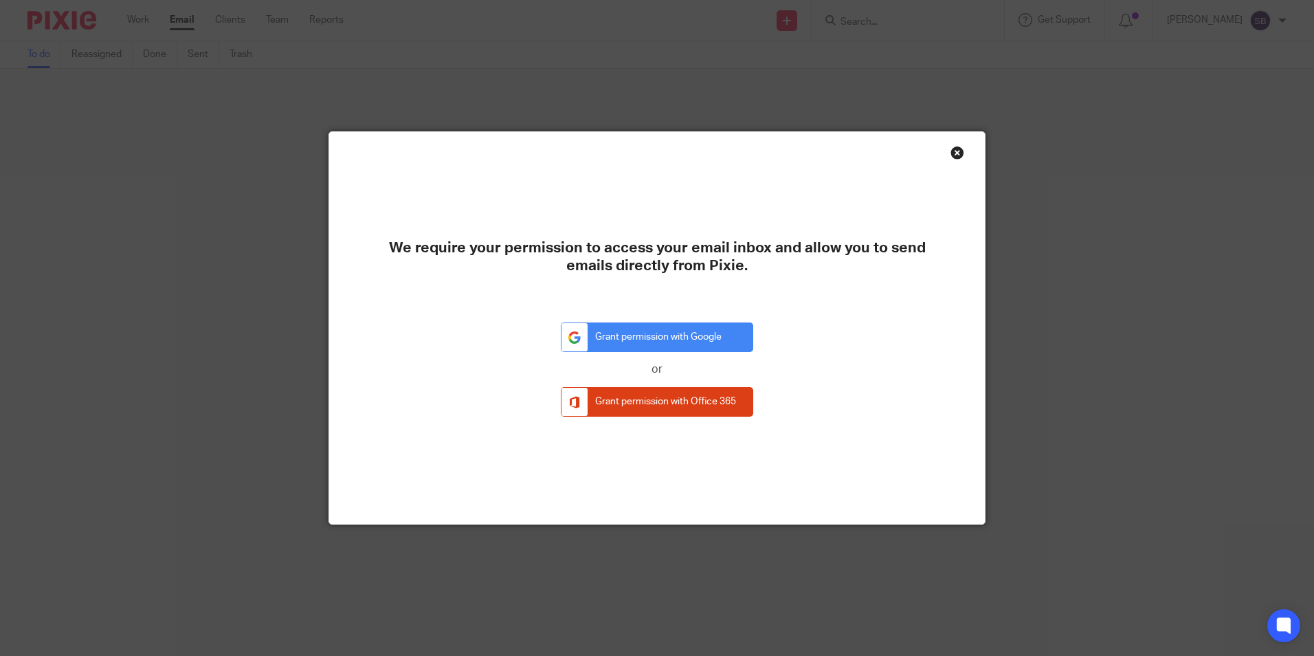
click at [953, 155] on div "Close this dialog window" at bounding box center [958, 153] width 14 height 14
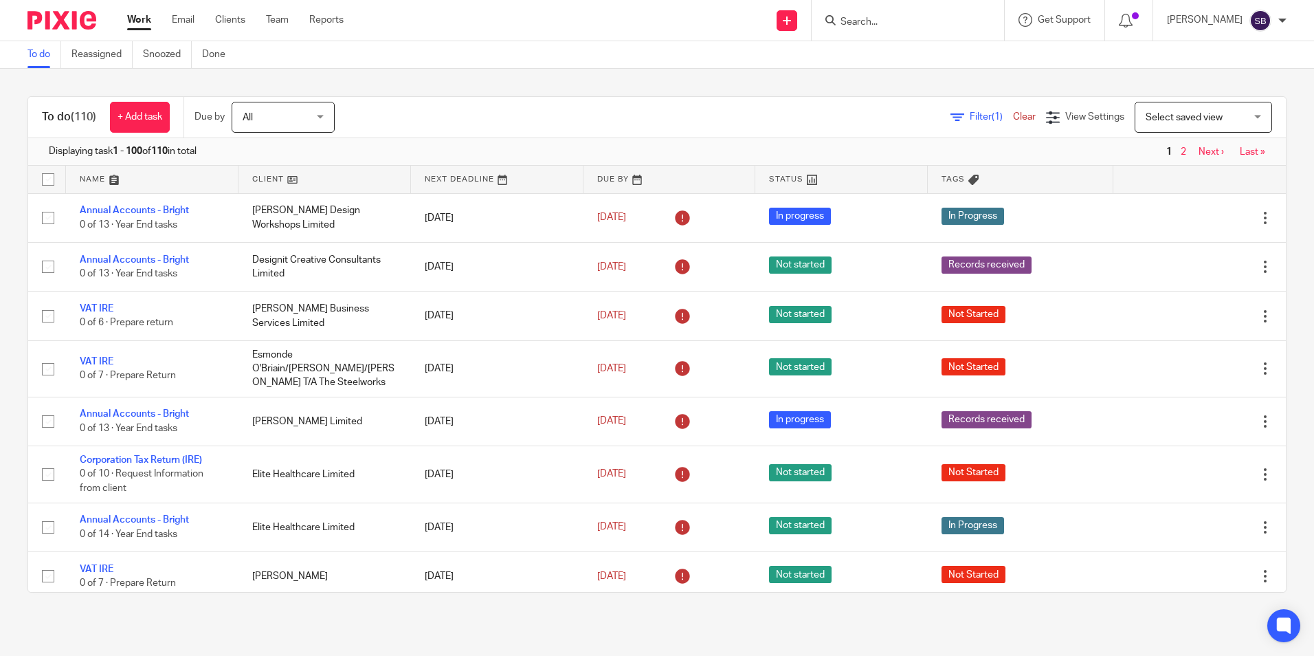
click at [876, 16] on input "Search" at bounding box center [901, 22] width 124 height 12
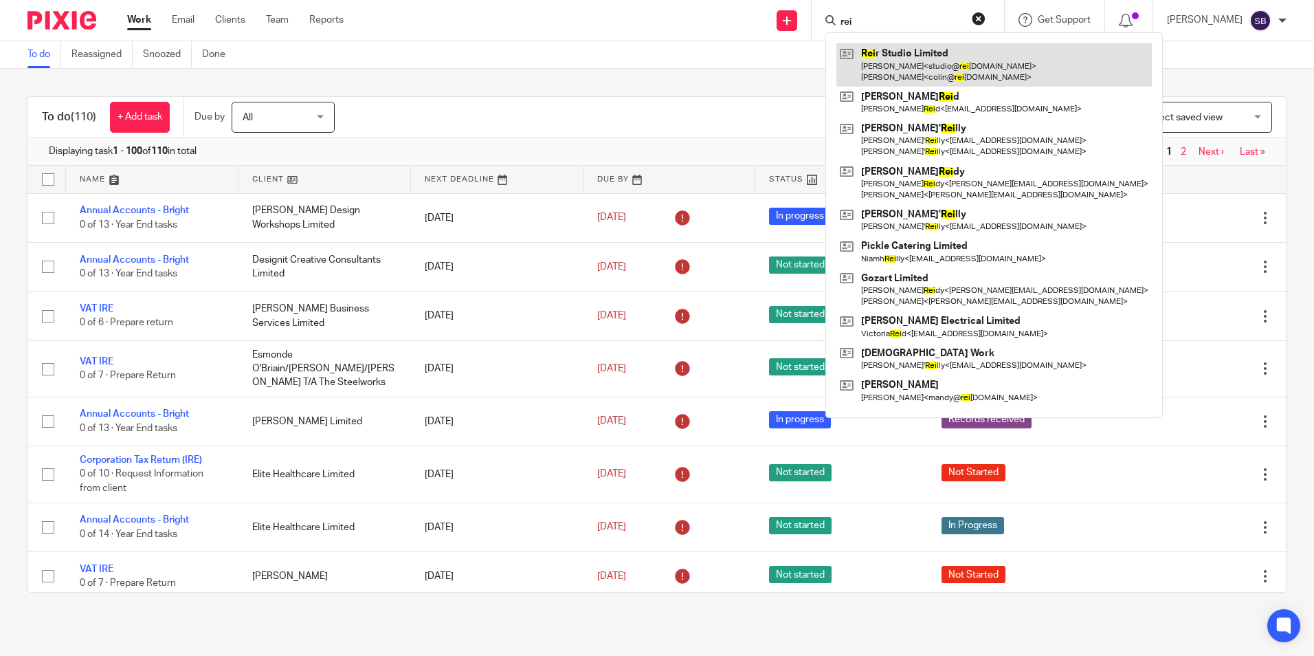
type input "rei"
click at [925, 53] on link at bounding box center [995, 64] width 316 height 43
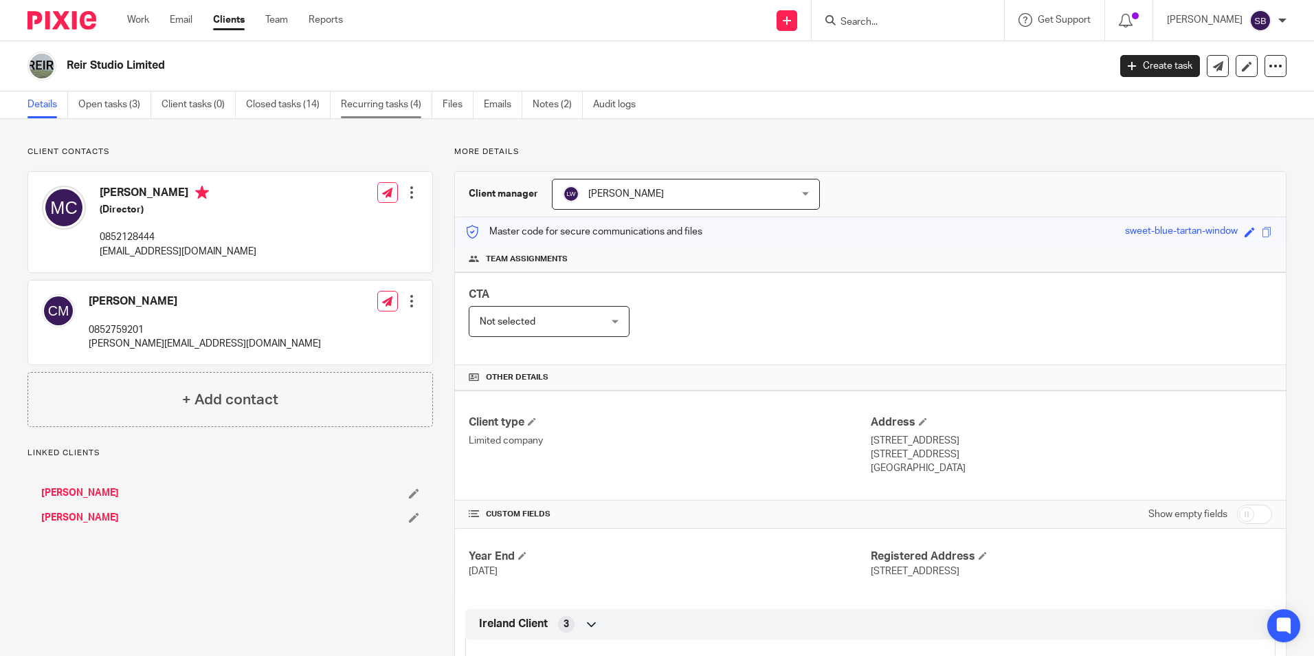
click at [410, 100] on link "Recurring tasks (4)" at bounding box center [386, 104] width 91 height 27
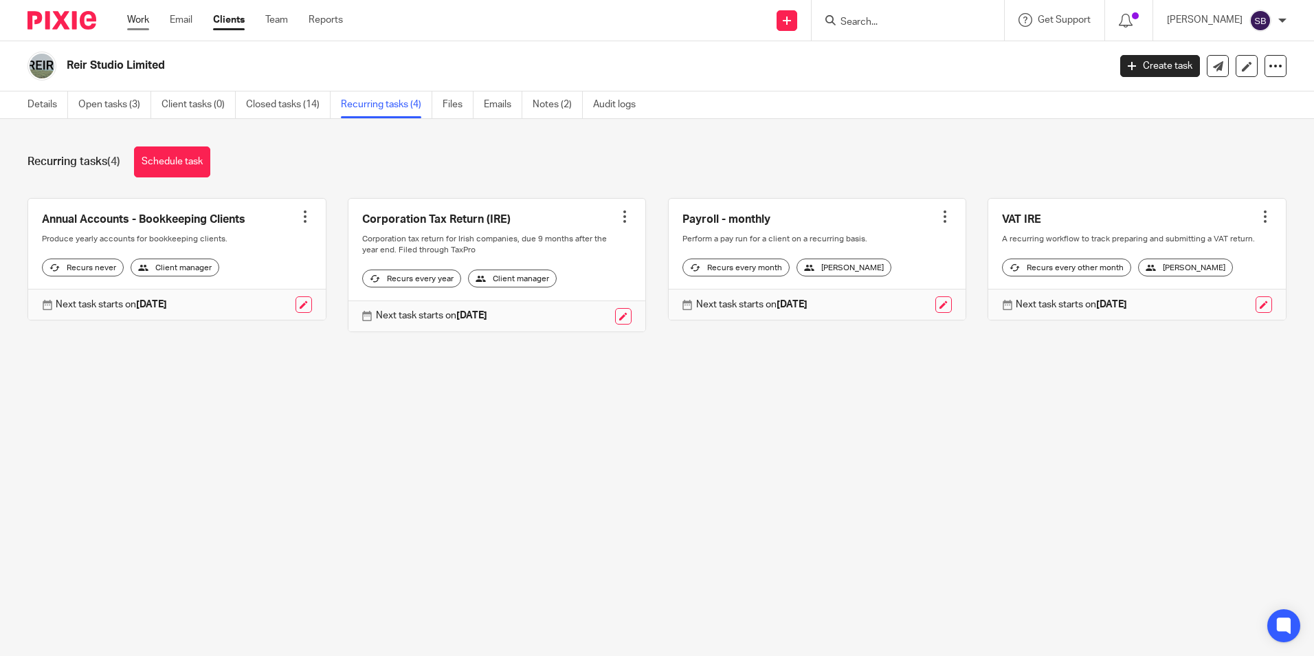
click at [138, 19] on link "Work" at bounding box center [138, 20] width 22 height 14
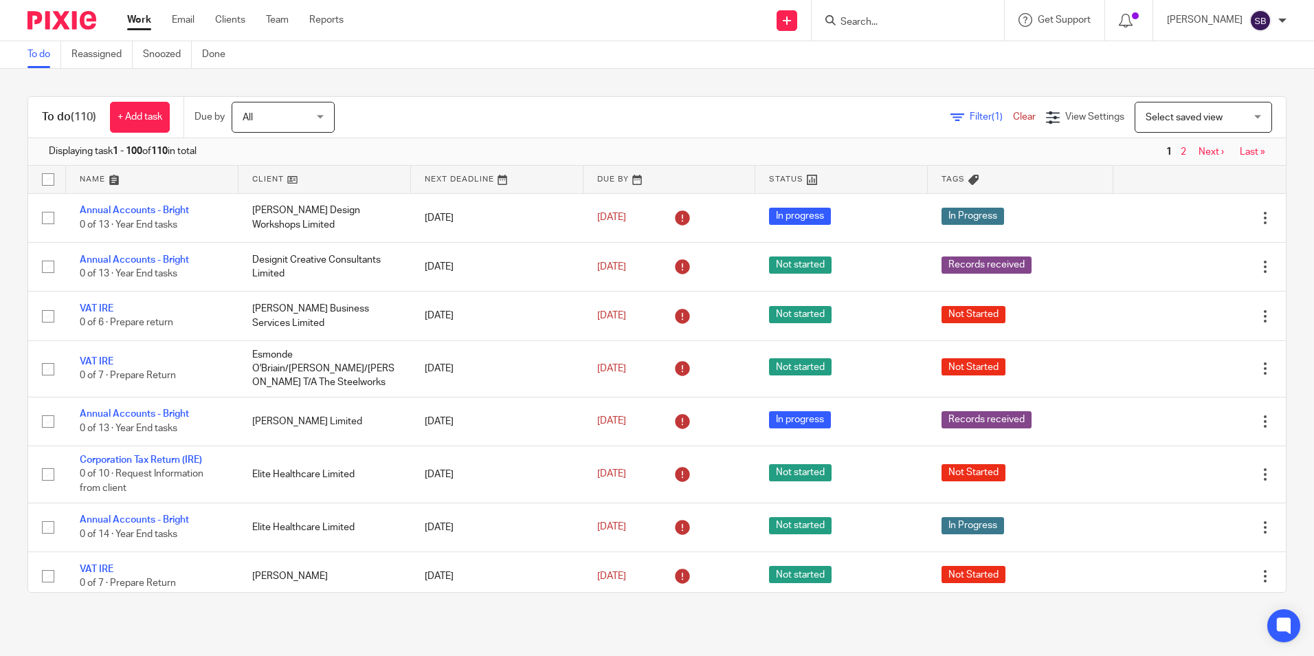
click at [867, 14] on form at bounding box center [912, 20] width 146 height 17
click at [885, 25] on input "Search" at bounding box center [901, 22] width 124 height 12
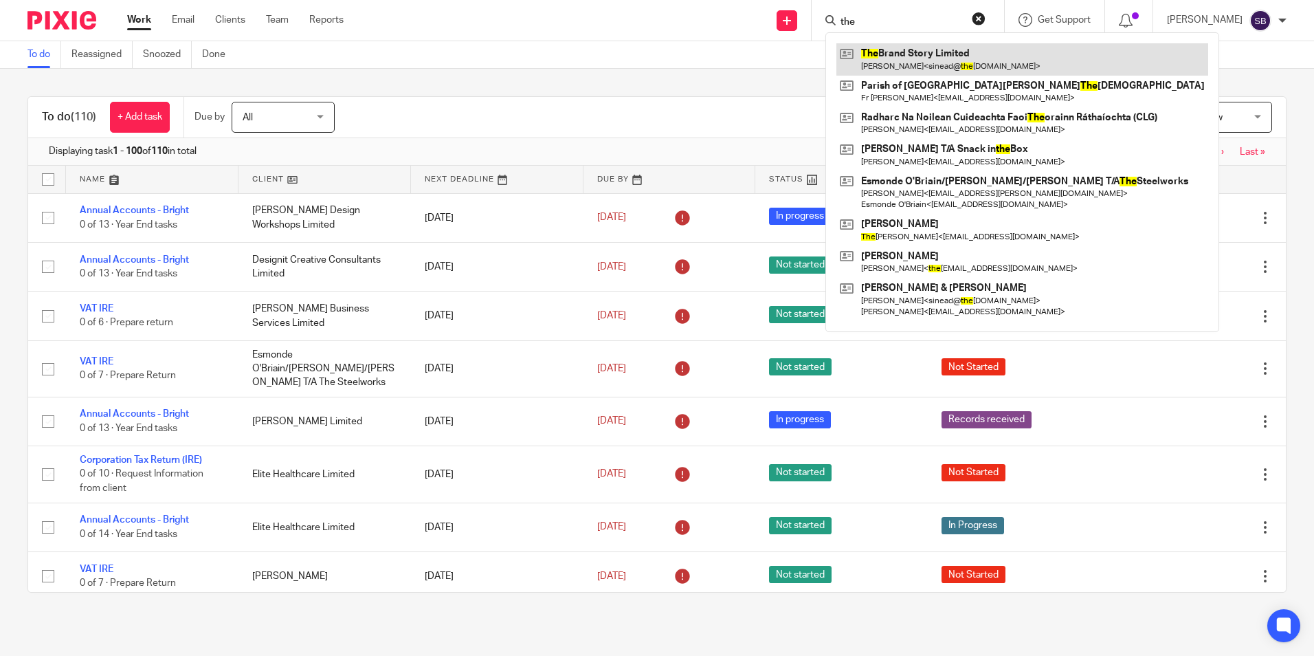
type input "the"
click at [936, 56] on link at bounding box center [1023, 59] width 372 height 32
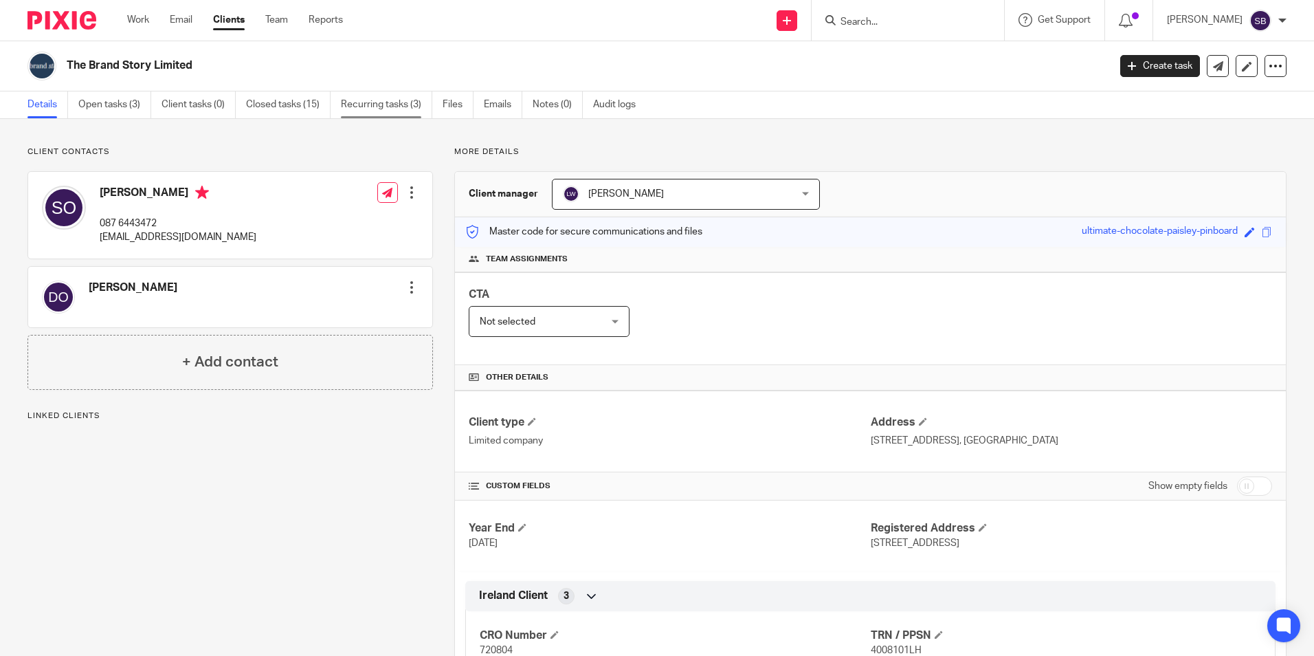
click at [378, 102] on link "Recurring tasks (3)" at bounding box center [386, 104] width 91 height 27
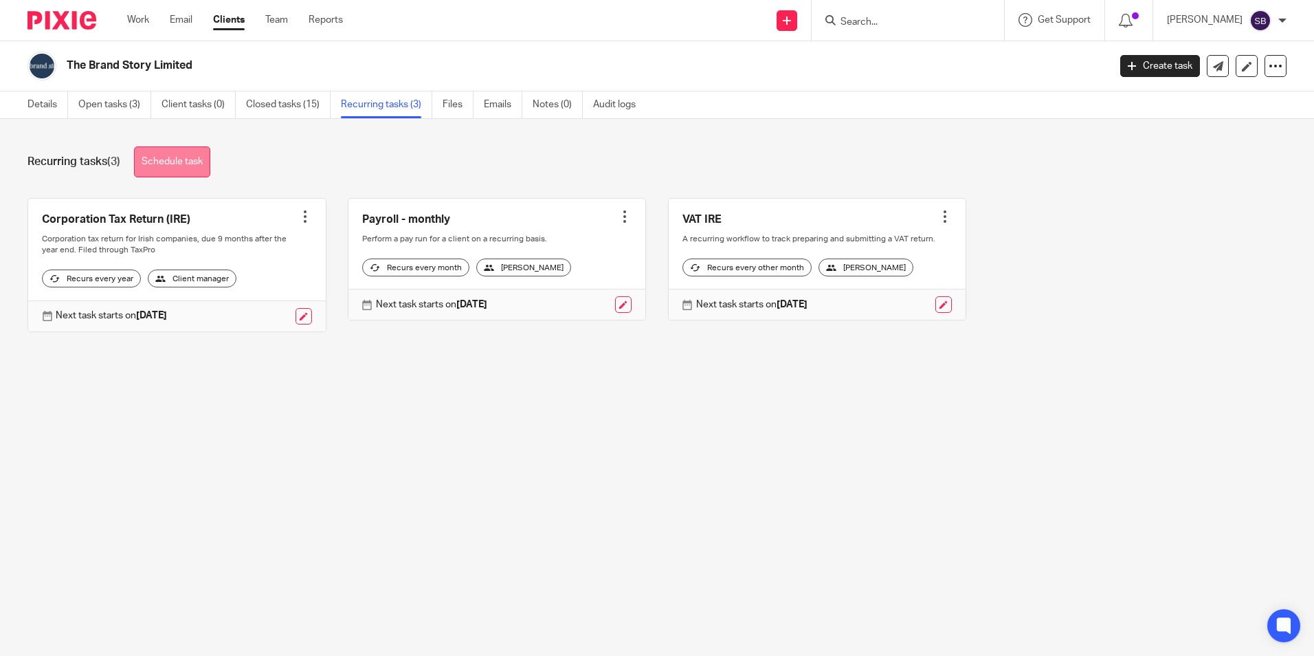
click at [166, 163] on link "Schedule task" at bounding box center [172, 161] width 76 height 31
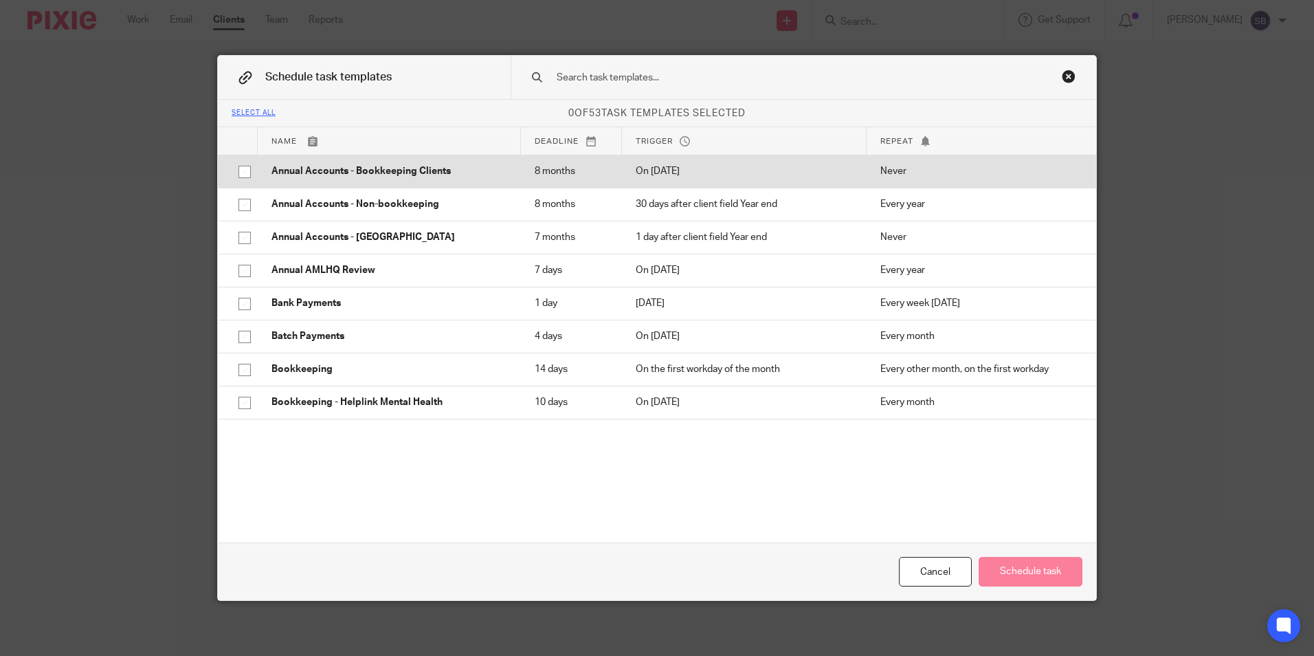
click at [242, 171] on input "checkbox" at bounding box center [245, 172] width 26 height 26
checkbox input "true"
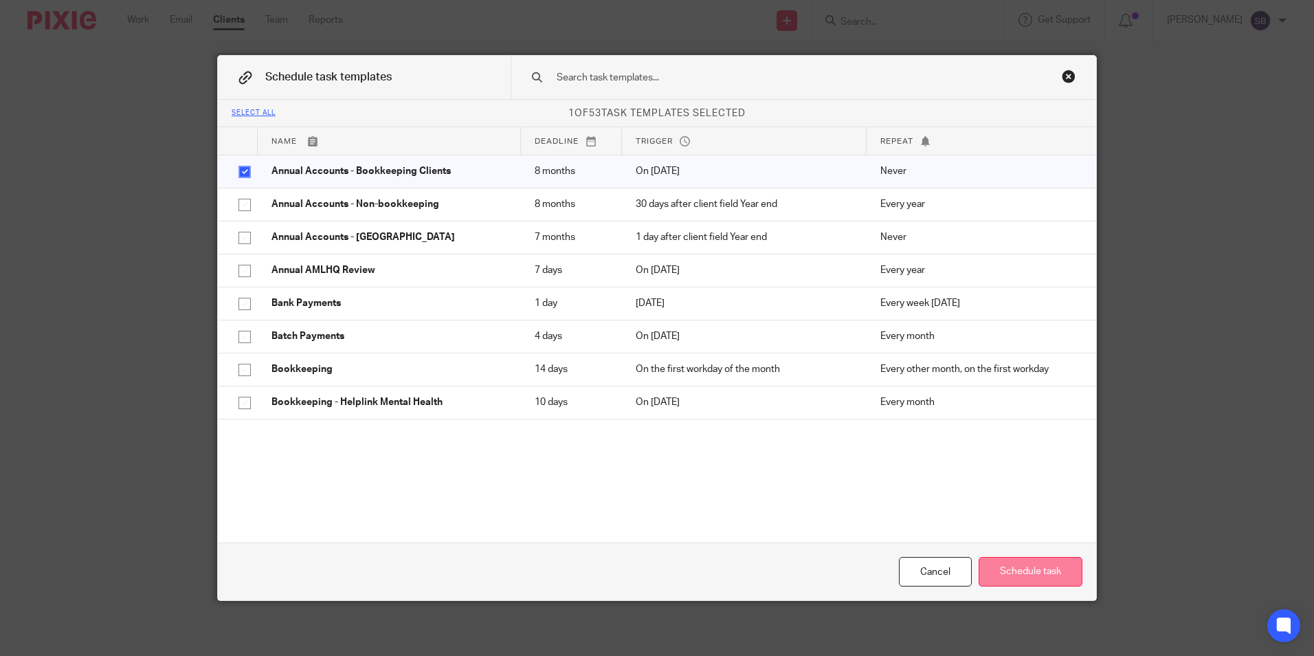
click at [1052, 568] on button "Schedule task" at bounding box center [1031, 572] width 104 height 30
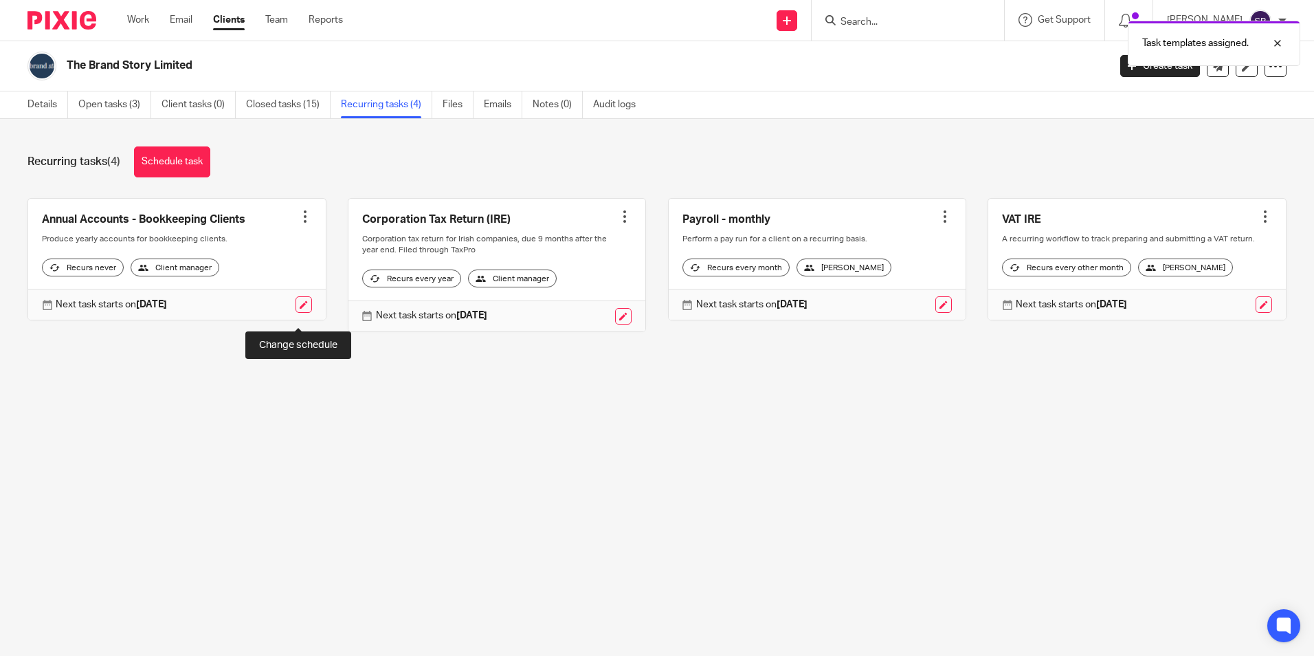
click at [300, 313] on link at bounding box center [304, 304] width 16 height 16
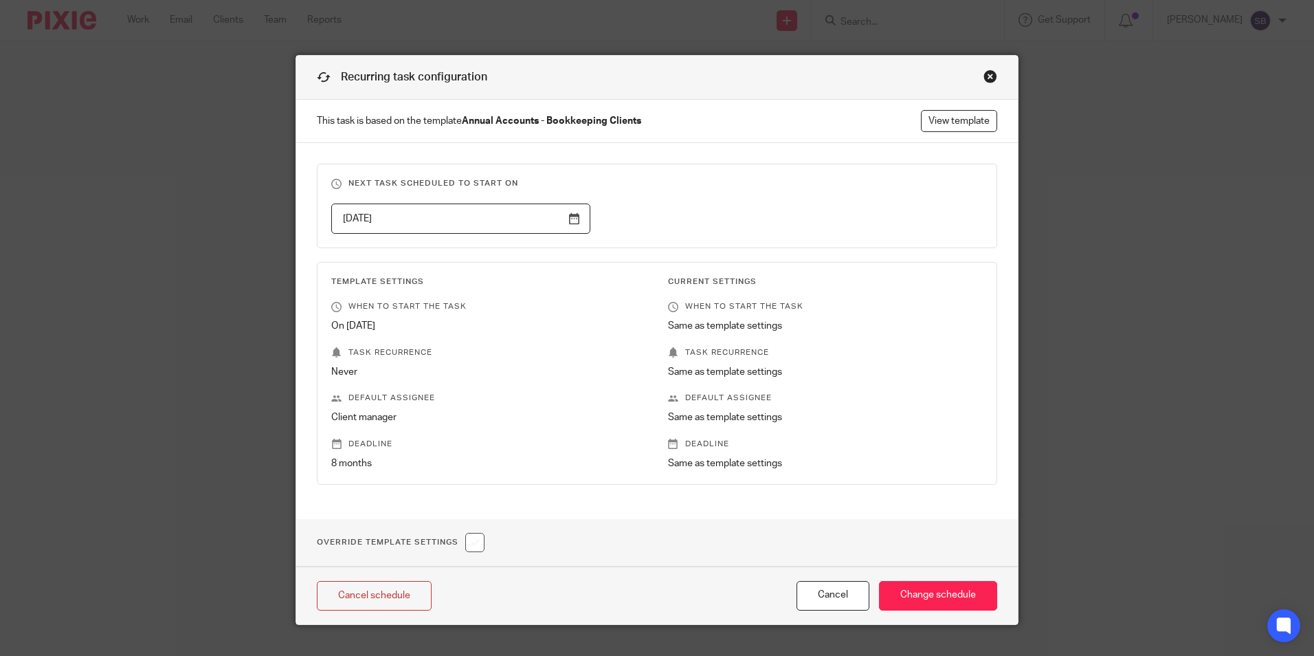
click at [564, 217] on input "[DATE]" at bounding box center [460, 218] width 259 height 31
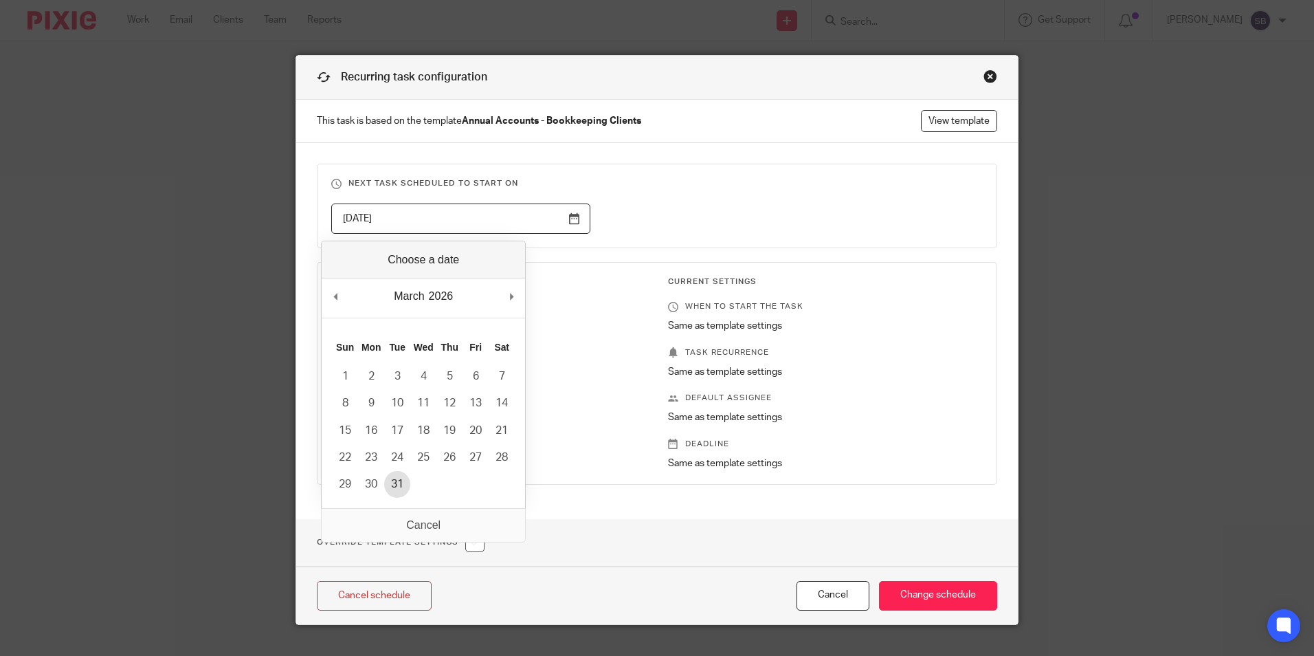
type input "[DATE]"
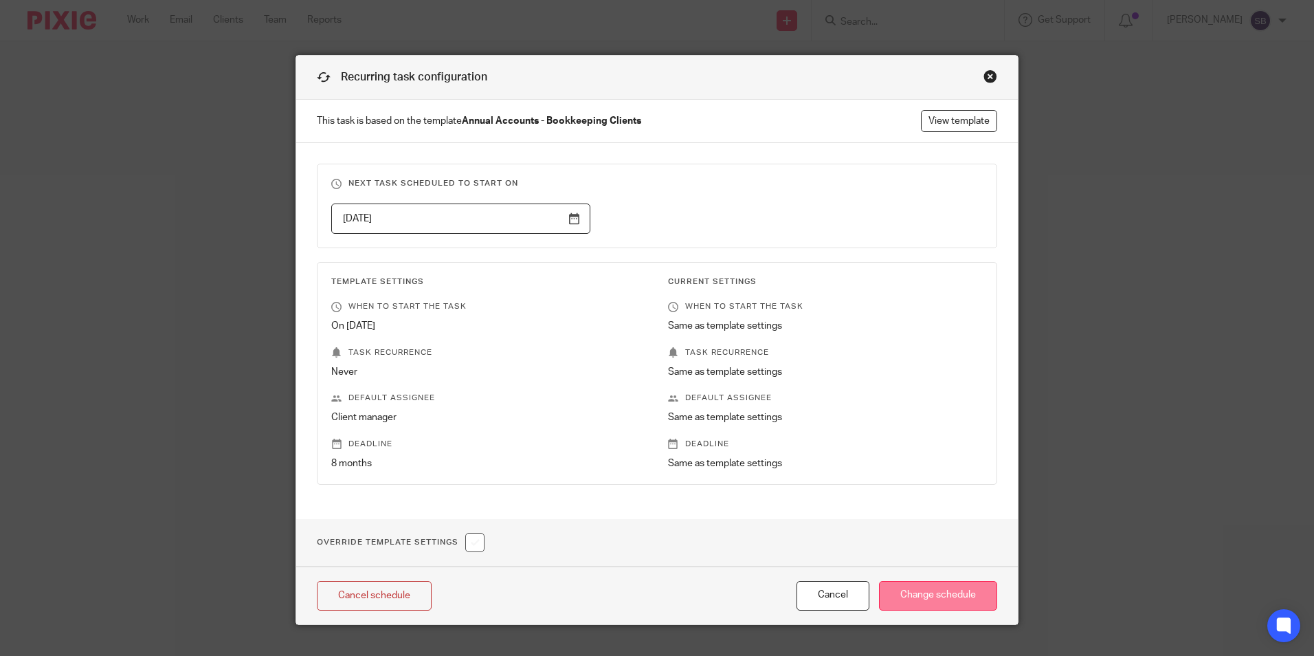
click at [941, 593] on input "Change schedule" at bounding box center [938, 596] width 118 height 30
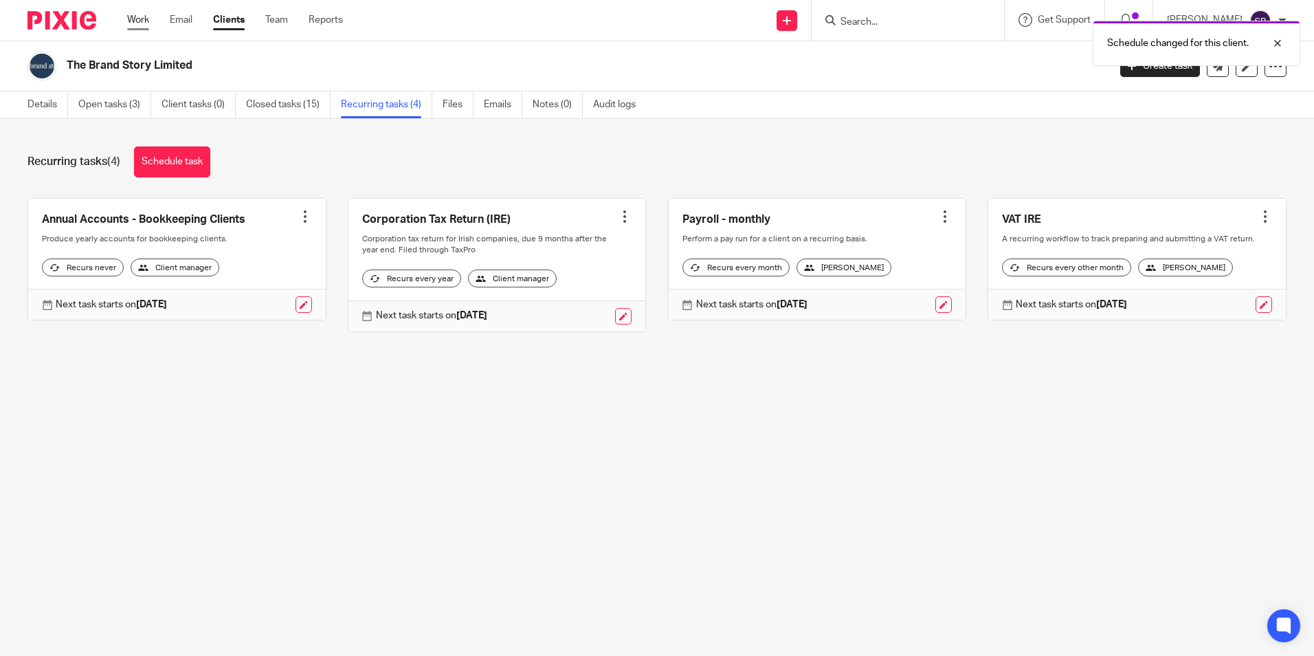
click at [131, 18] on link "Work" at bounding box center [138, 20] width 22 height 14
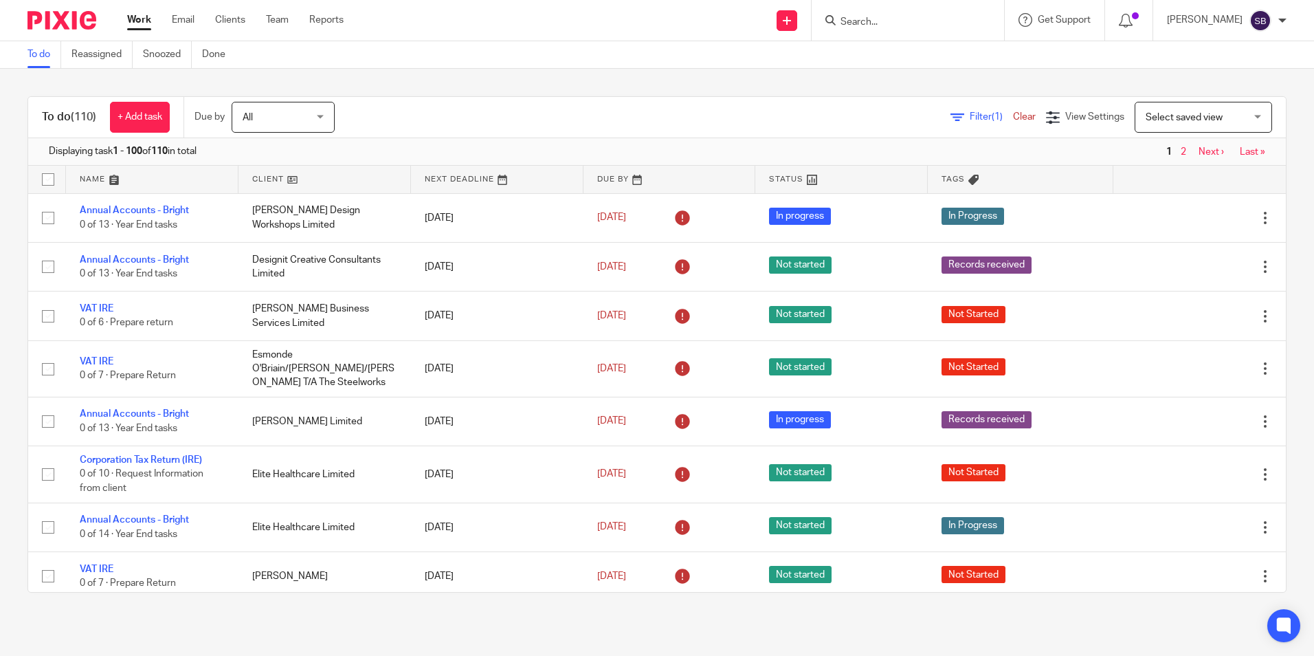
click at [890, 19] on input "Search" at bounding box center [901, 22] width 124 height 12
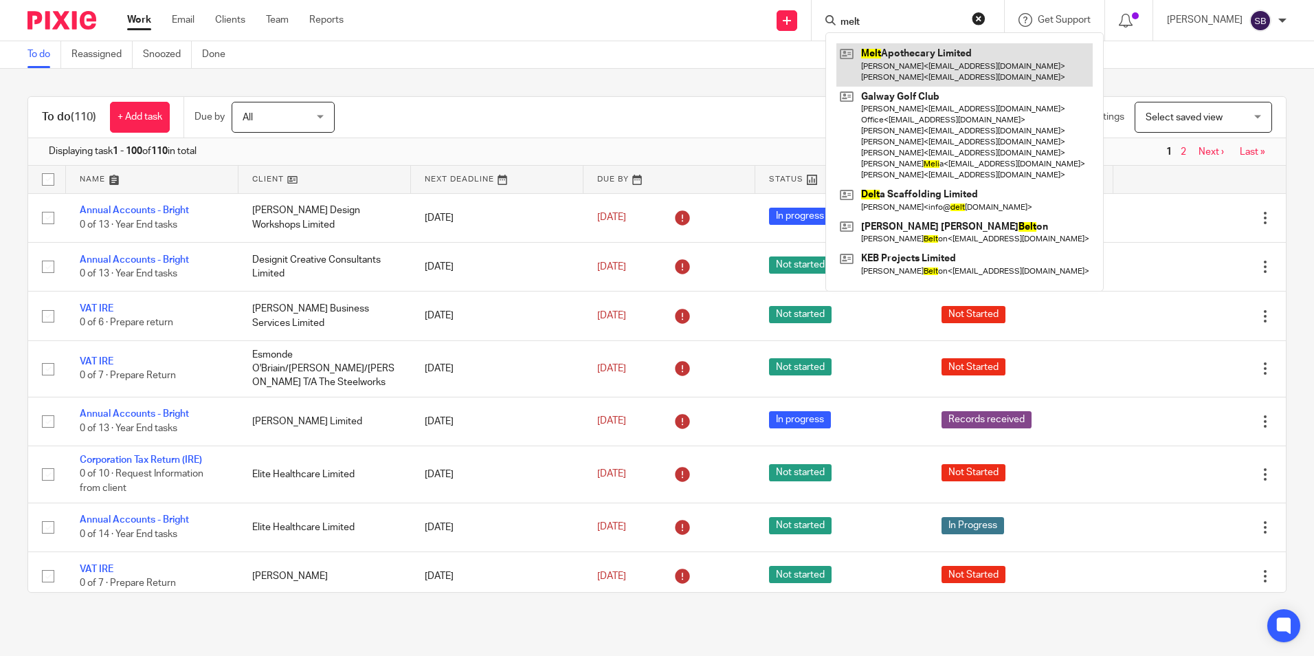
type input "melt"
click at [901, 55] on link at bounding box center [965, 64] width 256 height 43
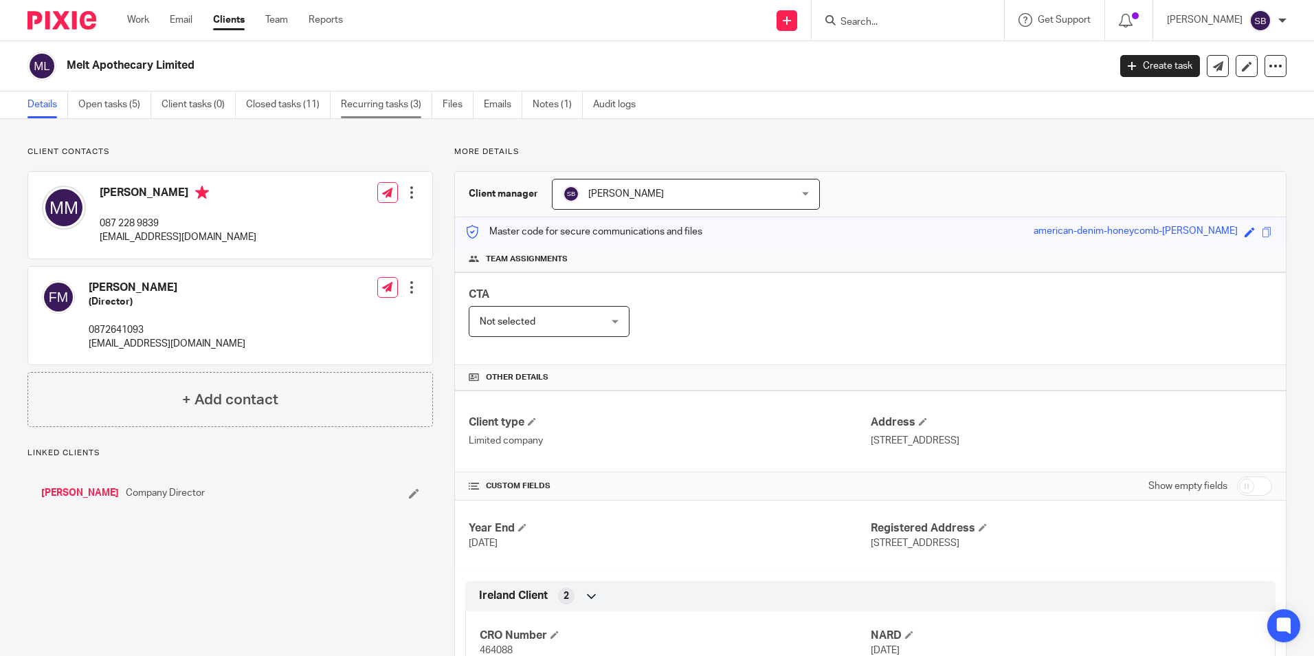
click at [395, 104] on link "Recurring tasks (3)" at bounding box center [386, 104] width 91 height 27
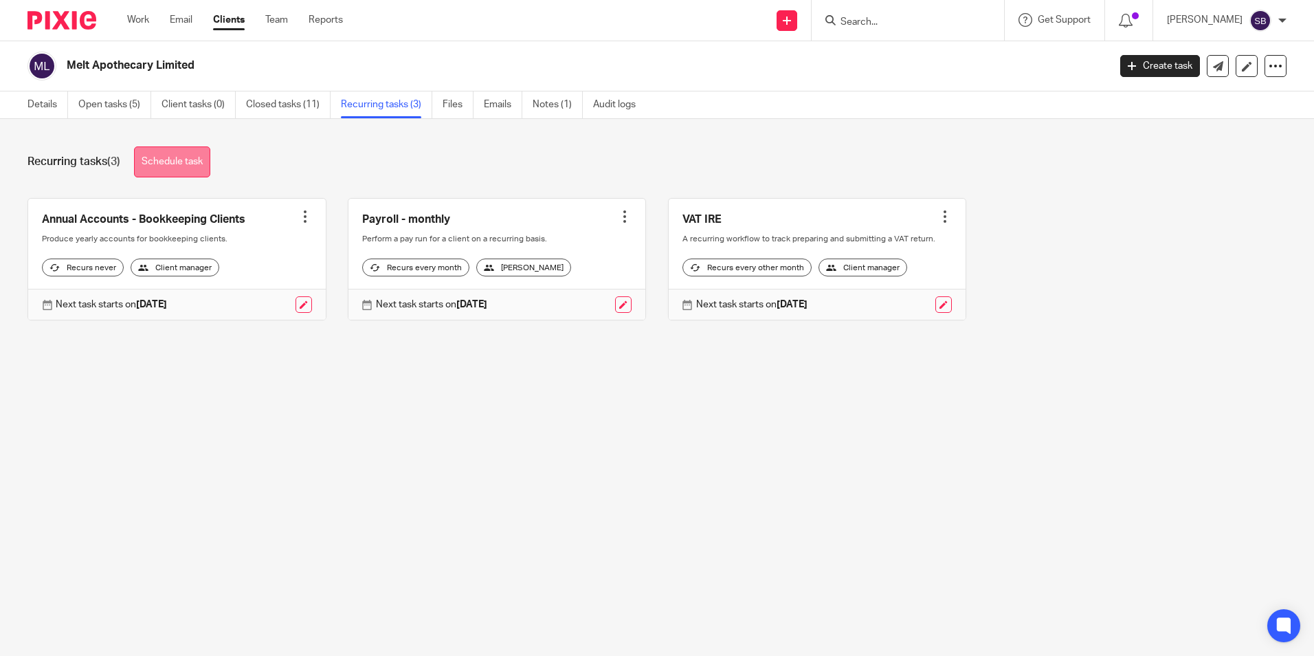
click at [182, 153] on link "Schedule task" at bounding box center [172, 161] width 76 height 31
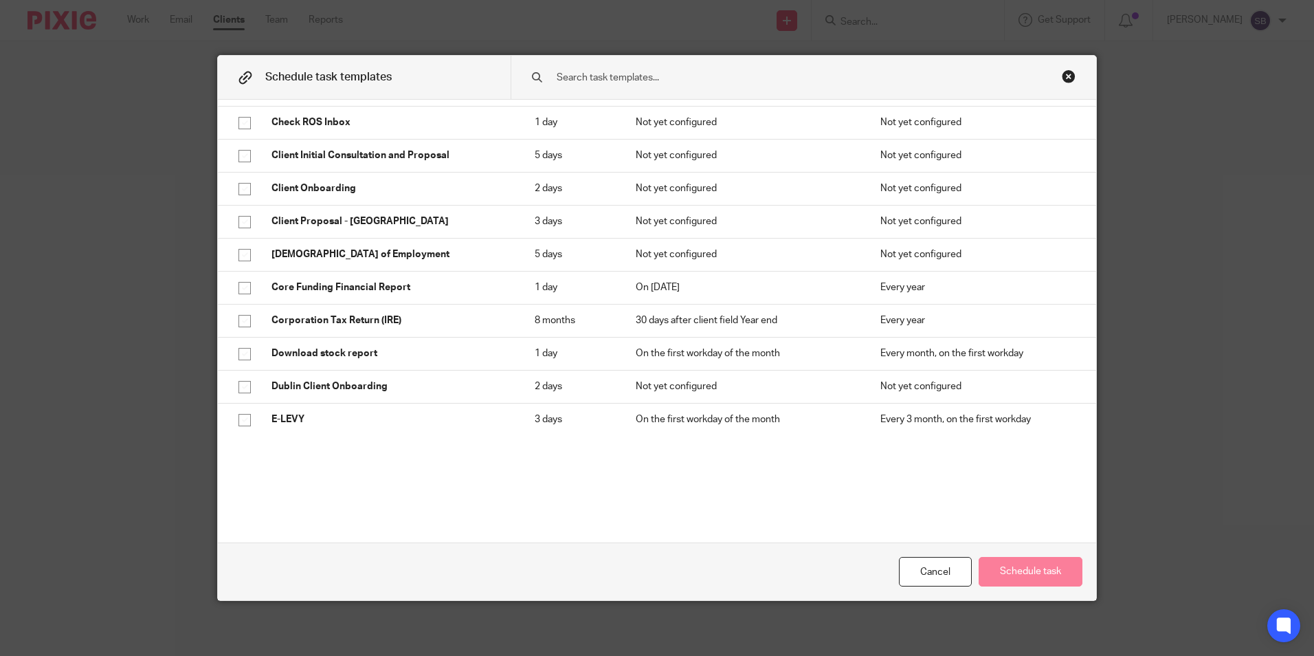
scroll to position [586, 0]
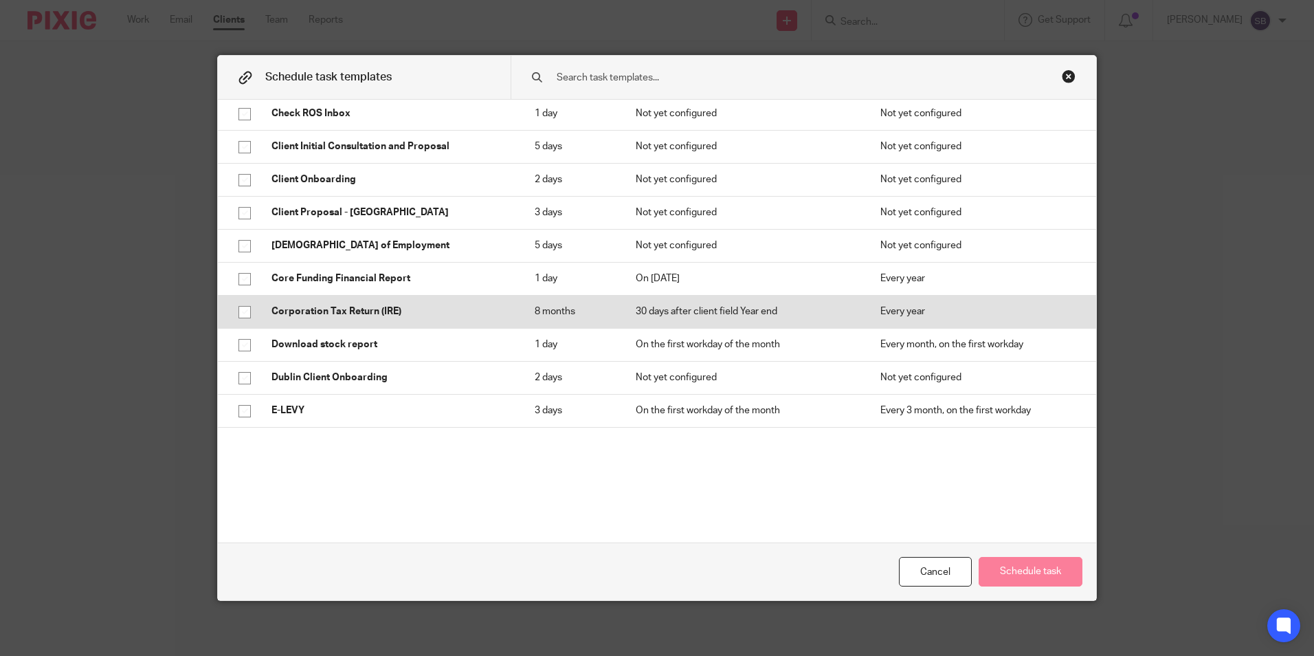
click at [240, 312] on input "checkbox" at bounding box center [245, 312] width 26 height 26
checkbox input "true"
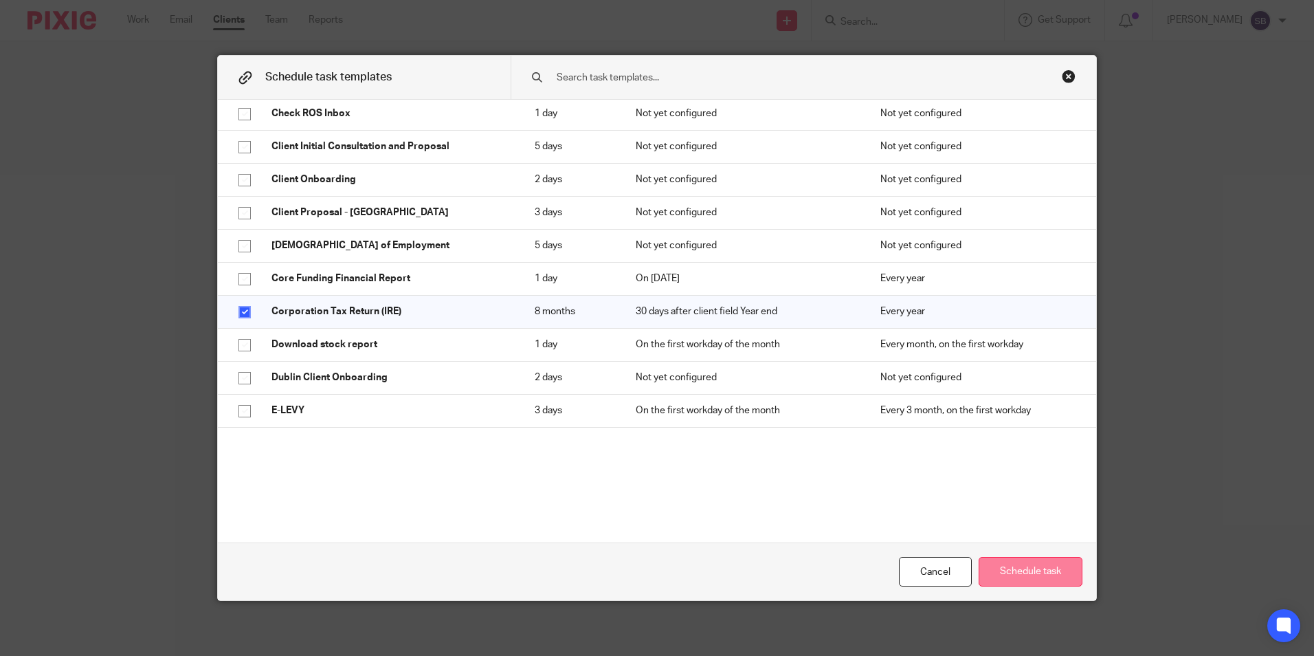
click at [1012, 569] on button "Schedule task" at bounding box center [1031, 572] width 104 height 30
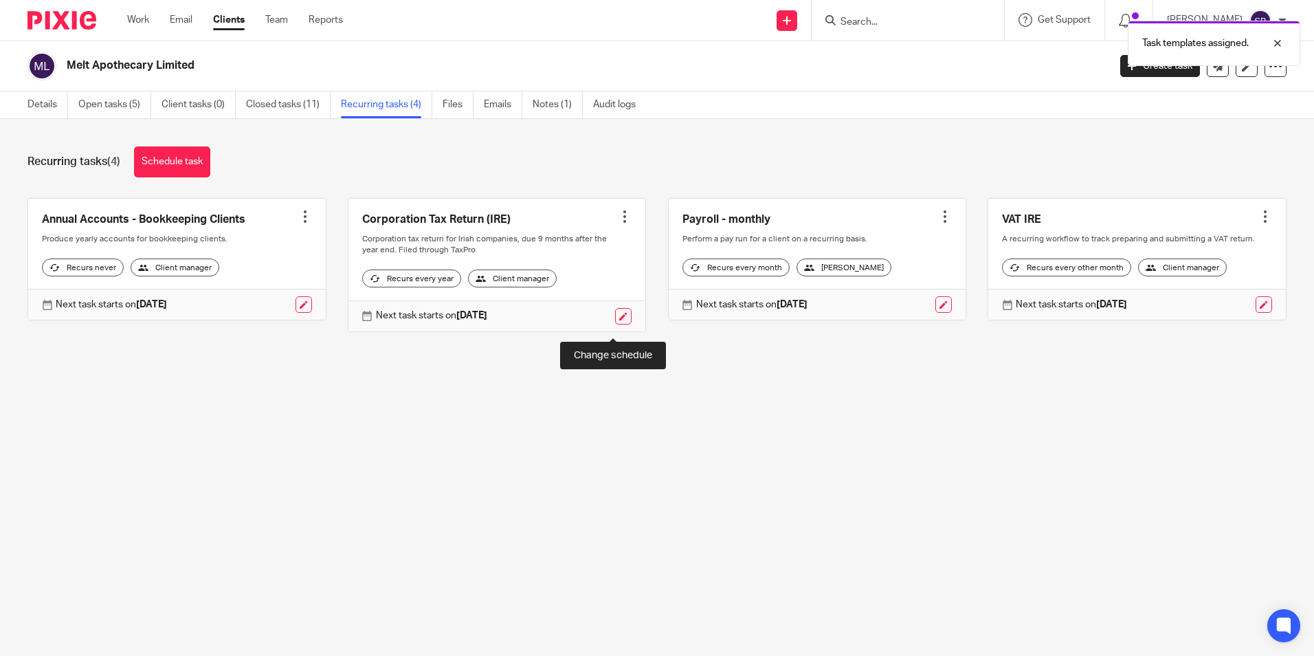
click at [615, 324] on link at bounding box center [623, 316] width 16 height 16
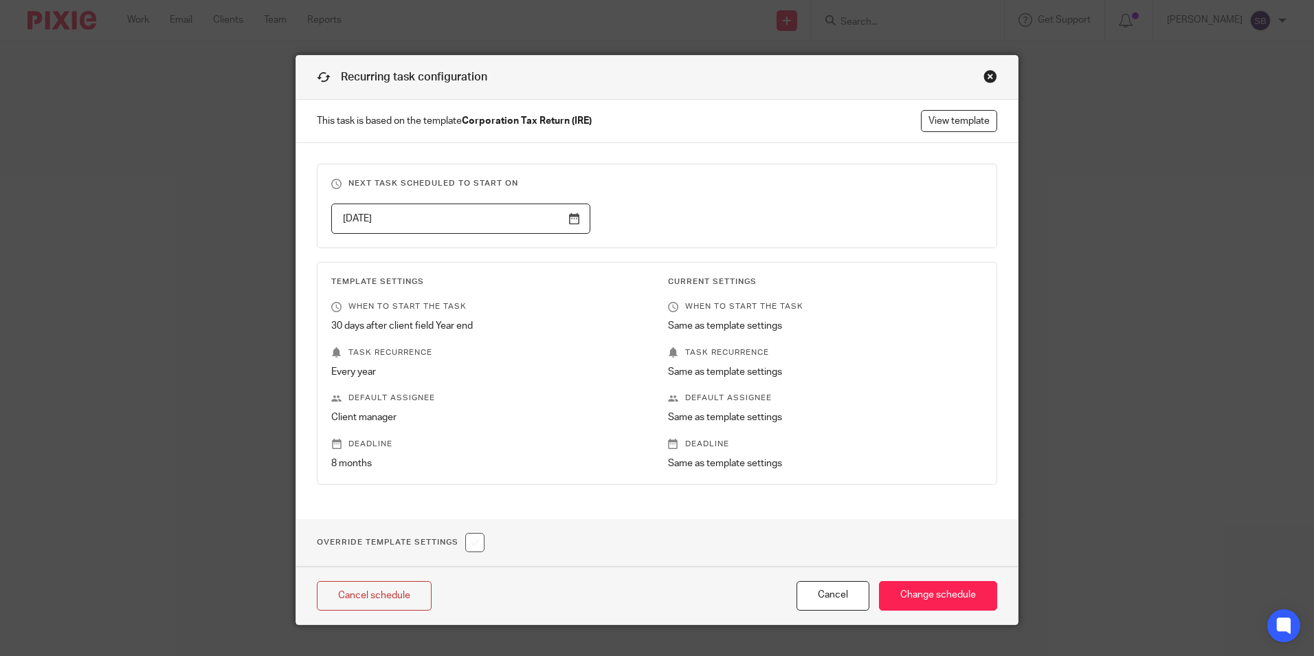
click at [568, 219] on input "2026-01-30" at bounding box center [460, 218] width 259 height 31
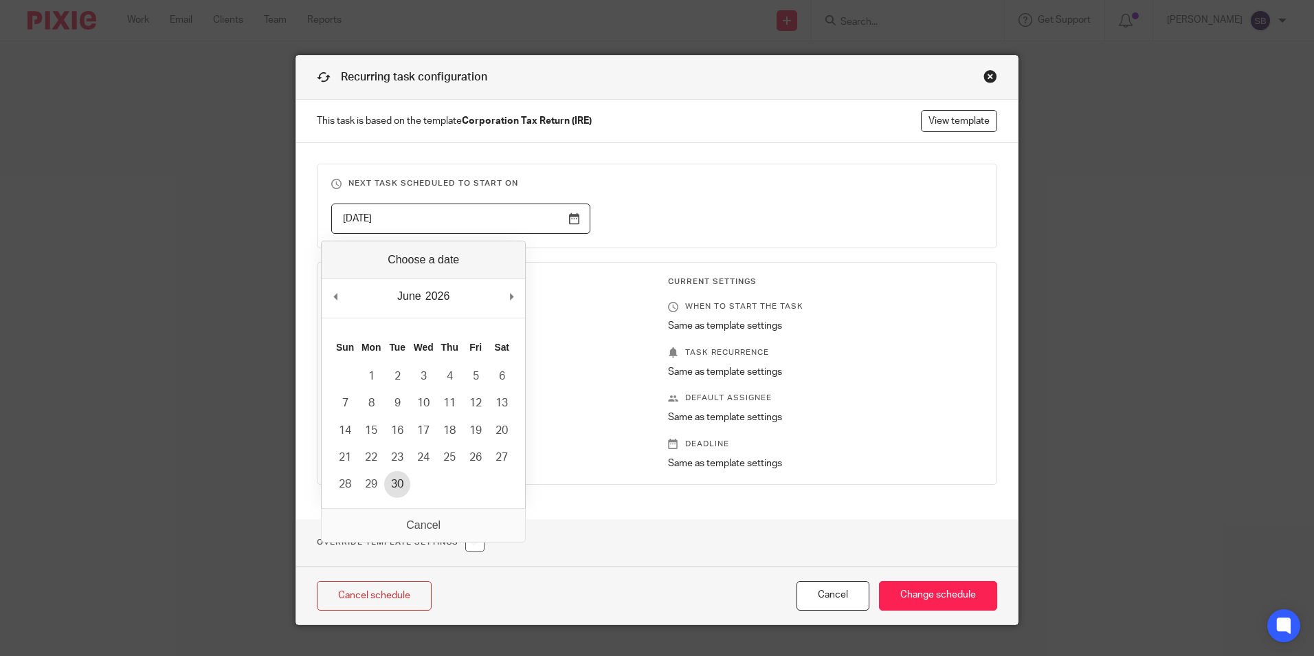
type input "2026-06-30"
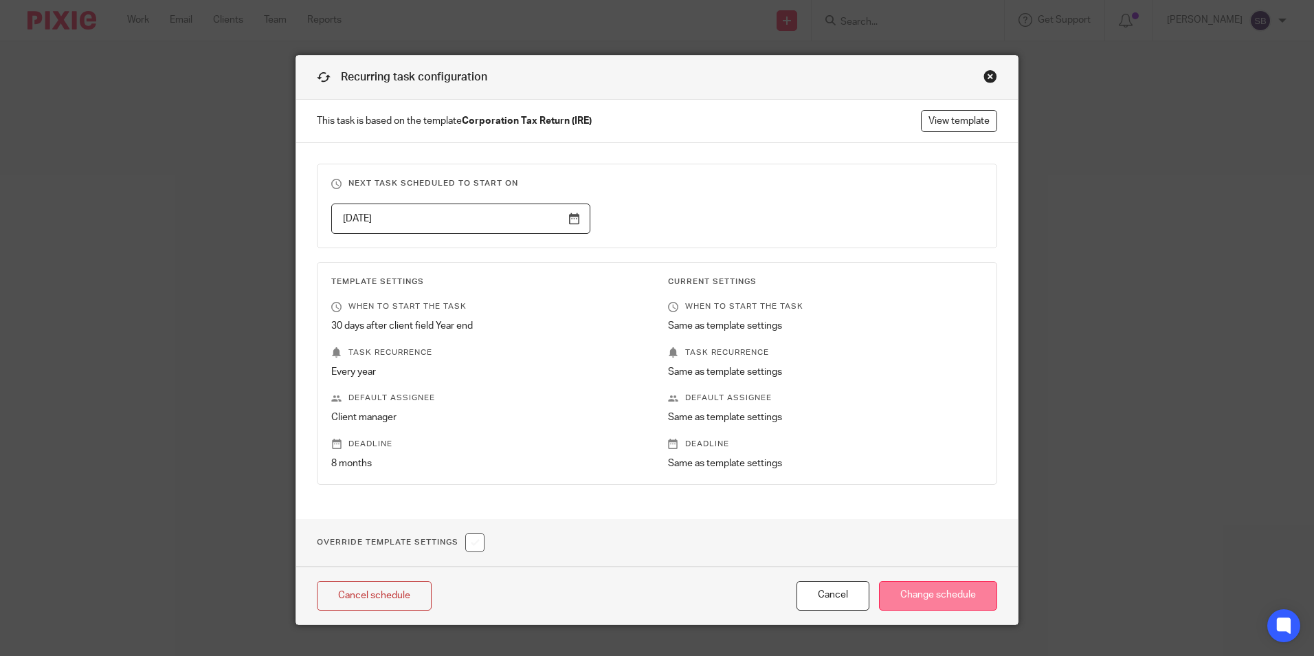
click at [943, 596] on input "Change schedule" at bounding box center [938, 596] width 118 height 30
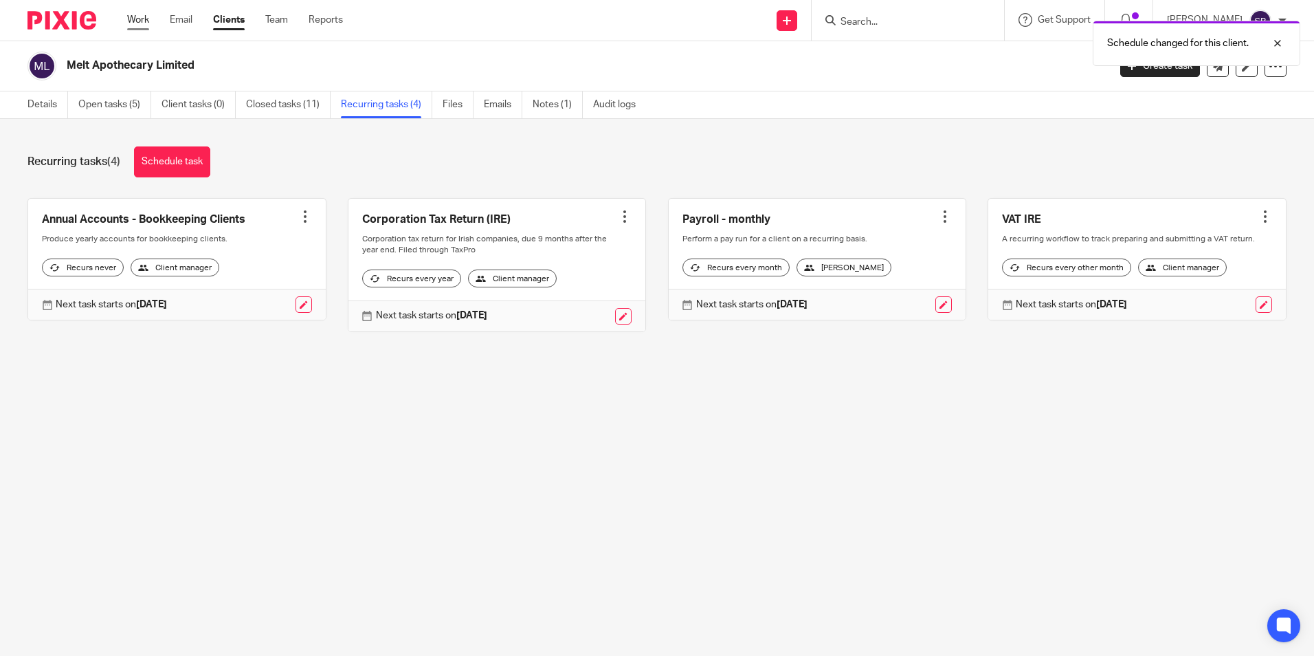
click at [143, 17] on link "Work" at bounding box center [138, 20] width 22 height 14
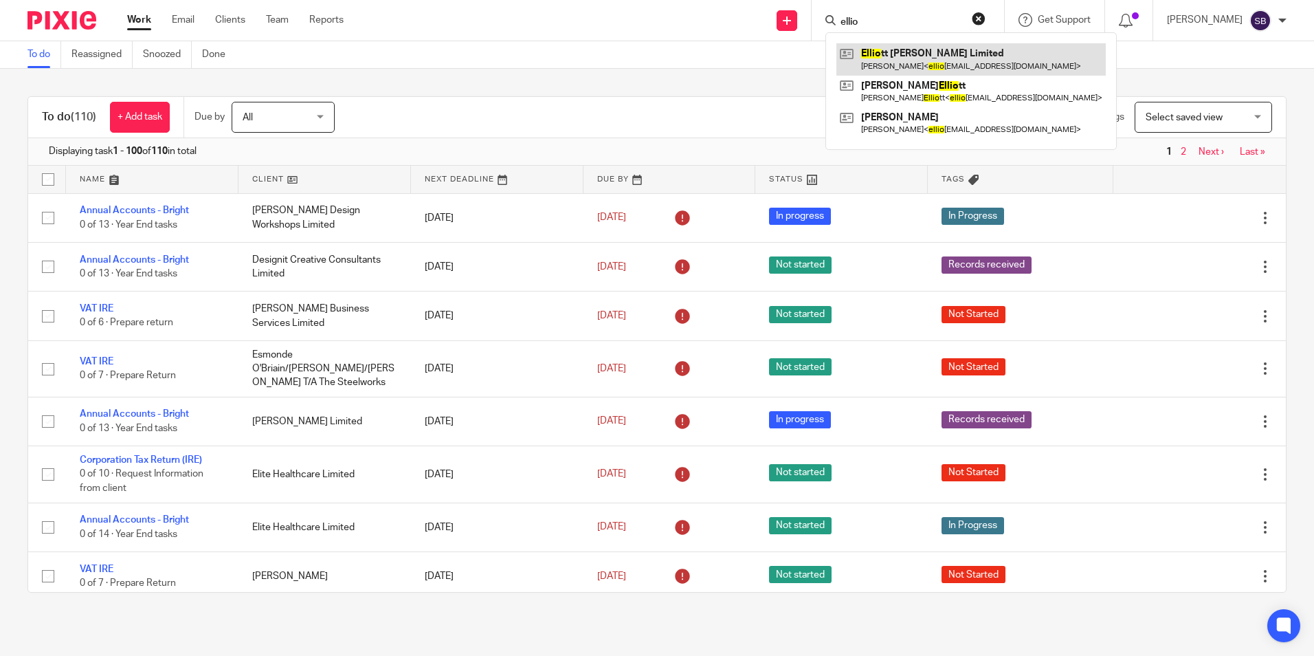
type input "ellio"
click at [920, 59] on link at bounding box center [971, 59] width 269 height 32
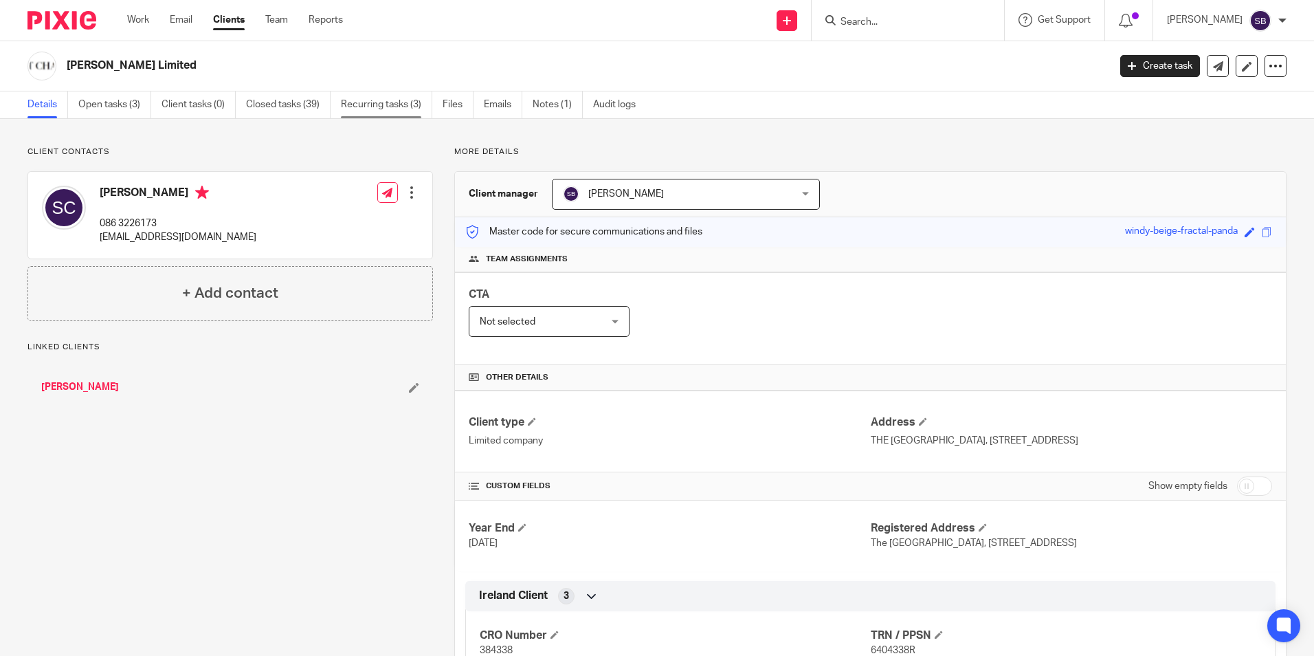
click at [390, 99] on link "Recurring tasks (3)" at bounding box center [386, 104] width 91 height 27
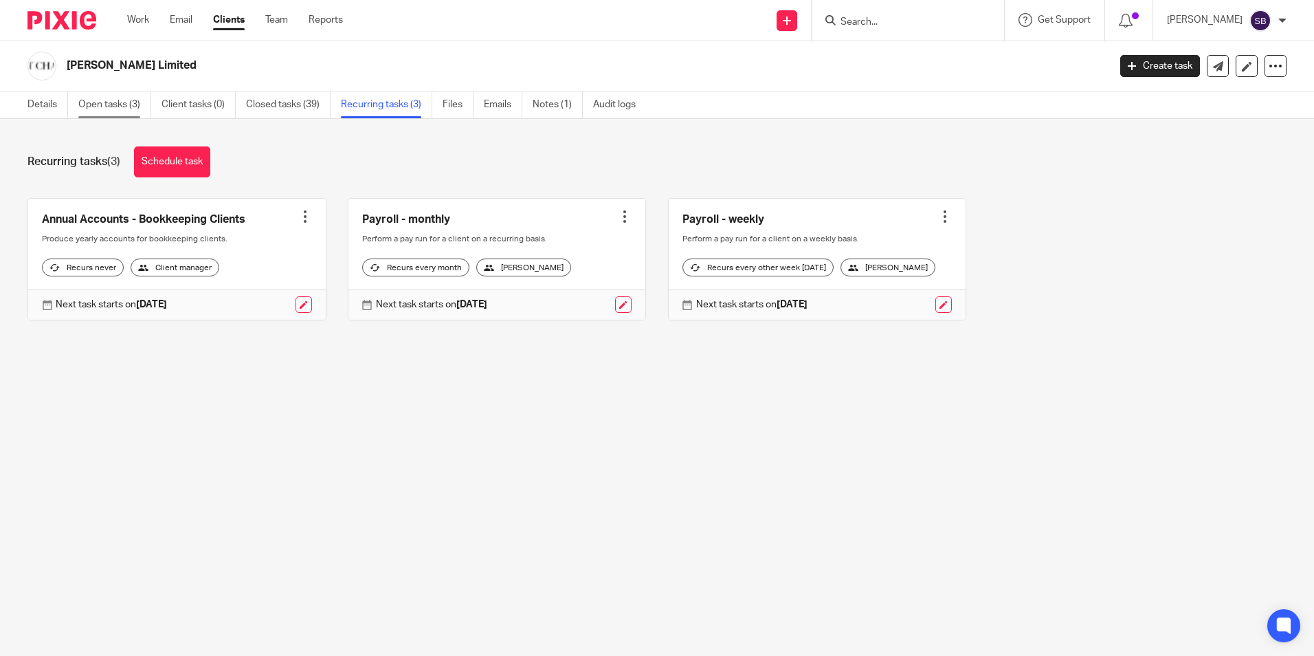
click at [120, 99] on link "Open tasks (3)" at bounding box center [114, 104] width 73 height 27
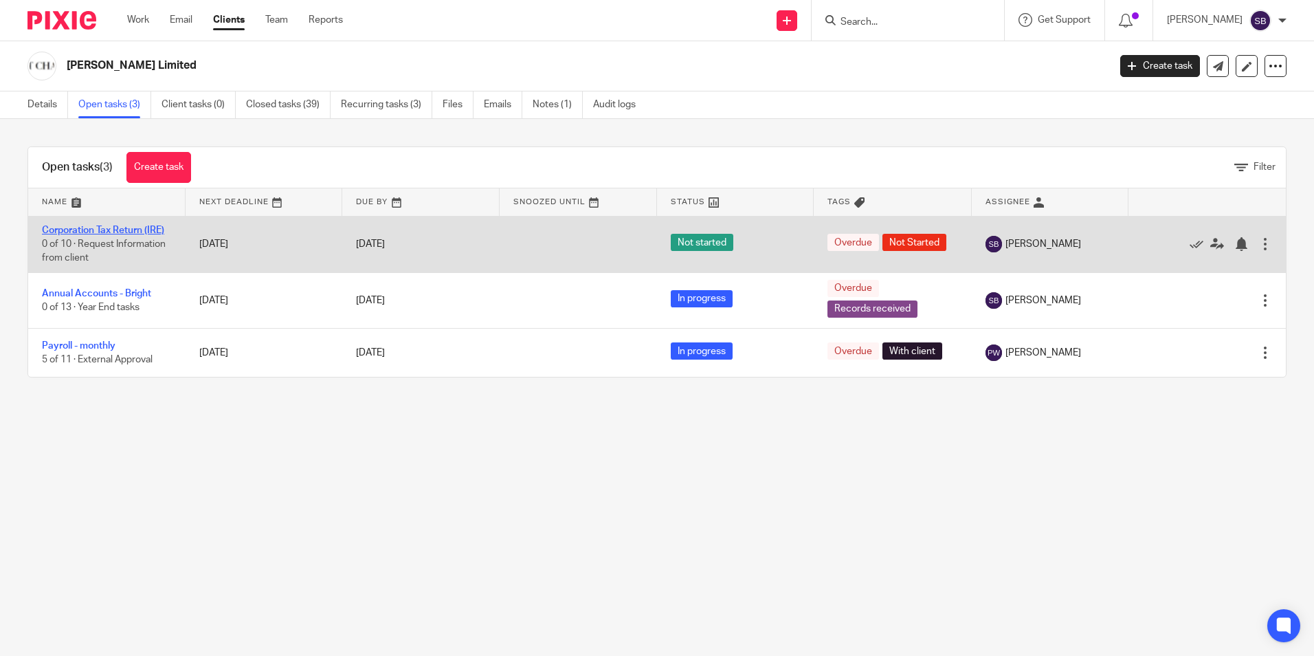
click at [131, 228] on link "Corporation Tax Return (IRE)" at bounding box center [103, 230] width 122 height 10
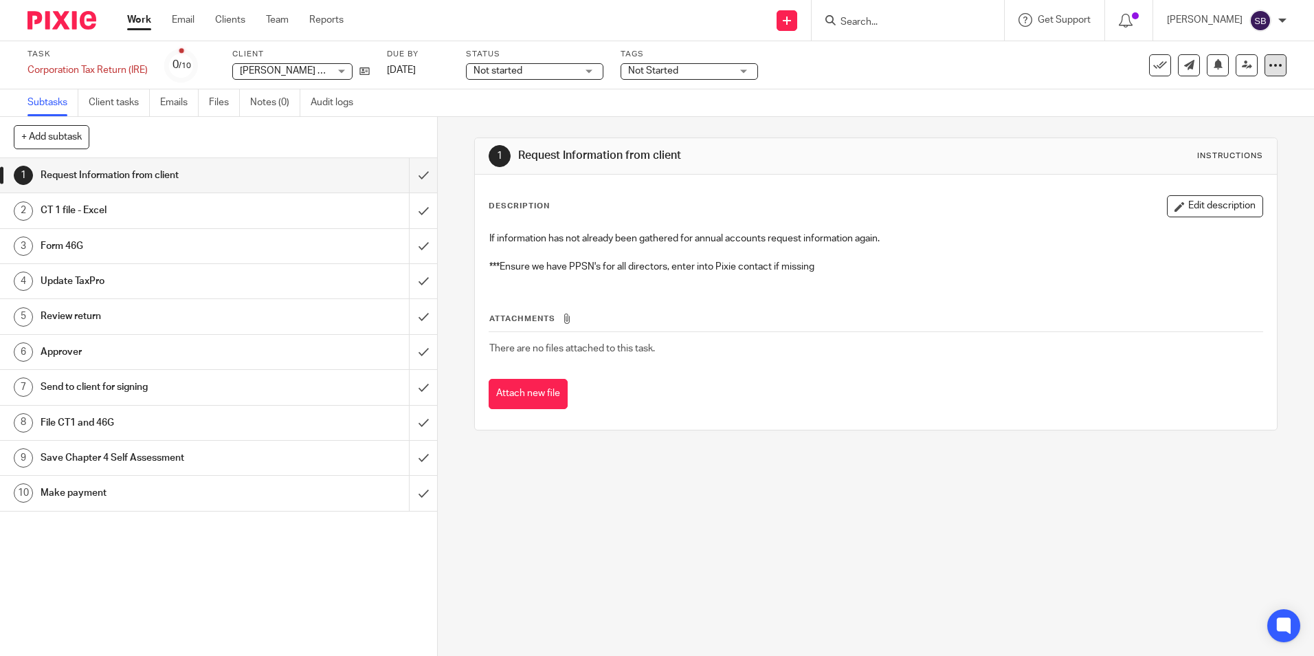
click at [1269, 67] on icon at bounding box center [1276, 65] width 14 height 14
click at [1219, 159] on span "Make recurring" at bounding box center [1210, 160] width 65 height 10
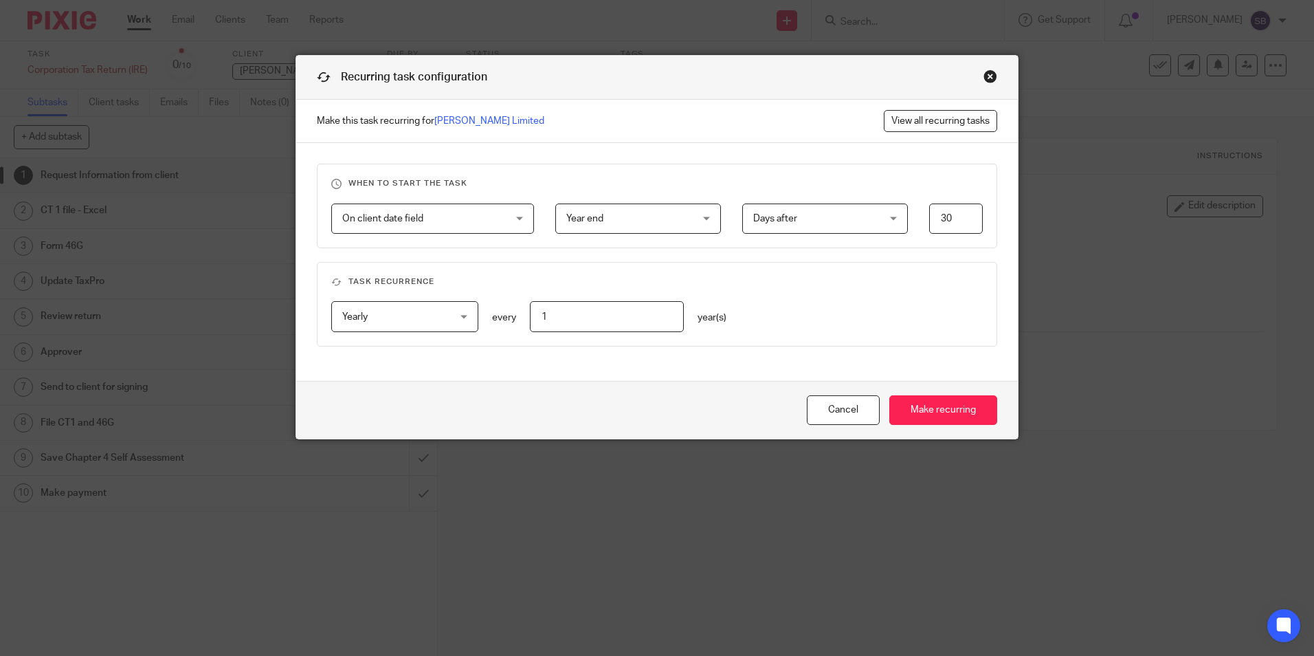
click at [887, 217] on div "Days after Days after" at bounding box center [825, 218] width 166 height 31
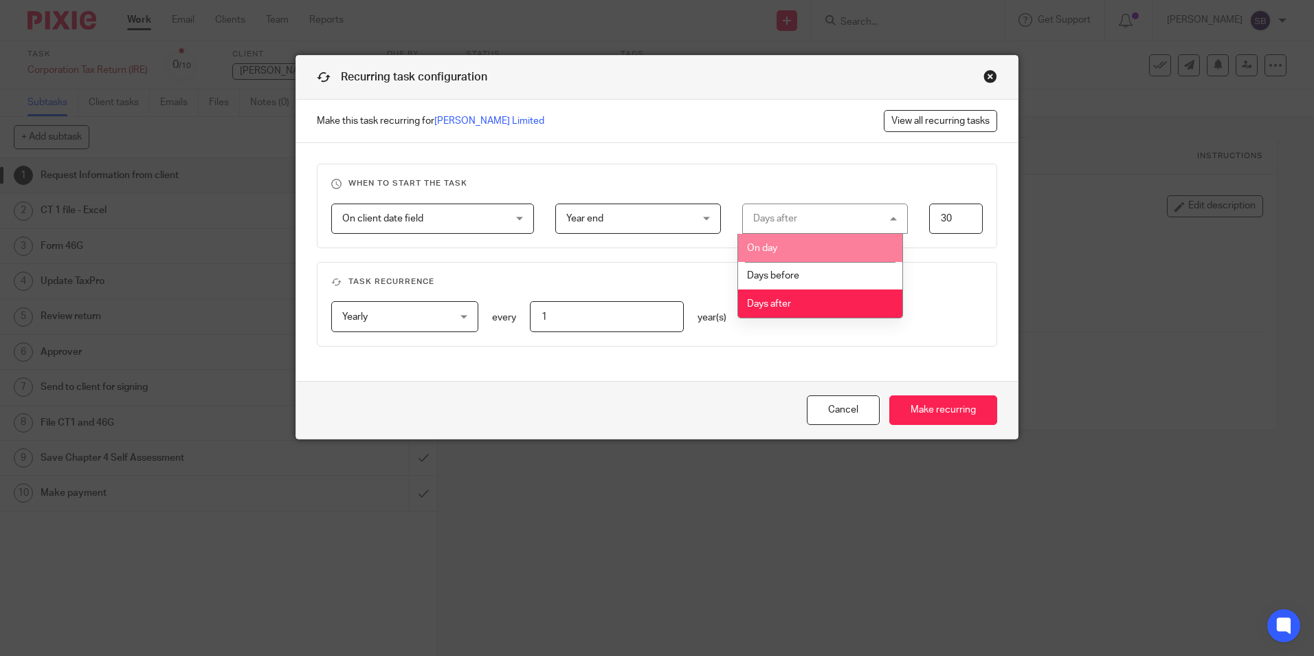
click at [792, 244] on li "On day" at bounding box center [820, 248] width 164 height 28
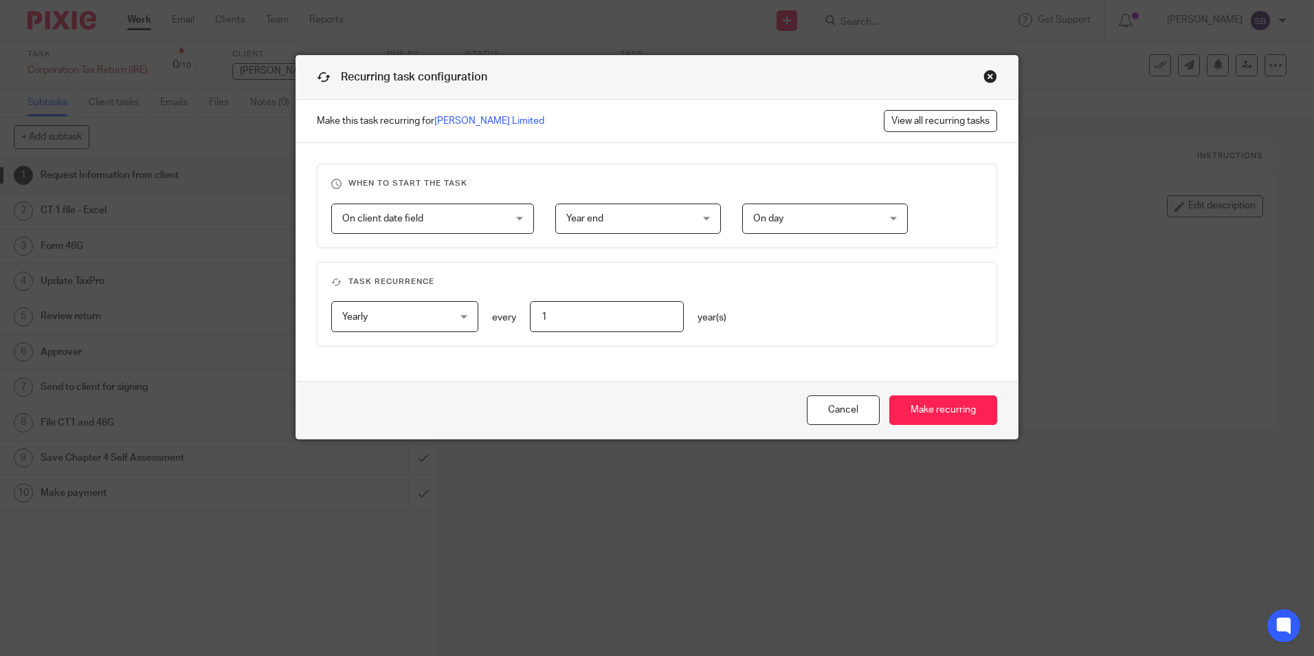
click at [883, 218] on div "On day On day" at bounding box center [825, 218] width 166 height 31
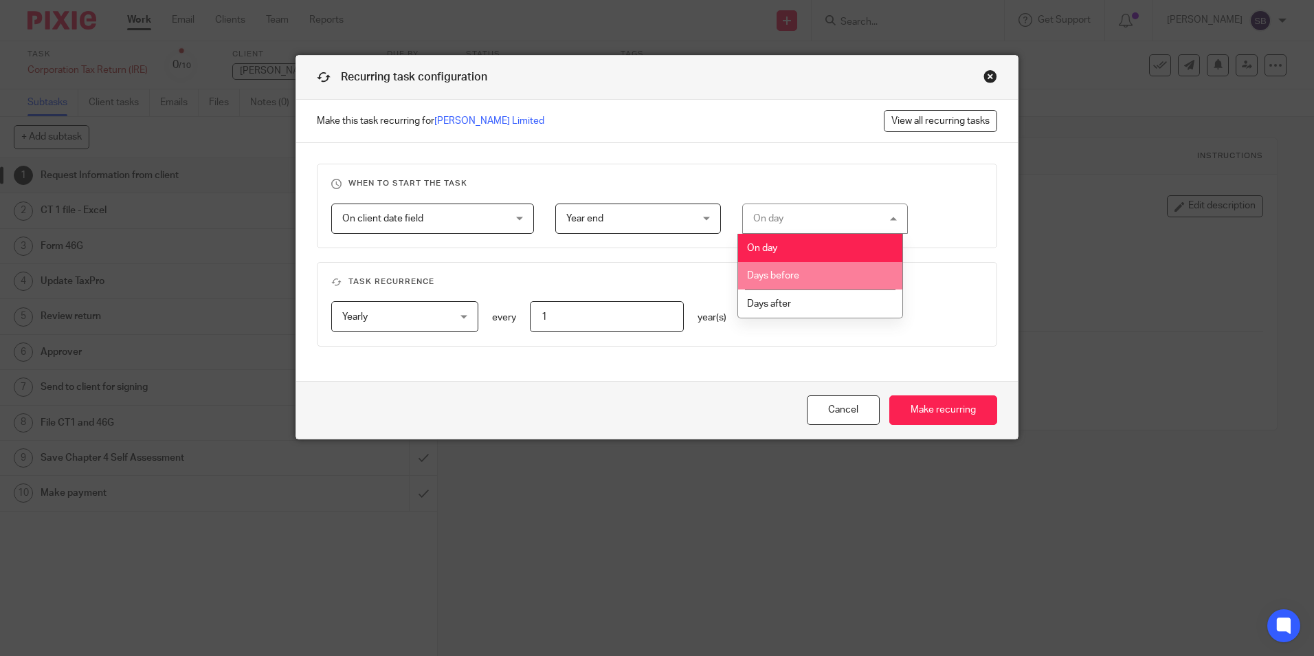
click at [509, 216] on div "On client date field On client date field" at bounding box center [432, 218] width 203 height 31
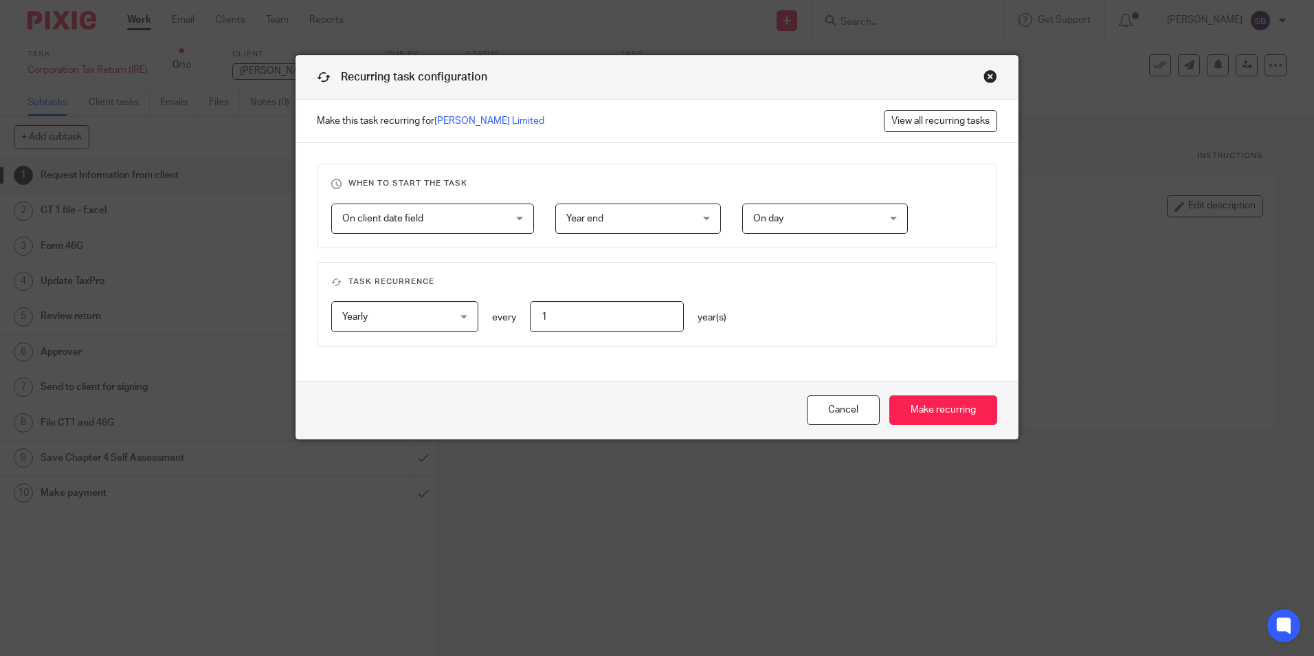
click at [630, 214] on span "Year end" at bounding box center [627, 218] width 123 height 29
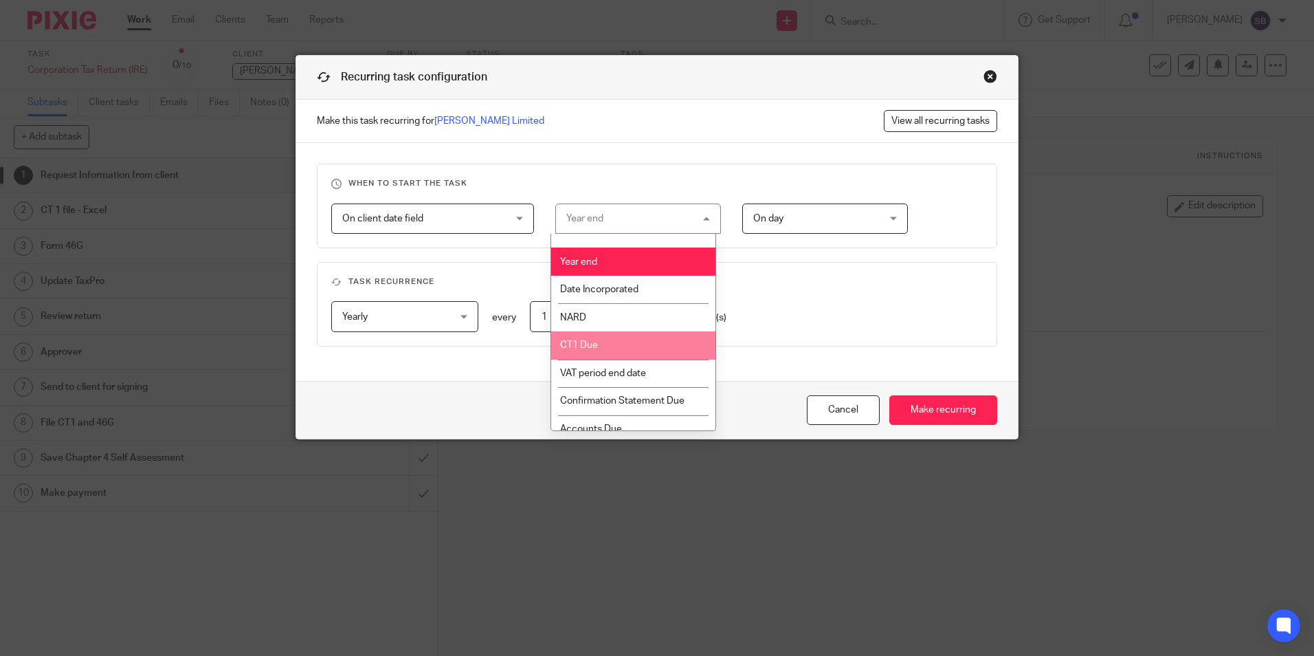
click at [606, 342] on li "CT1 Due" at bounding box center [633, 345] width 164 height 28
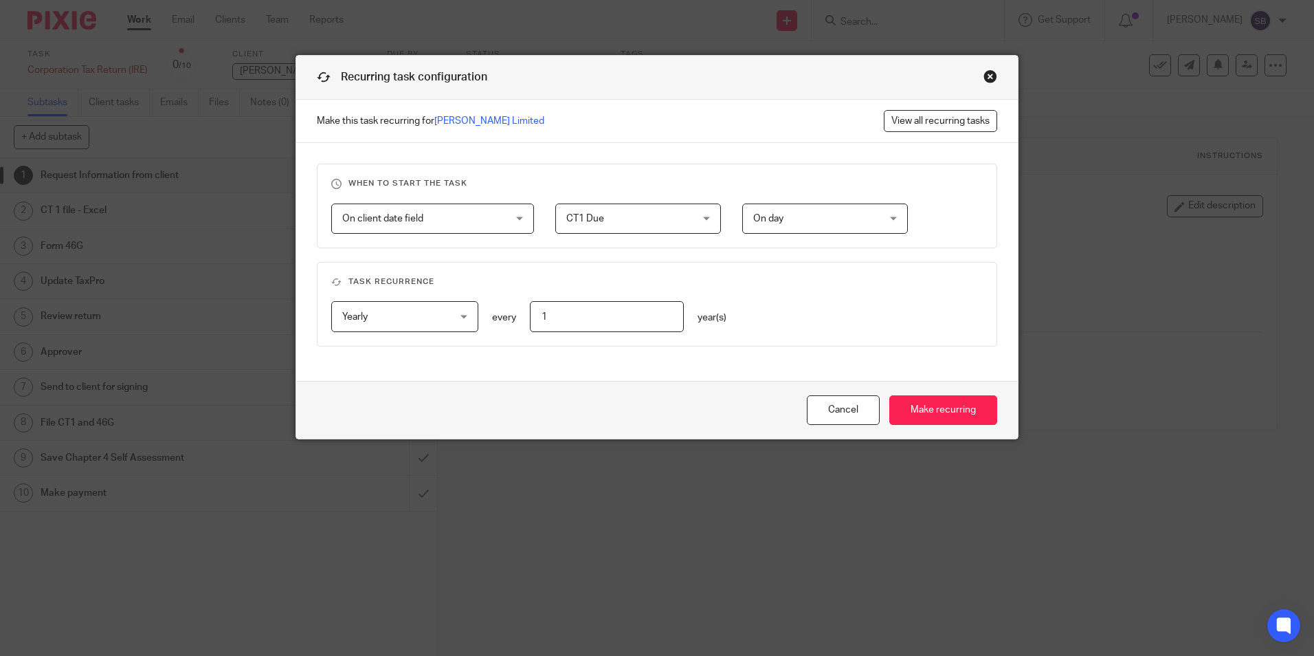
click at [887, 219] on div "On day On day" at bounding box center [825, 218] width 166 height 31
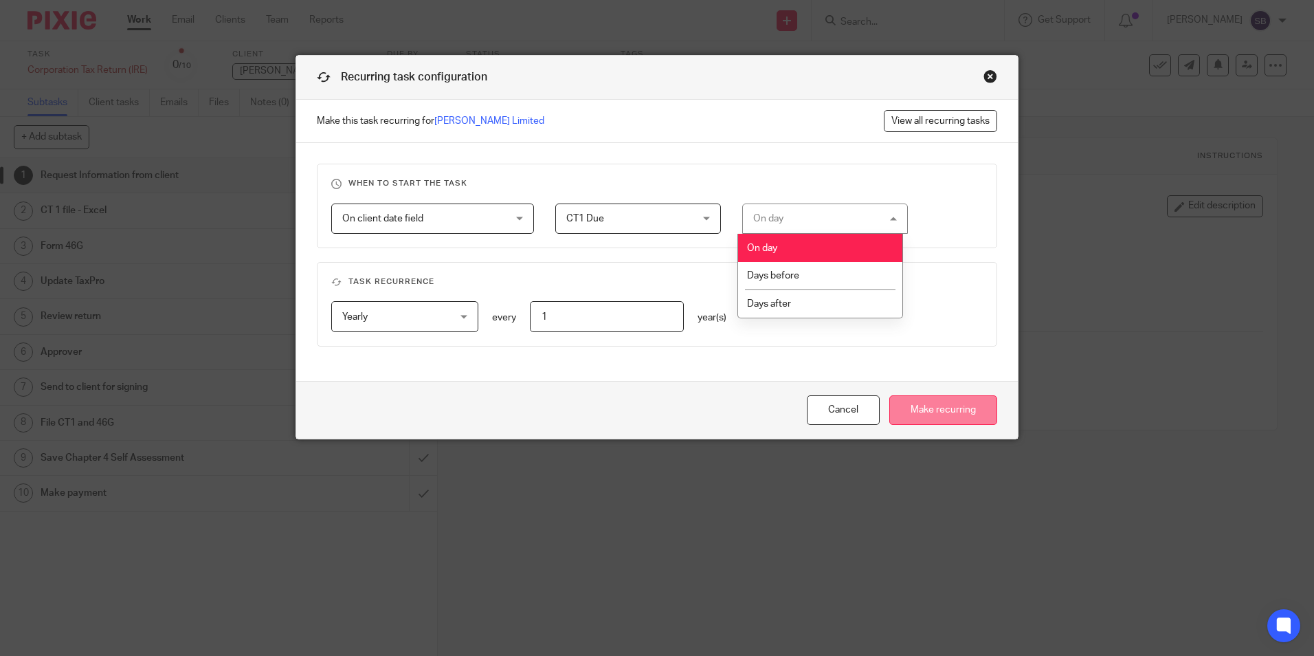
click at [932, 403] on input "Make recurring" at bounding box center [944, 410] width 108 height 30
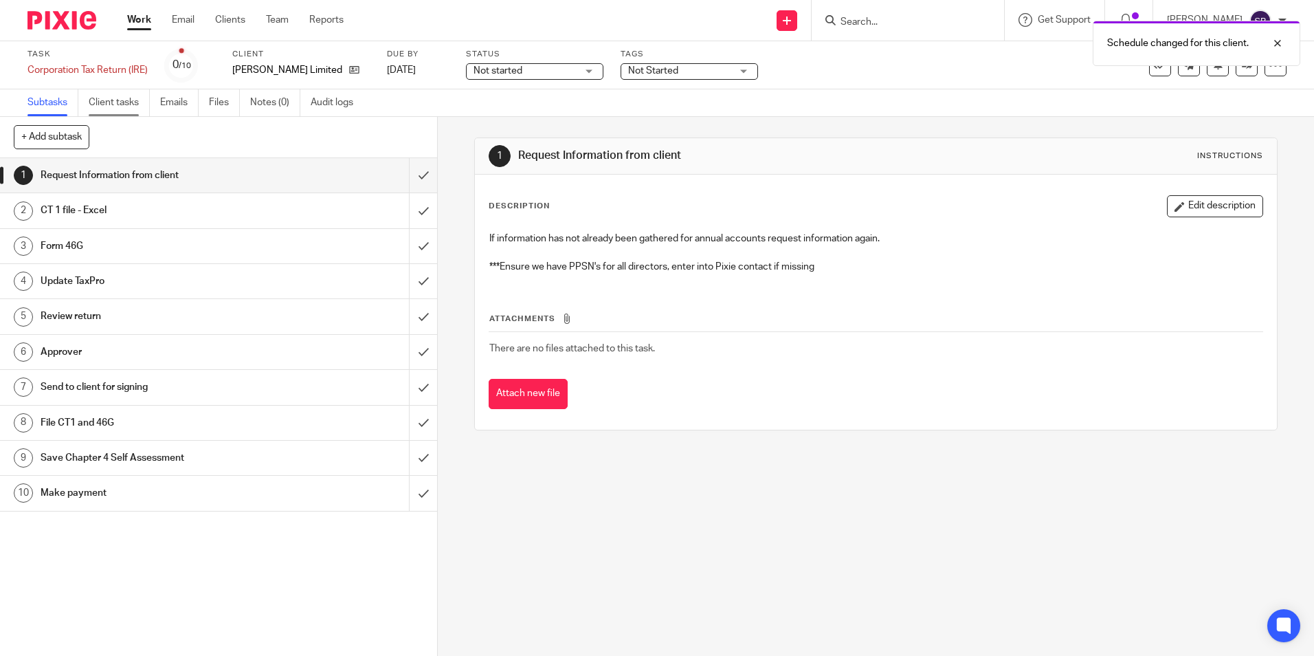
click at [111, 100] on link "Client tasks" at bounding box center [119, 102] width 61 height 27
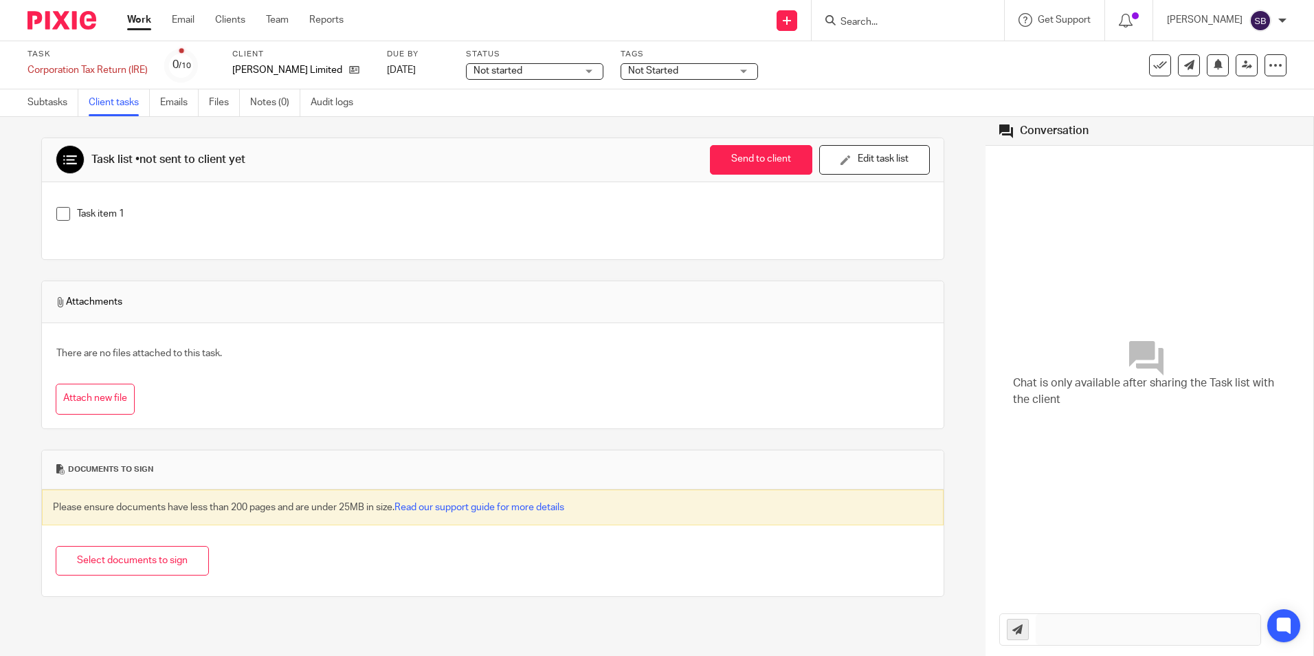
click at [145, 20] on link "Work" at bounding box center [139, 20] width 24 height 14
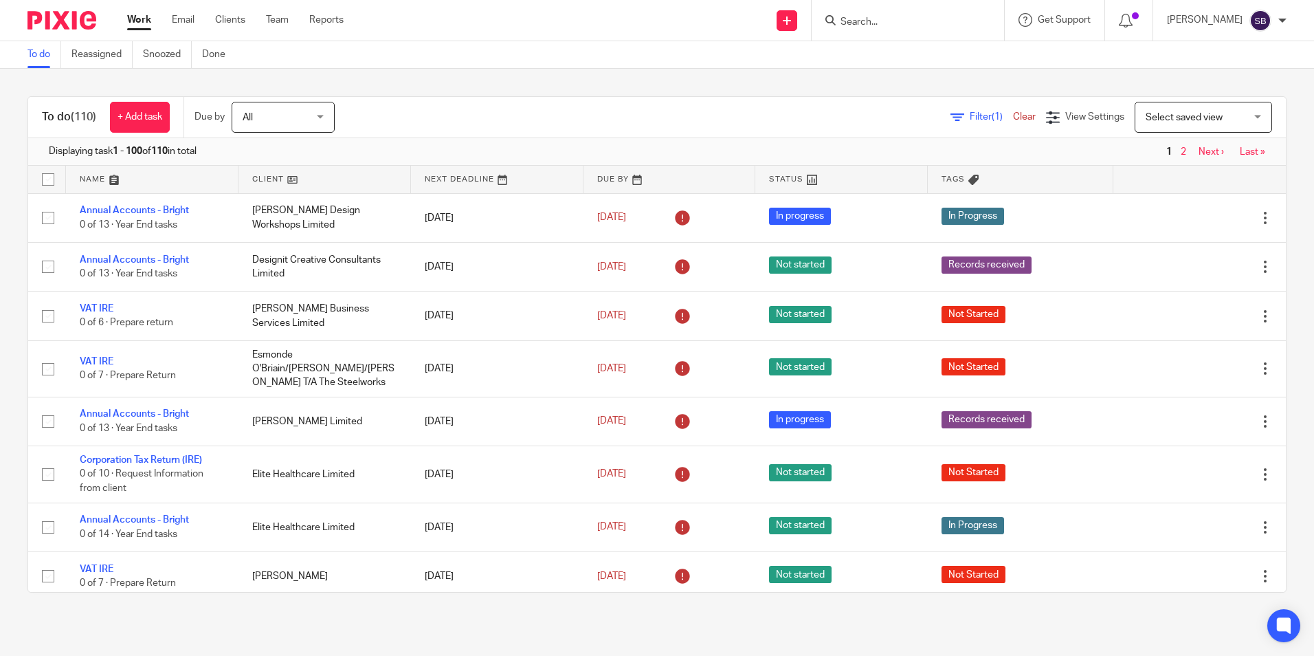
click at [889, 20] on input "Search" at bounding box center [901, 22] width 124 height 12
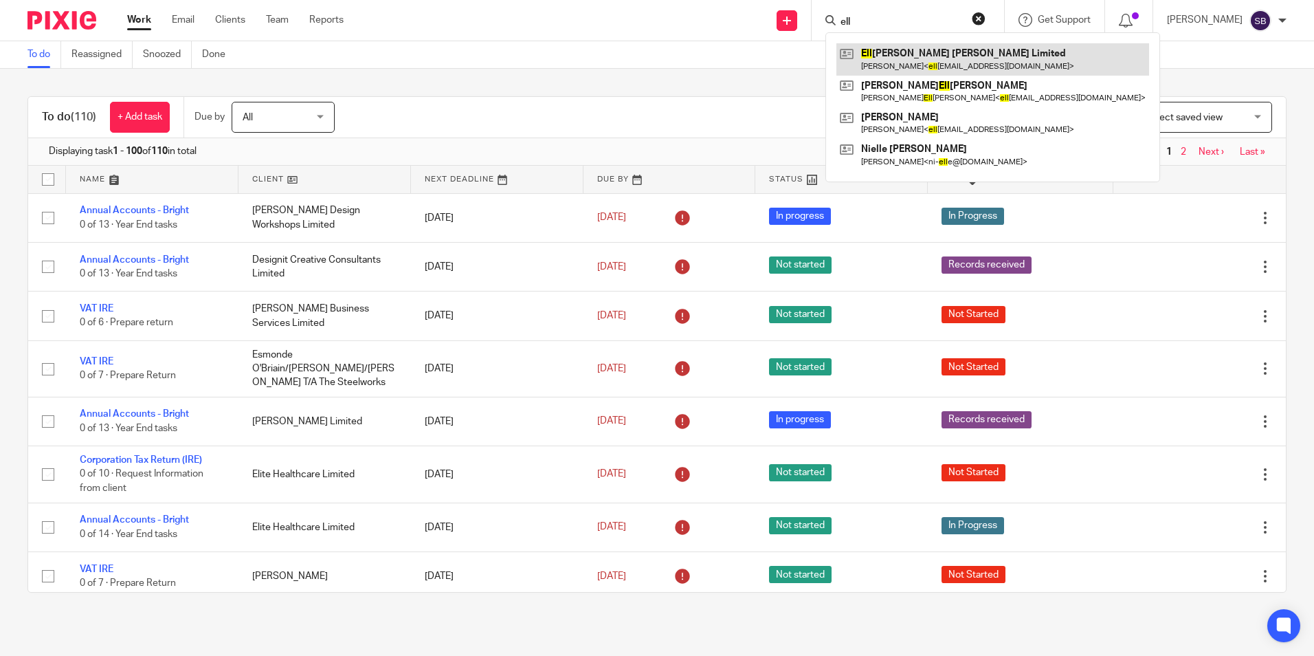
type input "ell"
click at [932, 54] on link at bounding box center [993, 59] width 313 height 32
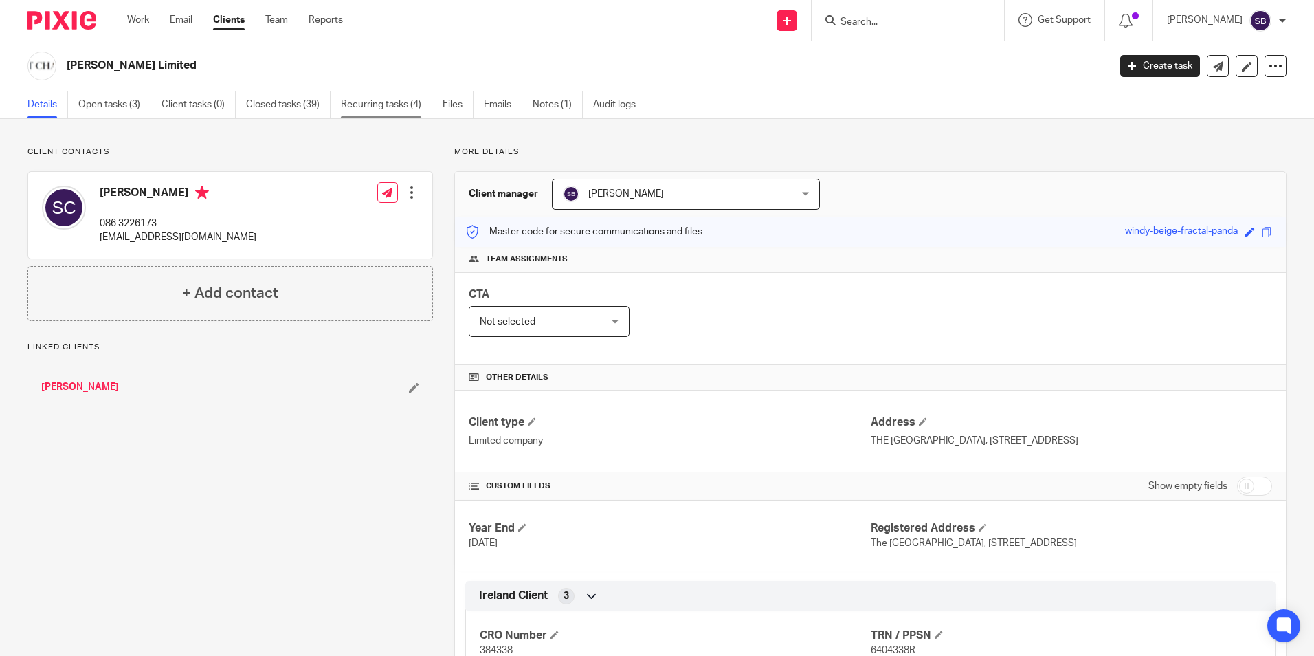
click at [390, 104] on link "Recurring tasks (4)" at bounding box center [386, 104] width 91 height 27
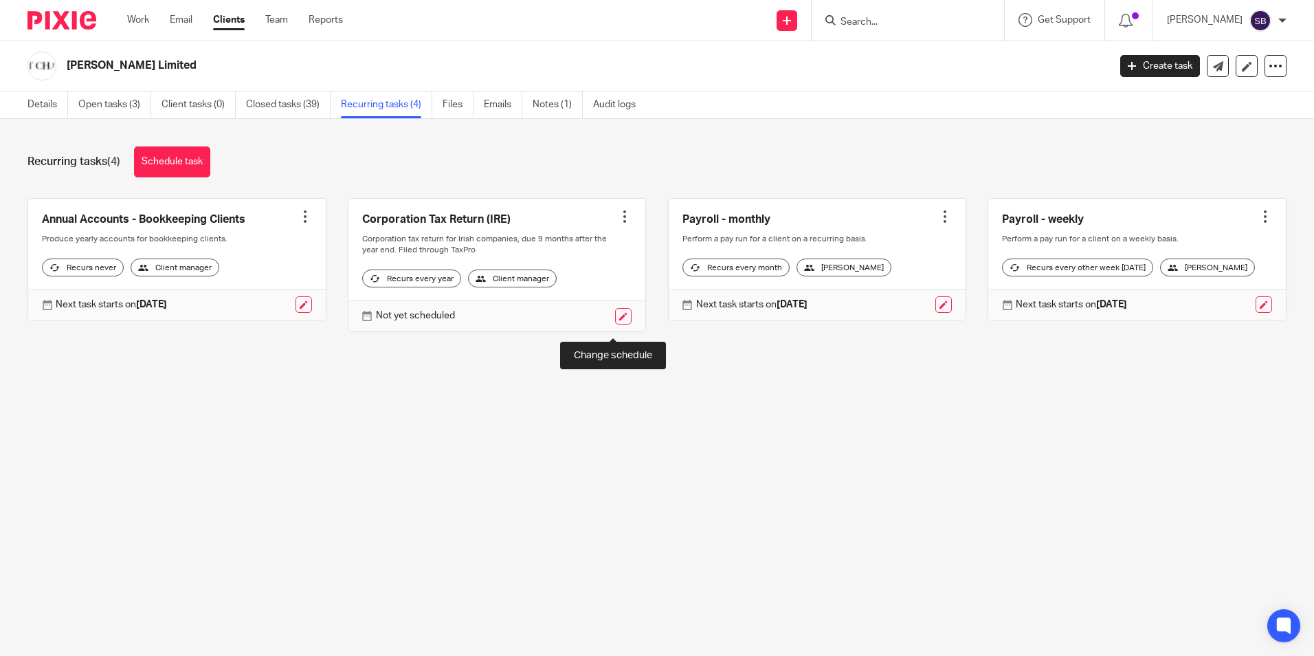
click at [615, 324] on link at bounding box center [623, 316] width 16 height 16
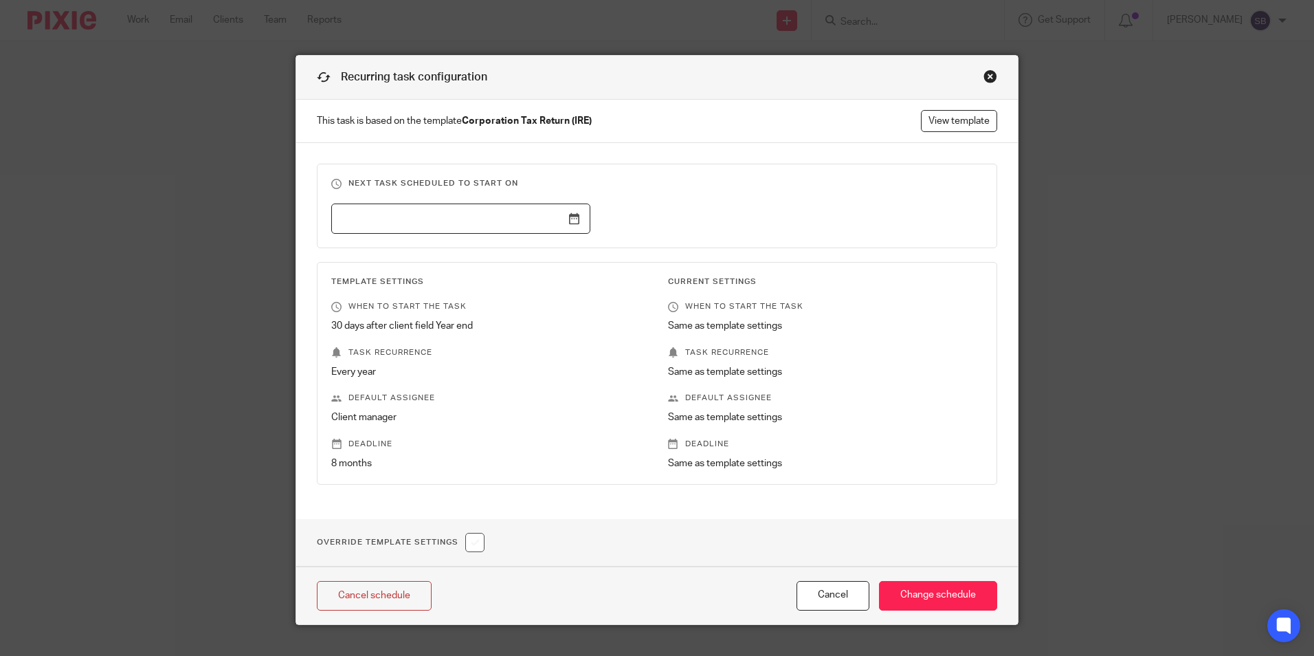
click at [470, 212] on input "text" at bounding box center [460, 218] width 259 height 31
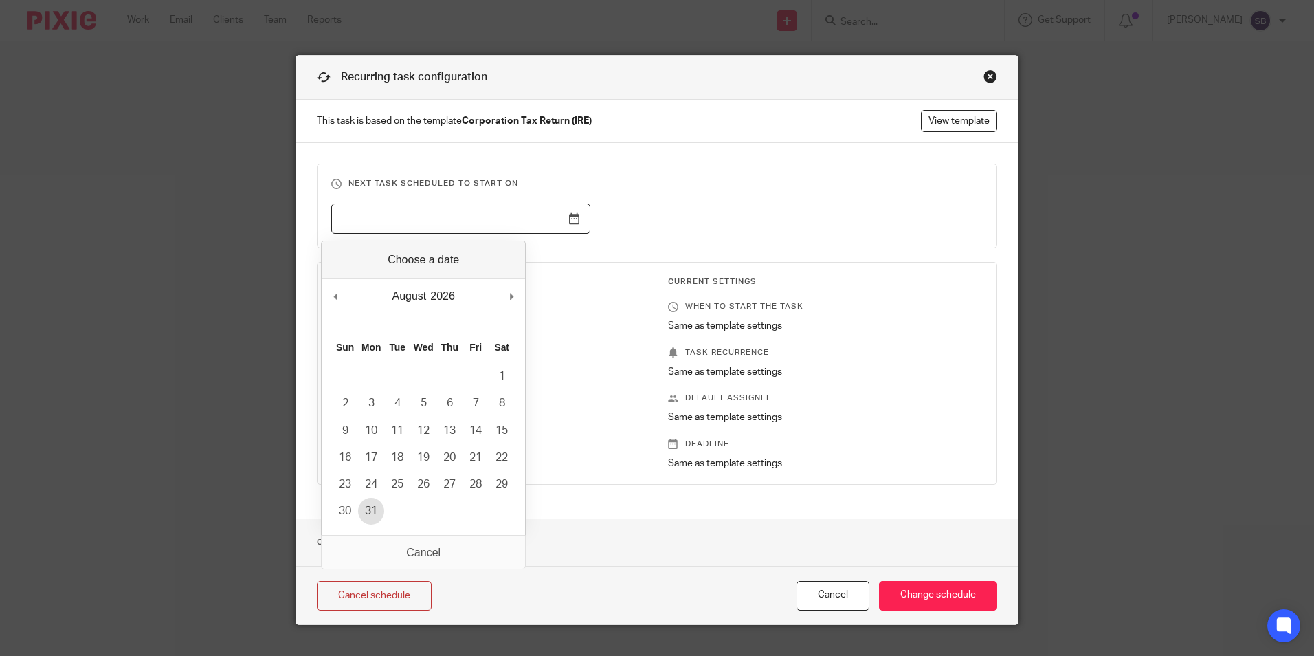
type input "2026-08-31"
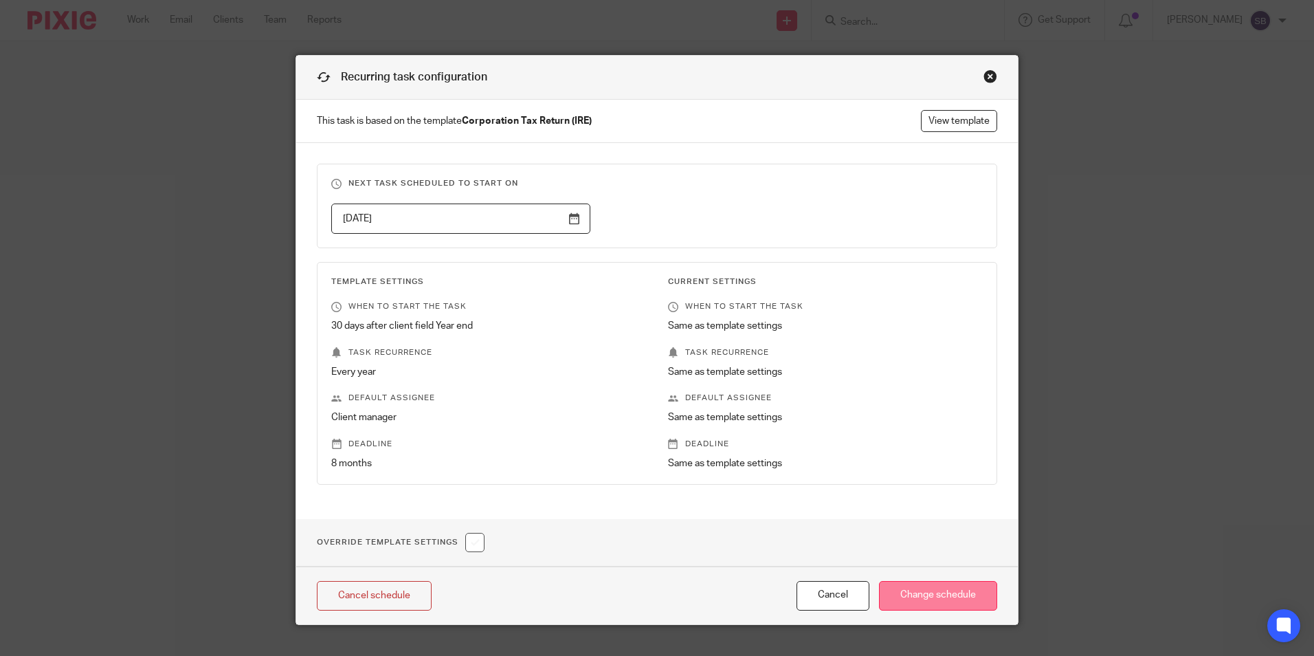
click at [945, 594] on input "Change schedule" at bounding box center [938, 596] width 118 height 30
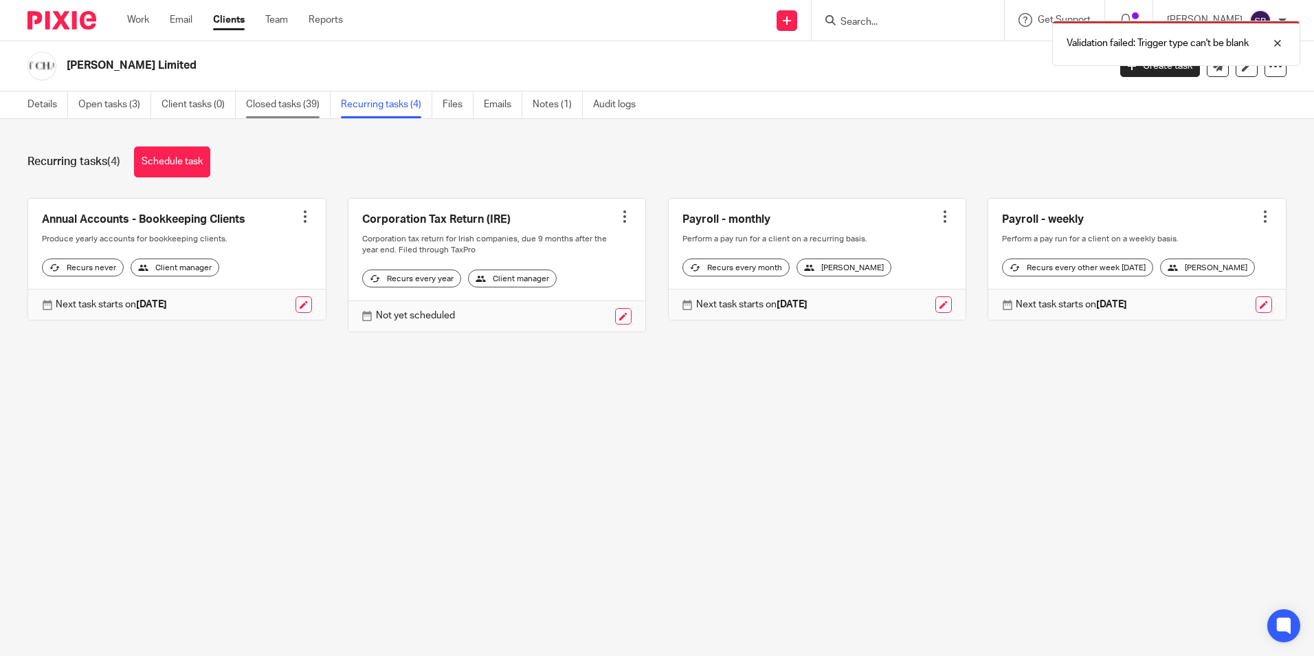
click at [274, 106] on link "Closed tasks (39)" at bounding box center [288, 104] width 85 height 27
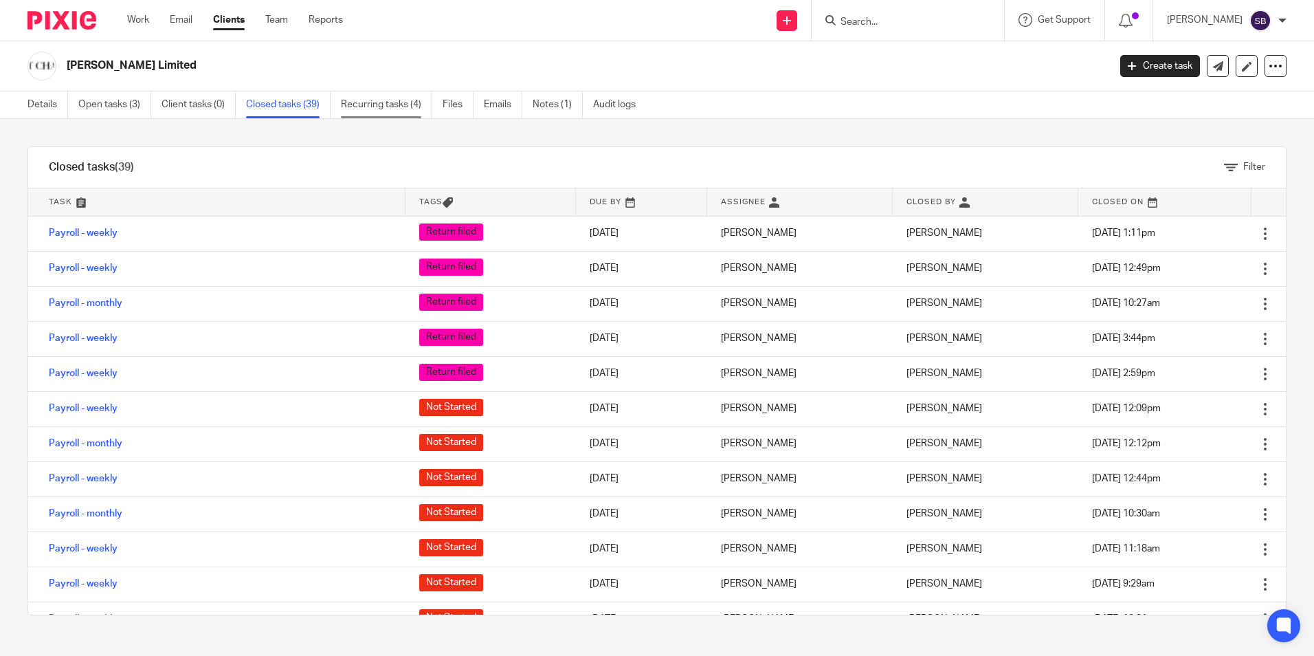
click at [390, 102] on link "Recurring tasks (4)" at bounding box center [386, 104] width 91 height 27
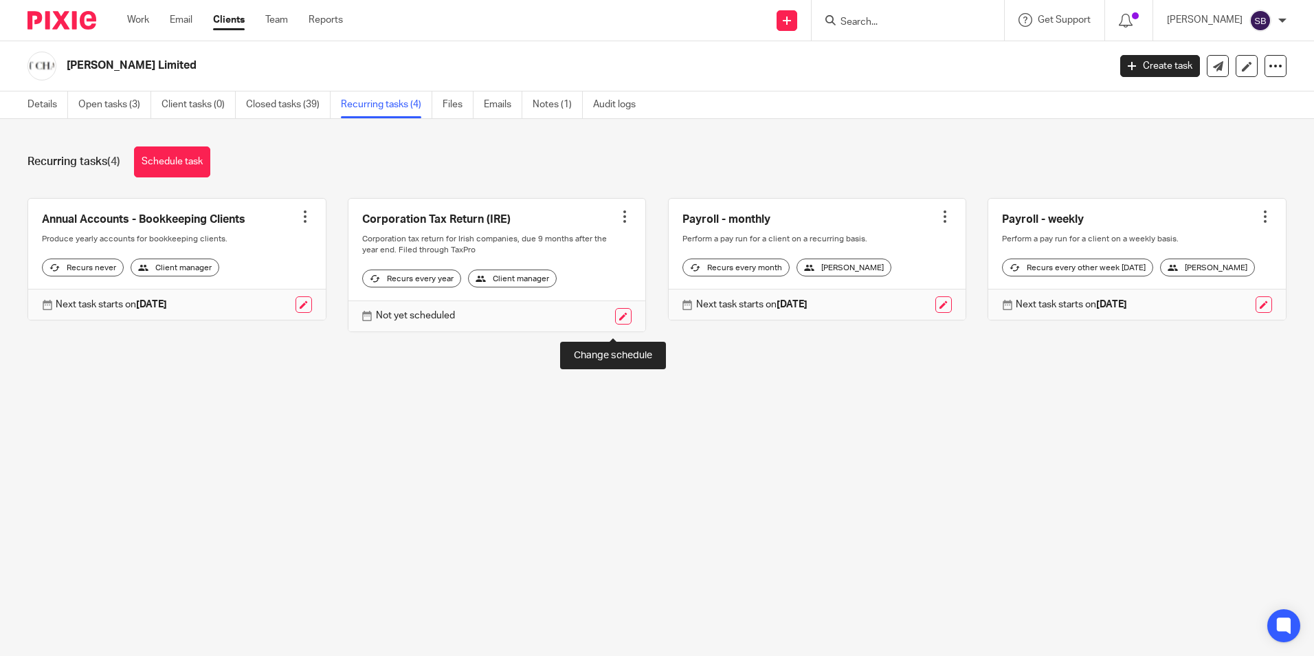
click at [615, 324] on link at bounding box center [623, 316] width 16 height 16
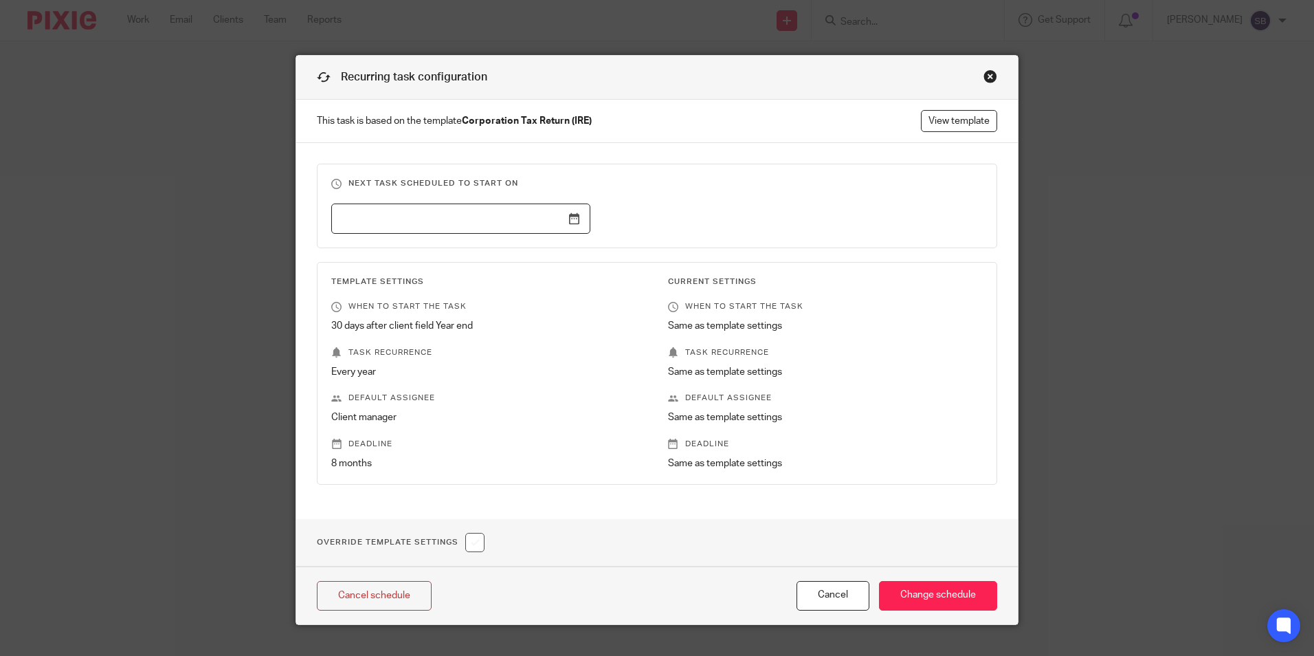
click at [570, 214] on input "text" at bounding box center [460, 218] width 259 height 31
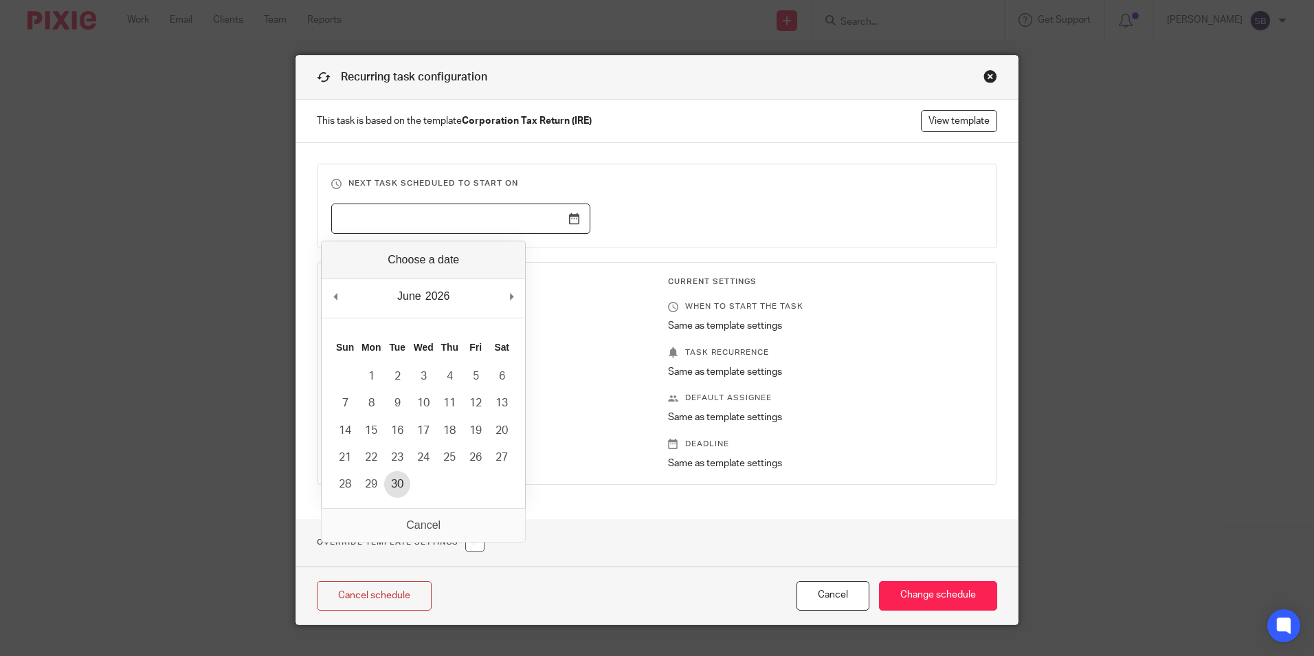
type input "2026-06-30"
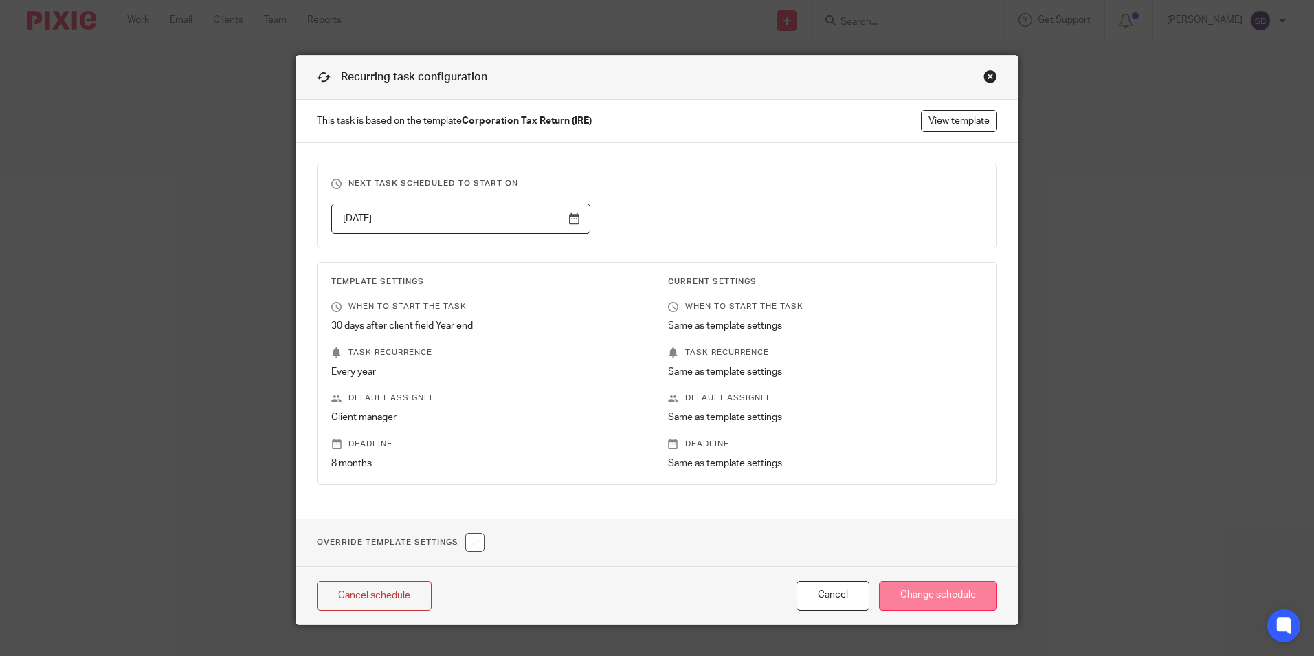
click at [960, 594] on input "Change schedule" at bounding box center [938, 596] width 118 height 30
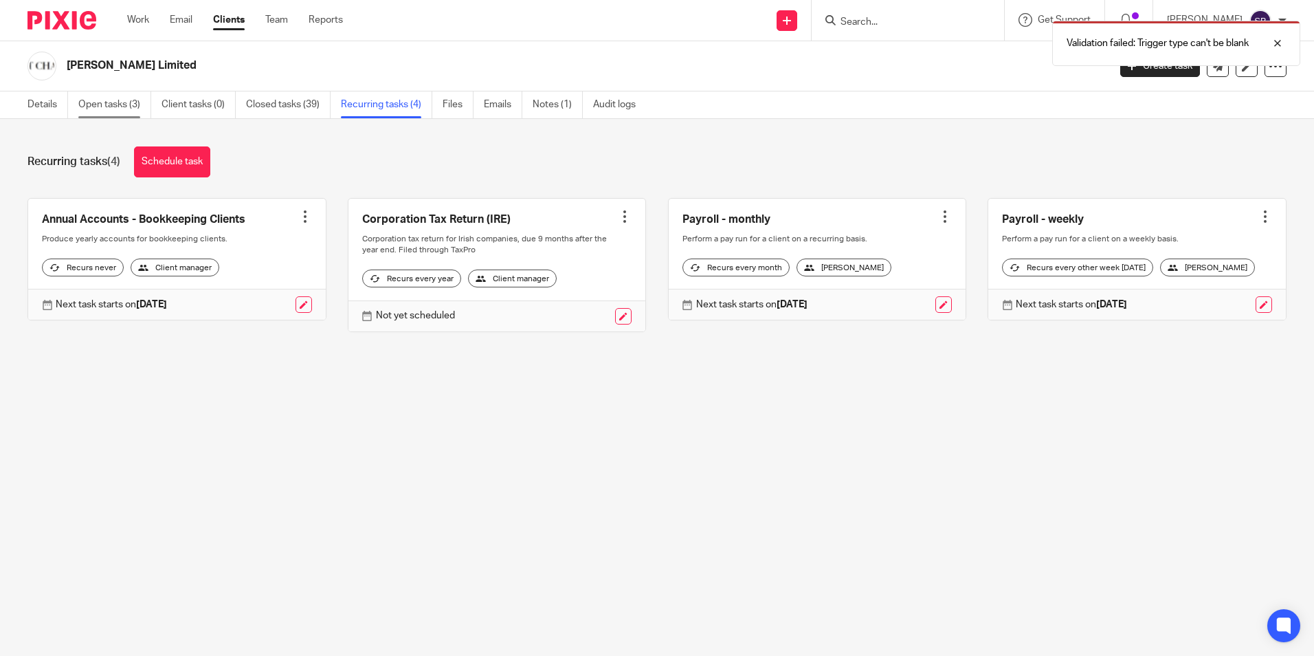
click at [126, 100] on link "Open tasks (3)" at bounding box center [114, 104] width 73 height 27
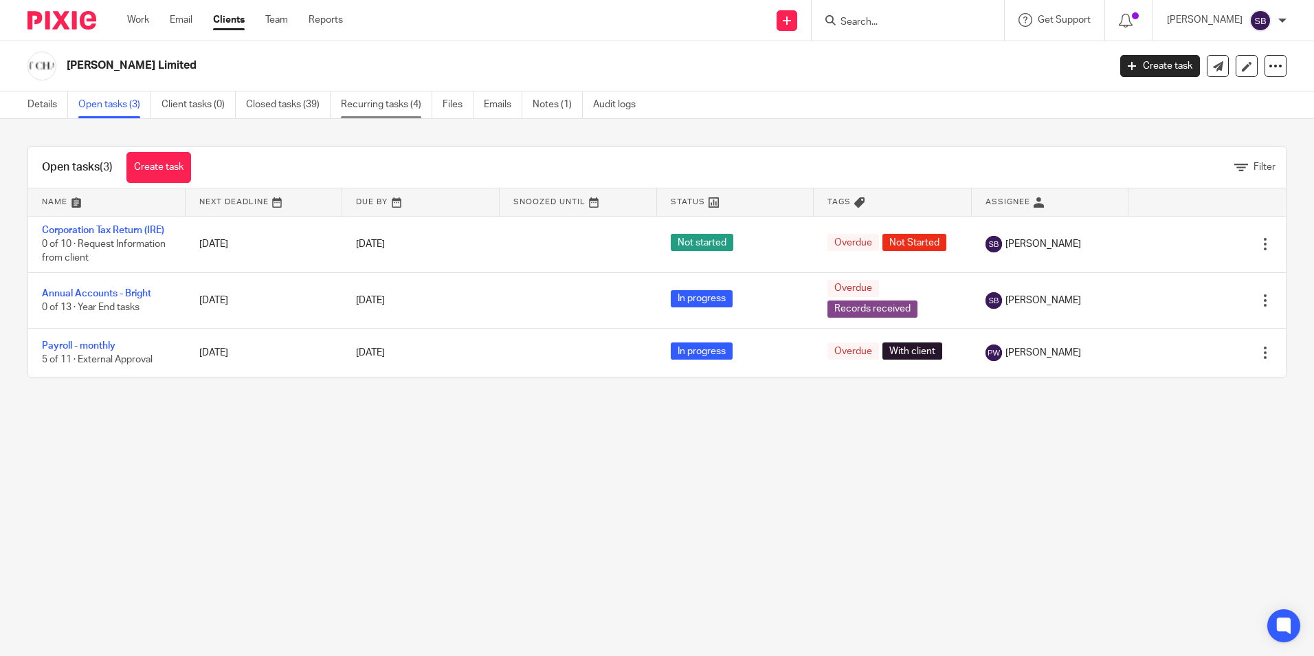
click at [395, 99] on link "Recurring tasks (4)" at bounding box center [386, 104] width 91 height 27
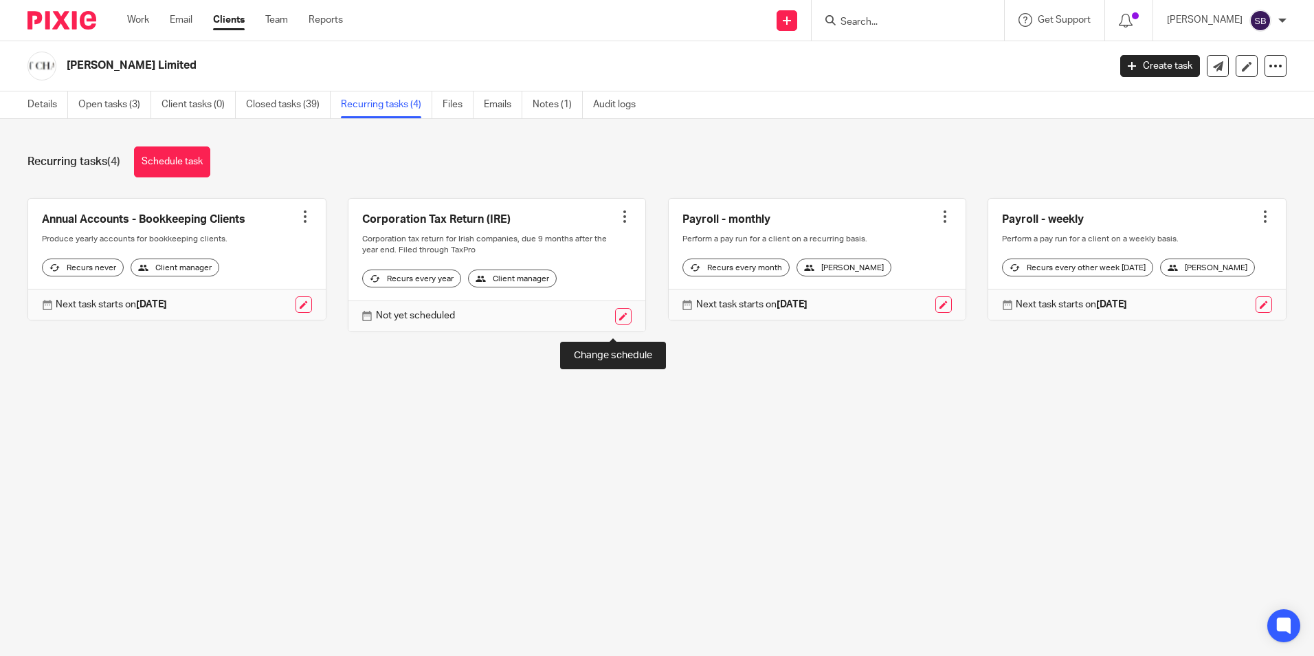
click at [615, 324] on link at bounding box center [623, 316] width 16 height 16
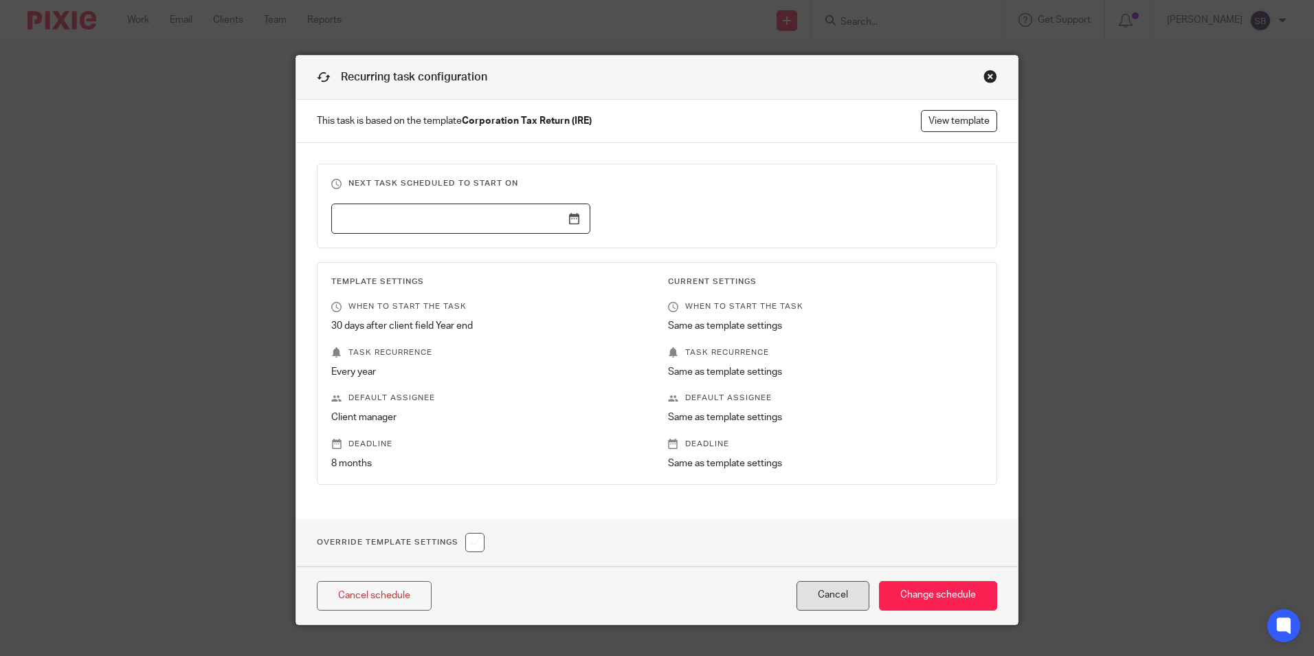
click at [829, 596] on button "Cancel" at bounding box center [833, 596] width 73 height 30
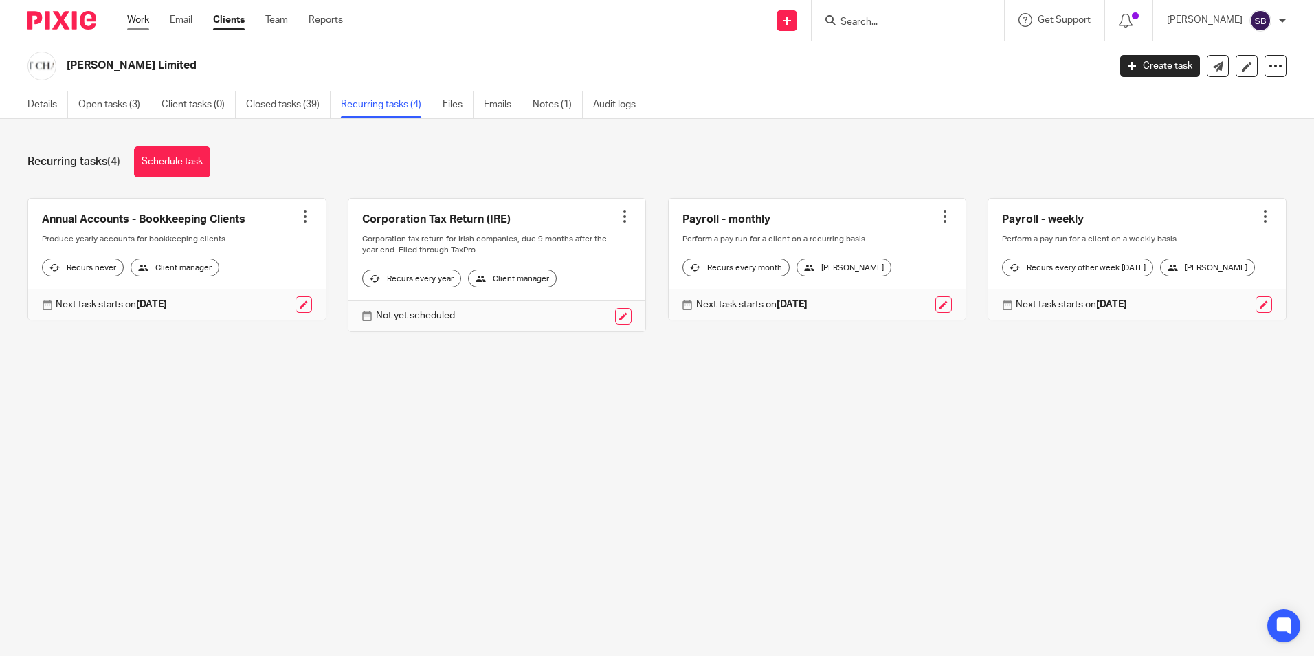
click at [138, 14] on link "Work" at bounding box center [138, 20] width 22 height 14
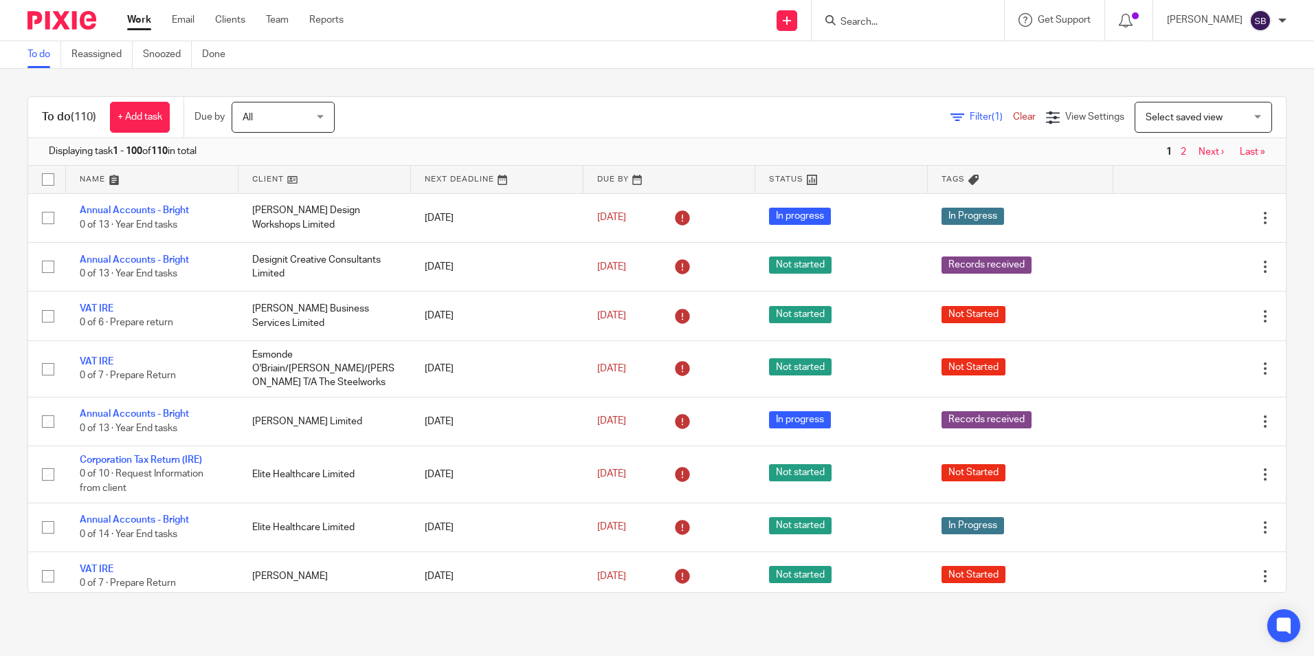
click at [142, 25] on link "Work" at bounding box center [139, 20] width 24 height 14
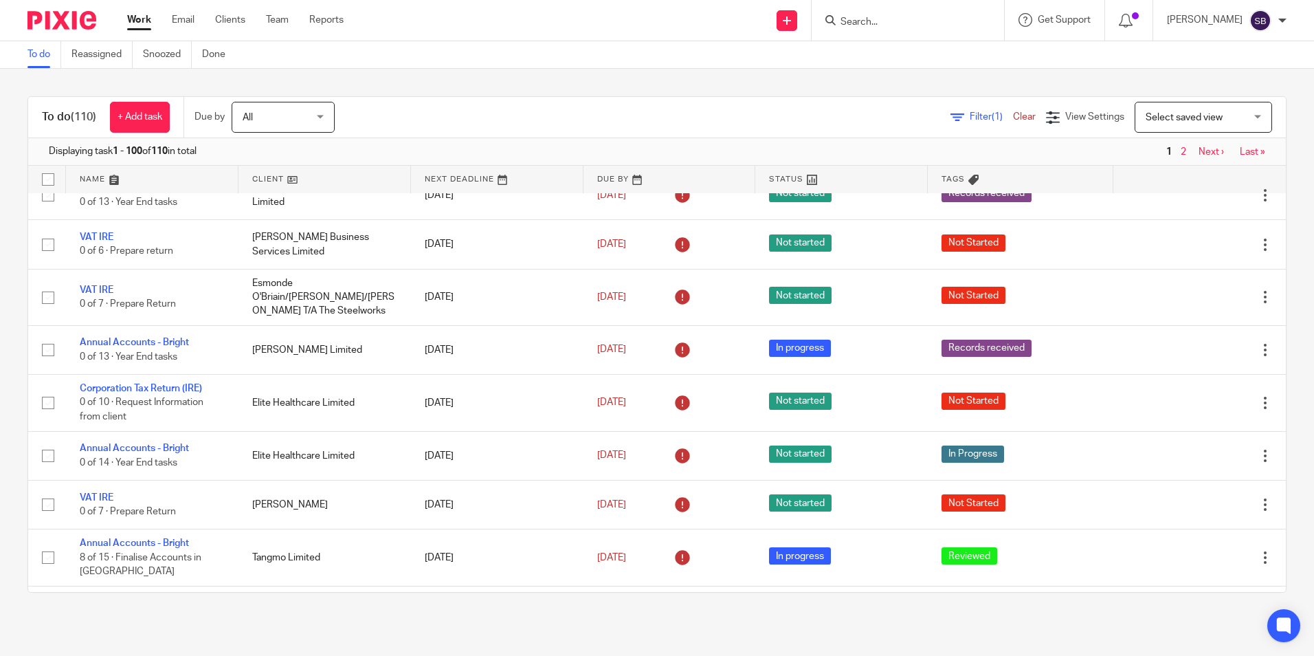
scroll to position [89, 0]
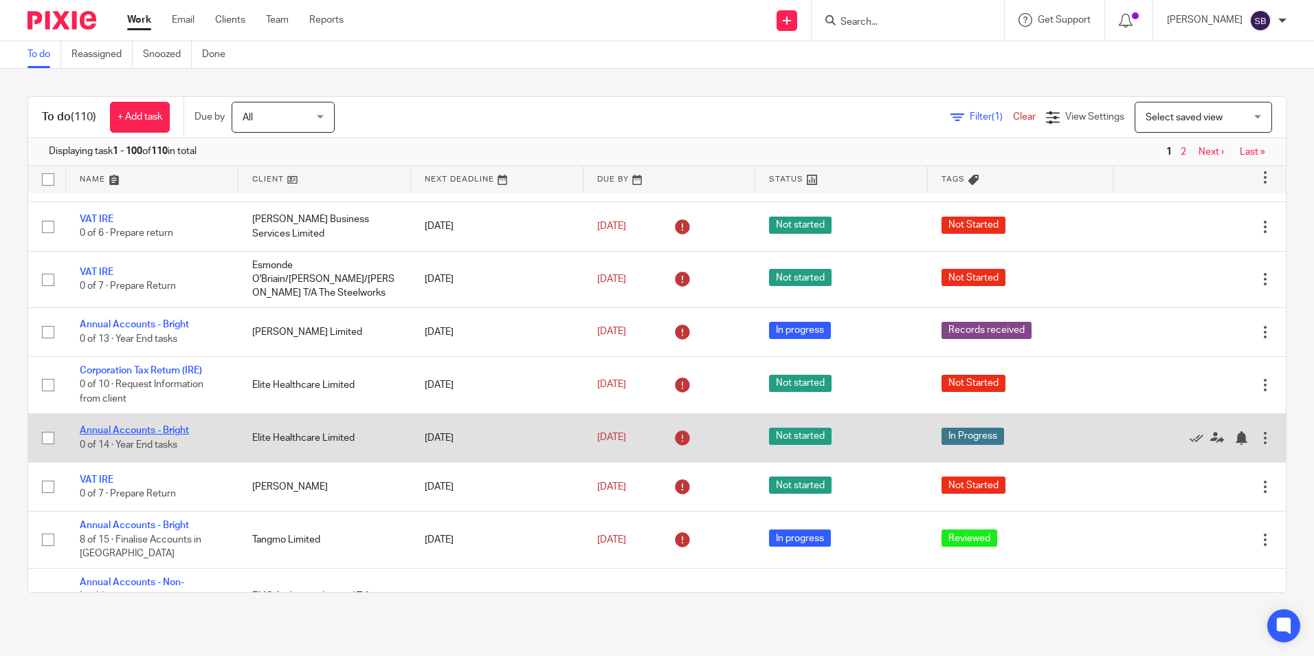
click at [170, 433] on link "Annual Accounts - Bright" at bounding box center [134, 431] width 109 height 10
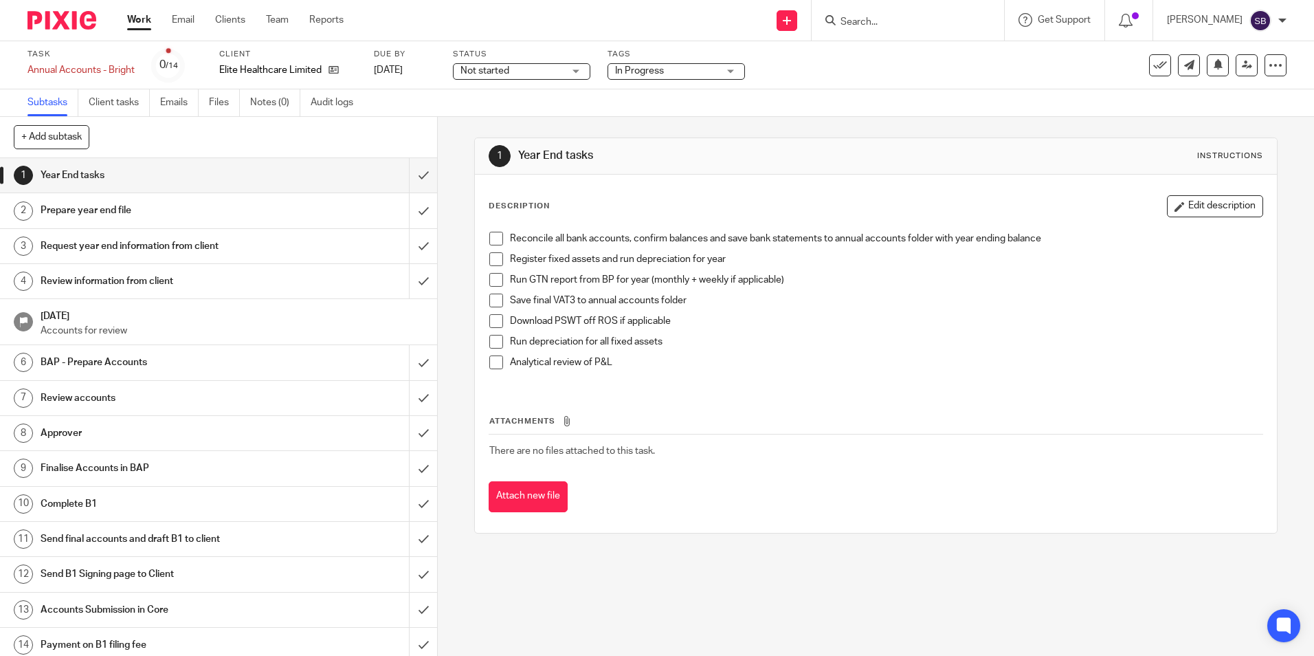
click at [578, 70] on div "Not started Not started" at bounding box center [521, 71] width 137 height 16
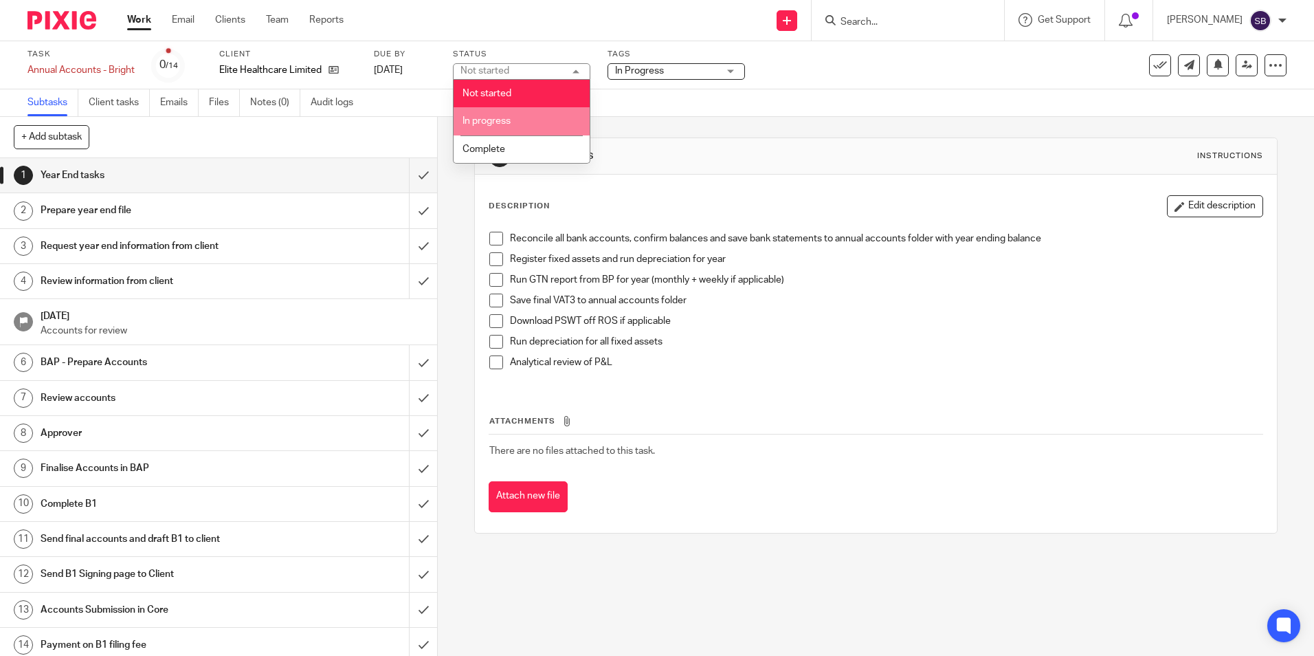
click at [533, 113] on li "In progress" at bounding box center [522, 121] width 136 height 28
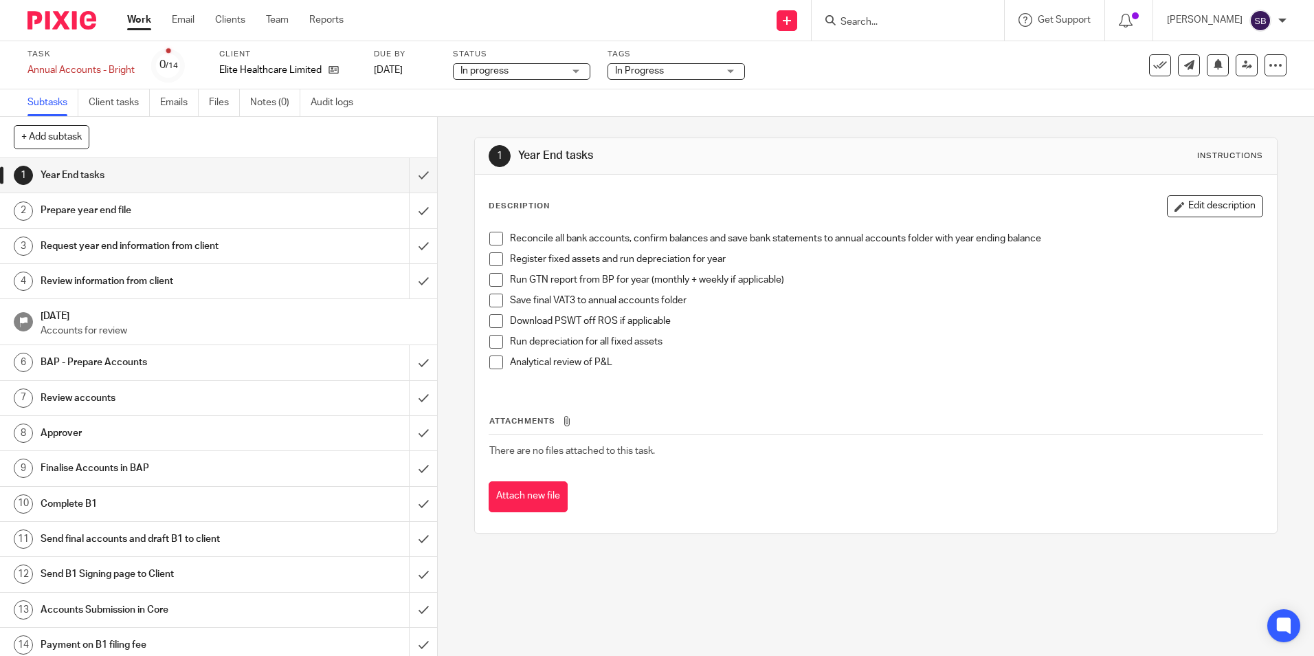
click at [142, 23] on link "Work" at bounding box center [139, 20] width 24 height 14
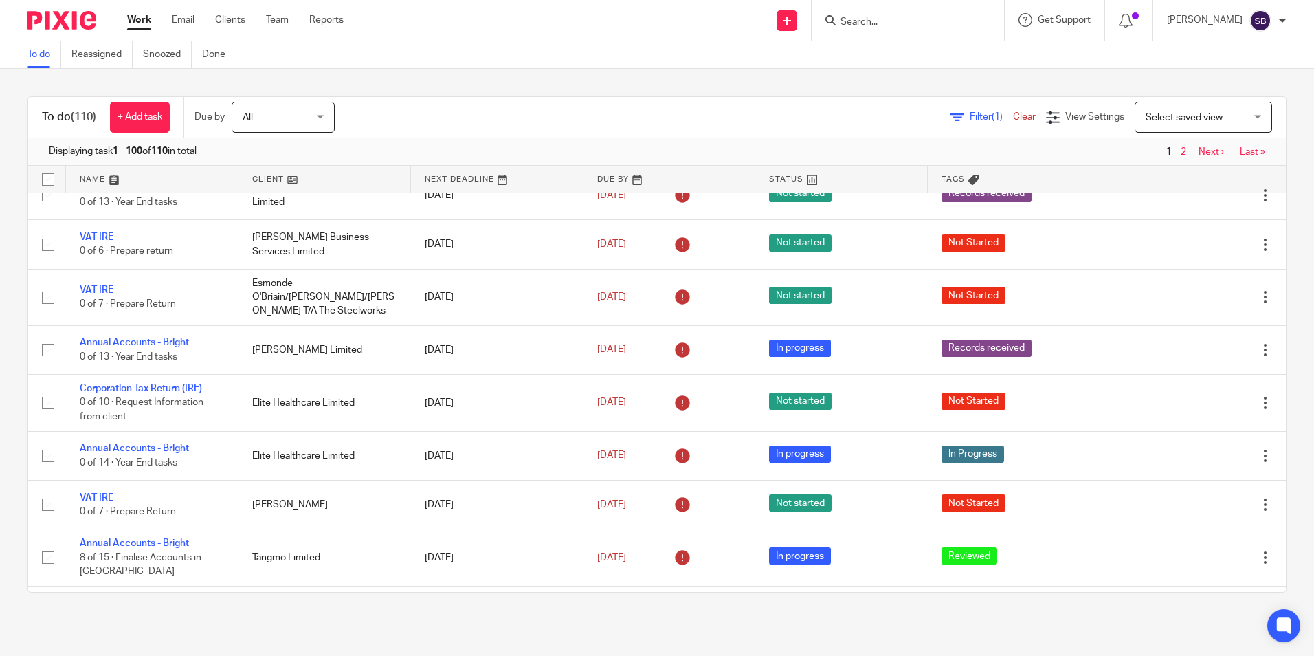
scroll to position [107, 0]
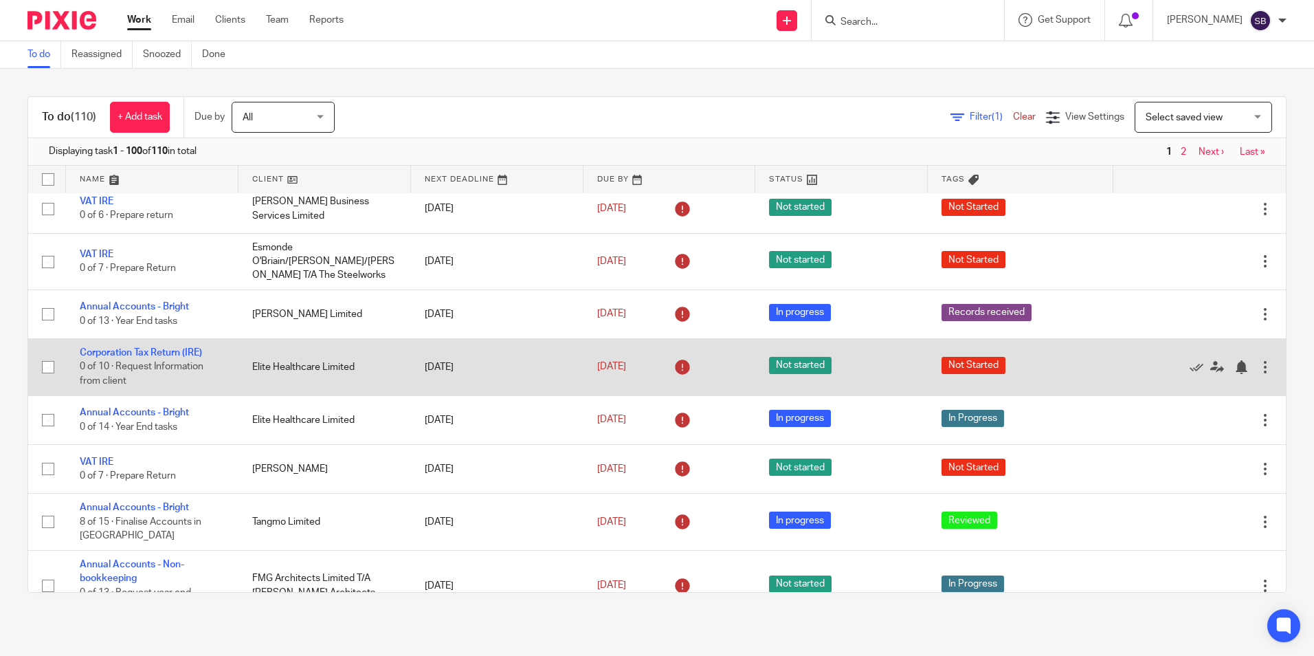
click at [159, 347] on td "Corporation Tax Return (IRE) 0 of 10 · Request Information from client" at bounding box center [152, 367] width 173 height 56
click at [158, 352] on link "Corporation Tax Return (IRE)" at bounding box center [141, 353] width 122 height 10
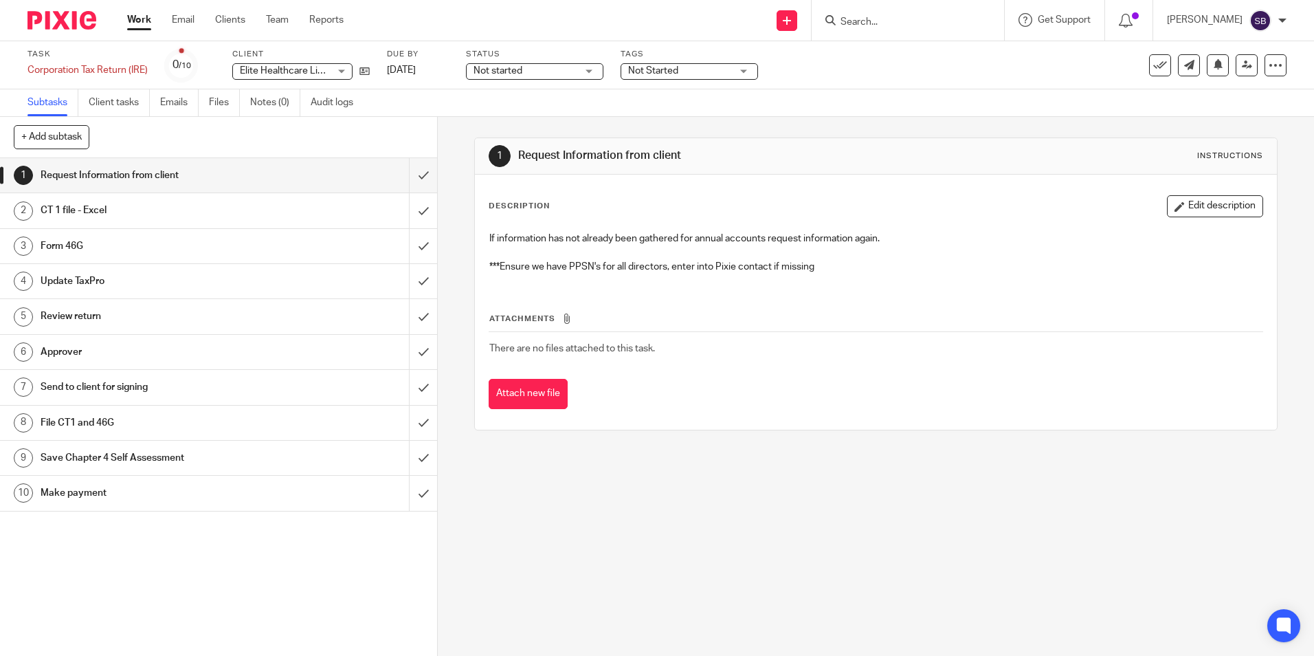
click at [745, 68] on div "Not Started" at bounding box center [689, 71] width 137 height 16
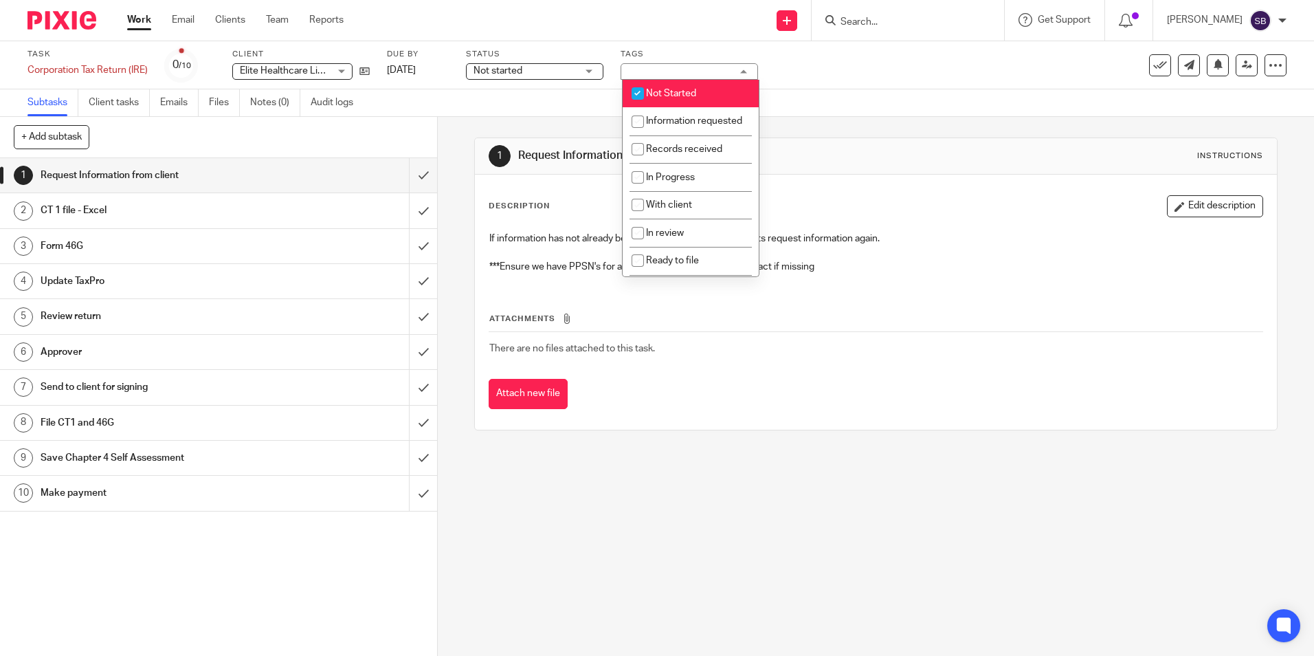
click at [861, 86] on div "Task Corporation Tax Return (IRE) Save Corporation Tax Return (IRE) 0 /10 Clien…" at bounding box center [657, 65] width 1314 height 48
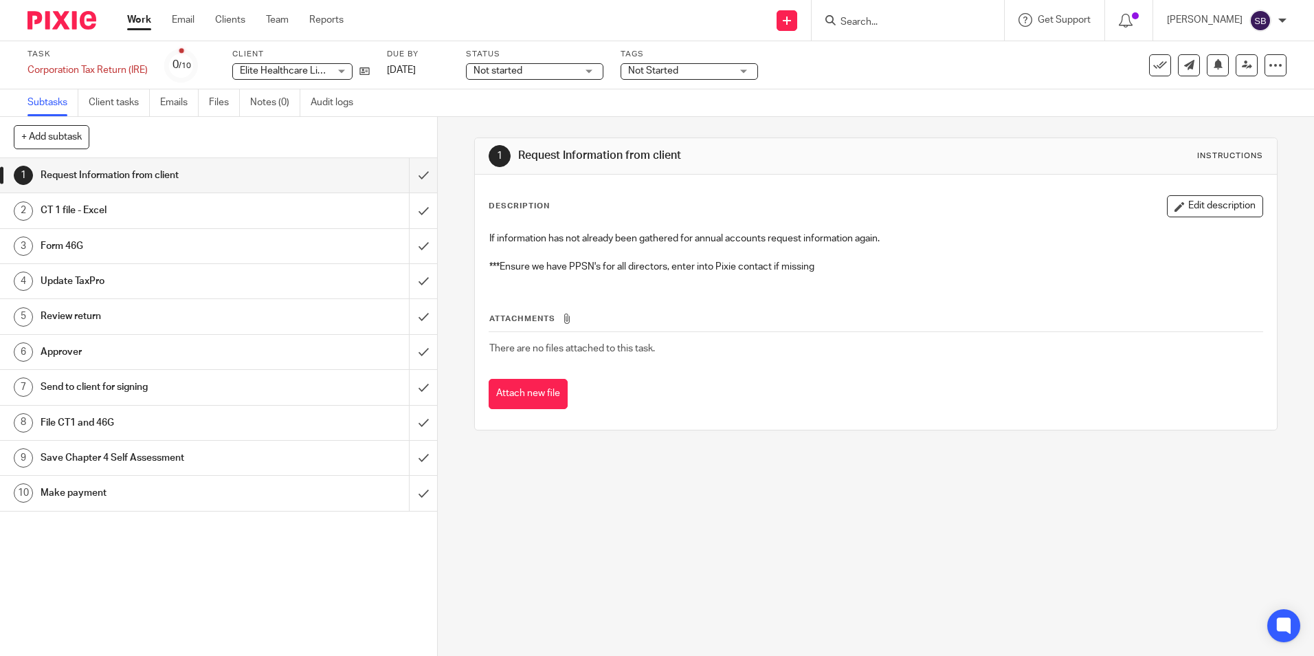
click at [141, 16] on link "Work" at bounding box center [139, 20] width 24 height 14
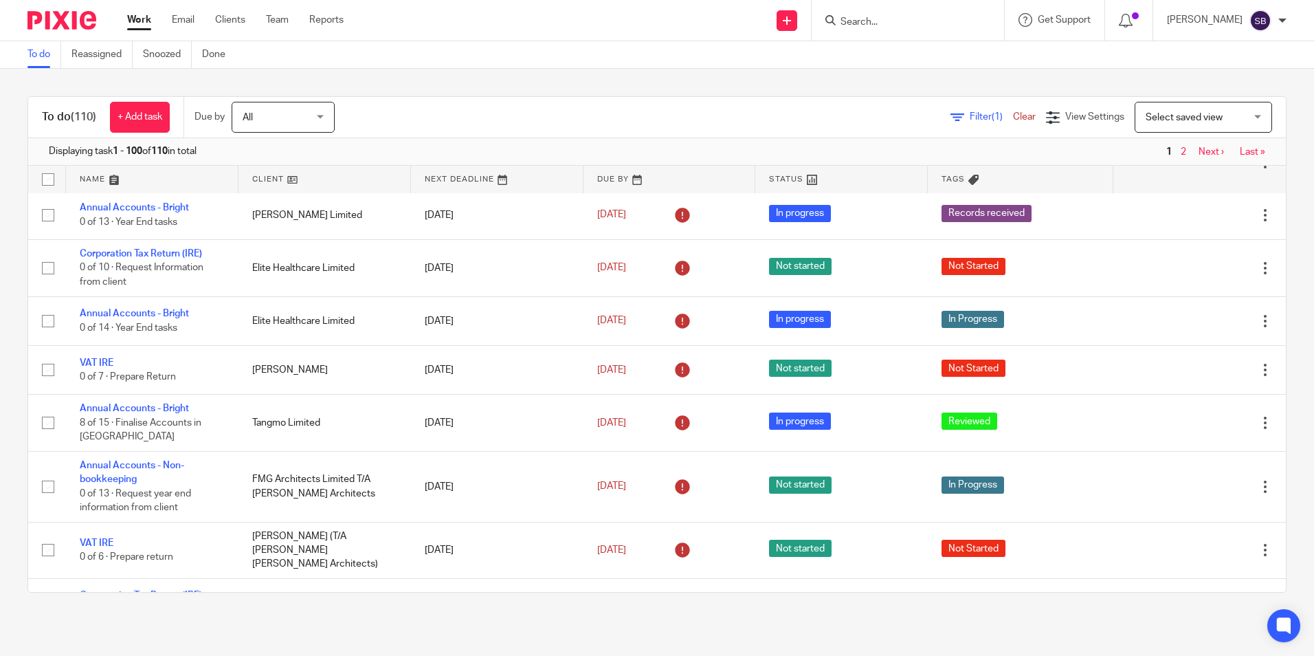
scroll to position [224, 0]
